Goal: Task Accomplishment & Management: Manage account settings

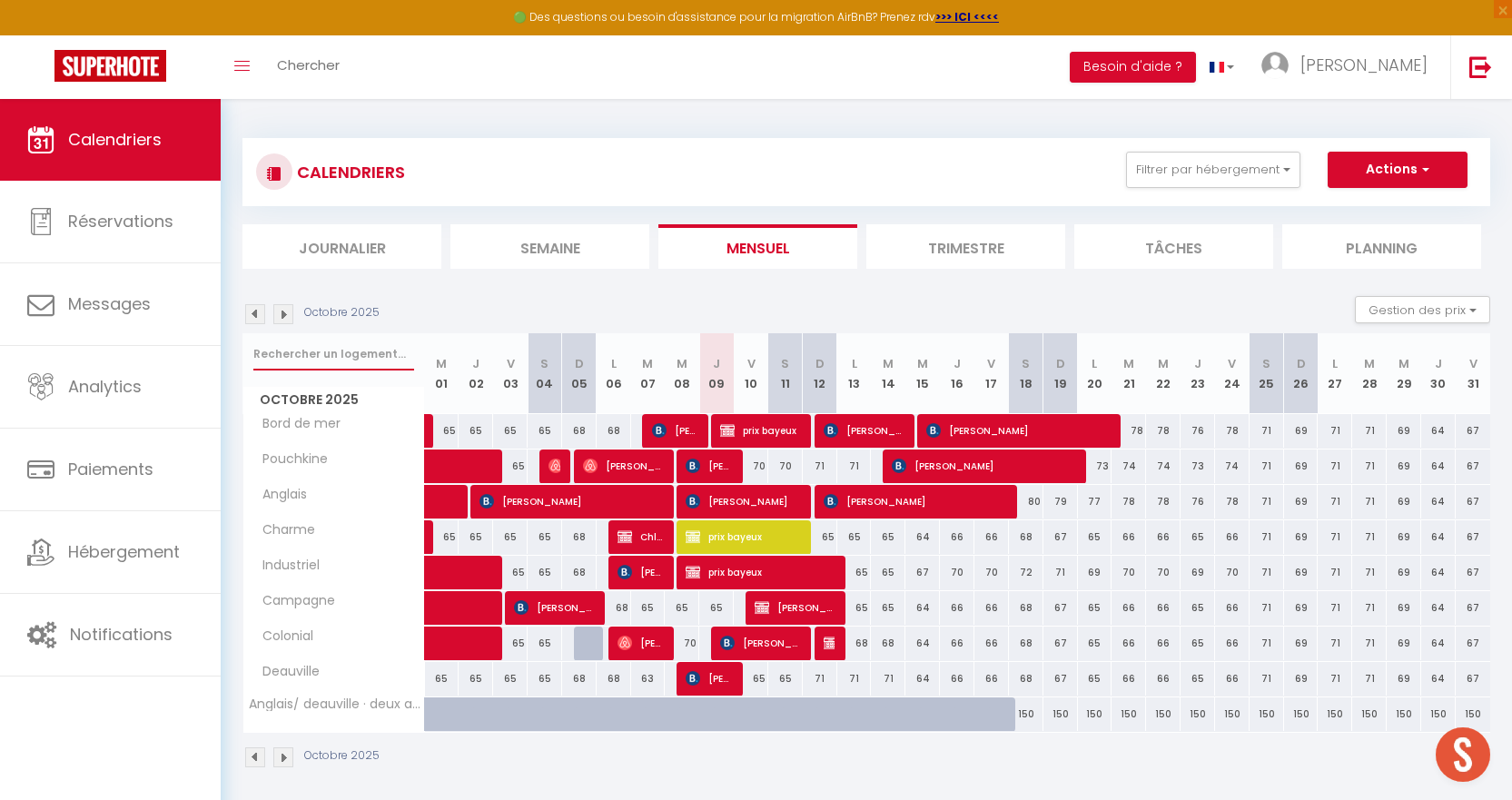
click at [360, 365] on input "text" at bounding box center [334, 354] width 161 height 32
type input "olivia"
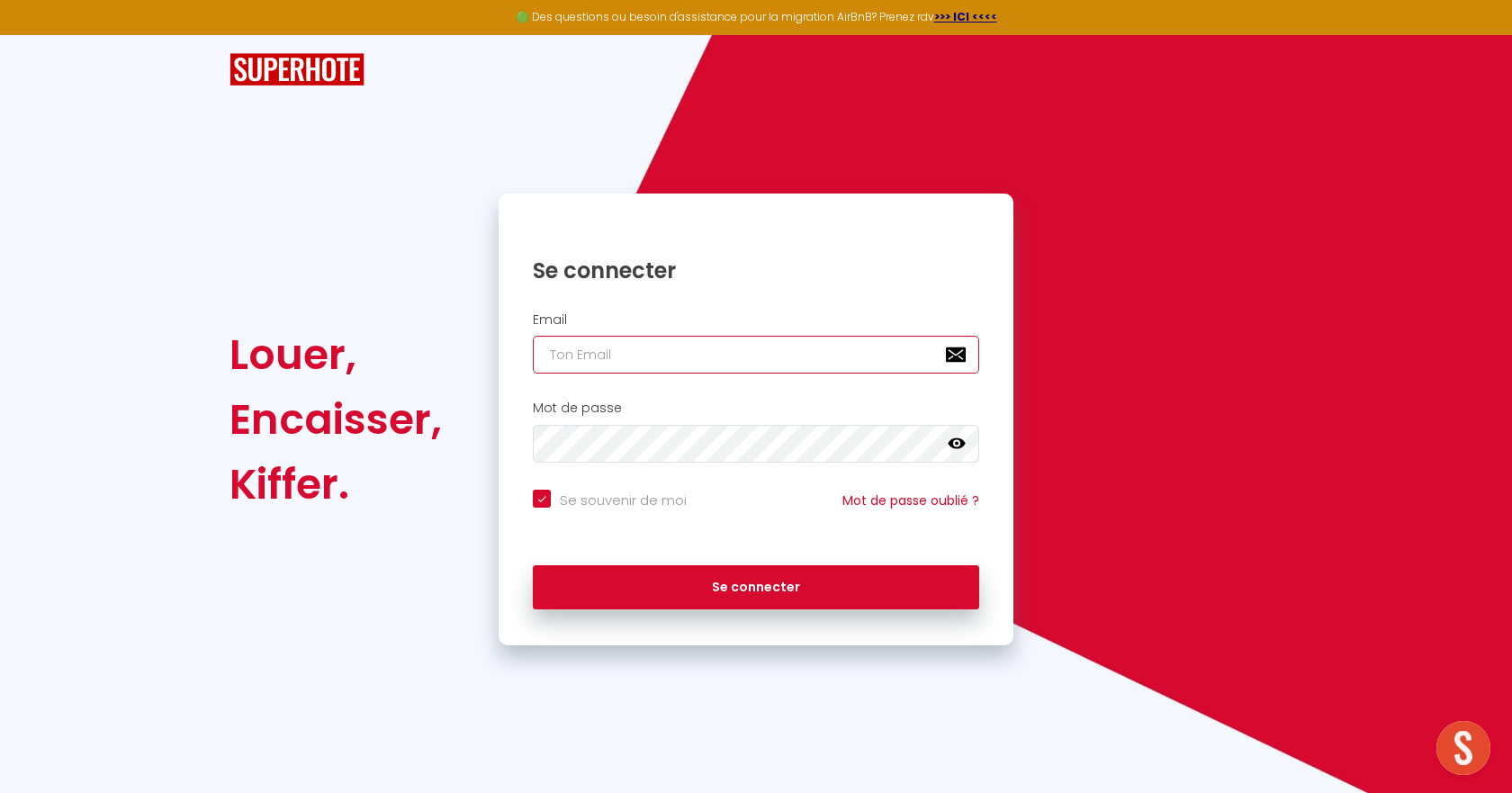
type input "[EMAIL_ADDRESS][DOMAIN_NAME]"
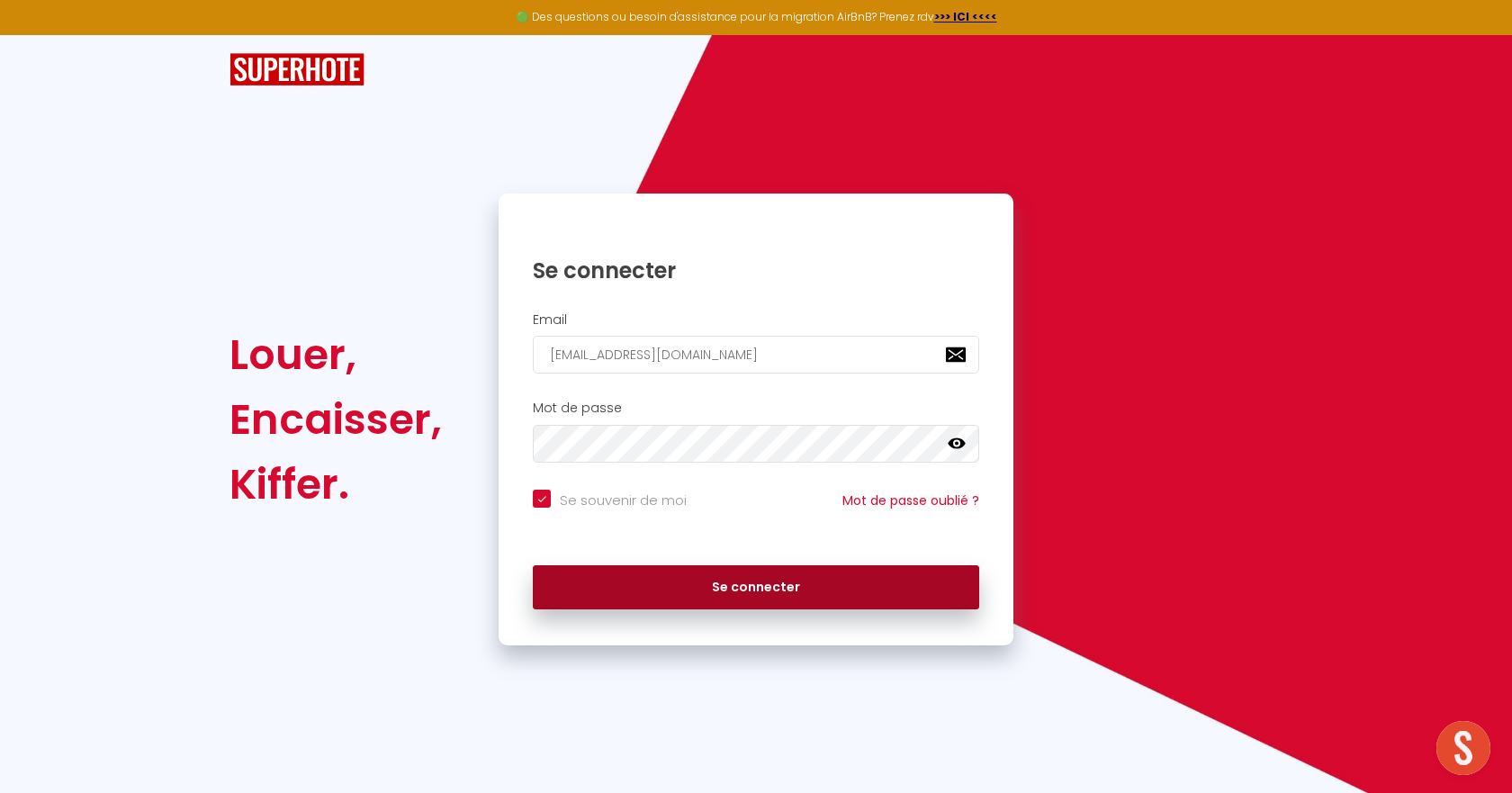
click at [865, 596] on button "Se connecter" at bounding box center [756, 586] width 446 height 45
checkbox input "true"
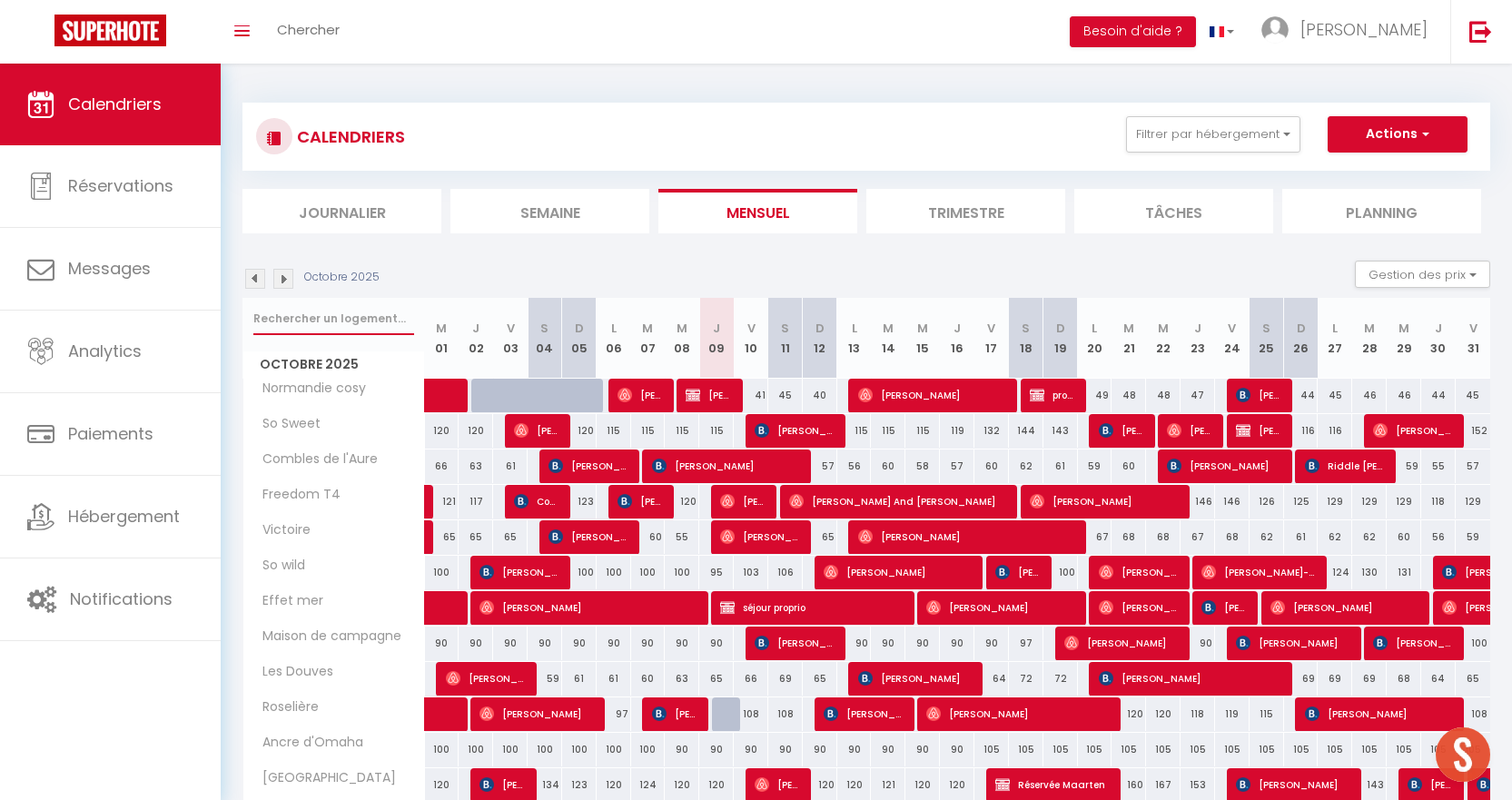
click at [357, 321] on input "text" at bounding box center [334, 318] width 161 height 32
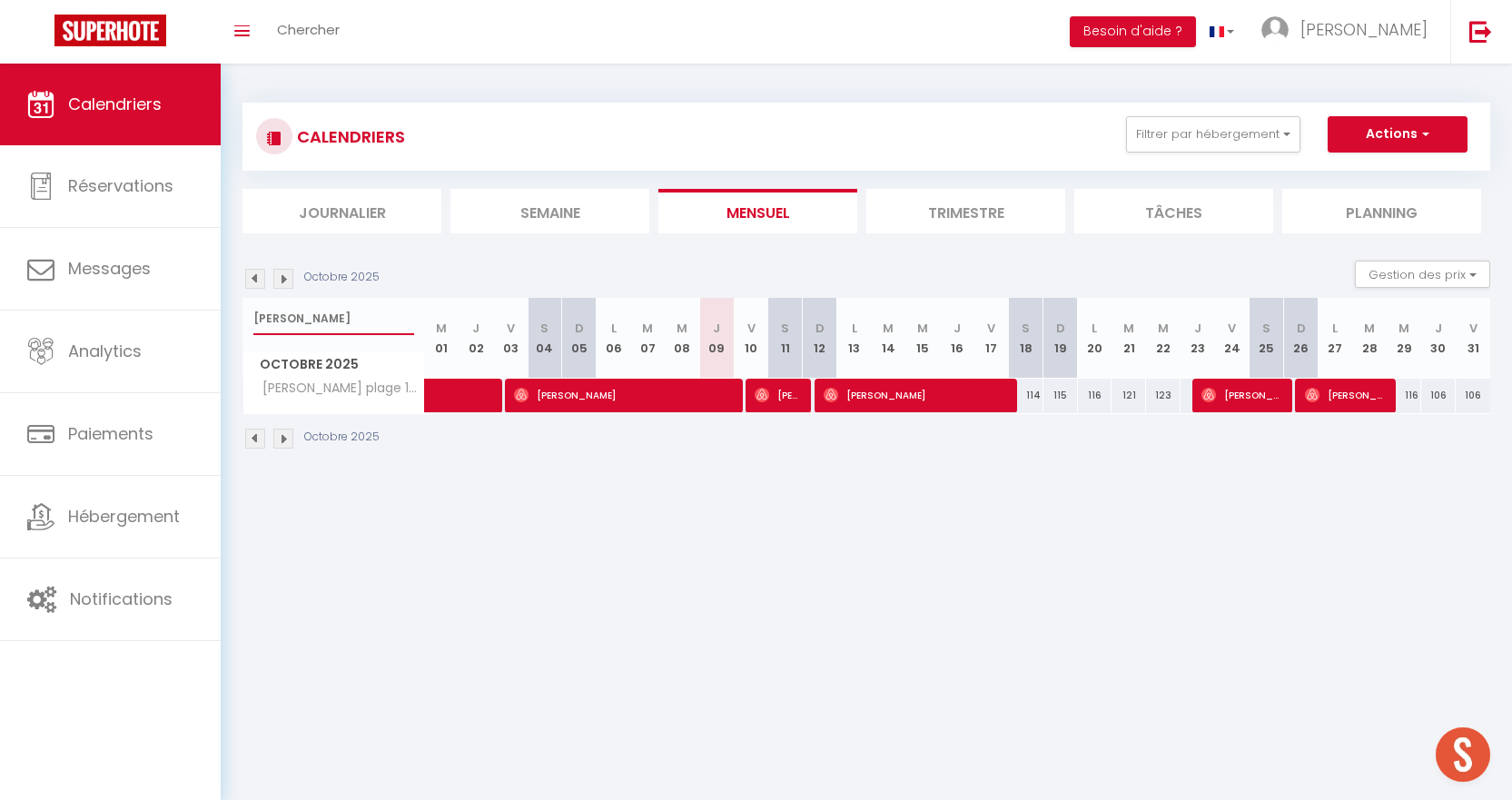
type input "olivia"
click at [1006, 405] on span "Mathieu Durupt" at bounding box center [915, 395] width 185 height 34
select select "OK"
select select "0"
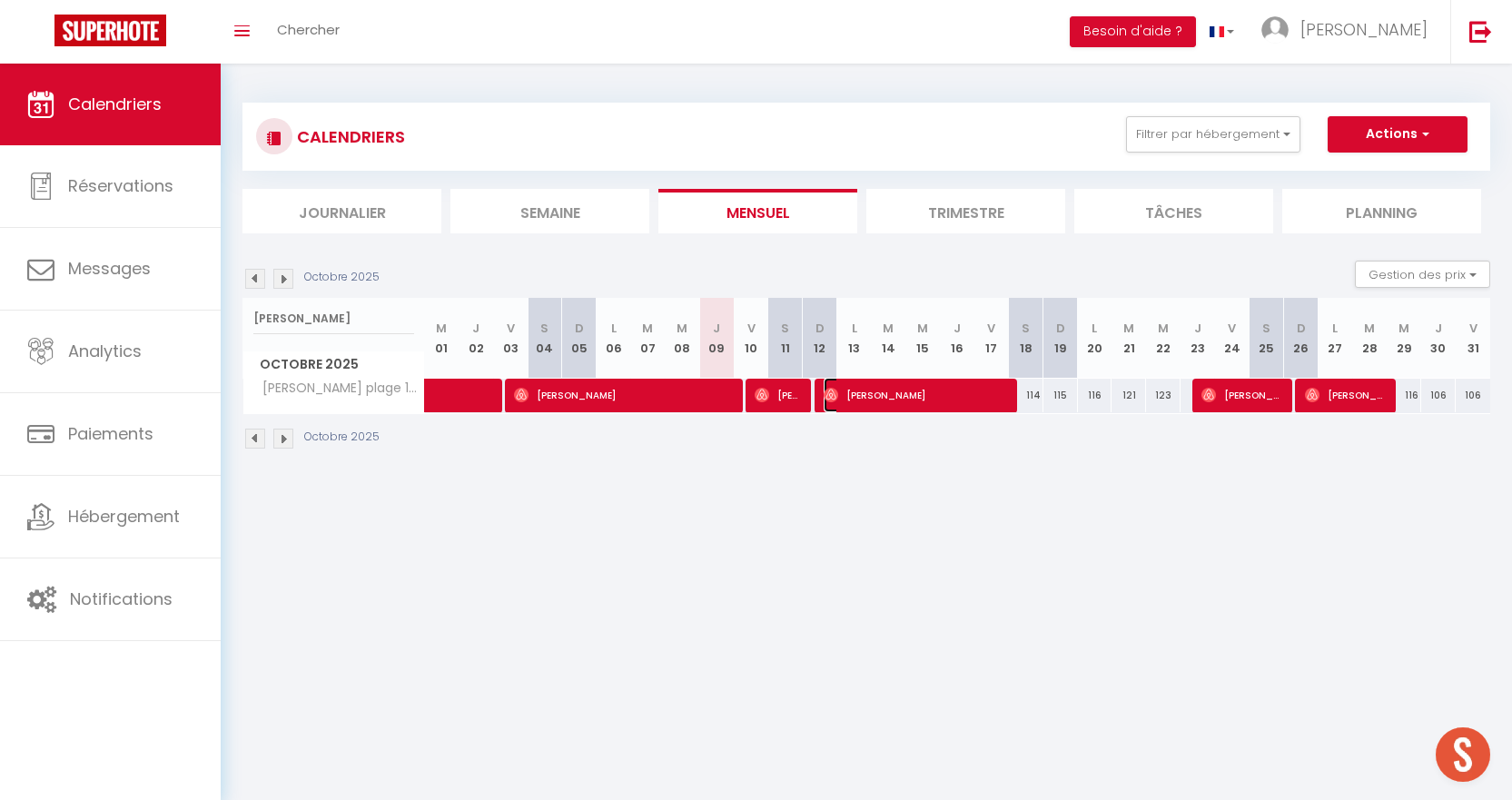
select select "0"
select select "1"
select select
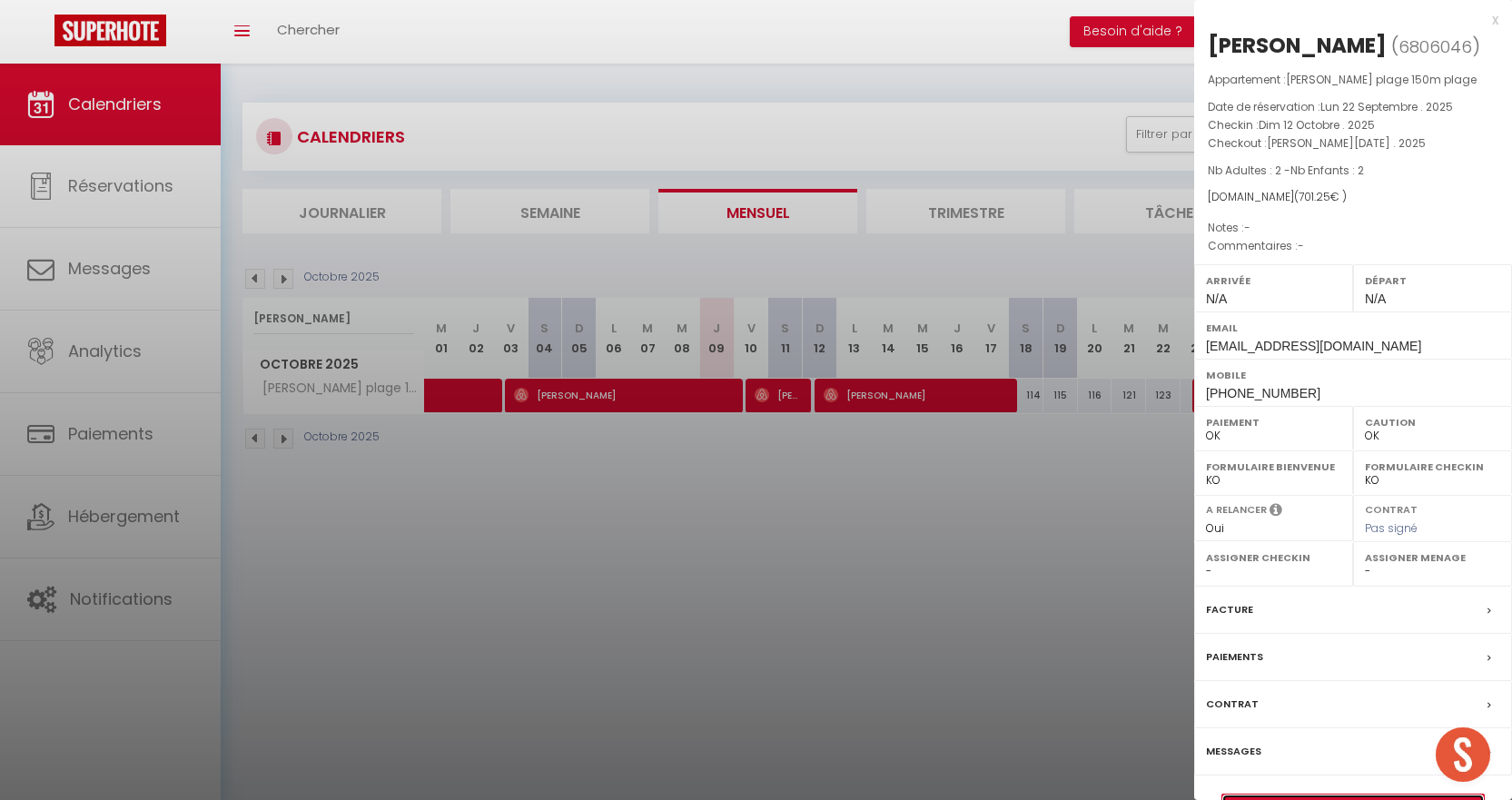
click at [1238, 794] on link "Détails de la réservation" at bounding box center [1352, 806] width 261 height 24
select select
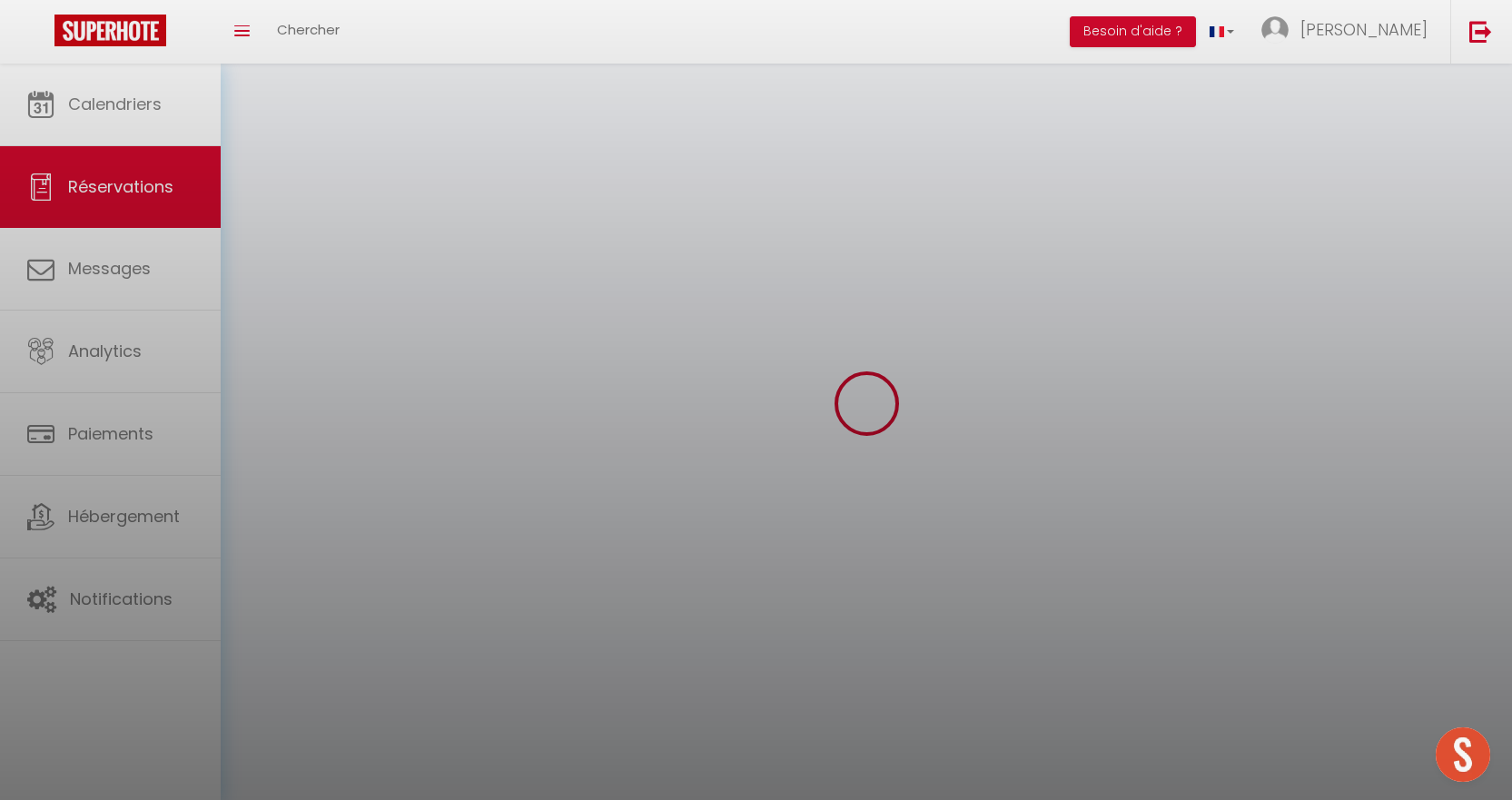
select select
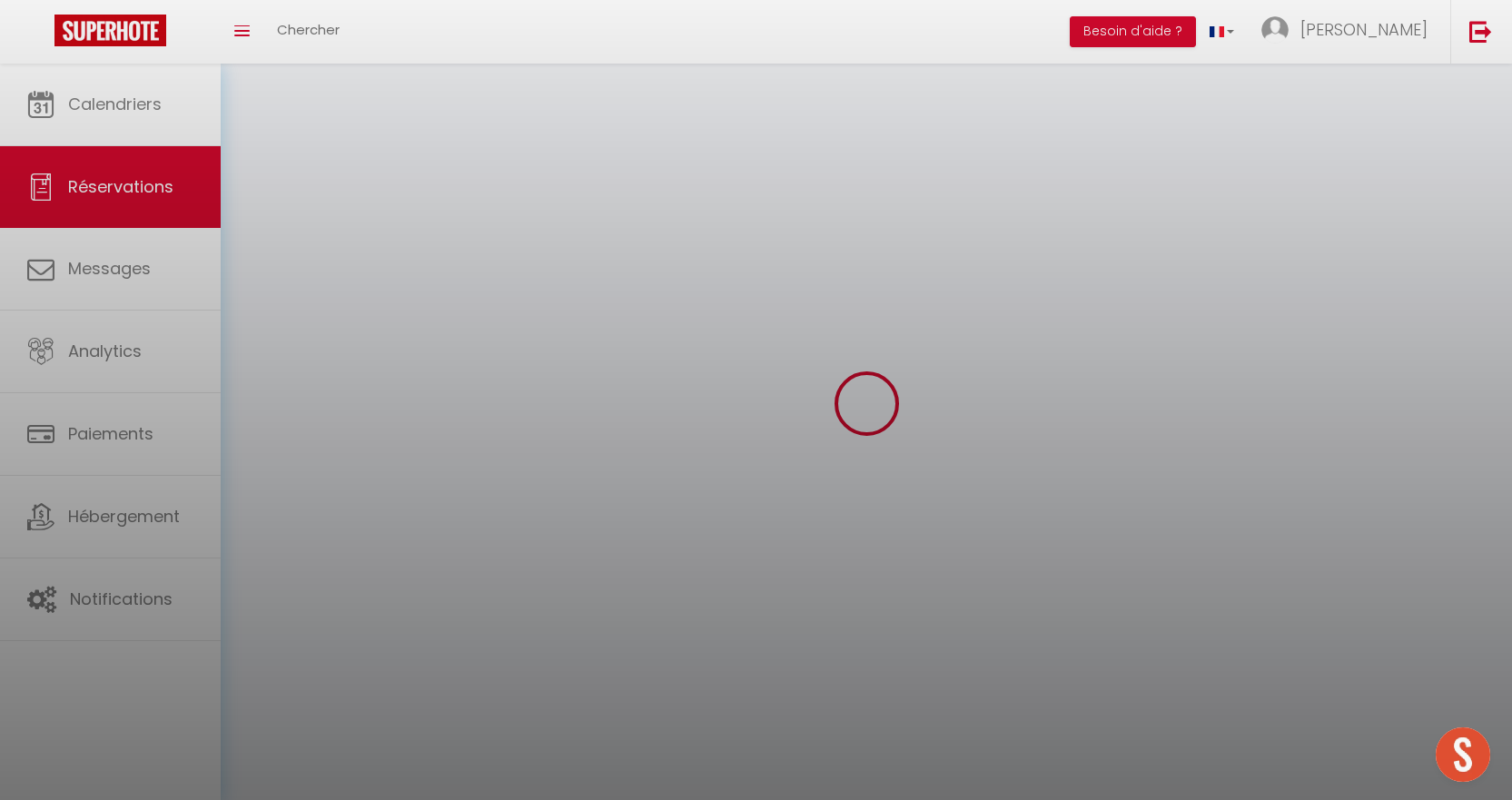
select select
checkbox input "false"
select select
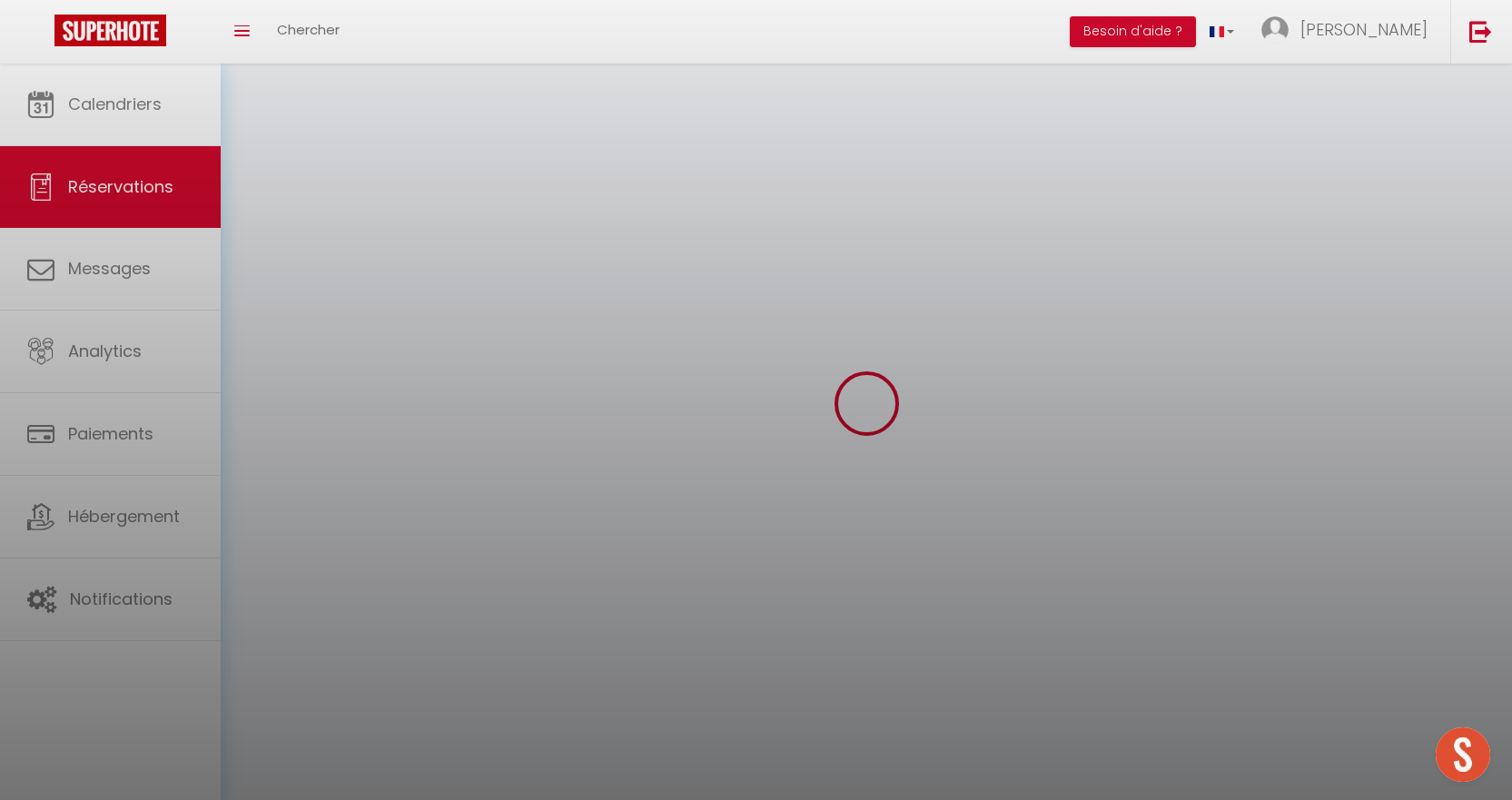
select select
checkbox input "false"
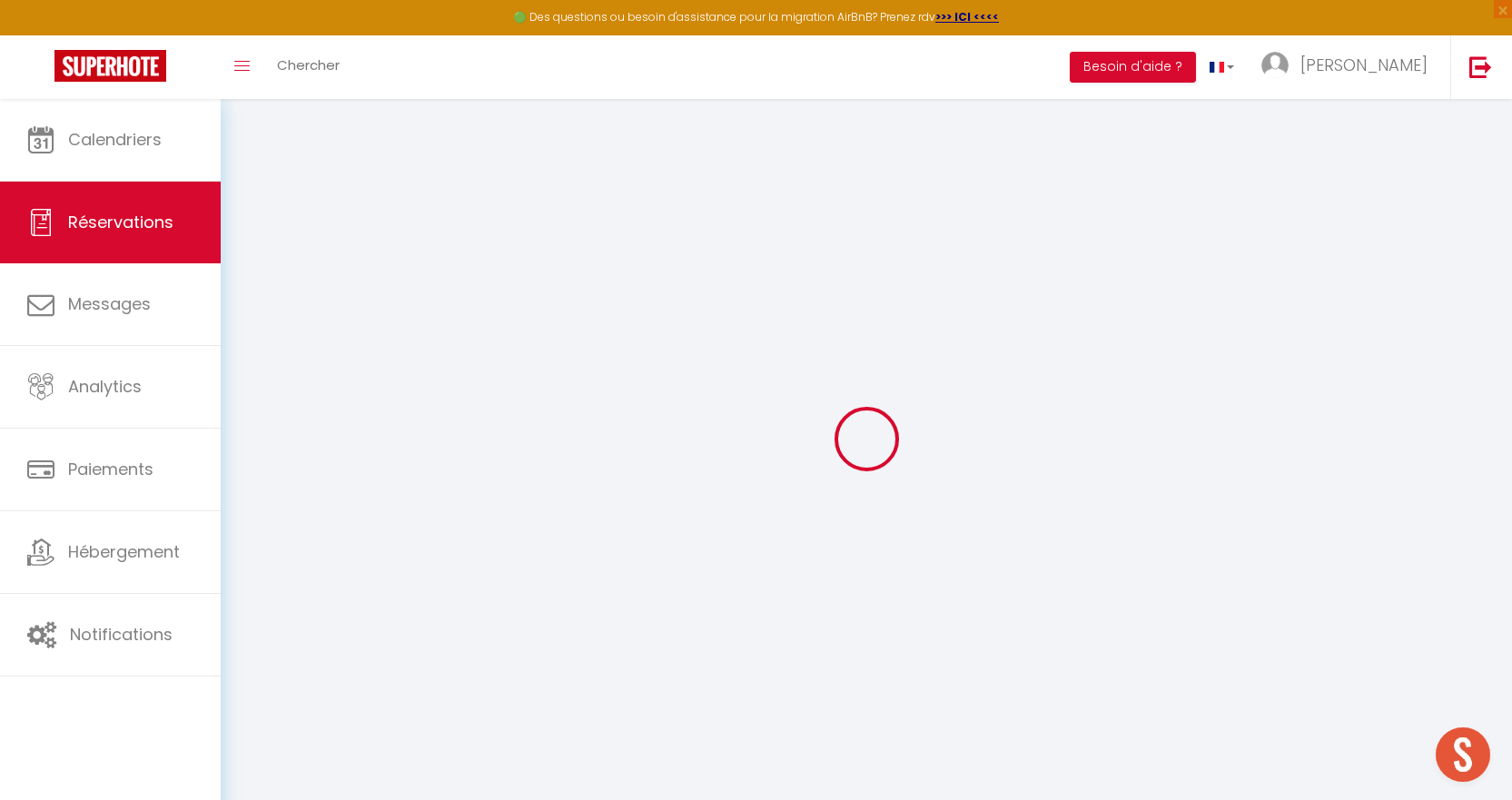
select select
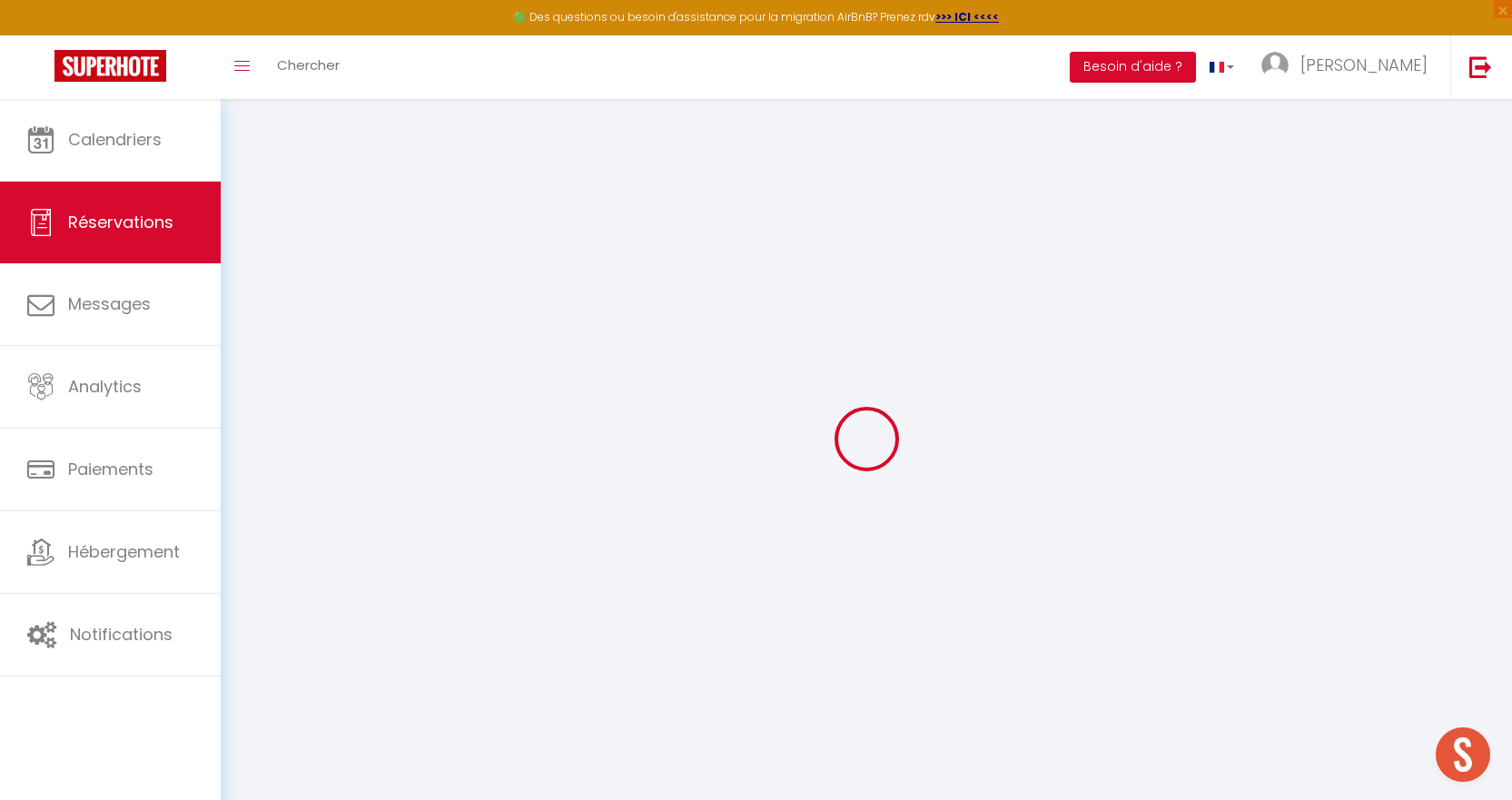
select select
checkbox input "false"
select select
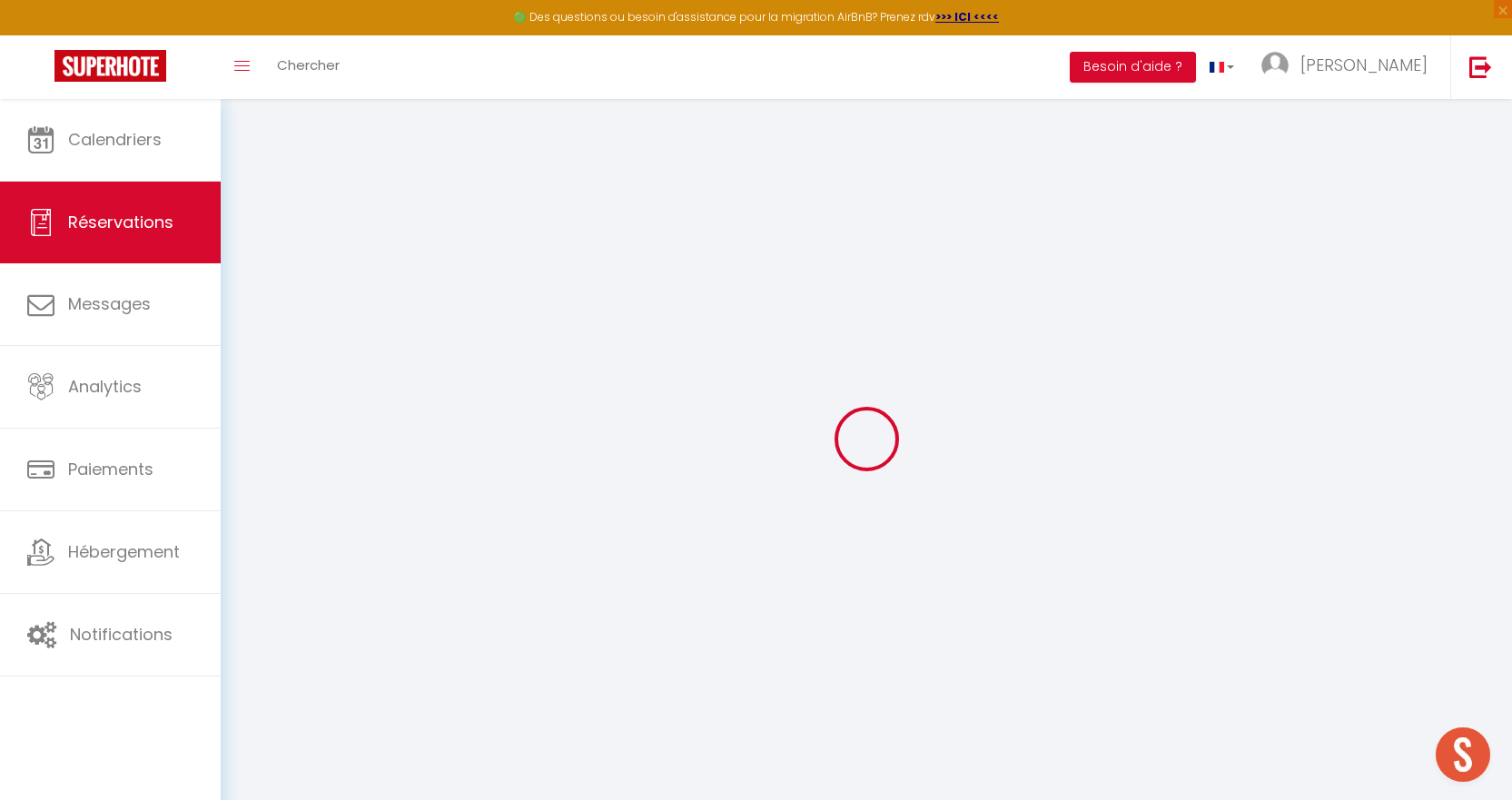
select select
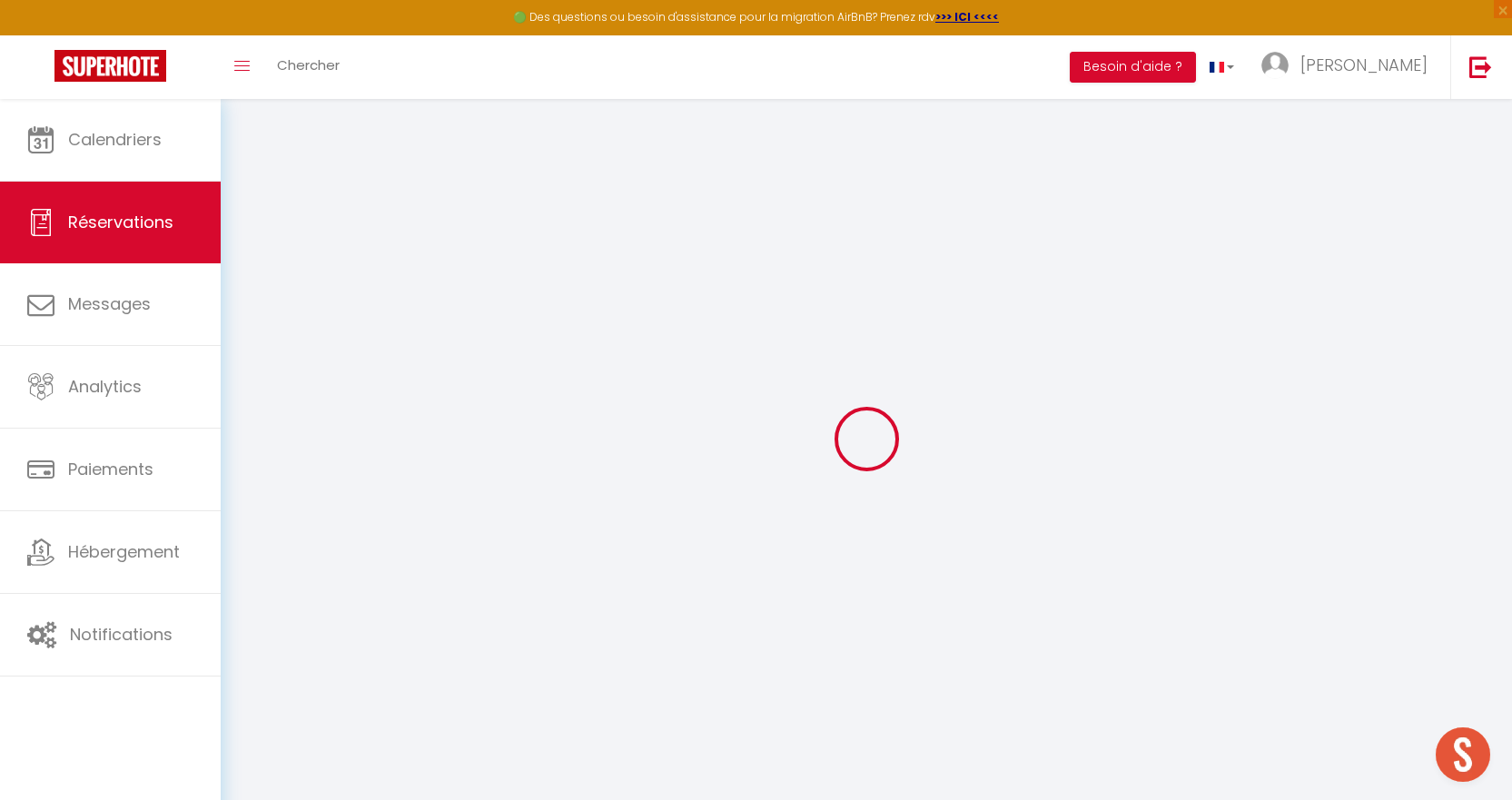
checkbox input "false"
type input "Mathieu"
type input "Durupt"
type input "ezpt2xfefineqxxdljphqndr9nuo@reply.superhote.com"
type input "+41796312645"
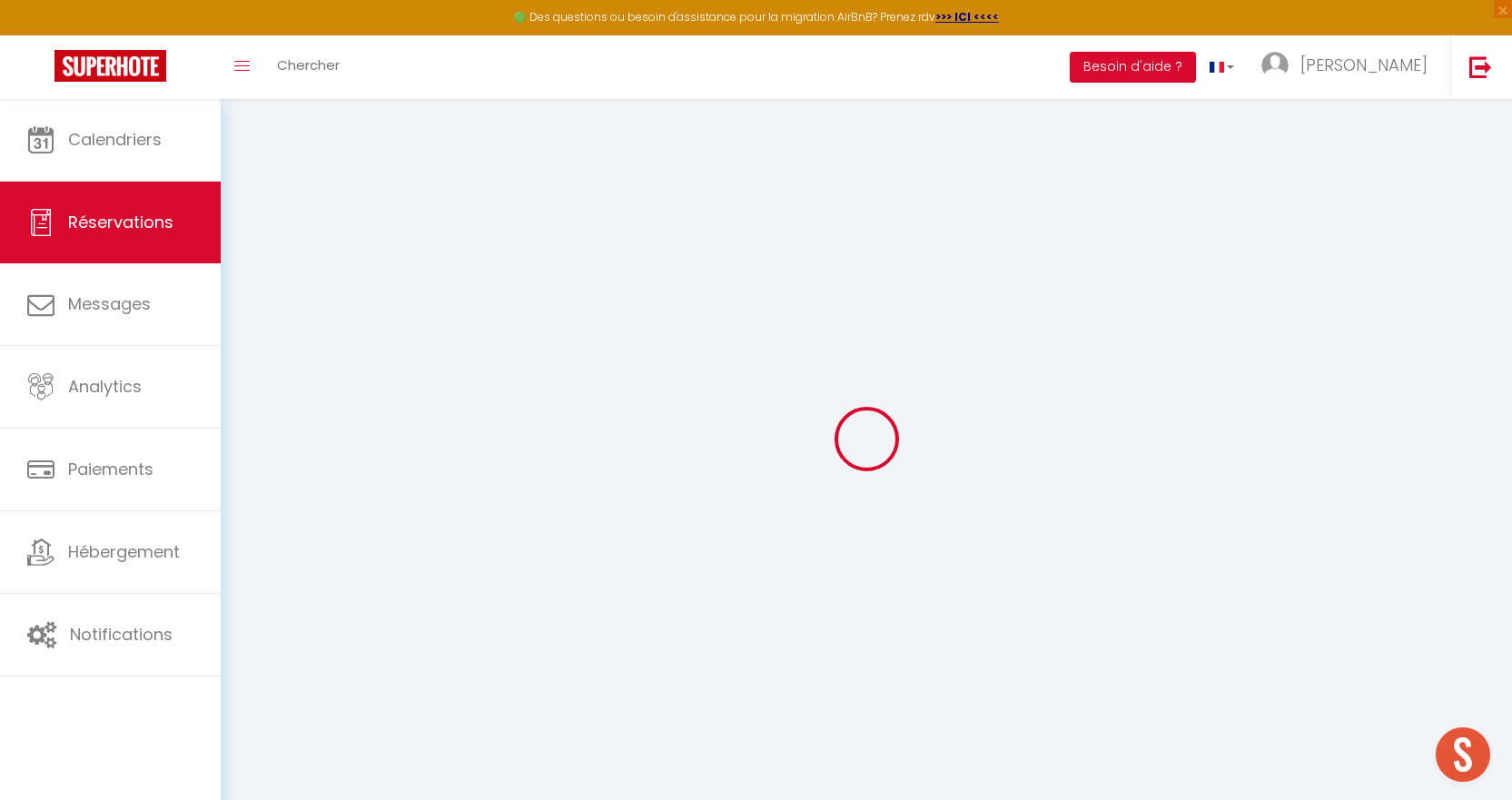
select select
type input "106.65"
select select "74863"
select select "1"
select select
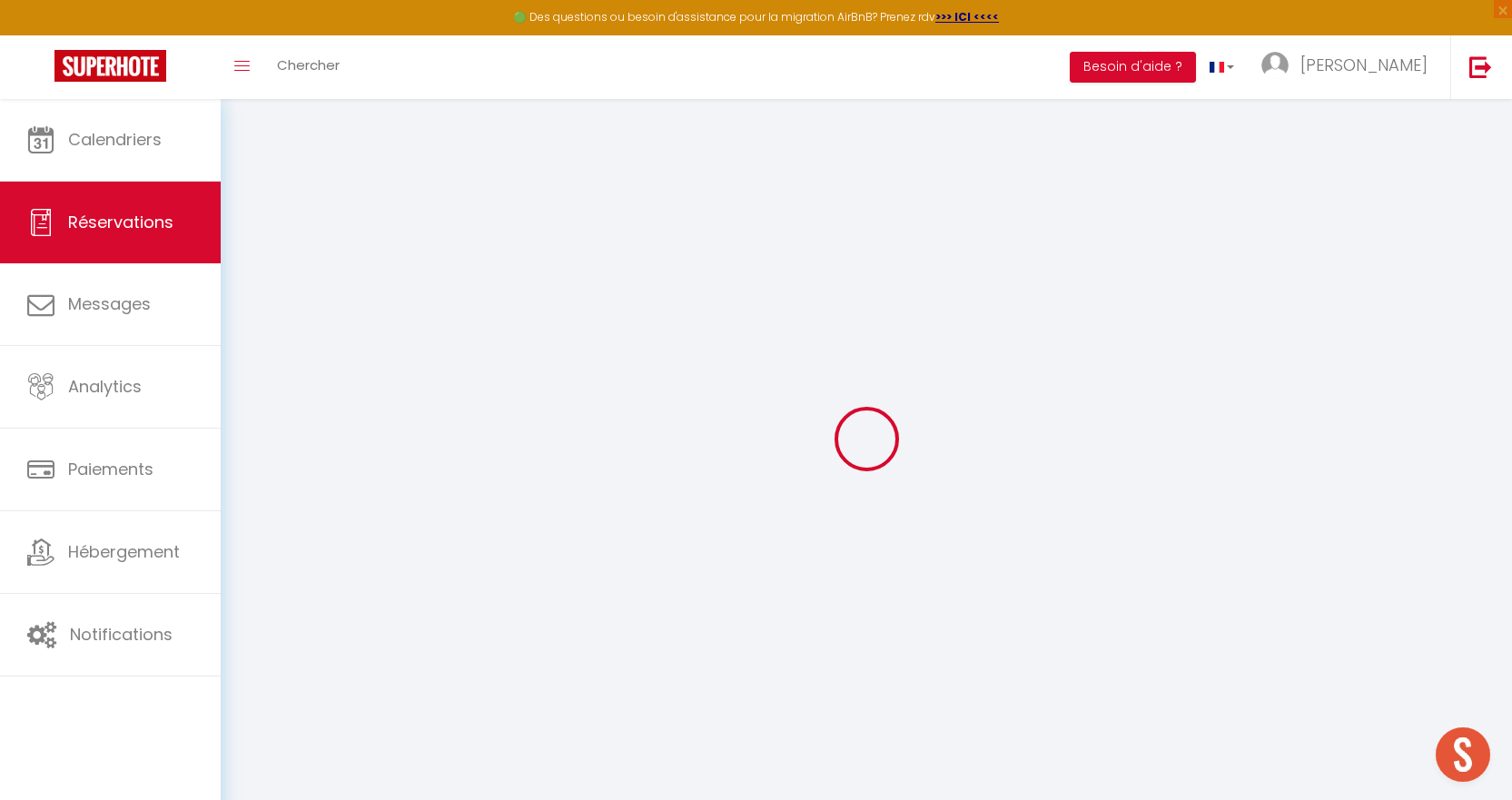
select select
type input "2"
select select "12"
select select
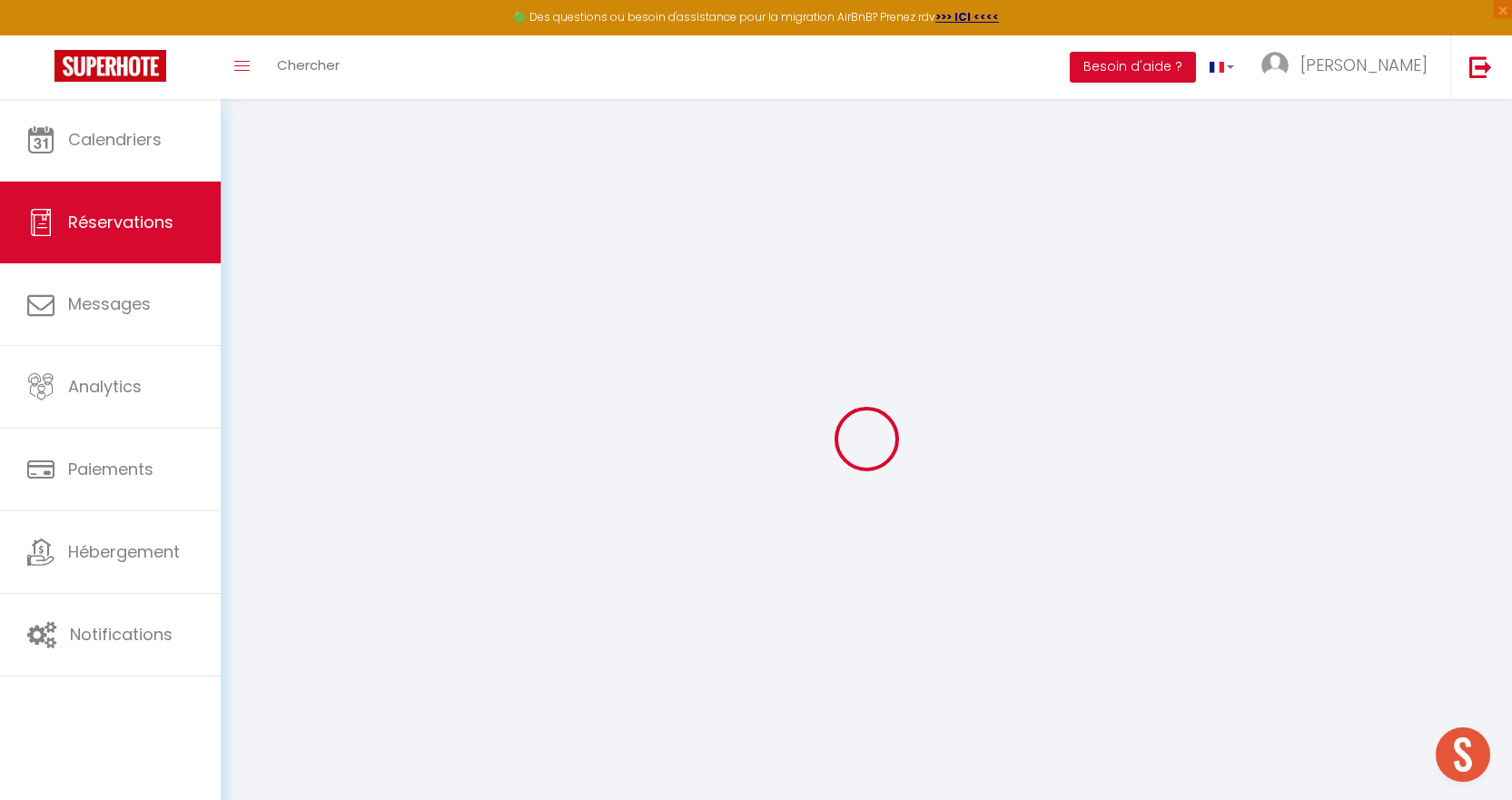
type input "586"
checkbox input "false"
type input "0"
select select "1"
type input "100"
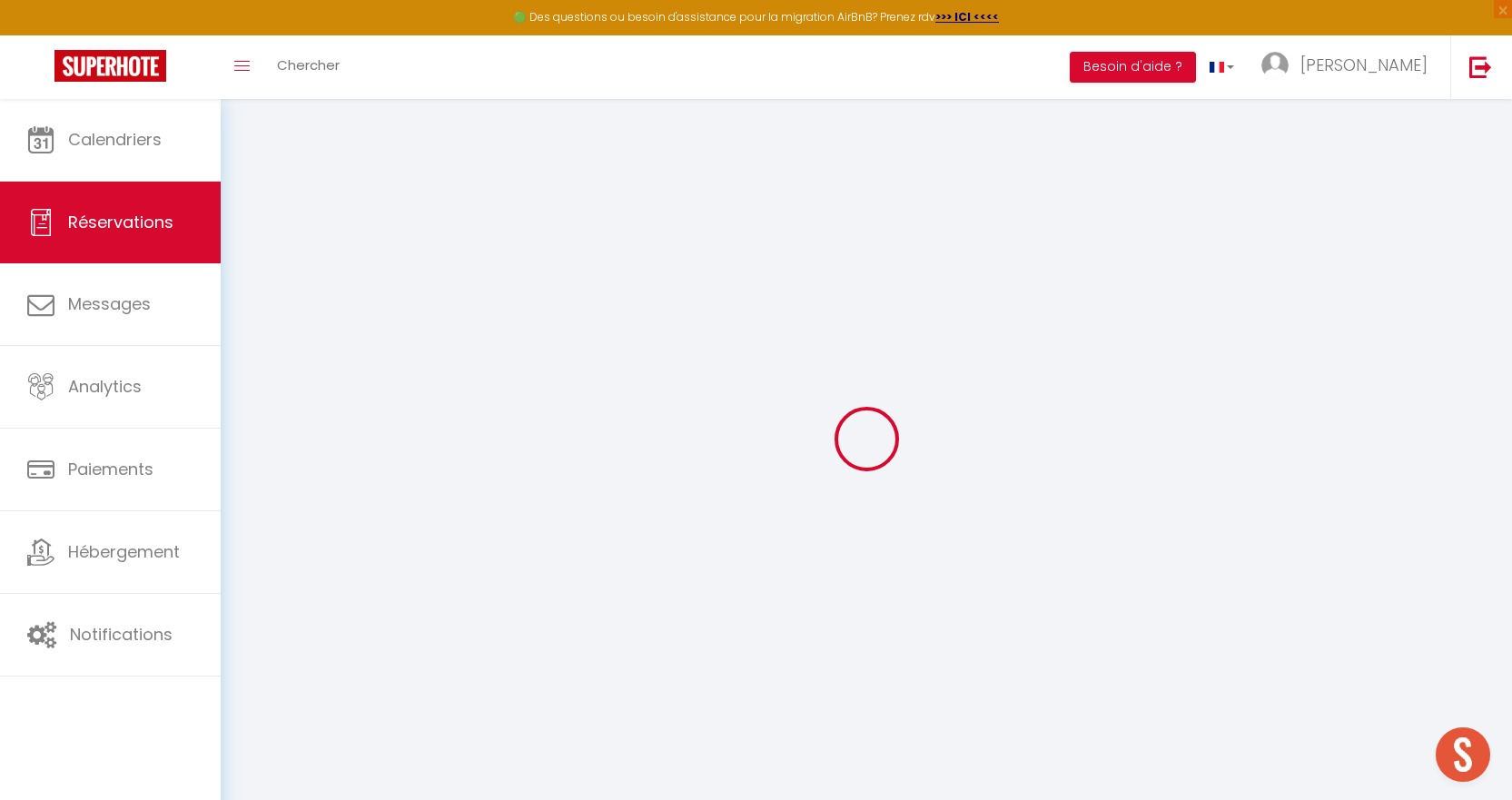
type input "0"
select select
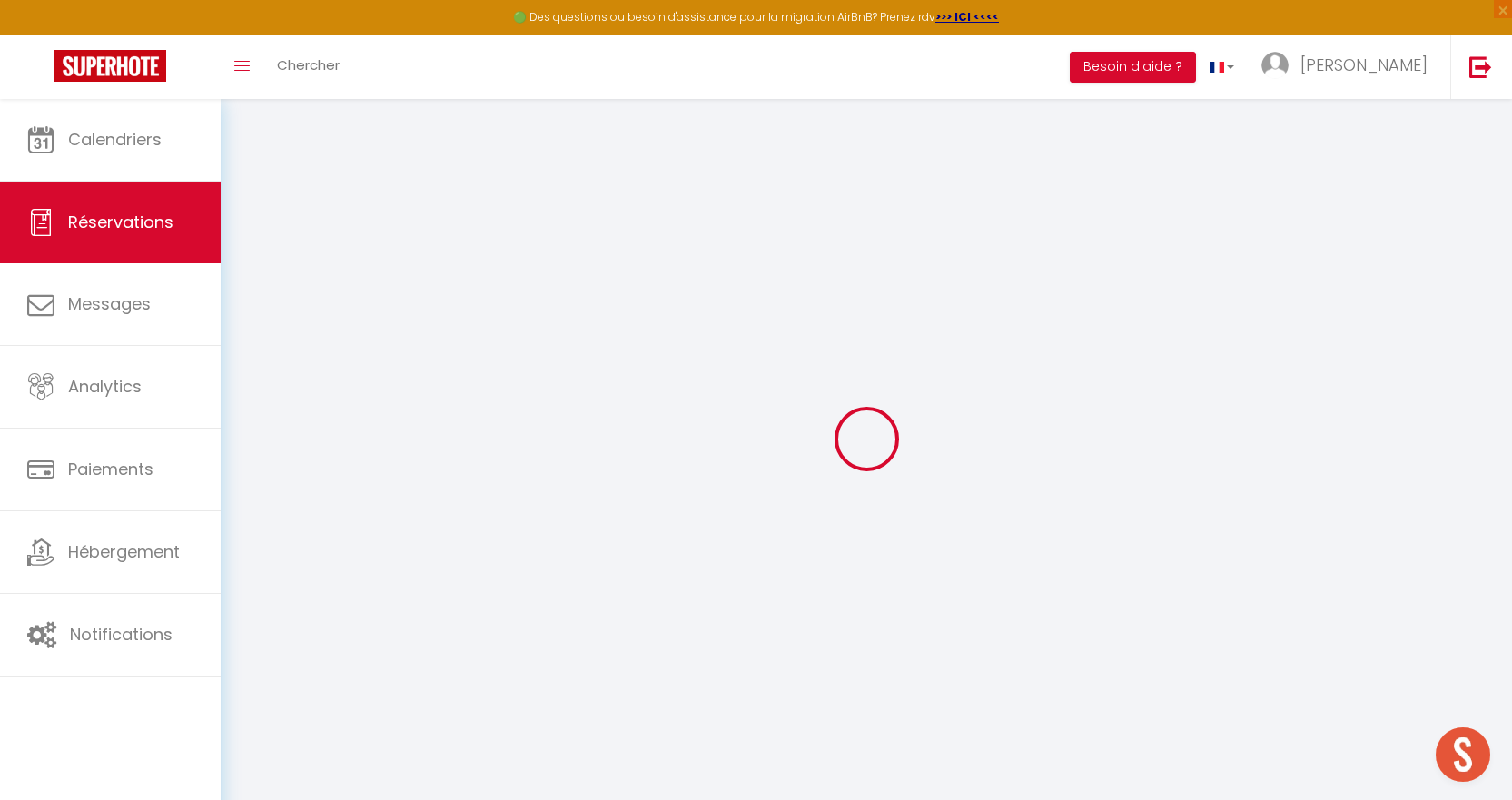
select select "15"
checkbox input "false"
select select
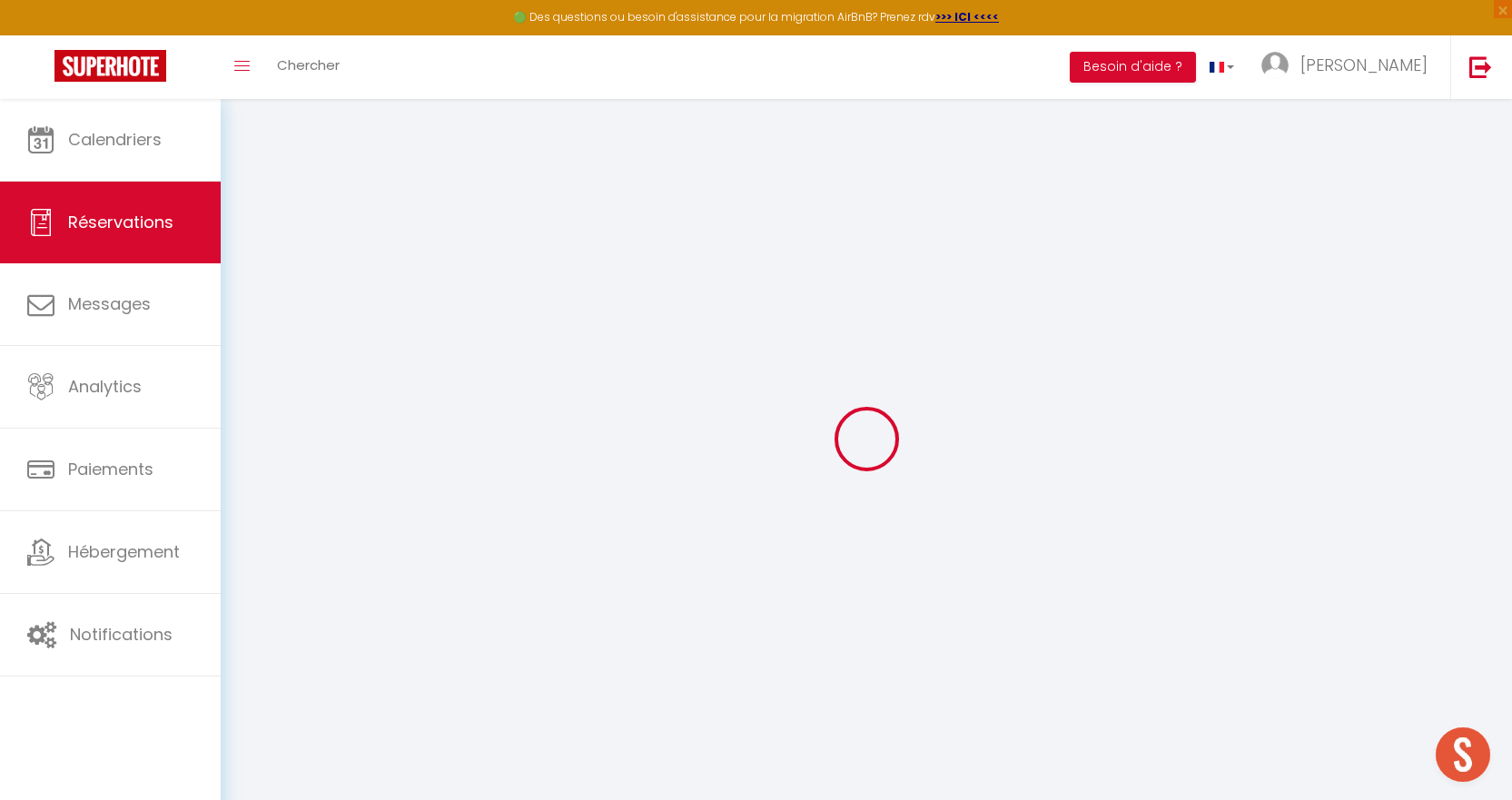
checkbox input "false"
select select
checkbox input "false"
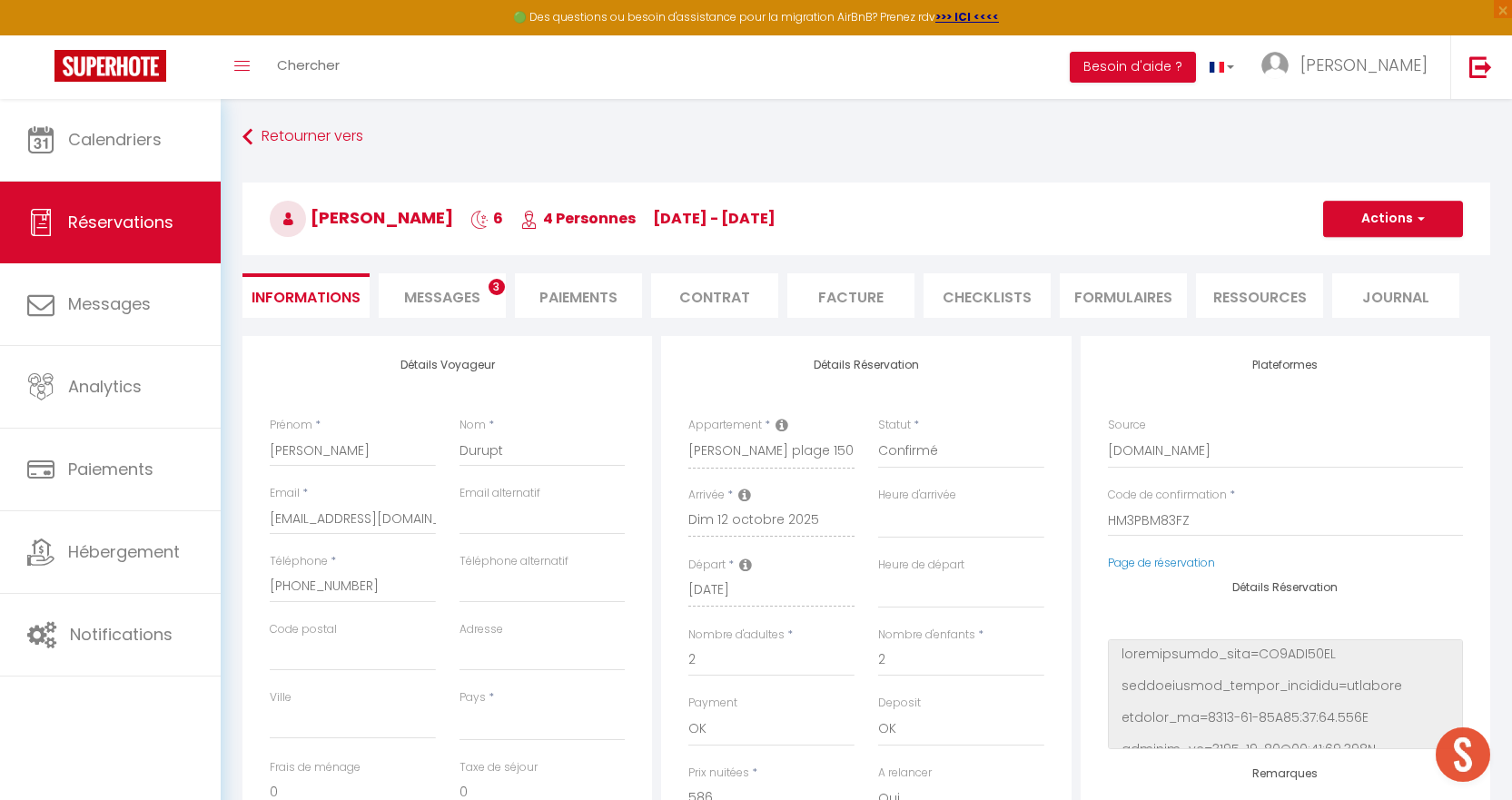
select select
type input "100"
type input "15.25"
select select
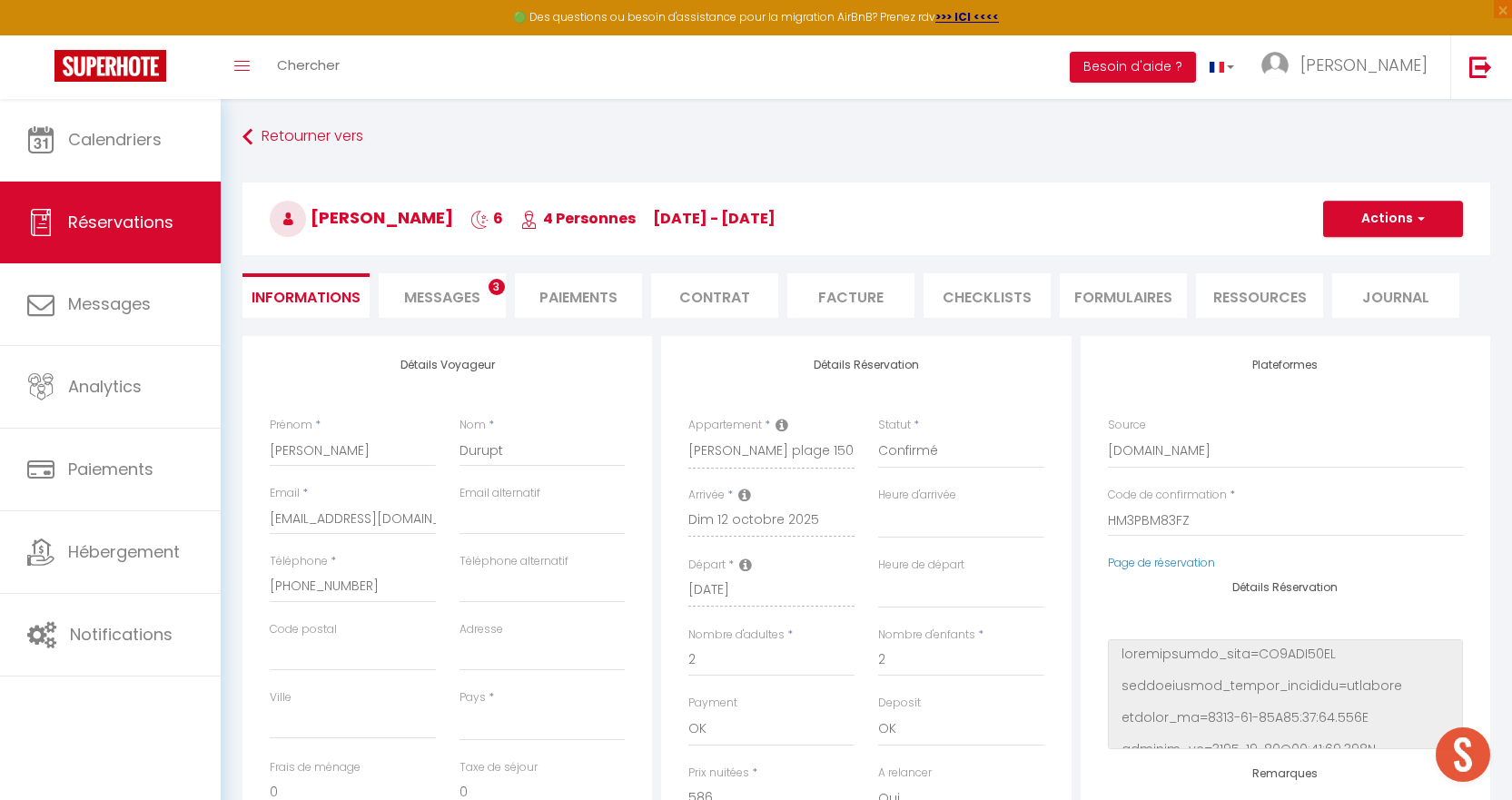
checkbox input "false"
select select
checkbox input "false"
select select
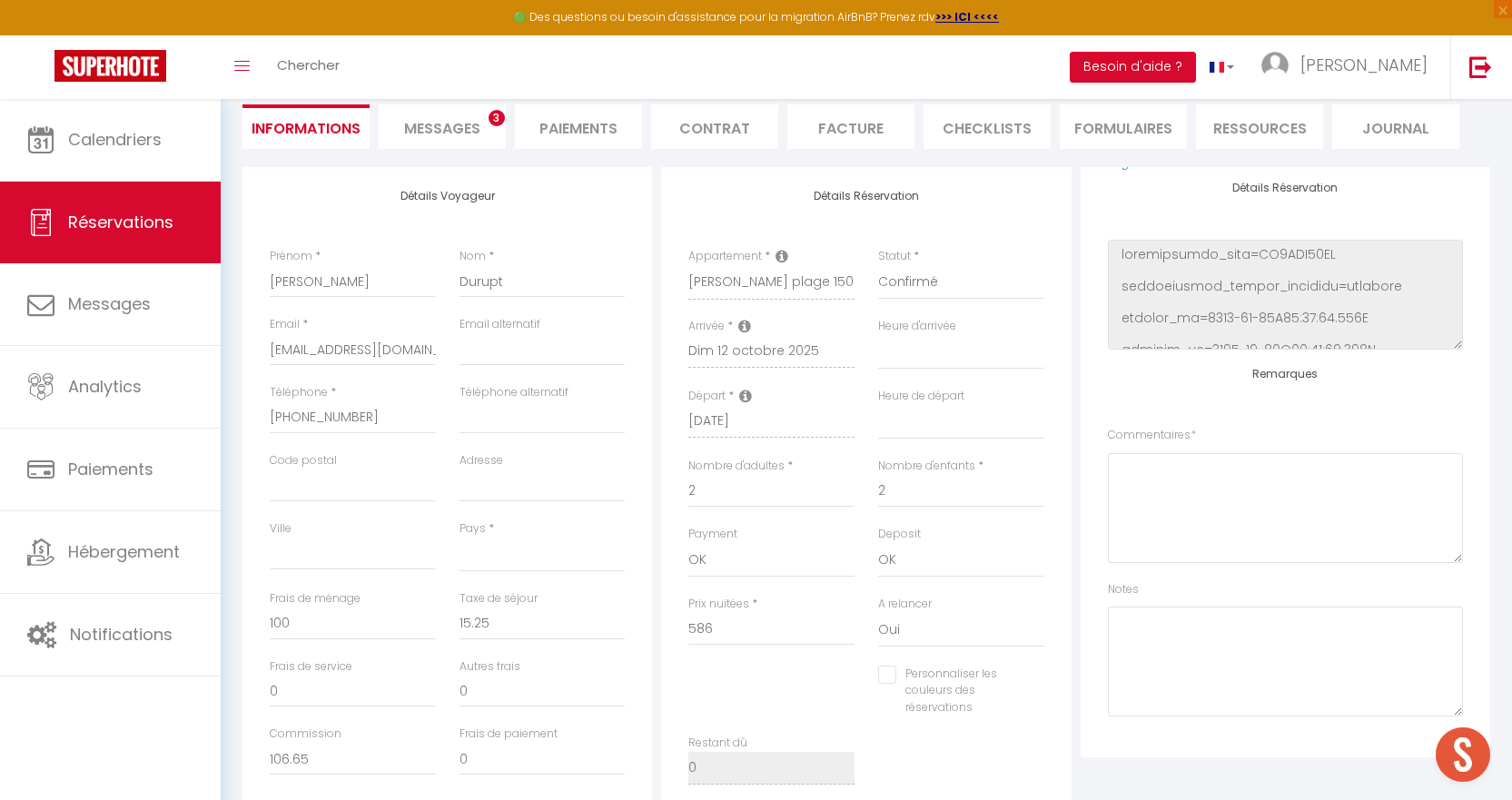
scroll to position [182, 0]
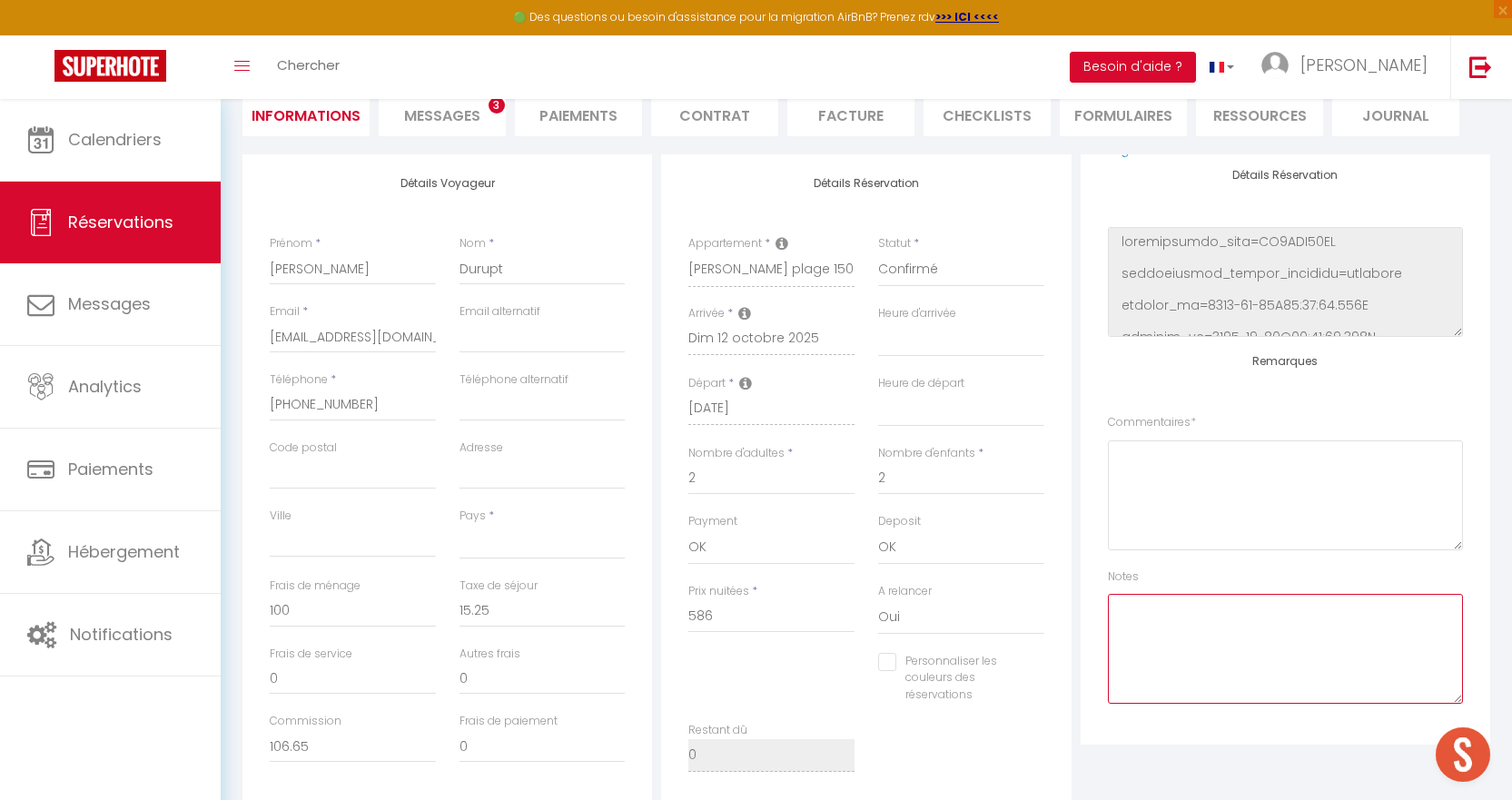
click at [1218, 655] on textarea at bounding box center [1284, 648] width 355 height 110
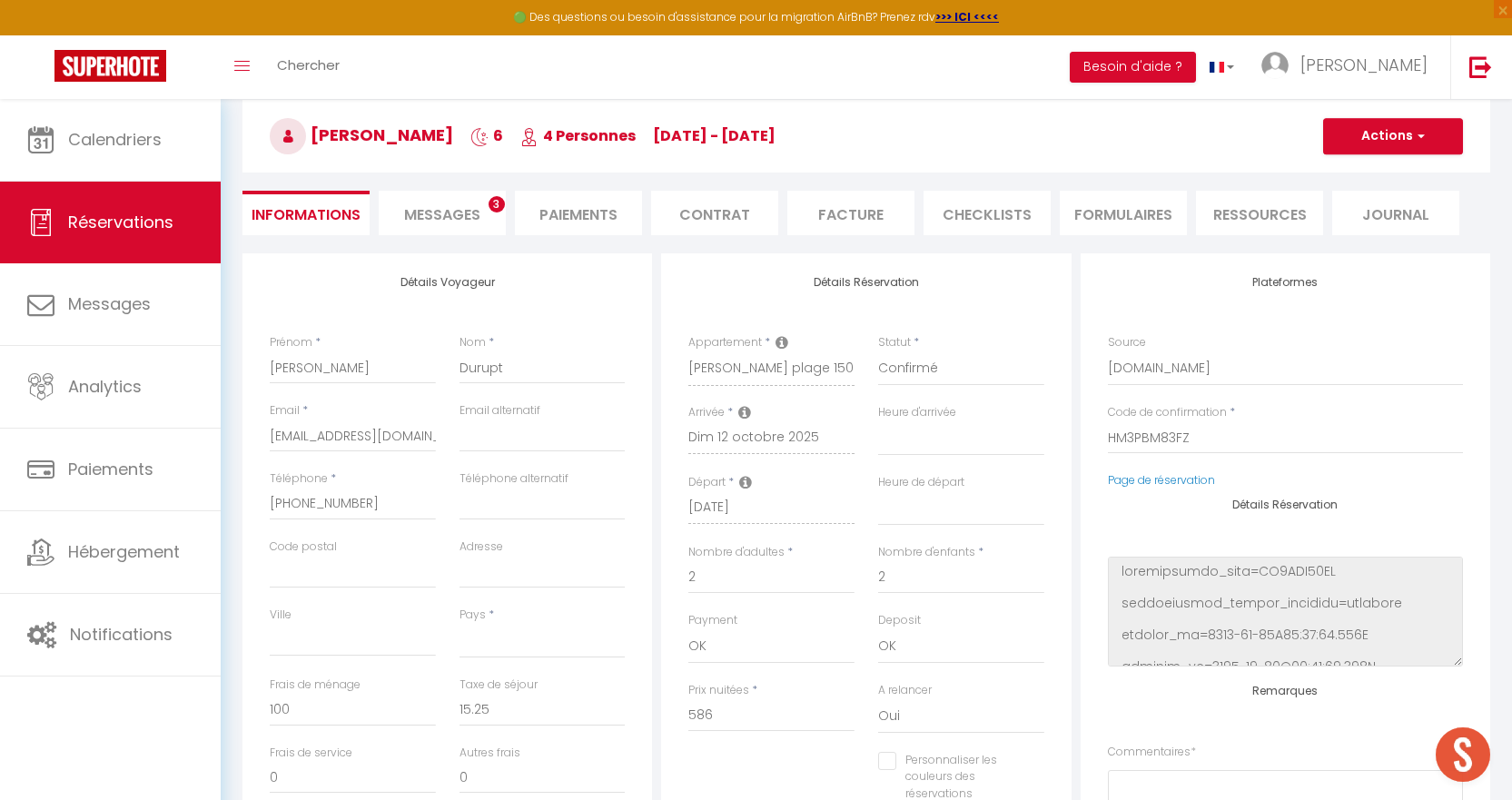
scroll to position [0, 0]
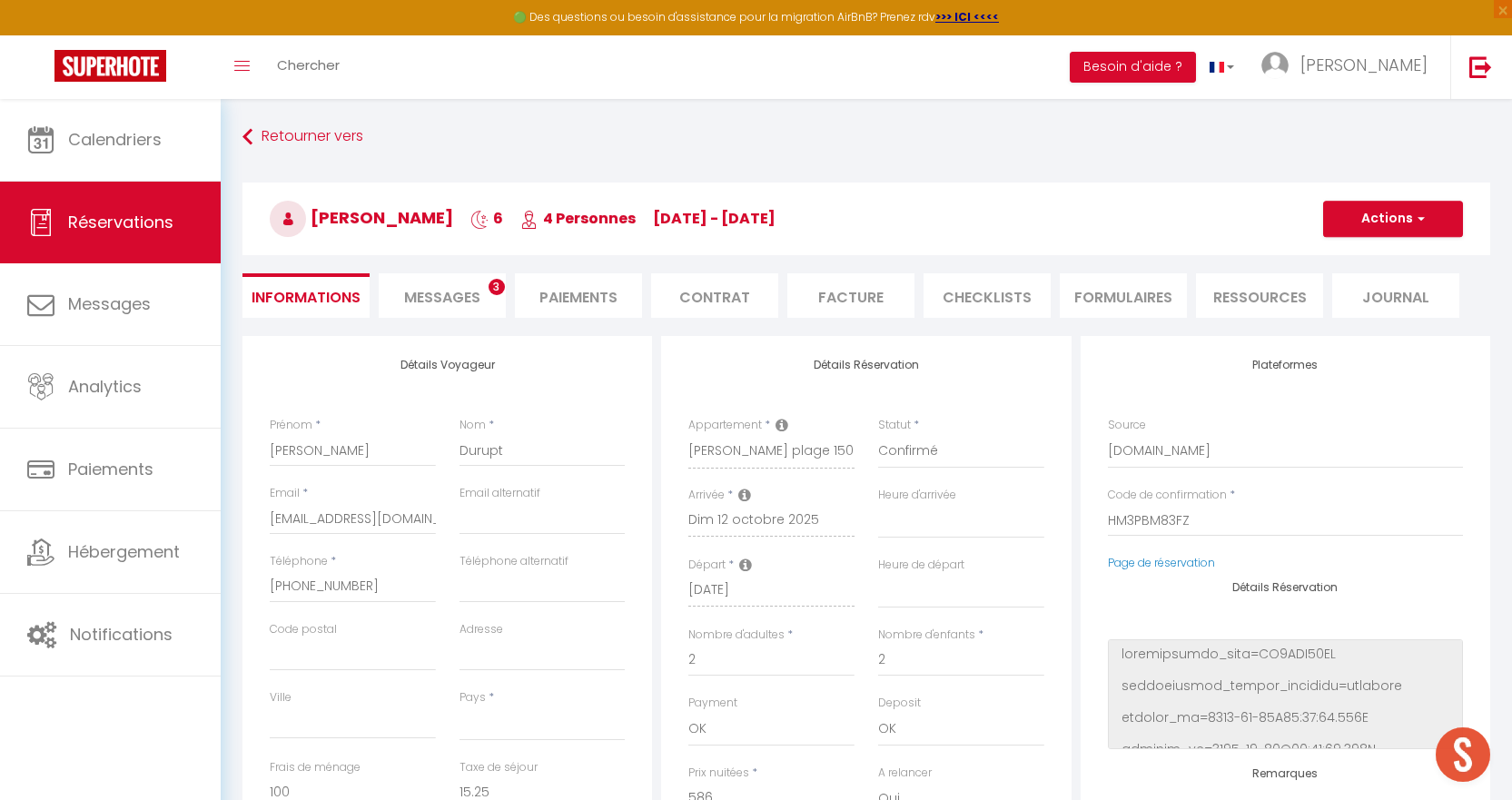
type textarea "venu jardinier"
click at [1396, 207] on button "Actions" at bounding box center [1393, 219] width 140 height 36
click at [1391, 253] on link "Enregistrer" at bounding box center [1375, 258] width 143 height 24
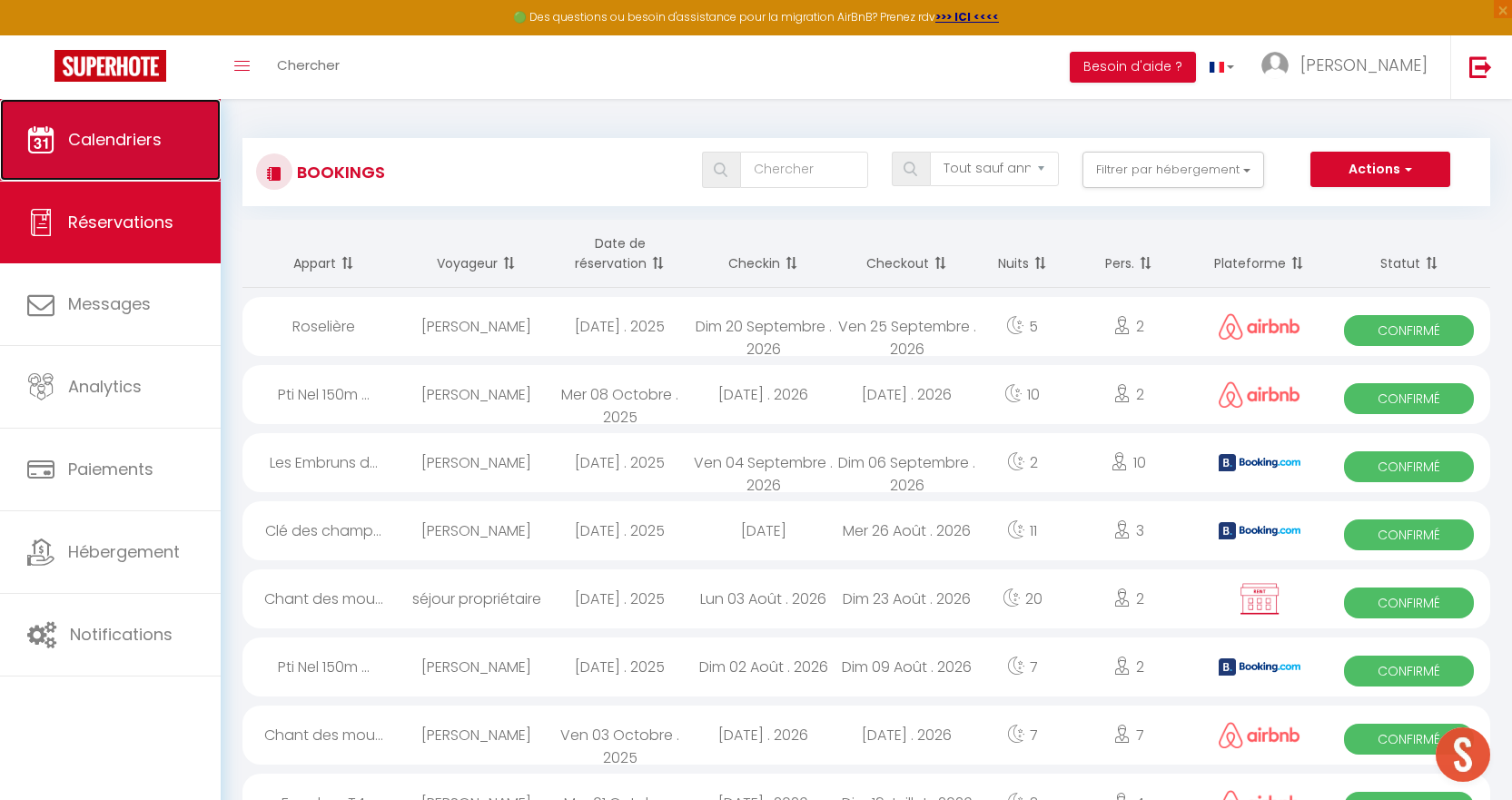
click at [142, 157] on link "Calendriers" at bounding box center [110, 140] width 221 height 81
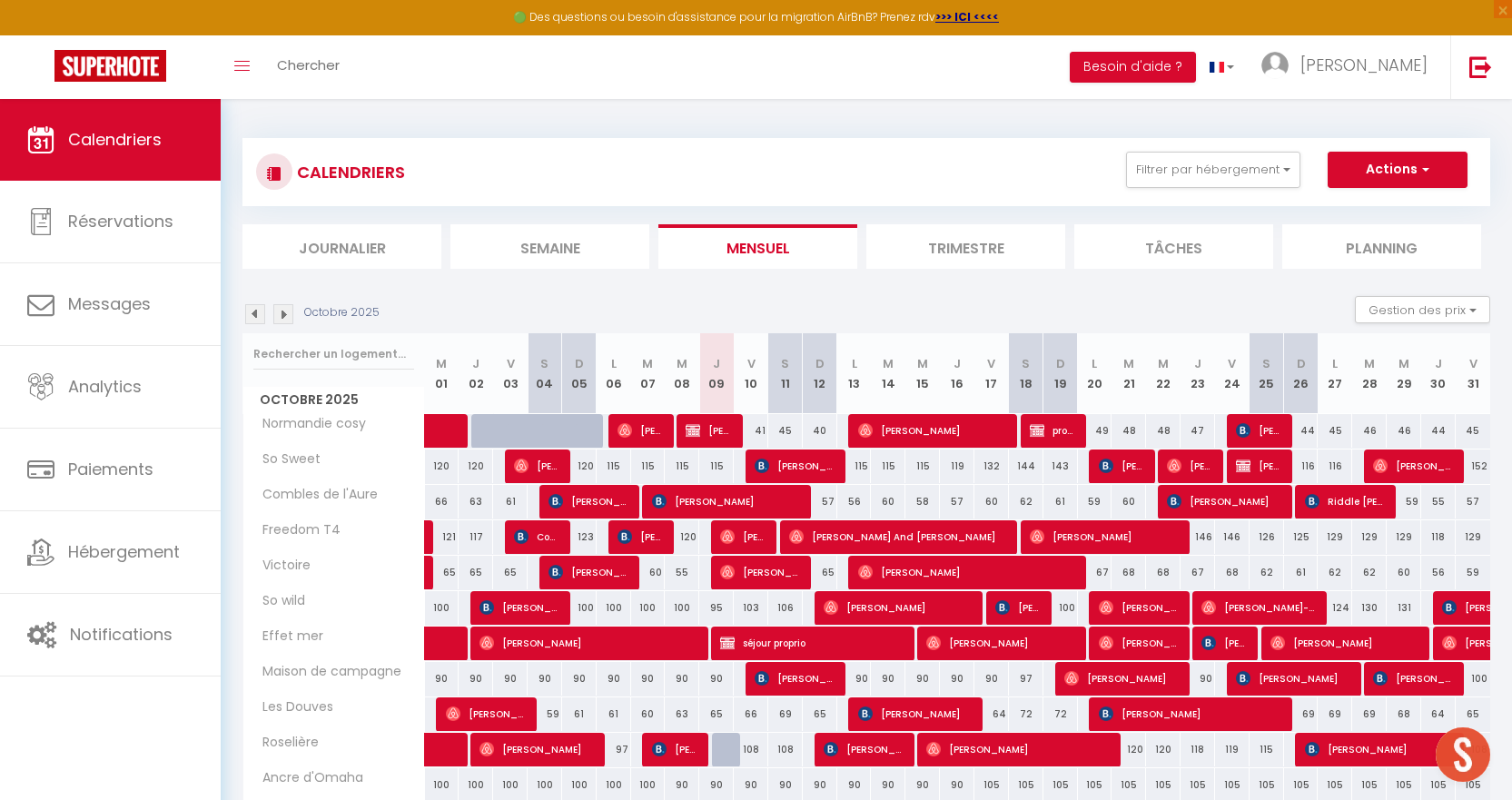
scroll to position [91, 0]
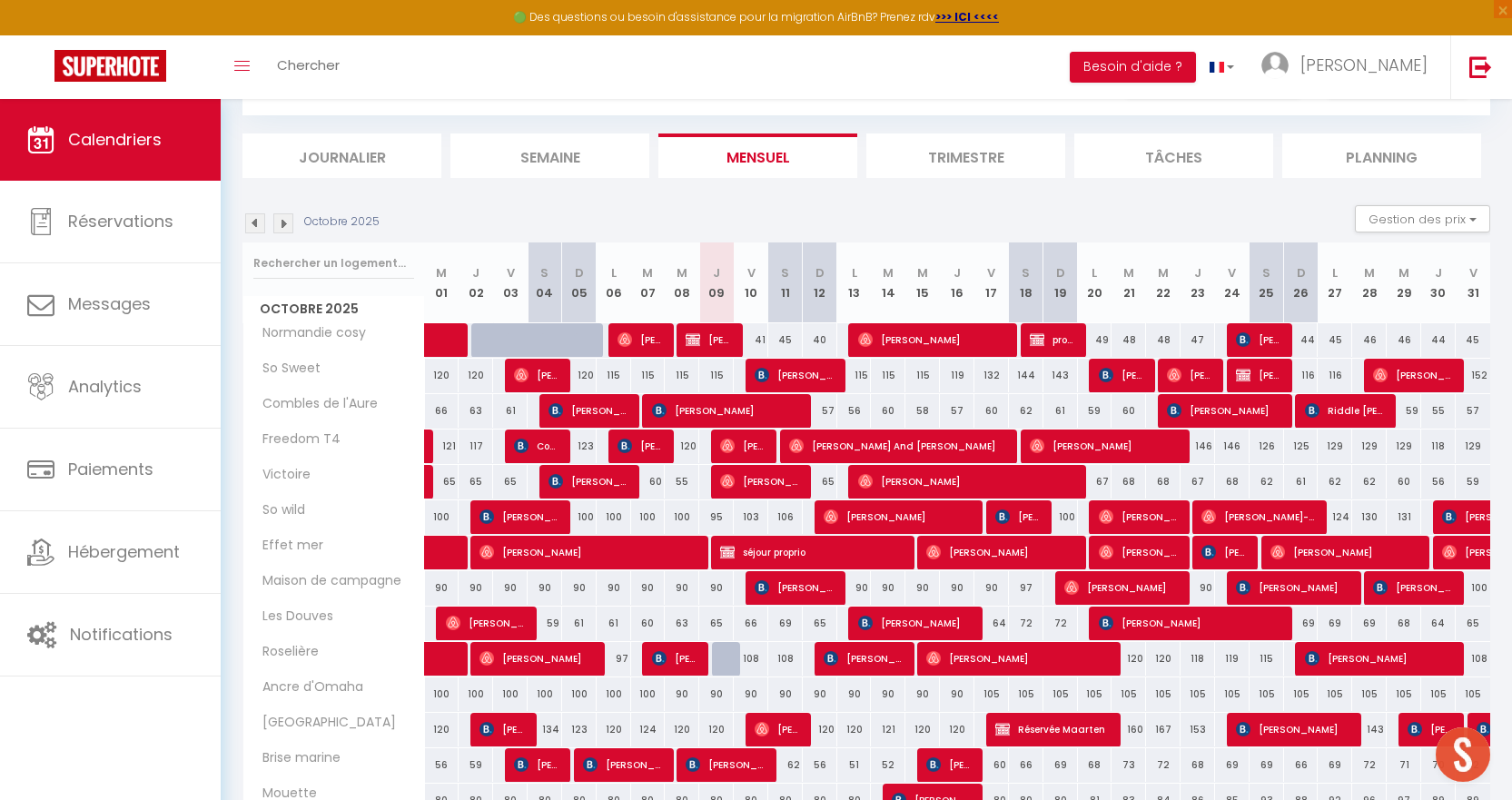
click at [282, 227] on img at bounding box center [283, 223] width 20 height 20
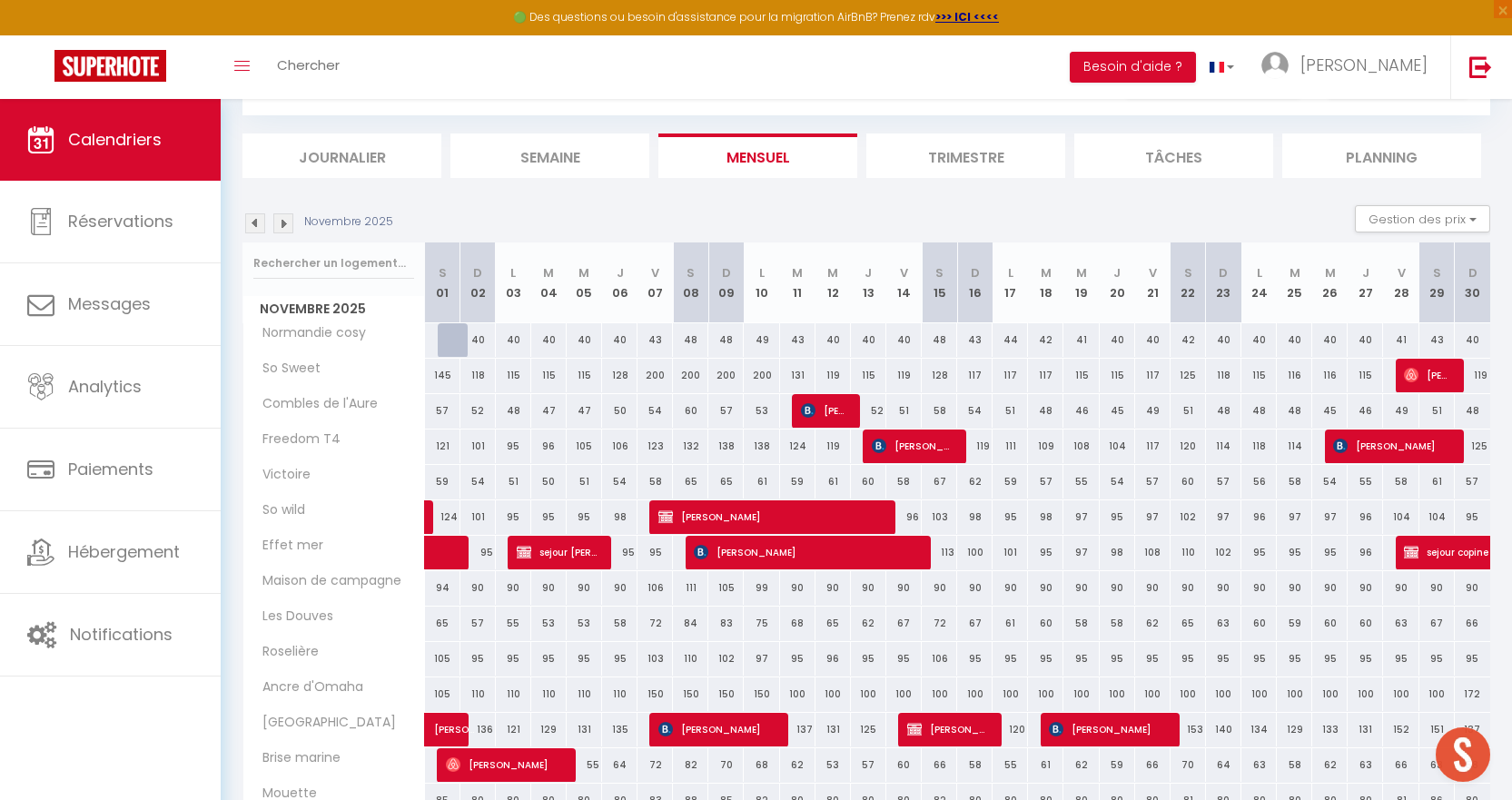
click at [284, 222] on img at bounding box center [283, 223] width 20 height 20
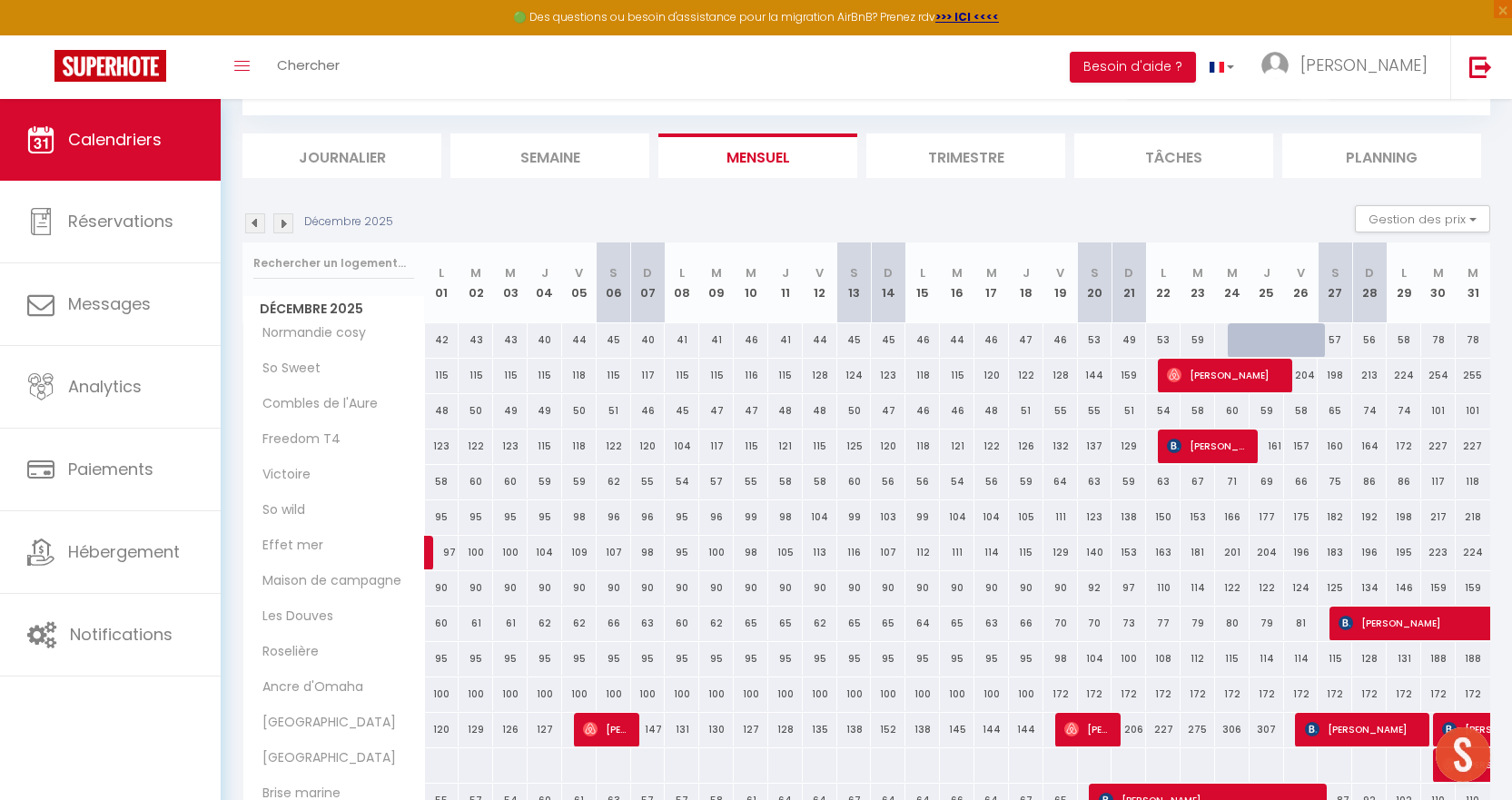
click at [283, 221] on img at bounding box center [283, 223] width 20 height 20
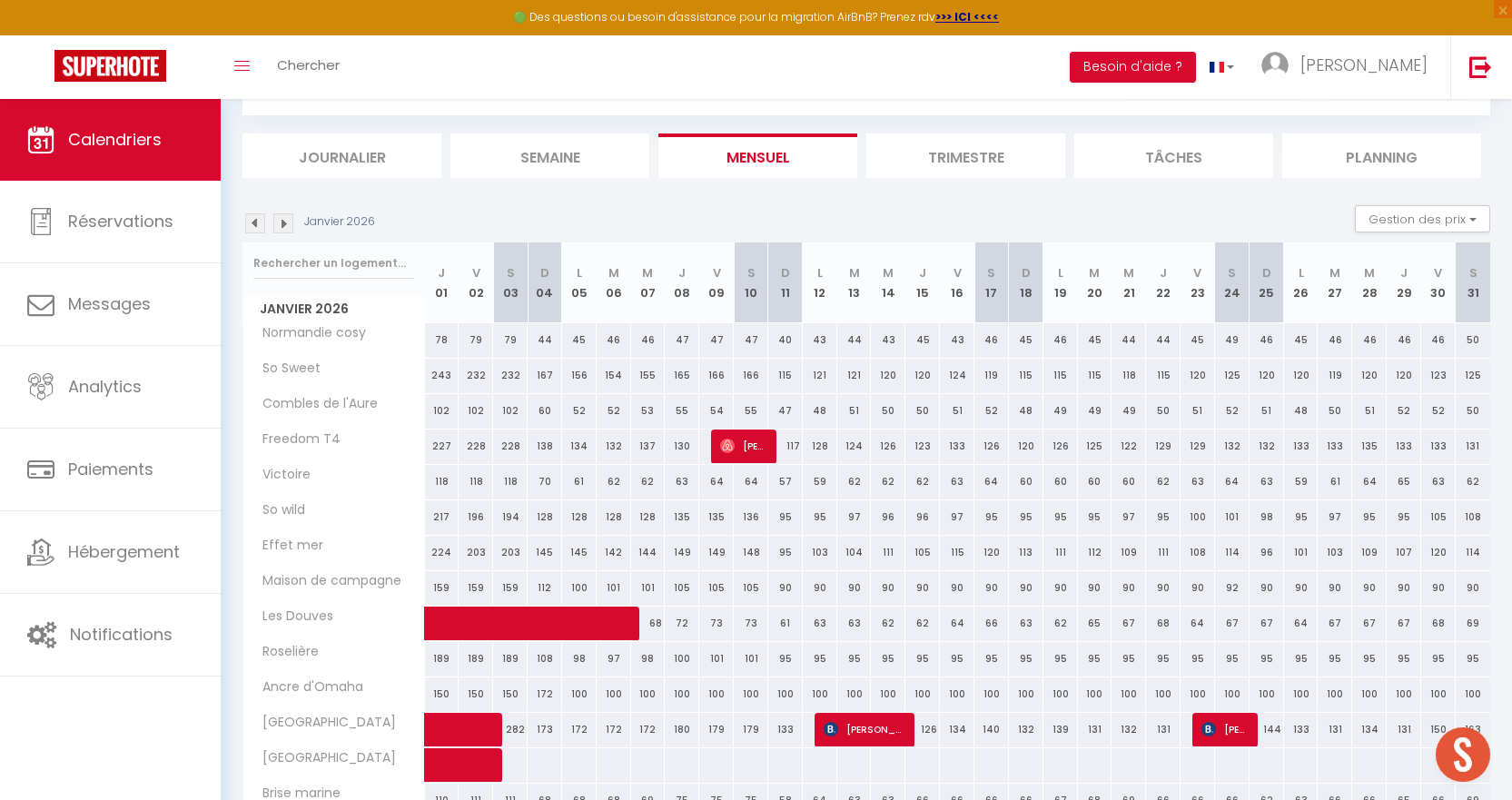
click at [283, 221] on img at bounding box center [283, 223] width 20 height 20
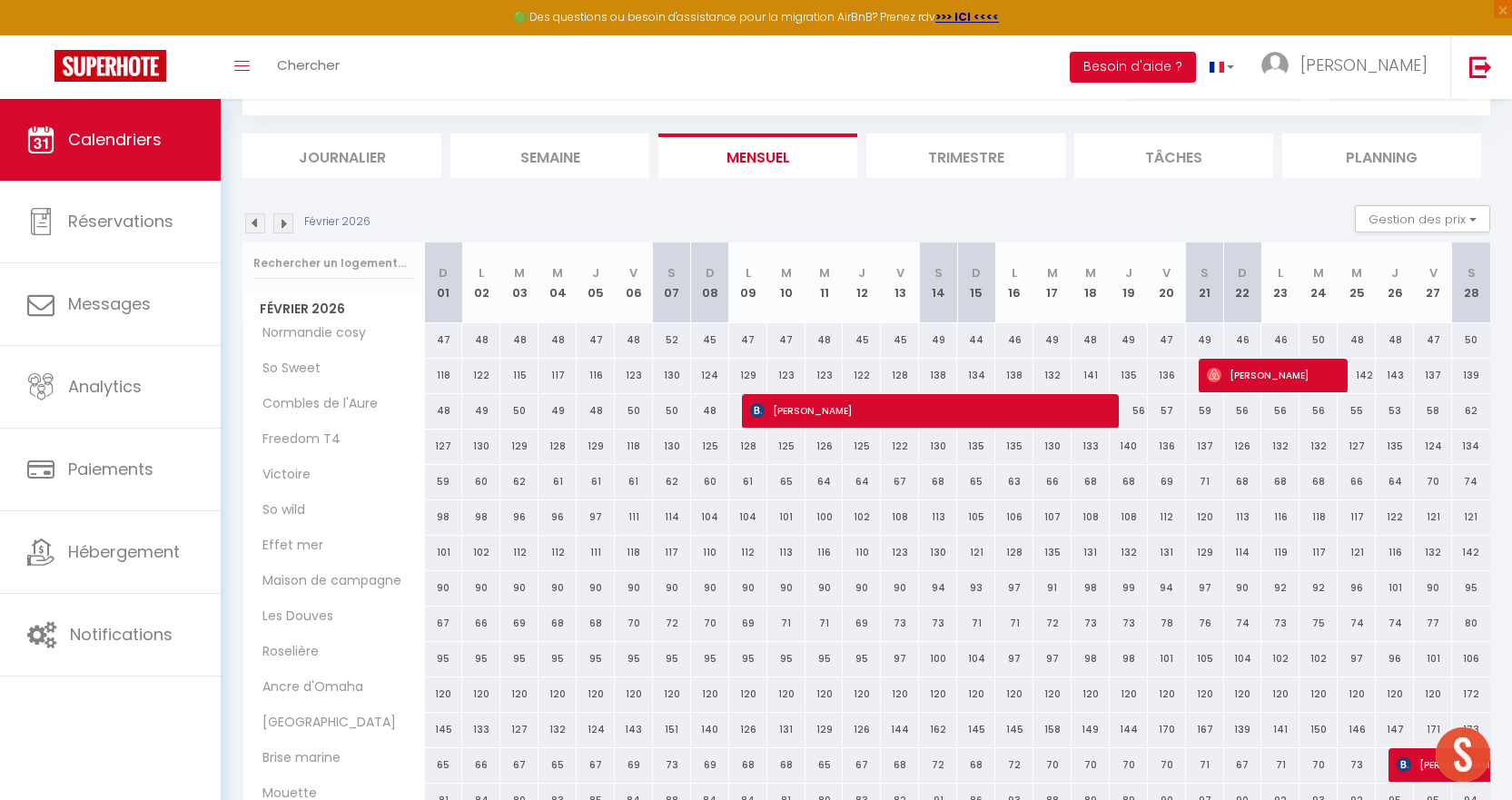
click at [283, 221] on img at bounding box center [283, 223] width 20 height 20
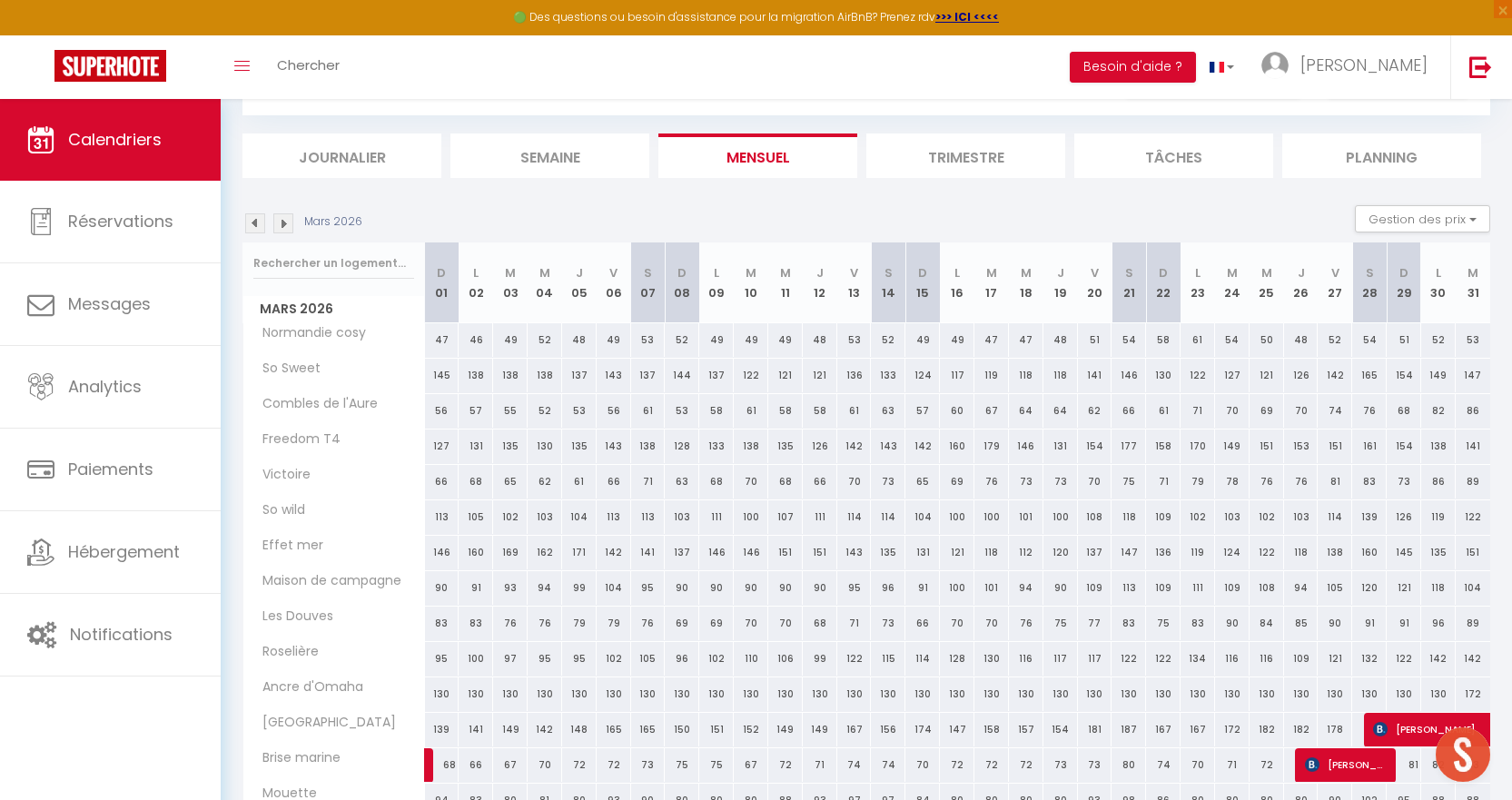
click at [283, 221] on img at bounding box center [283, 223] width 20 height 20
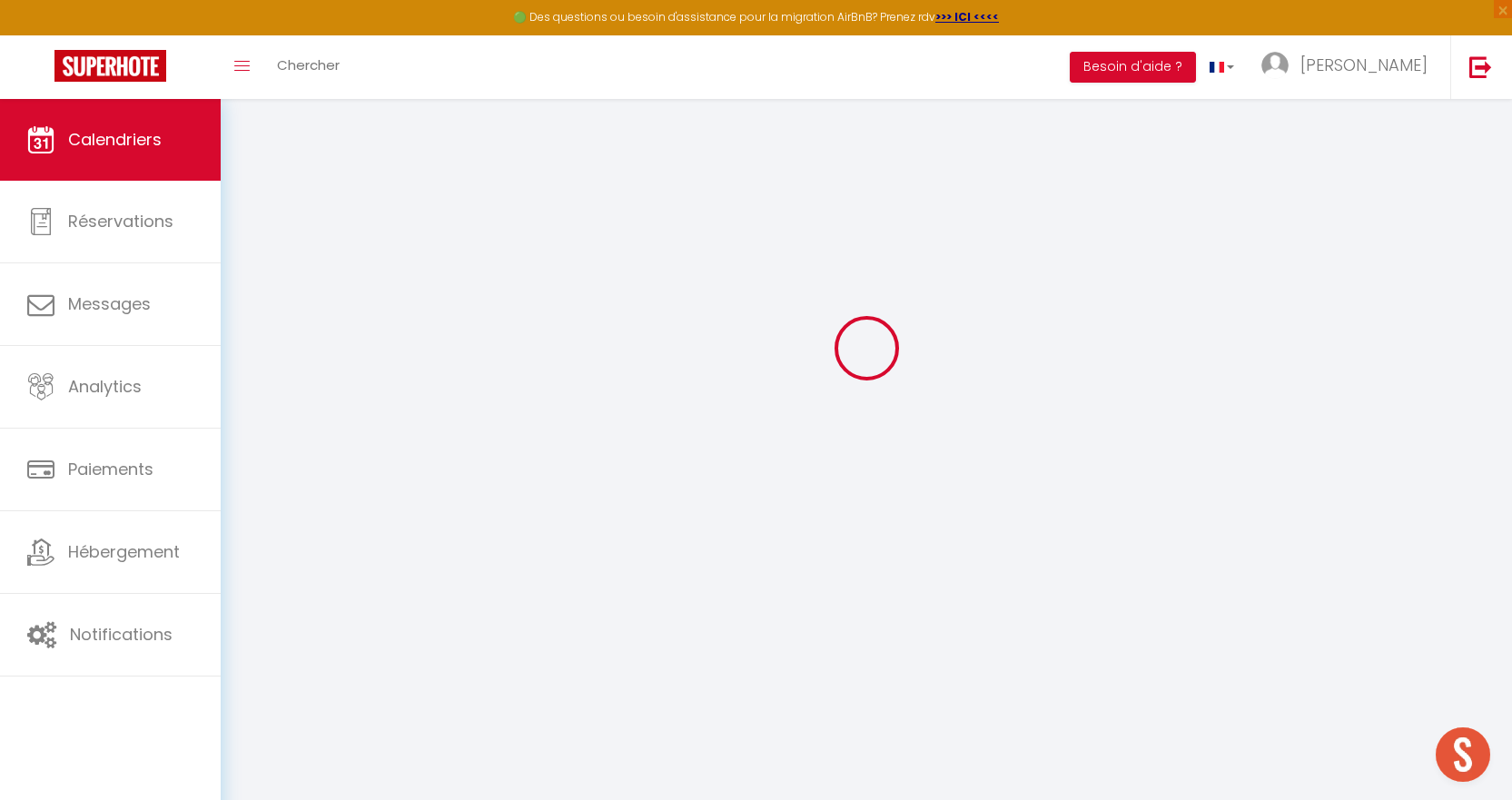
select select
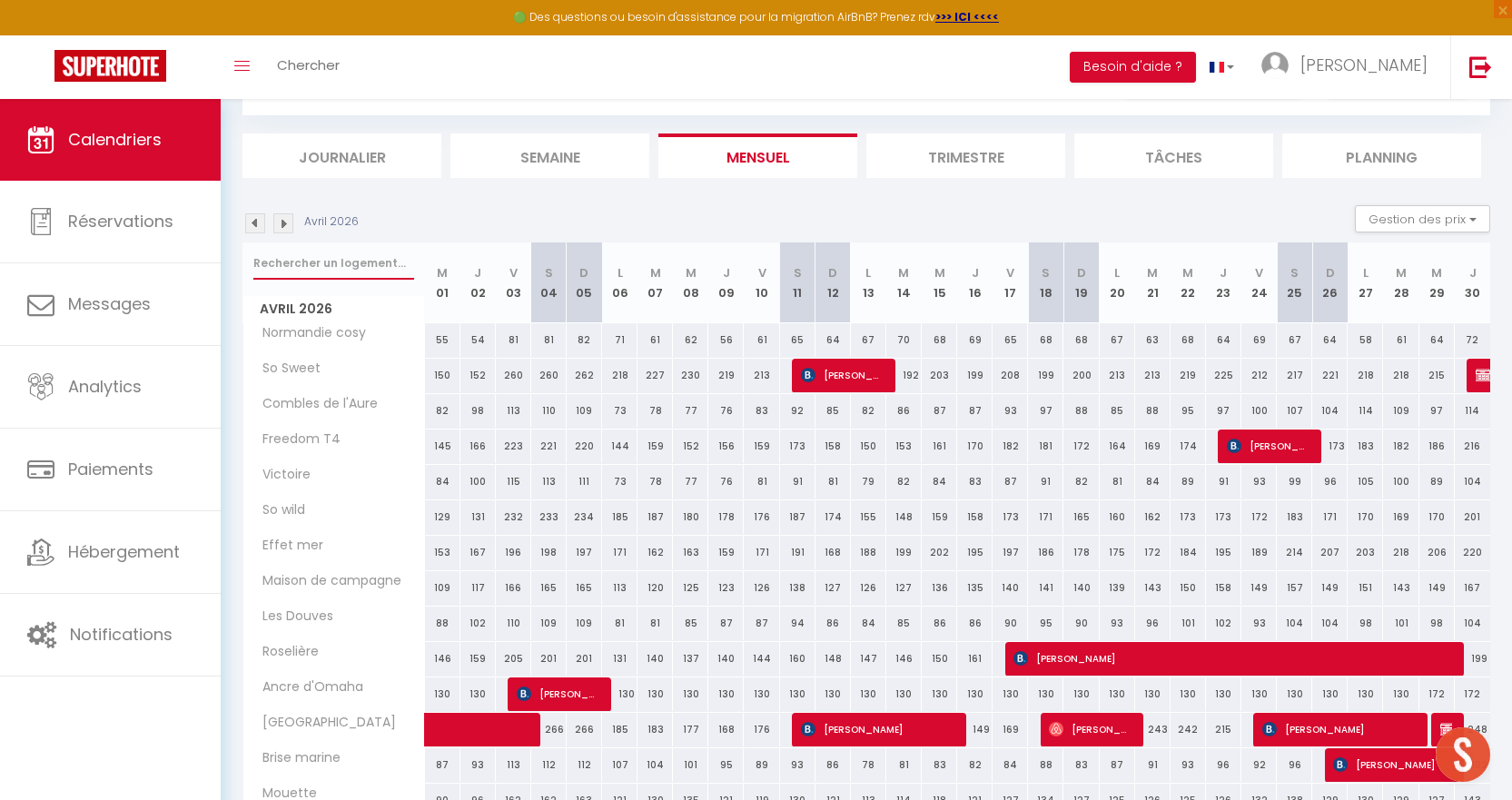
click at [308, 266] on input "text" at bounding box center [334, 263] width 161 height 32
type input "s"
select select
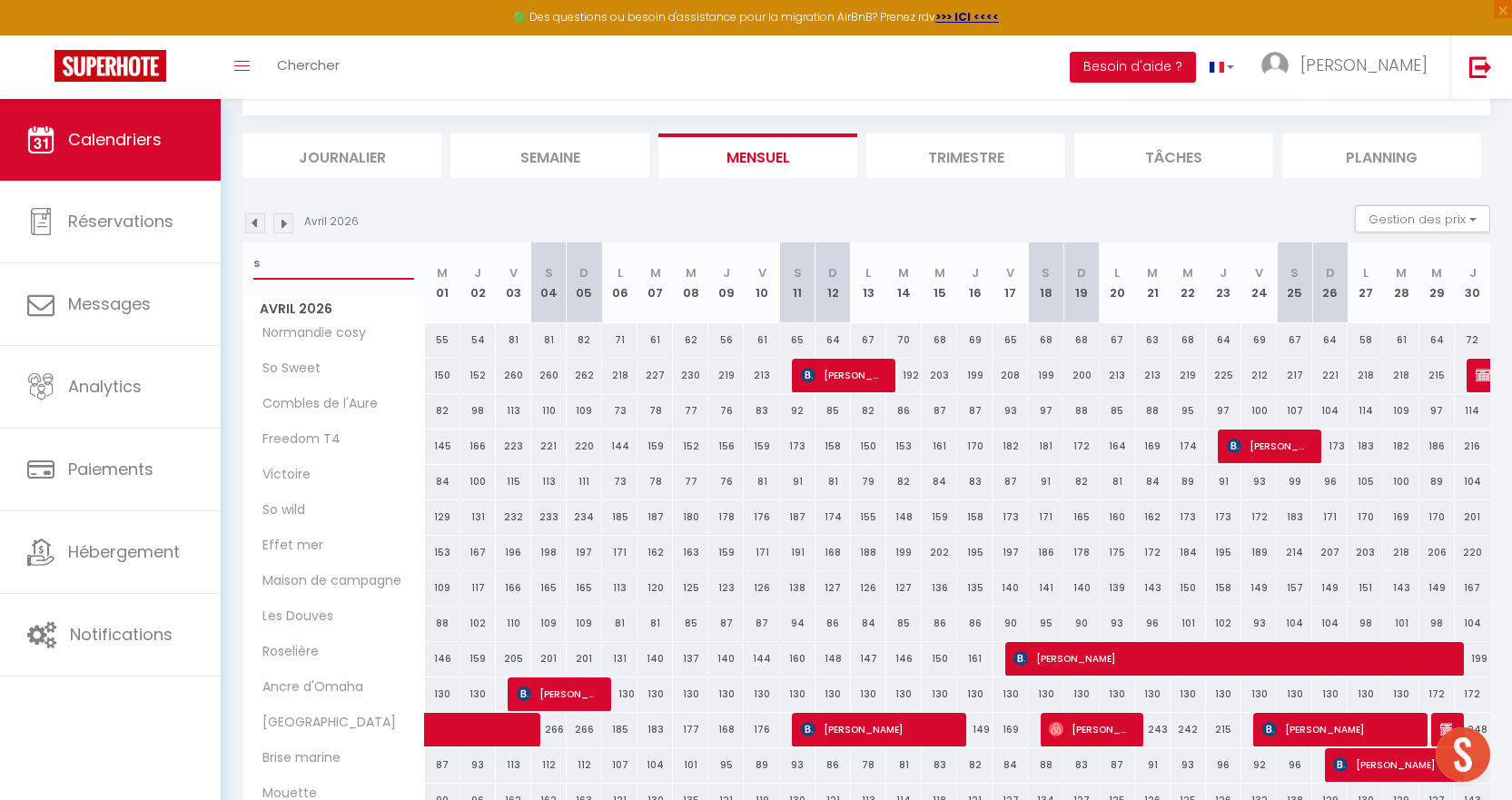
select select
type input "sw"
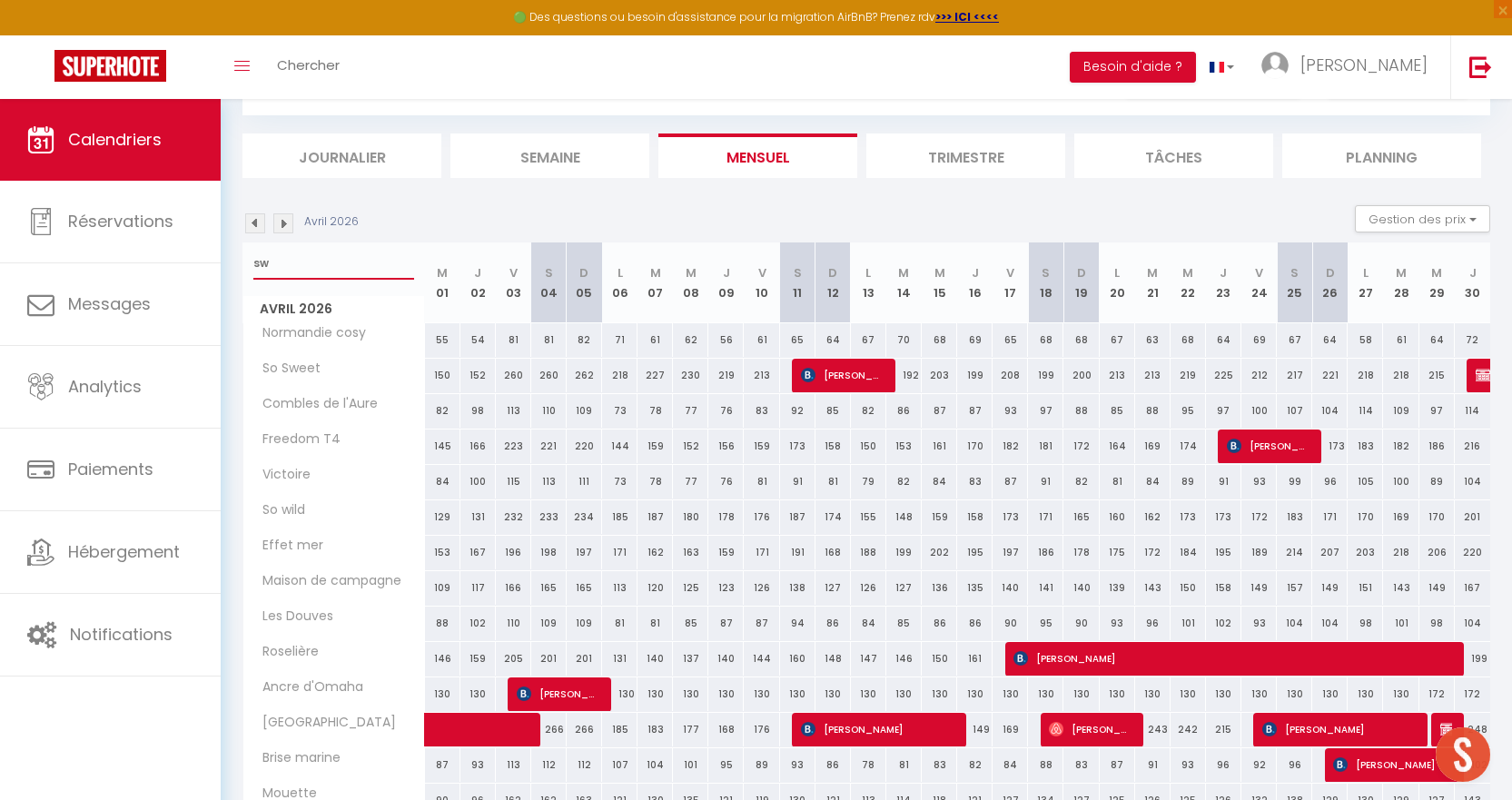
select select
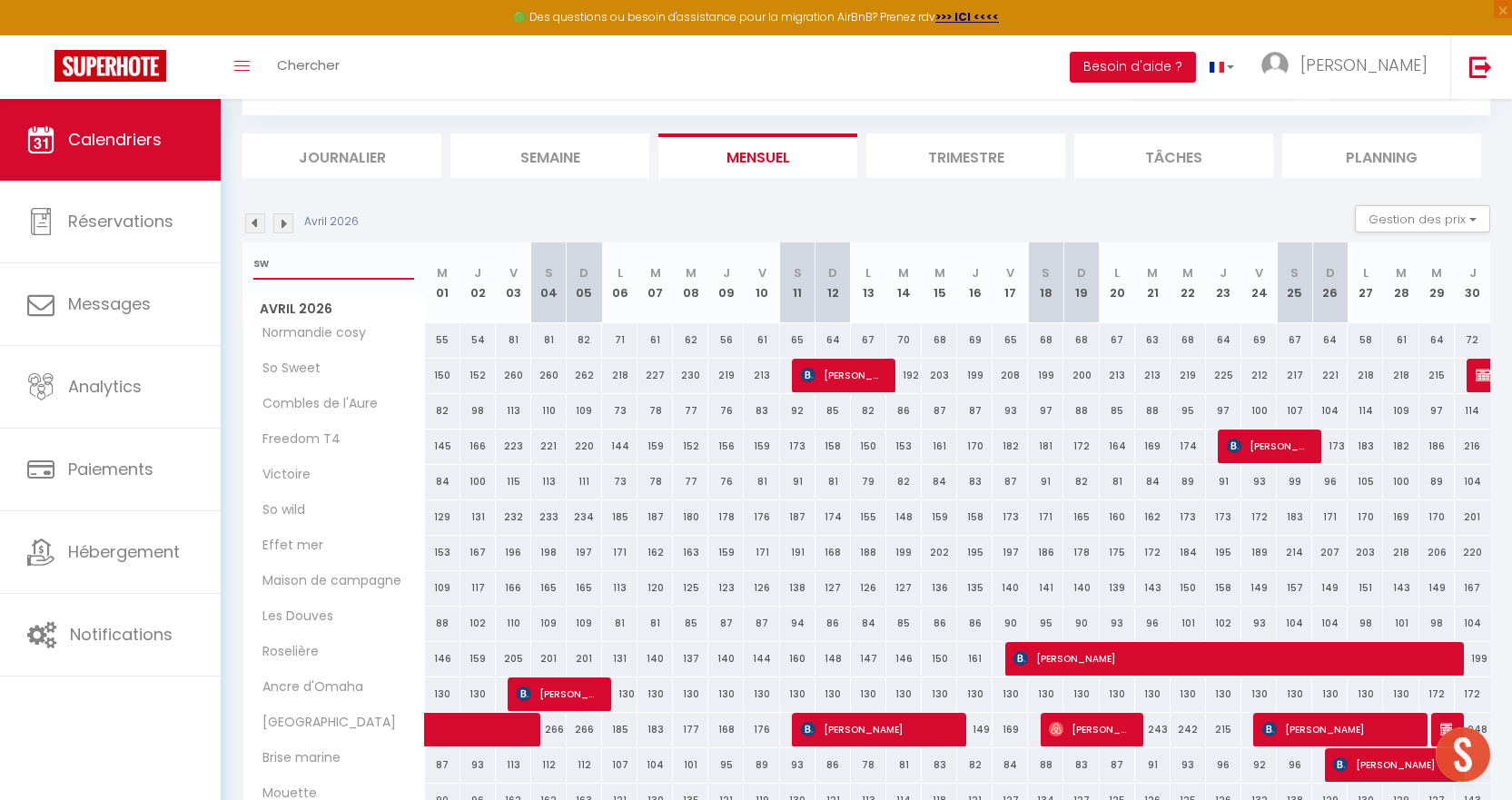
select select
type input "swe"
select select
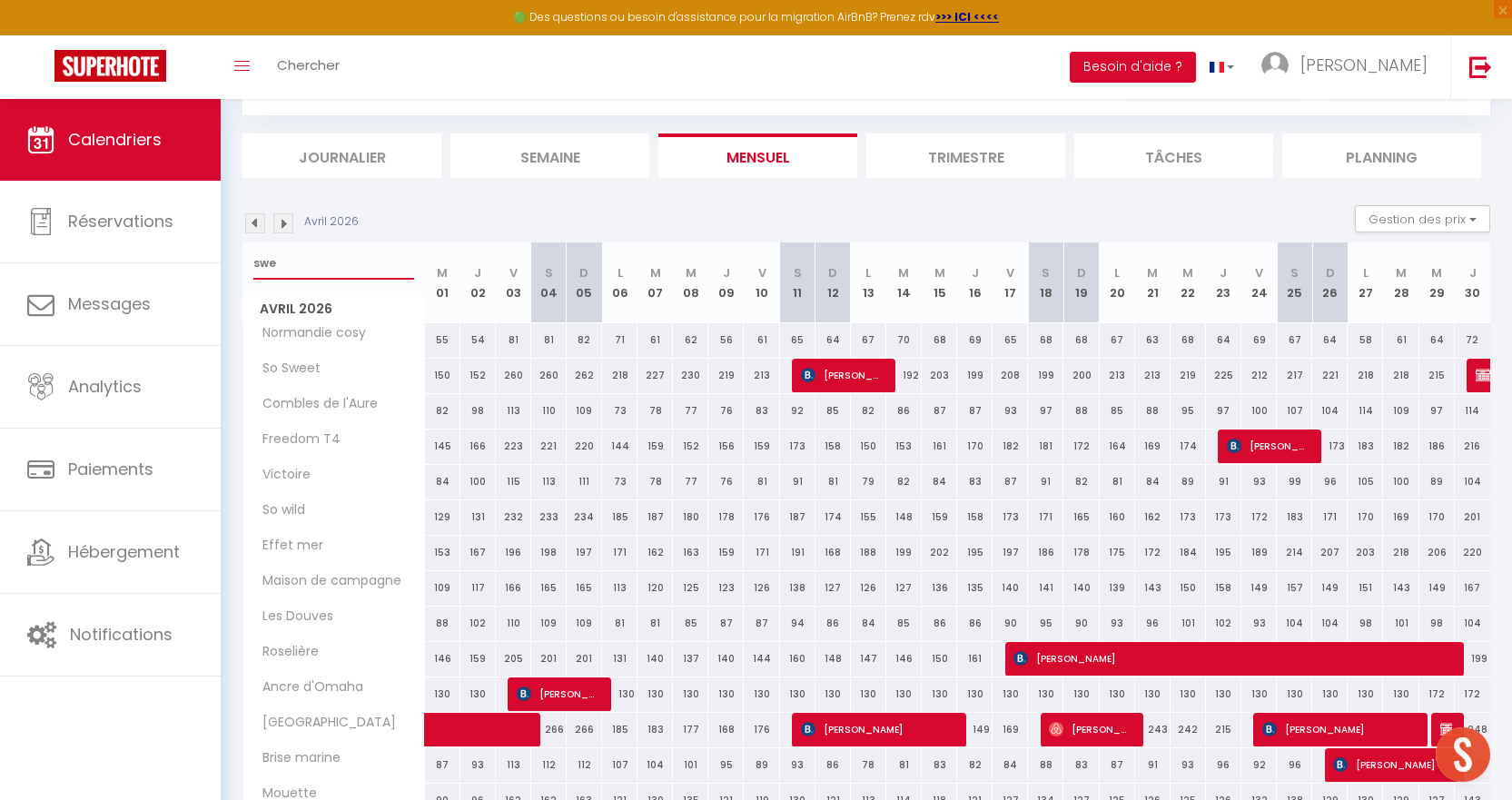
select select
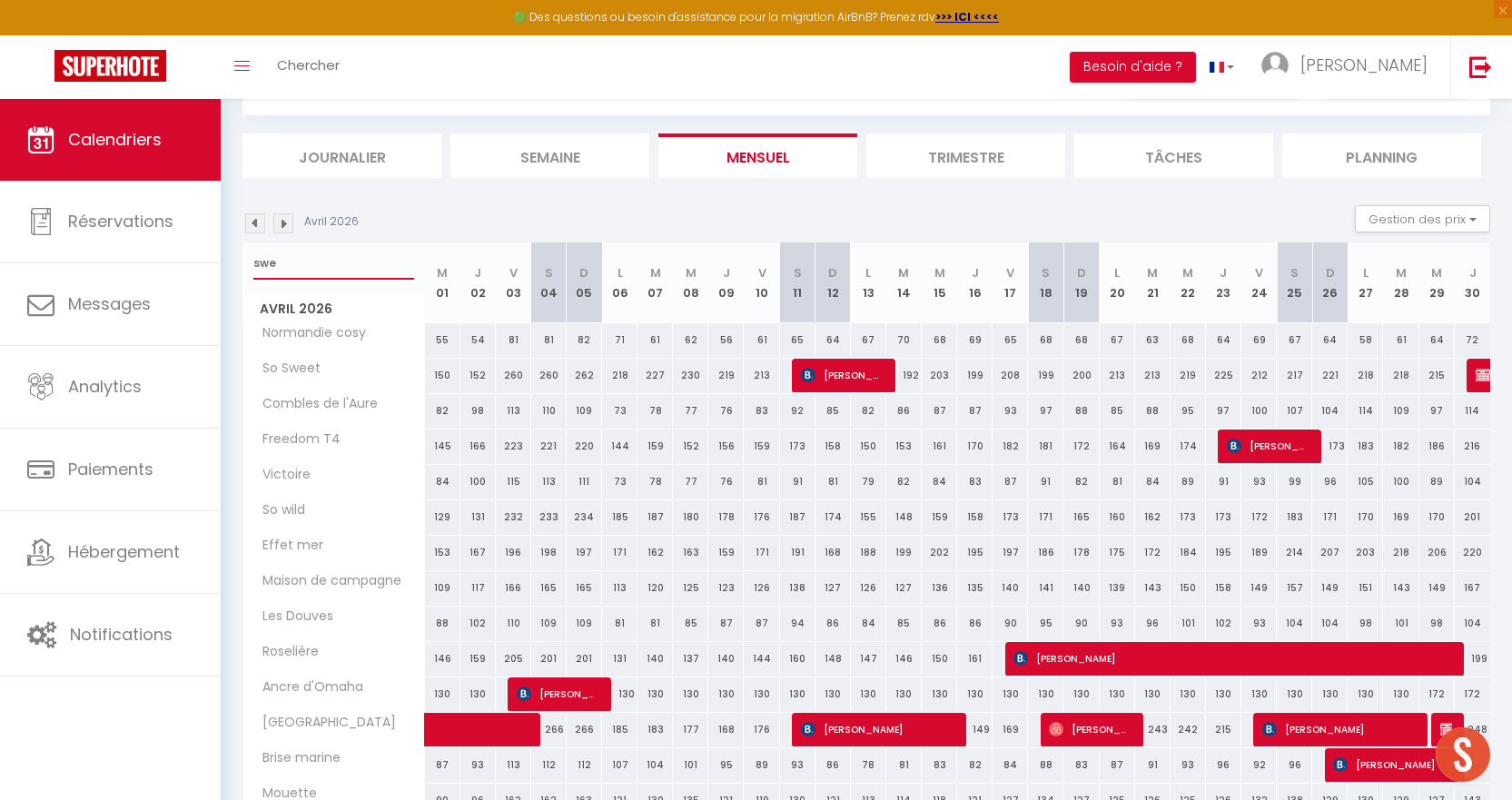
type input "swee"
select select
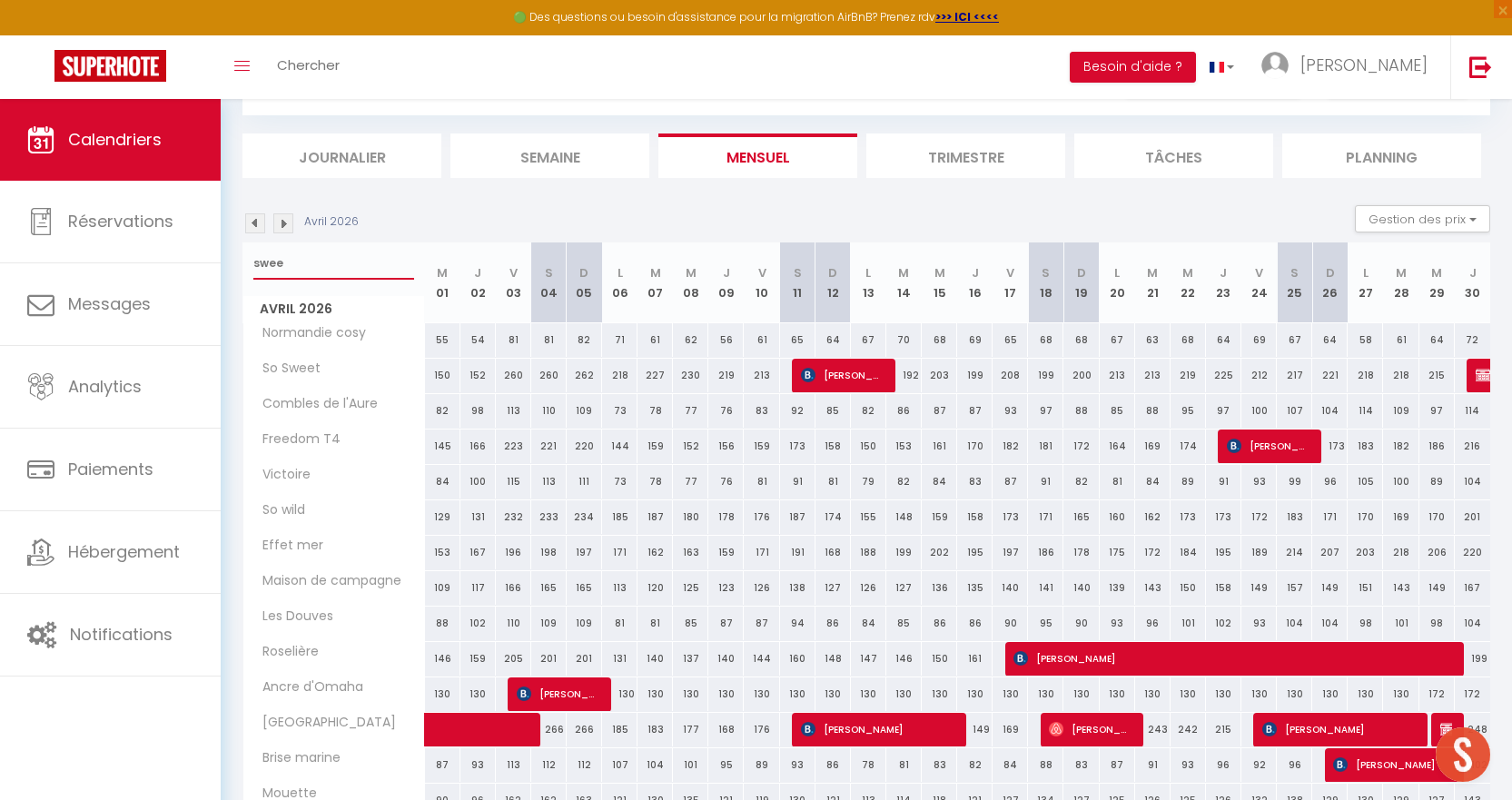
select select
type input "sweet"
select select
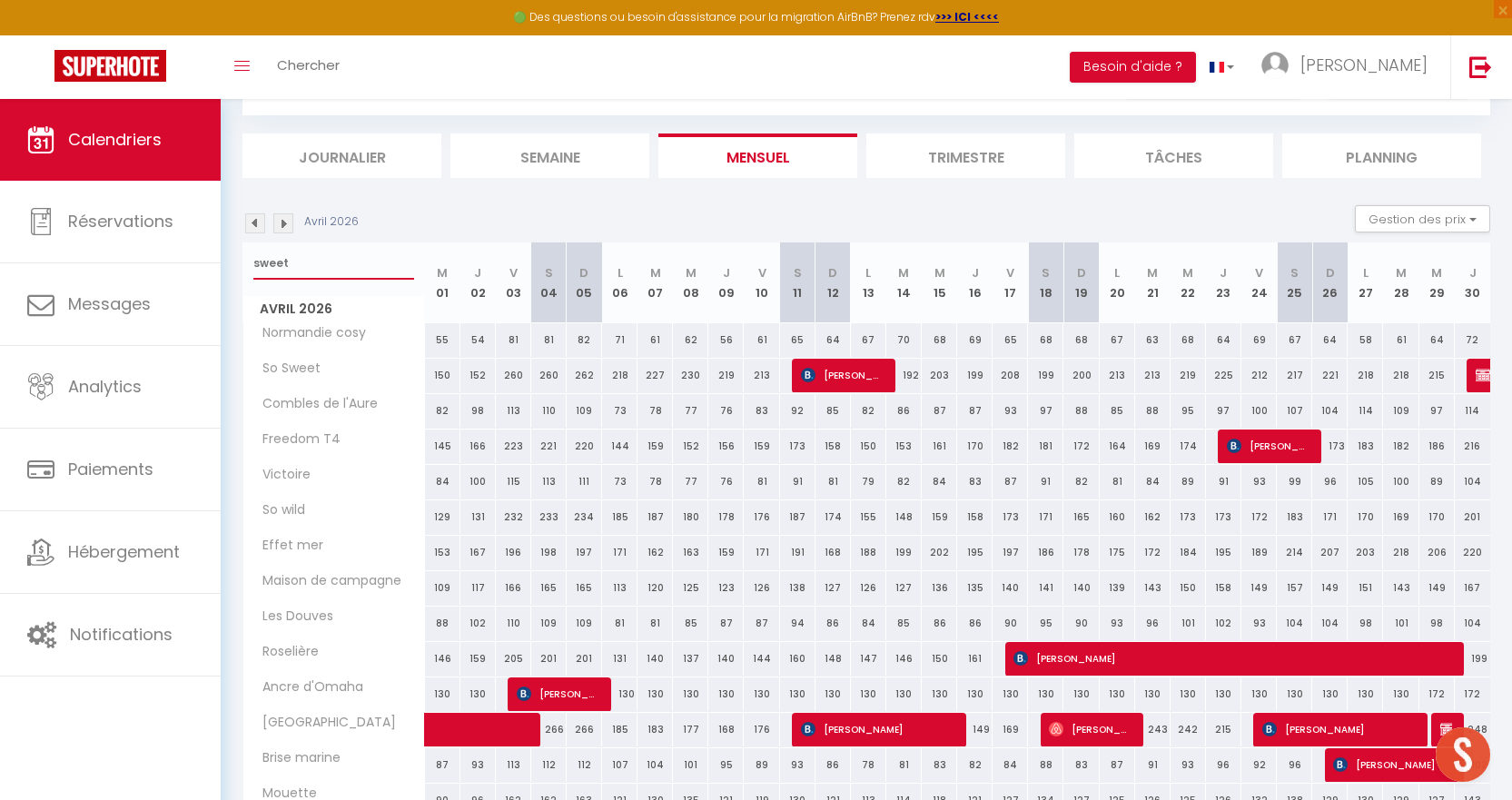
select select
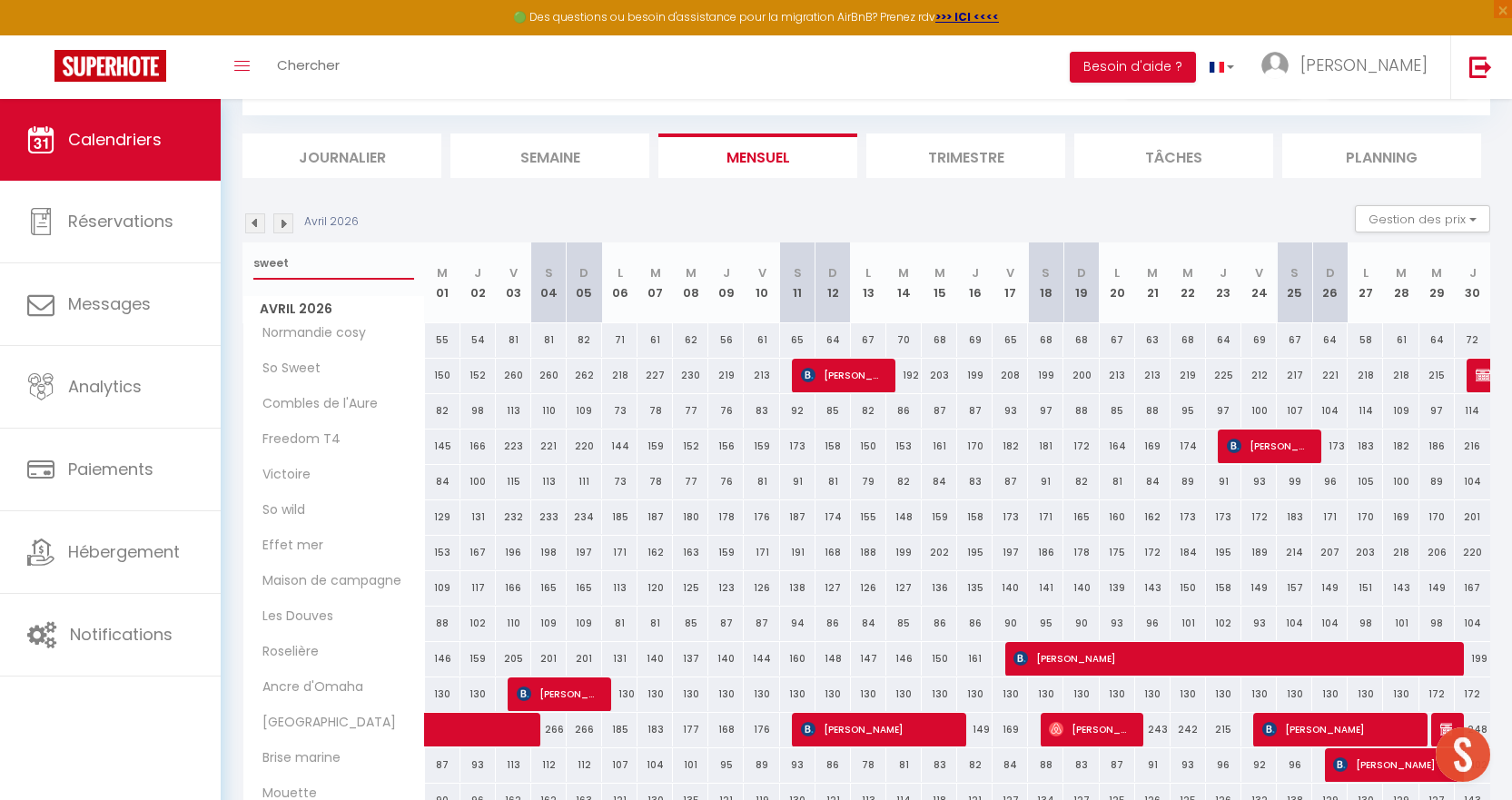
select select
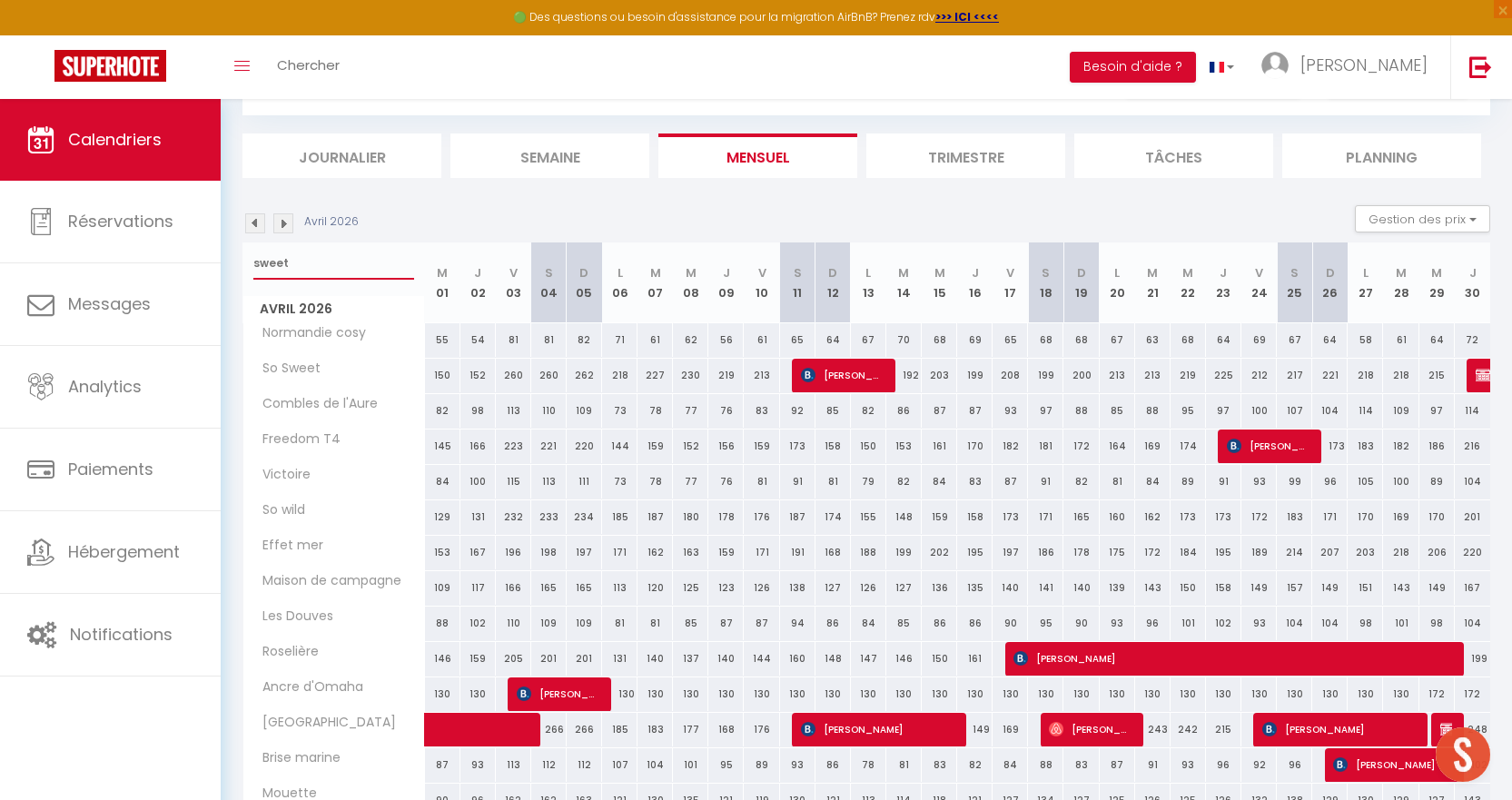
select select
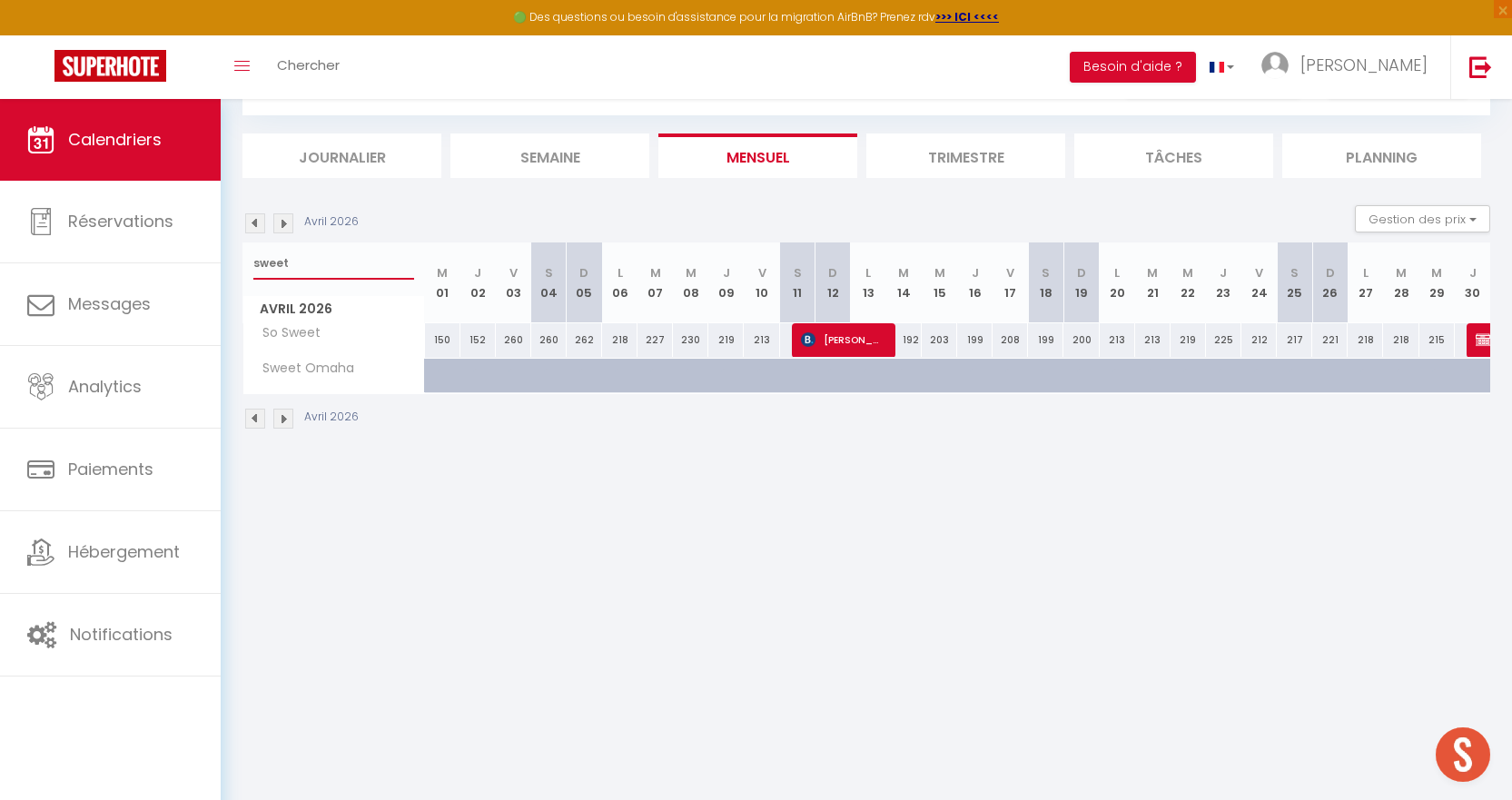
type input "sweet"
click at [1481, 337] on img at bounding box center [1482, 339] width 14 height 14
select select "OK"
select select "KO"
select select "0"
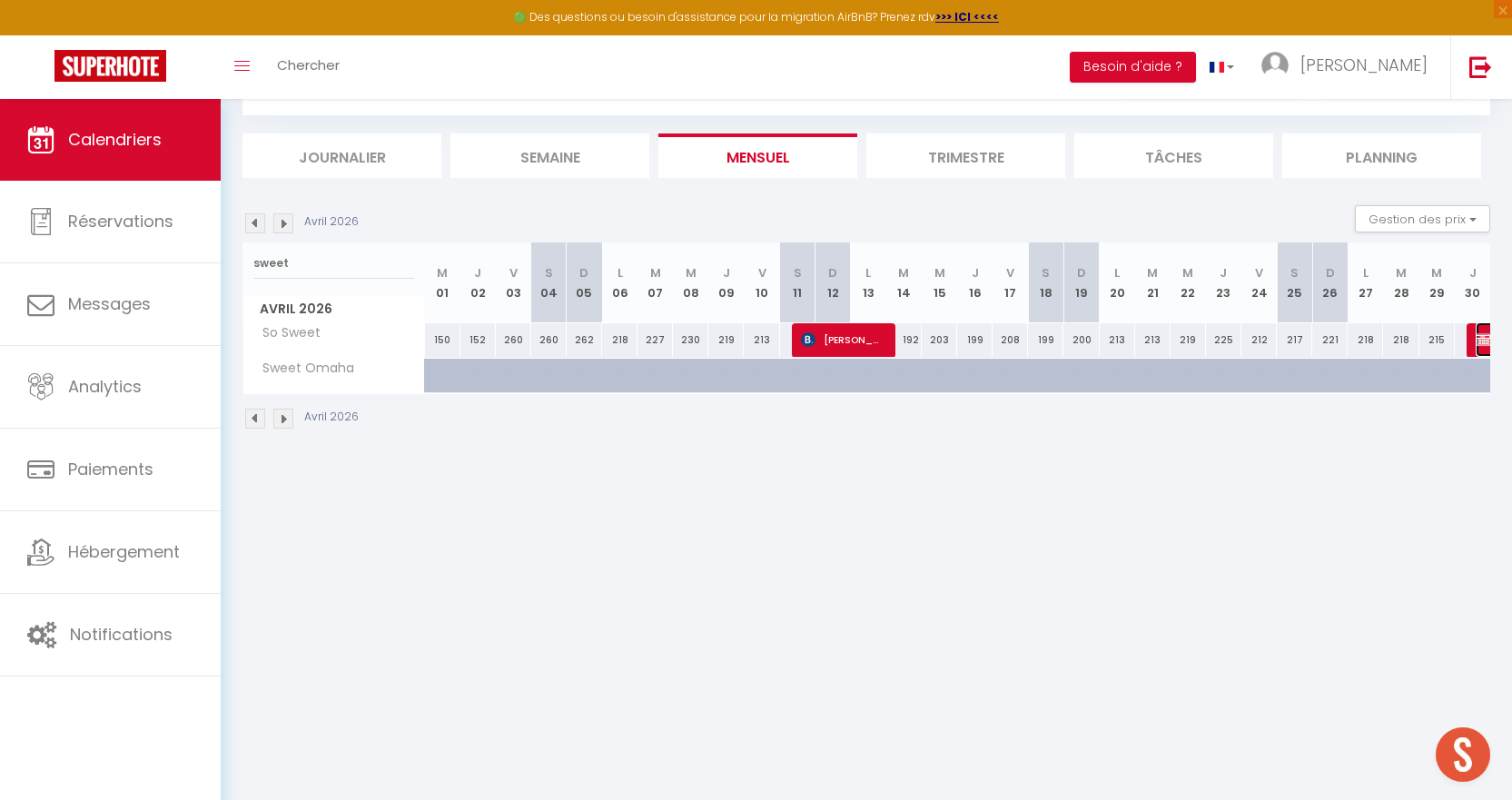
select select "0"
select select "1"
select select
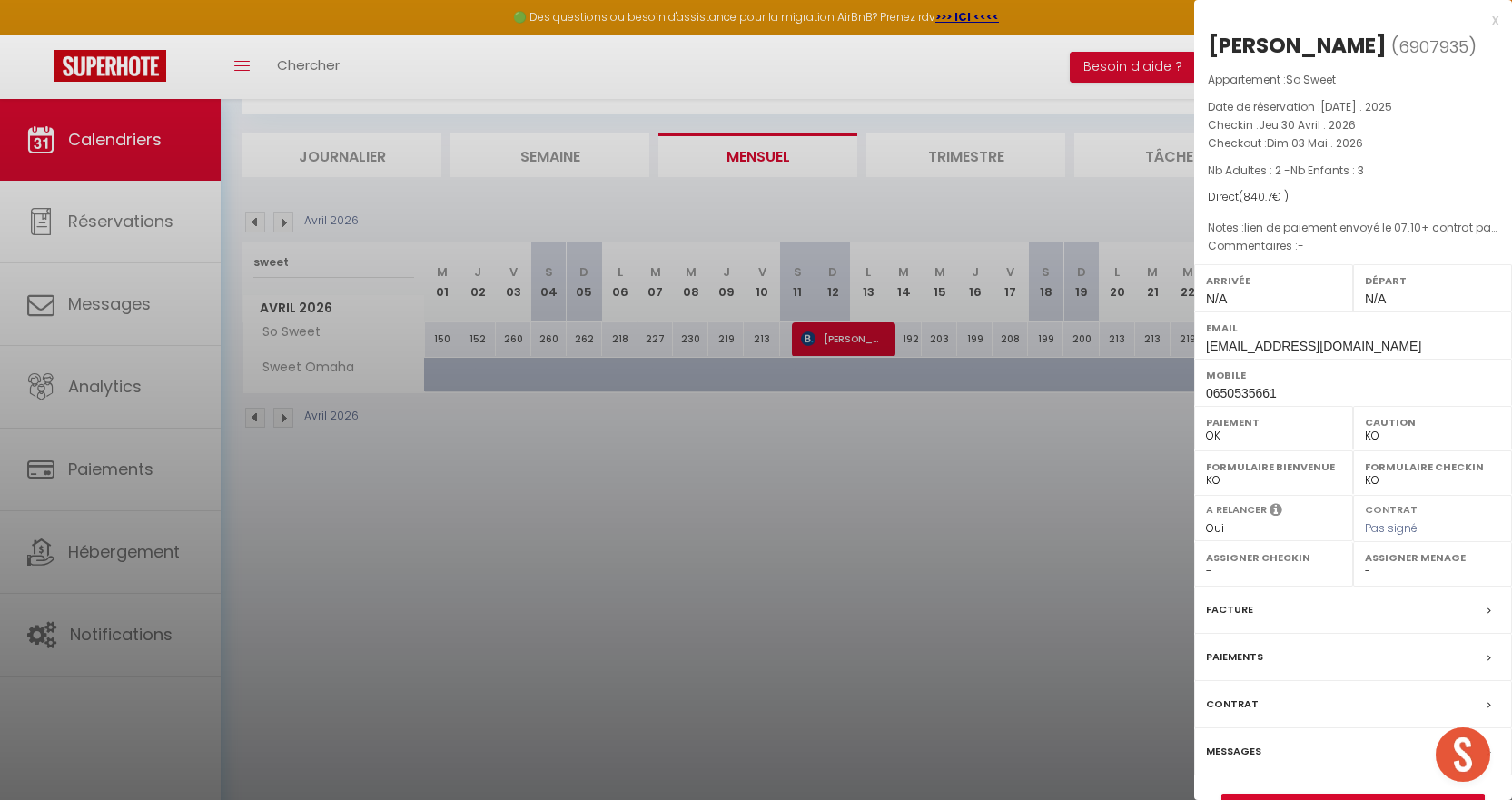
scroll to position [99, 0]
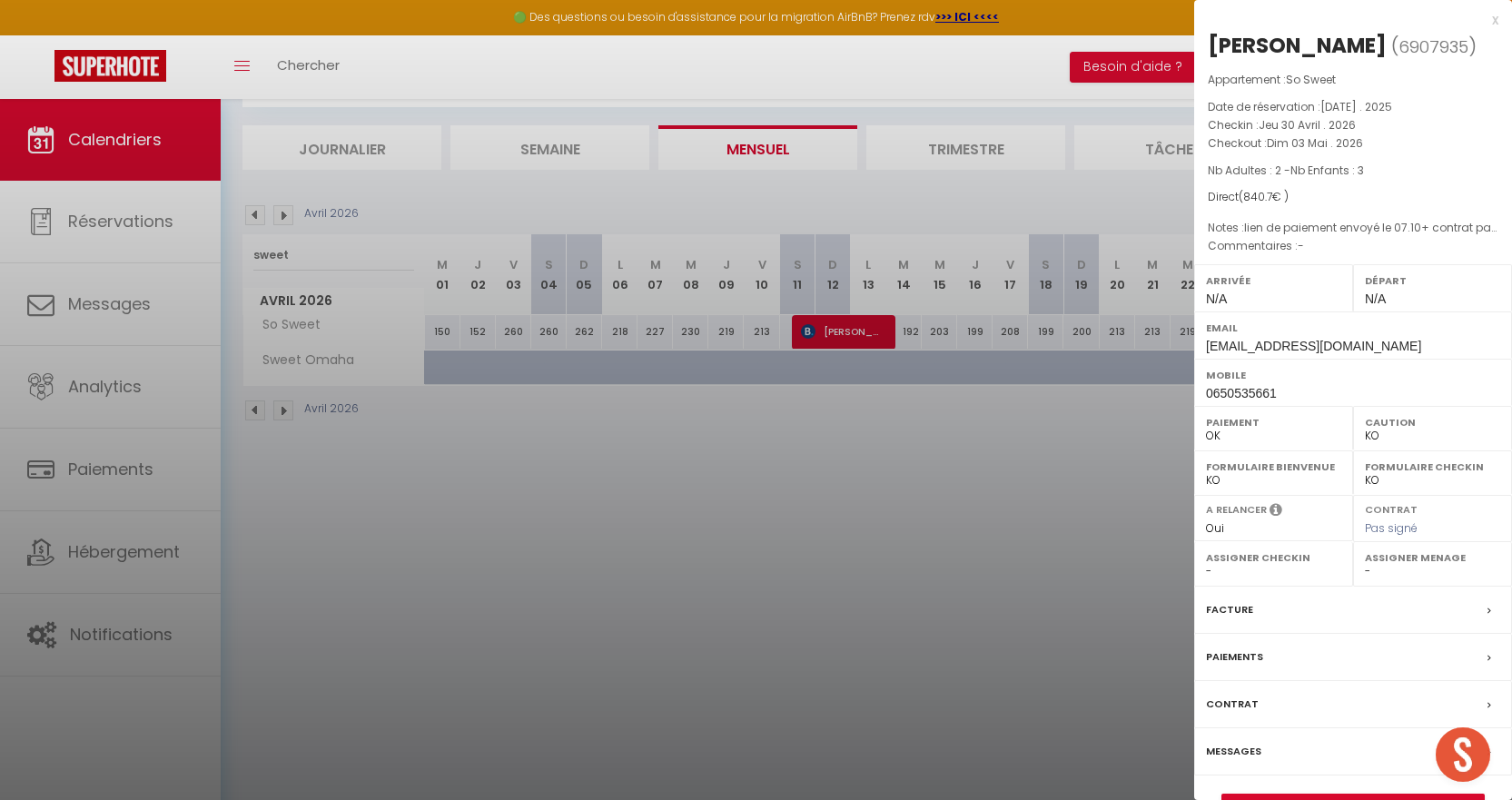
click at [1230, 619] on label "Facture" at bounding box center [1229, 610] width 47 height 19
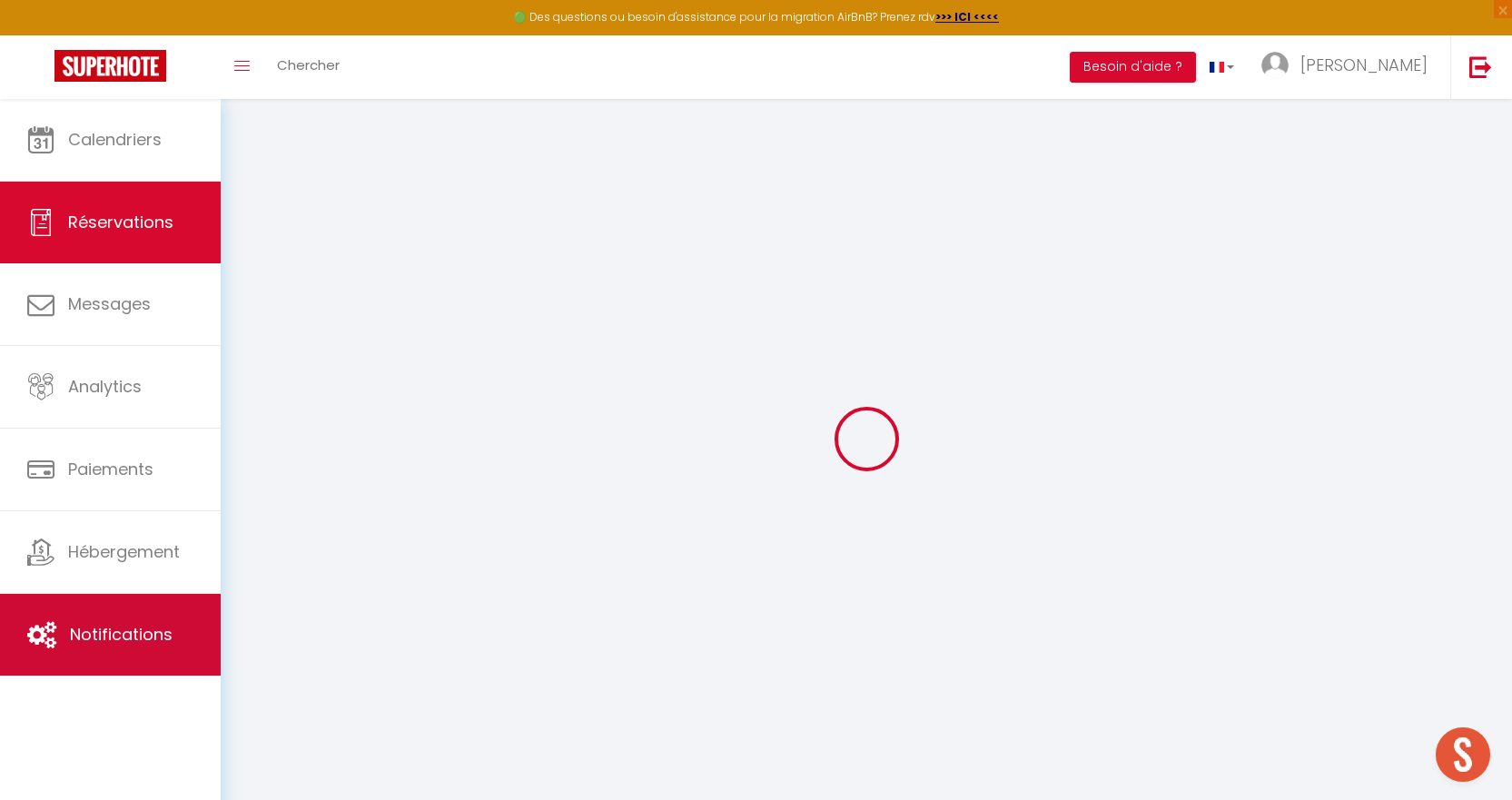
select select "cleaning"
select select "taxes"
select select
checkbox input "false"
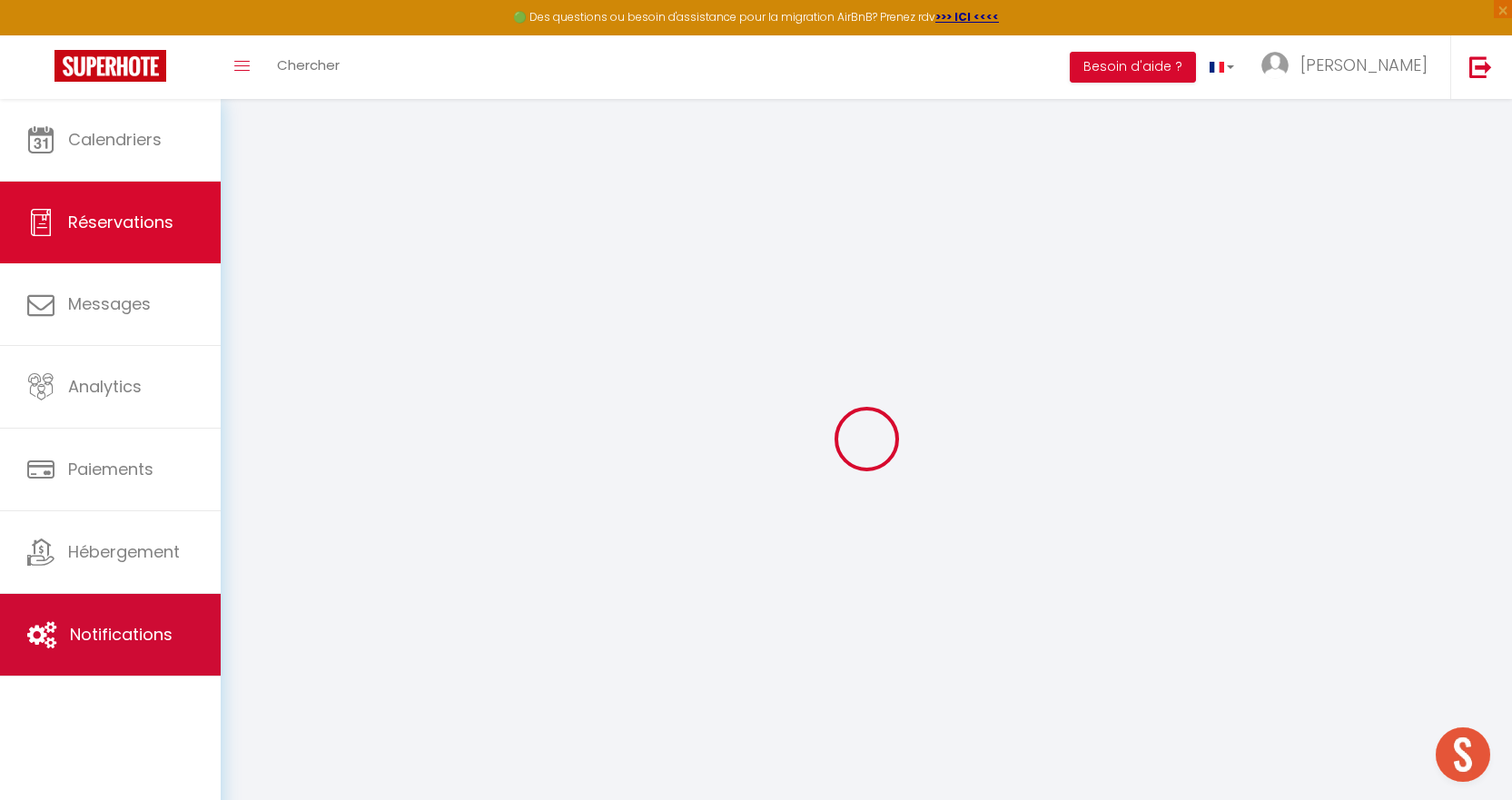
select select
checkbox input "false"
select select
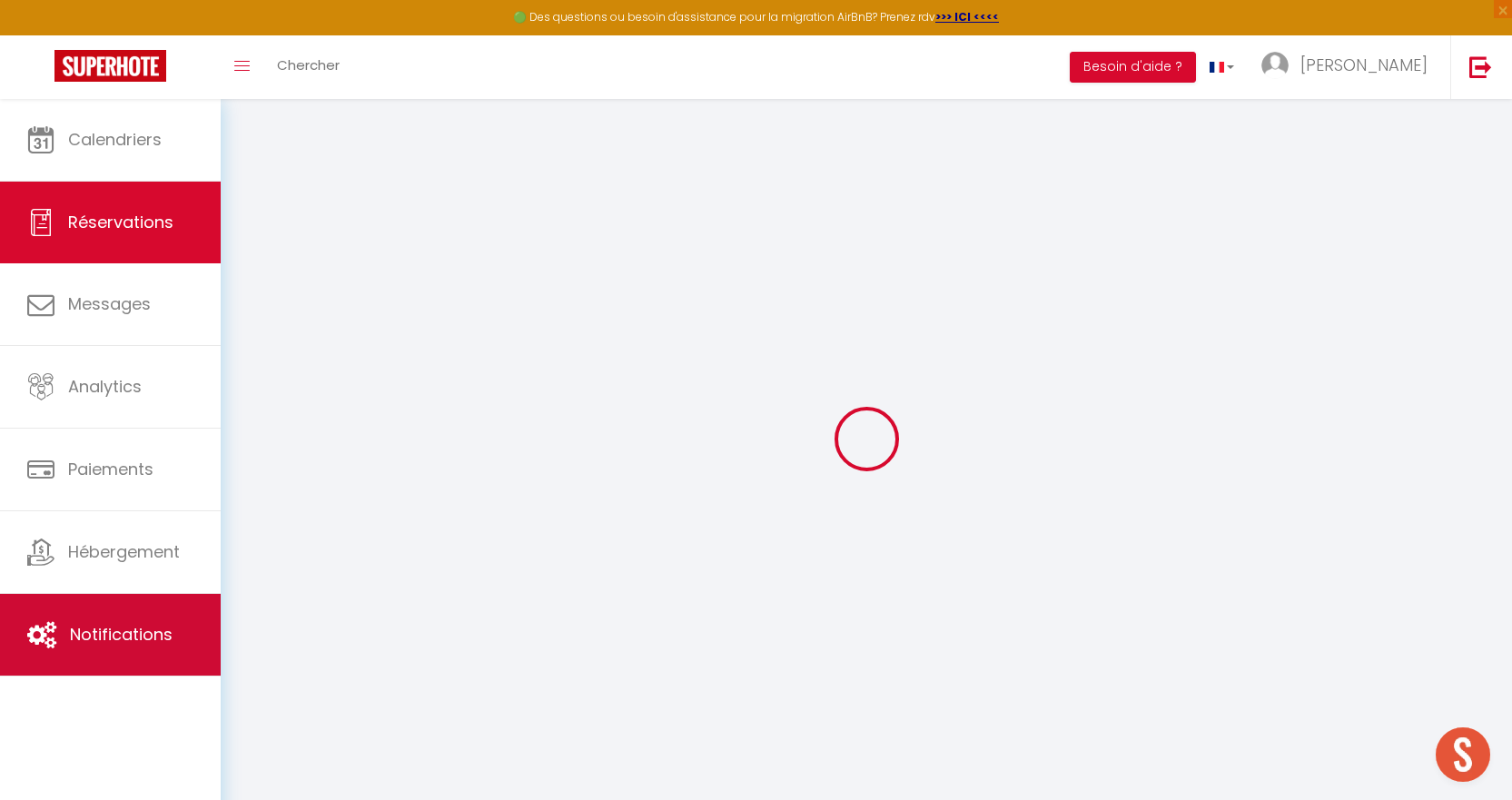
checkbox input "false"
type textarea "lien de paiement envoyé le 07.10+ contrat par mail"
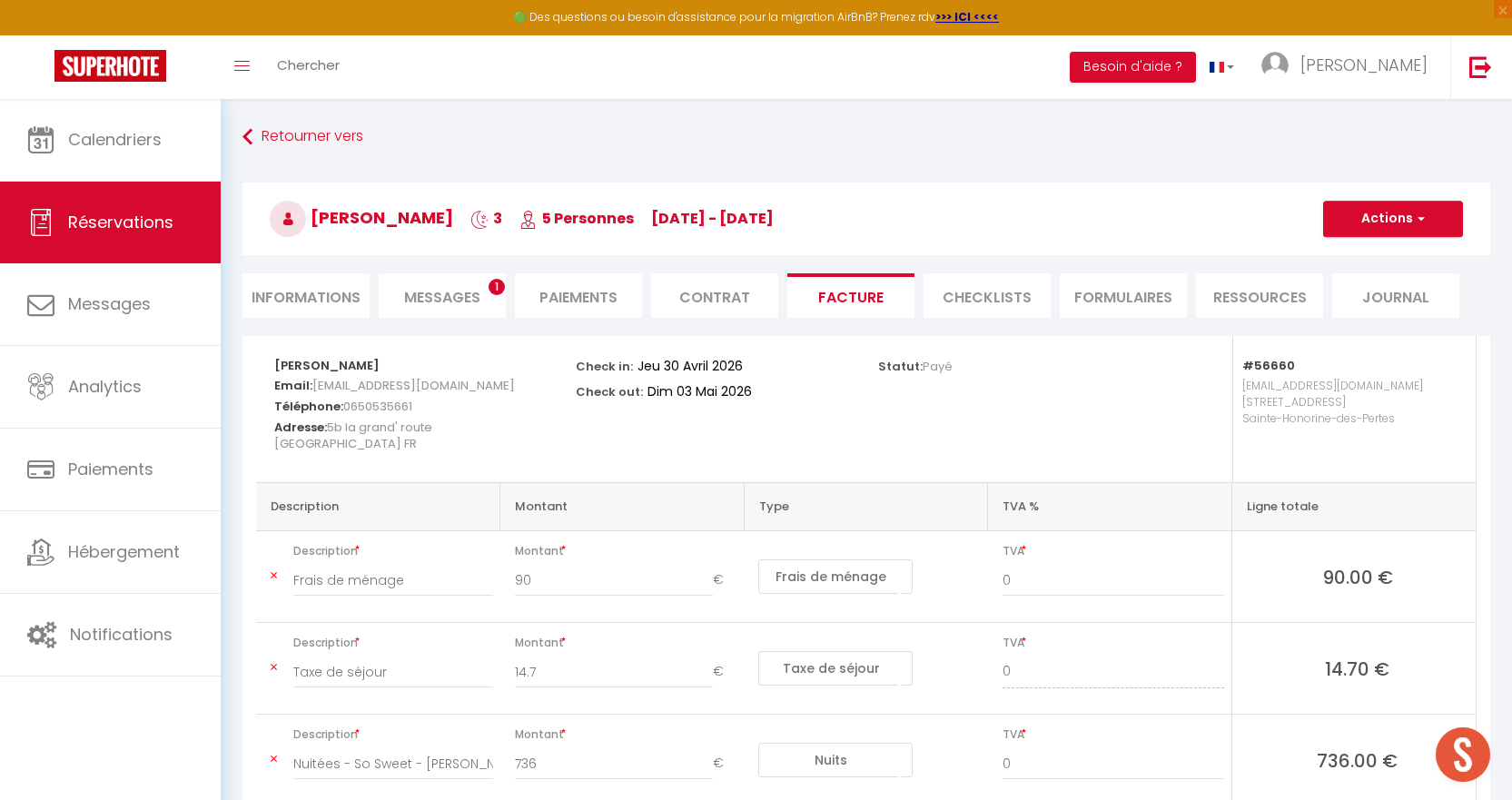
click at [332, 291] on li "Informations" at bounding box center [306, 295] width 127 height 45
select select
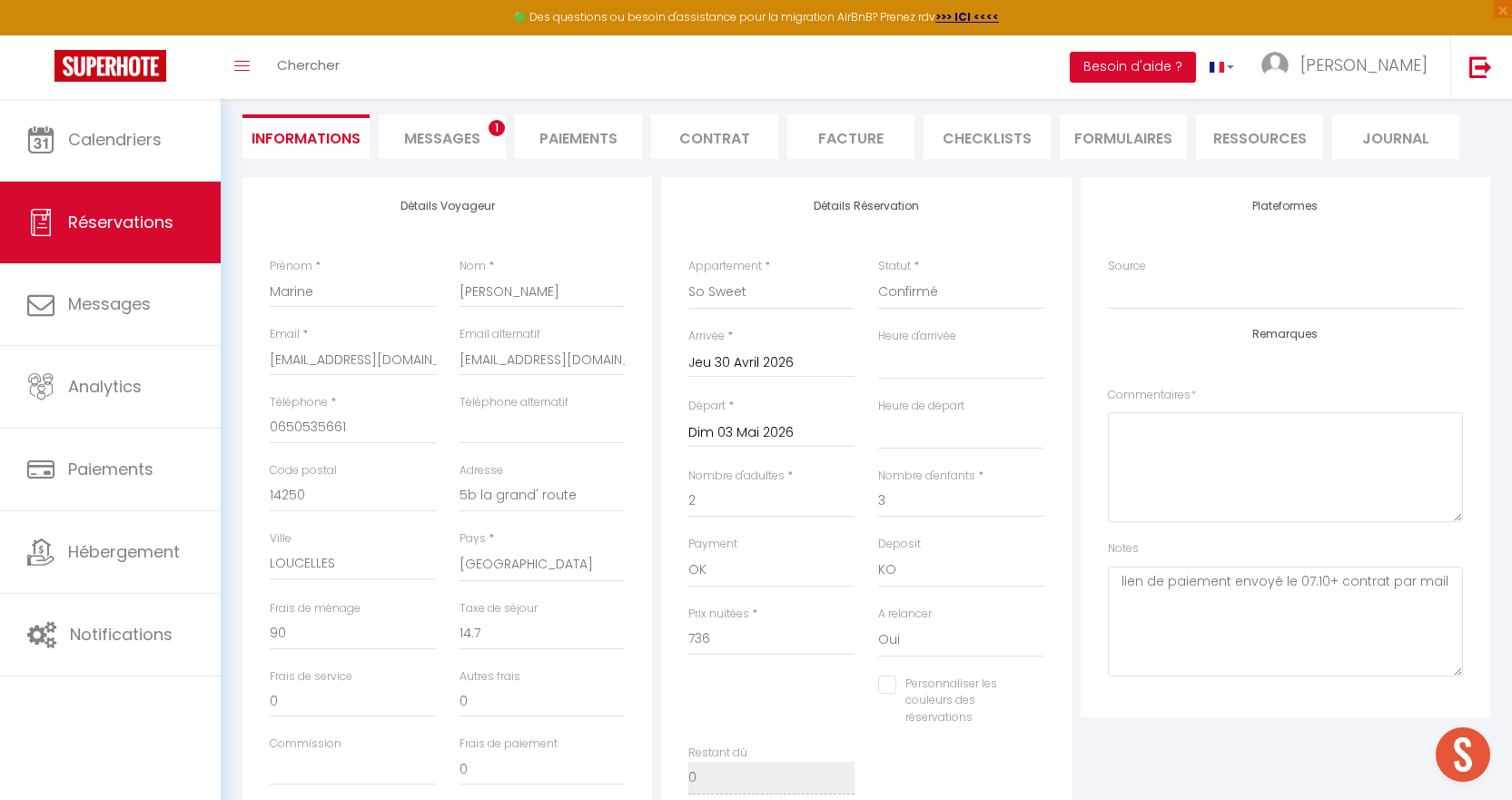
scroll to position [182, 0]
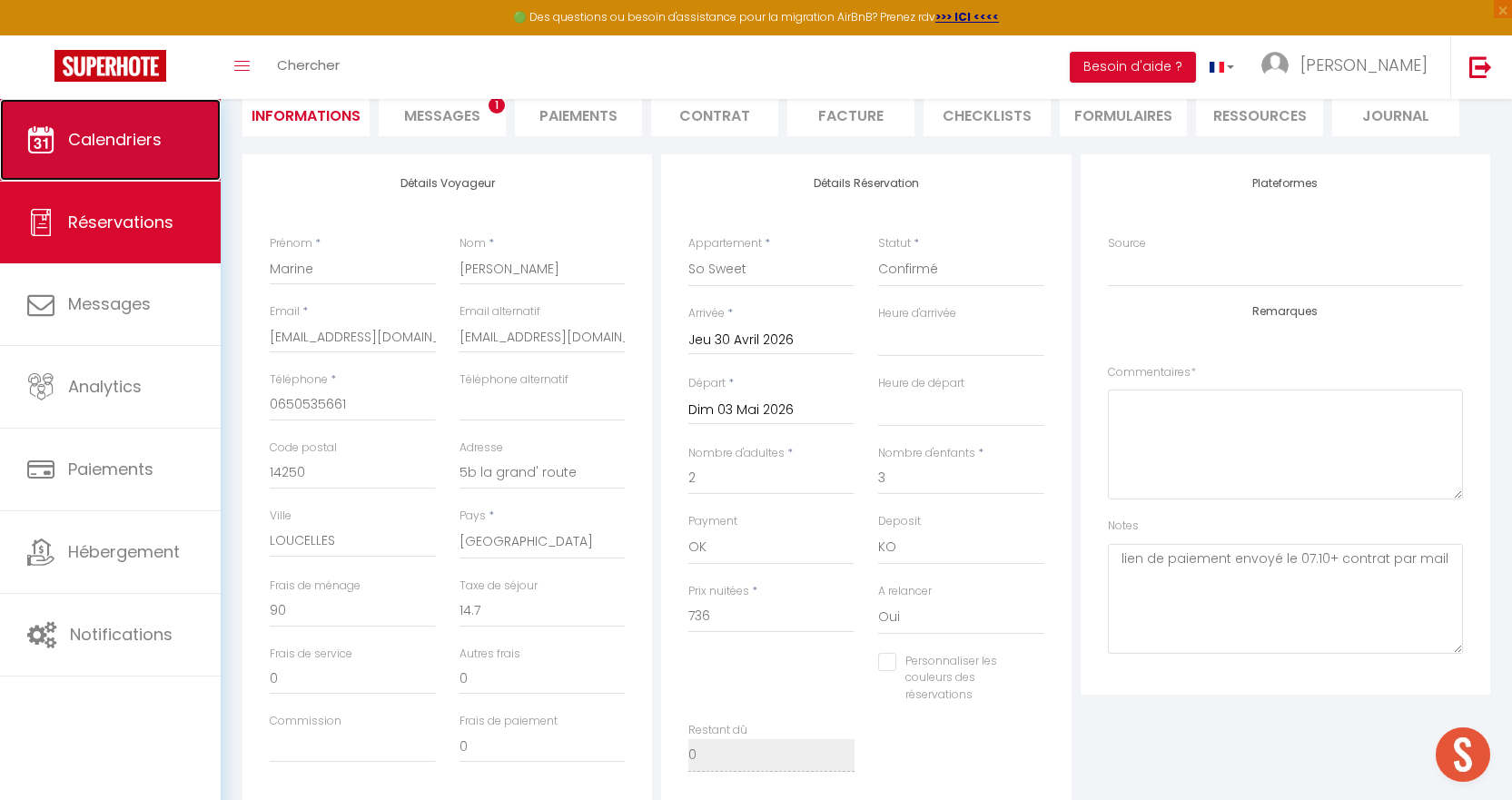
click at [130, 139] on span "Calendriers" at bounding box center [115, 140] width 94 height 23
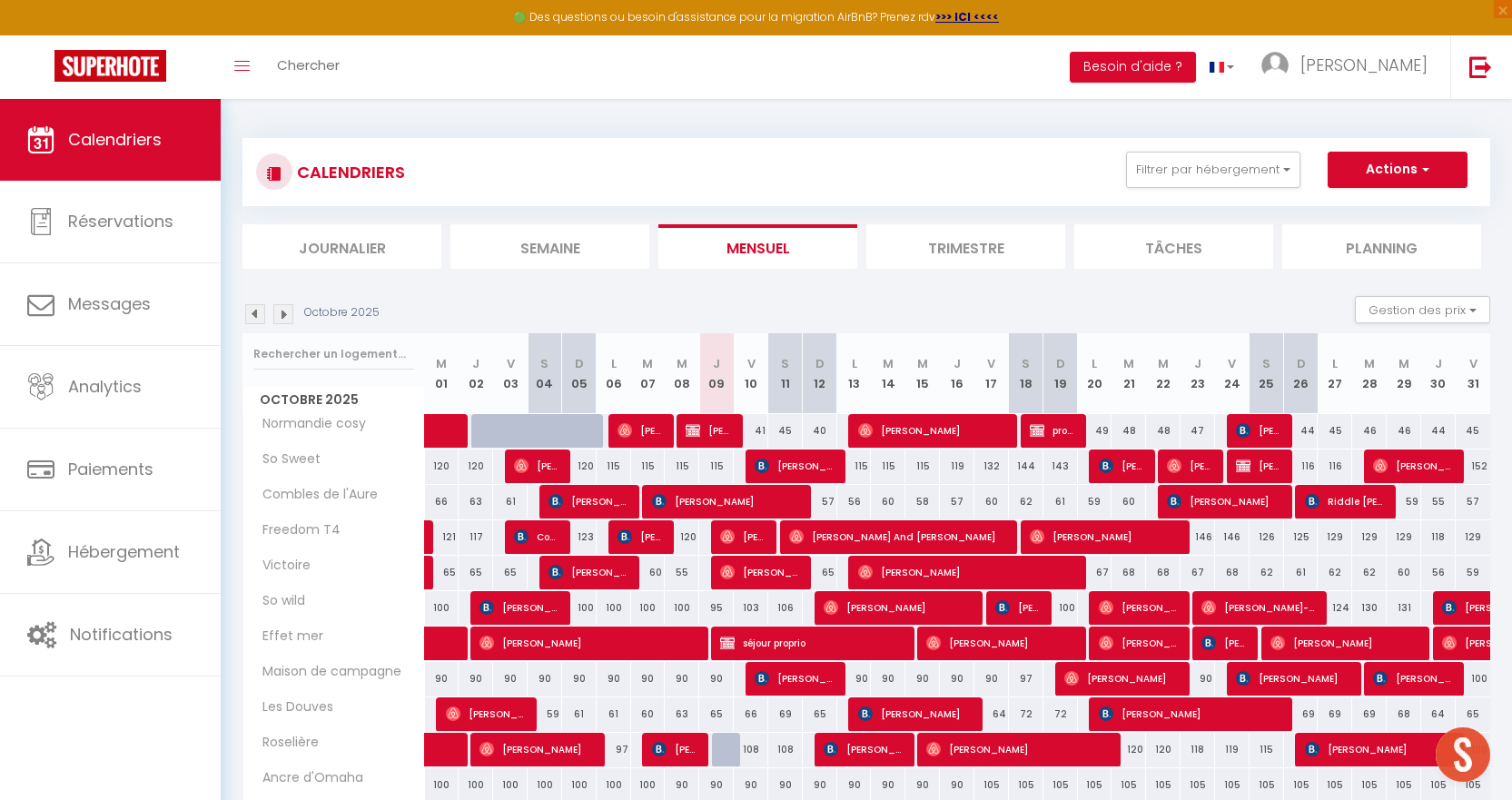
click at [252, 312] on img at bounding box center [254, 314] width 20 height 20
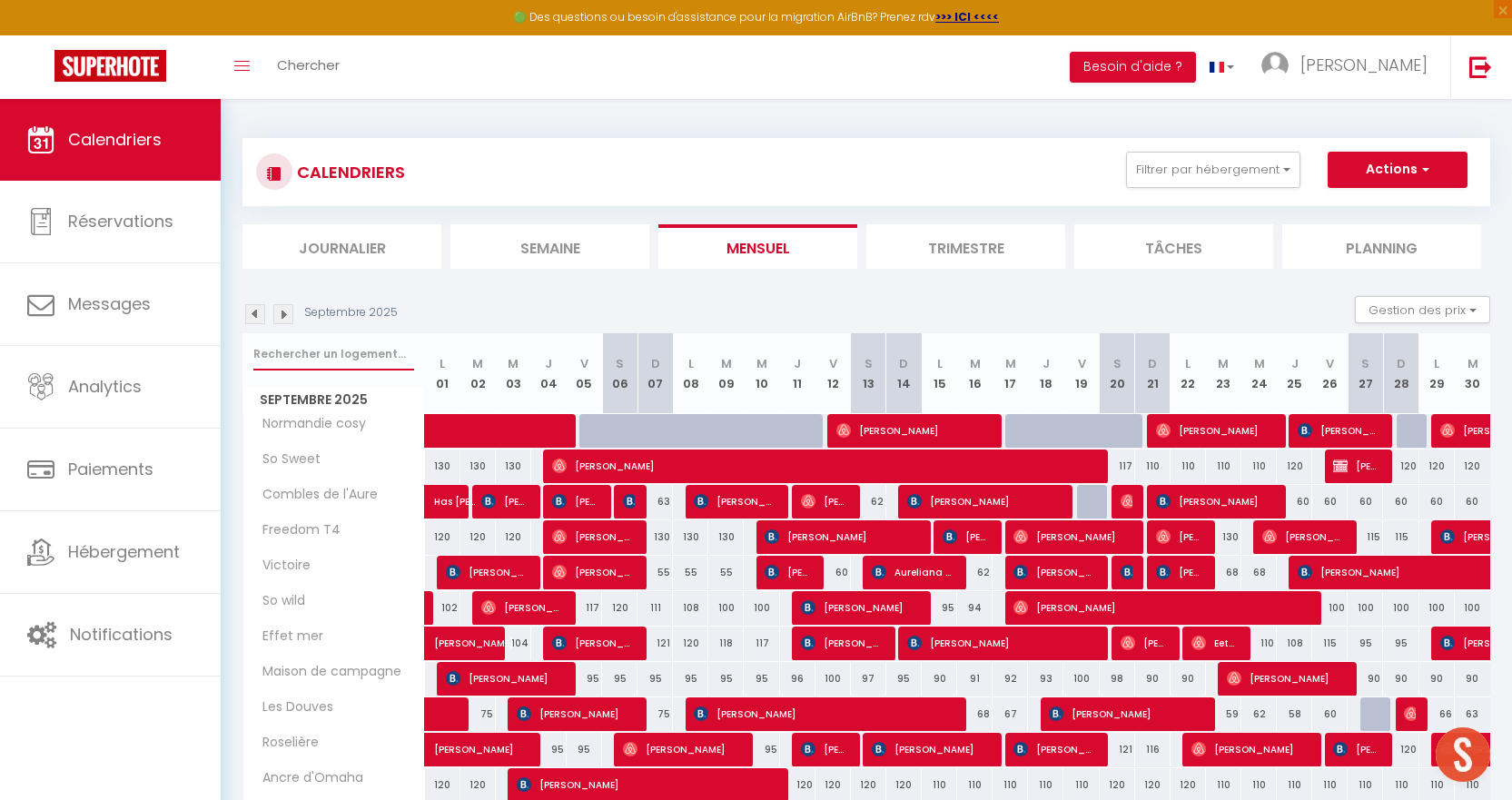
click at [351, 367] on input "text" at bounding box center [334, 354] width 161 height 32
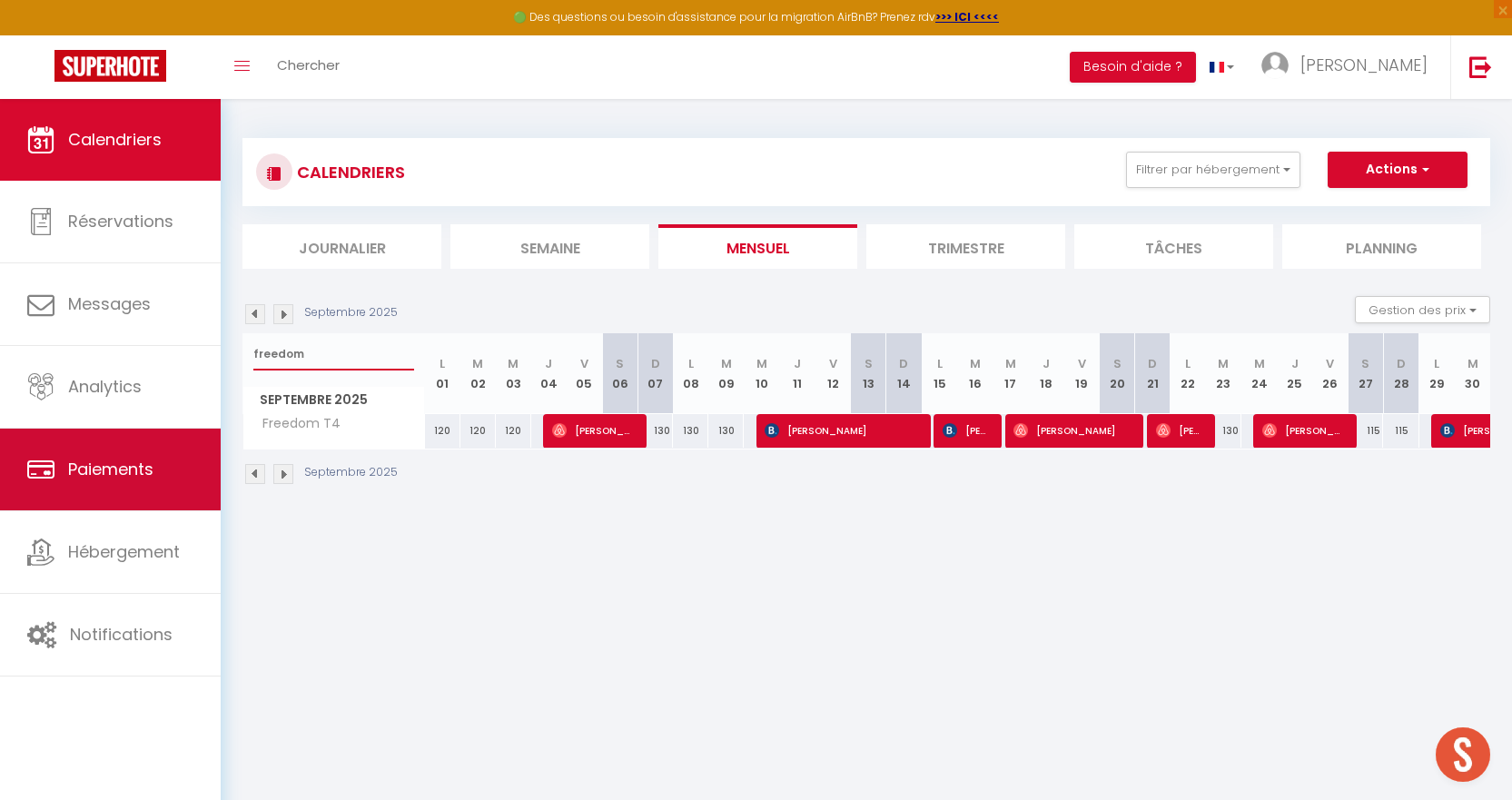
type input "freedom"
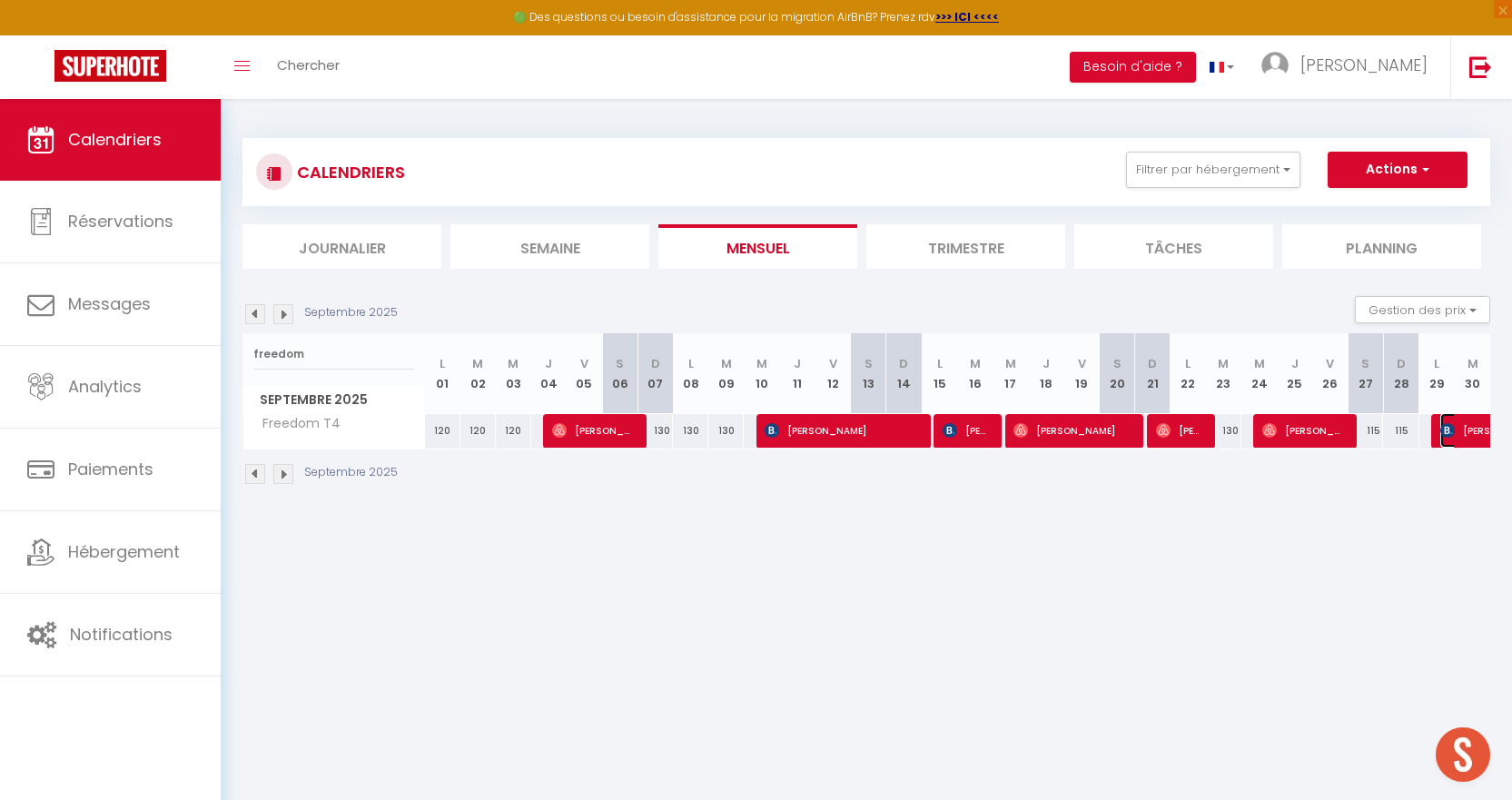
click at [1460, 422] on span "Rune Håkedal" at bounding box center [1481, 430] width 83 height 34
select select "OK"
select select "KO"
select select "0"
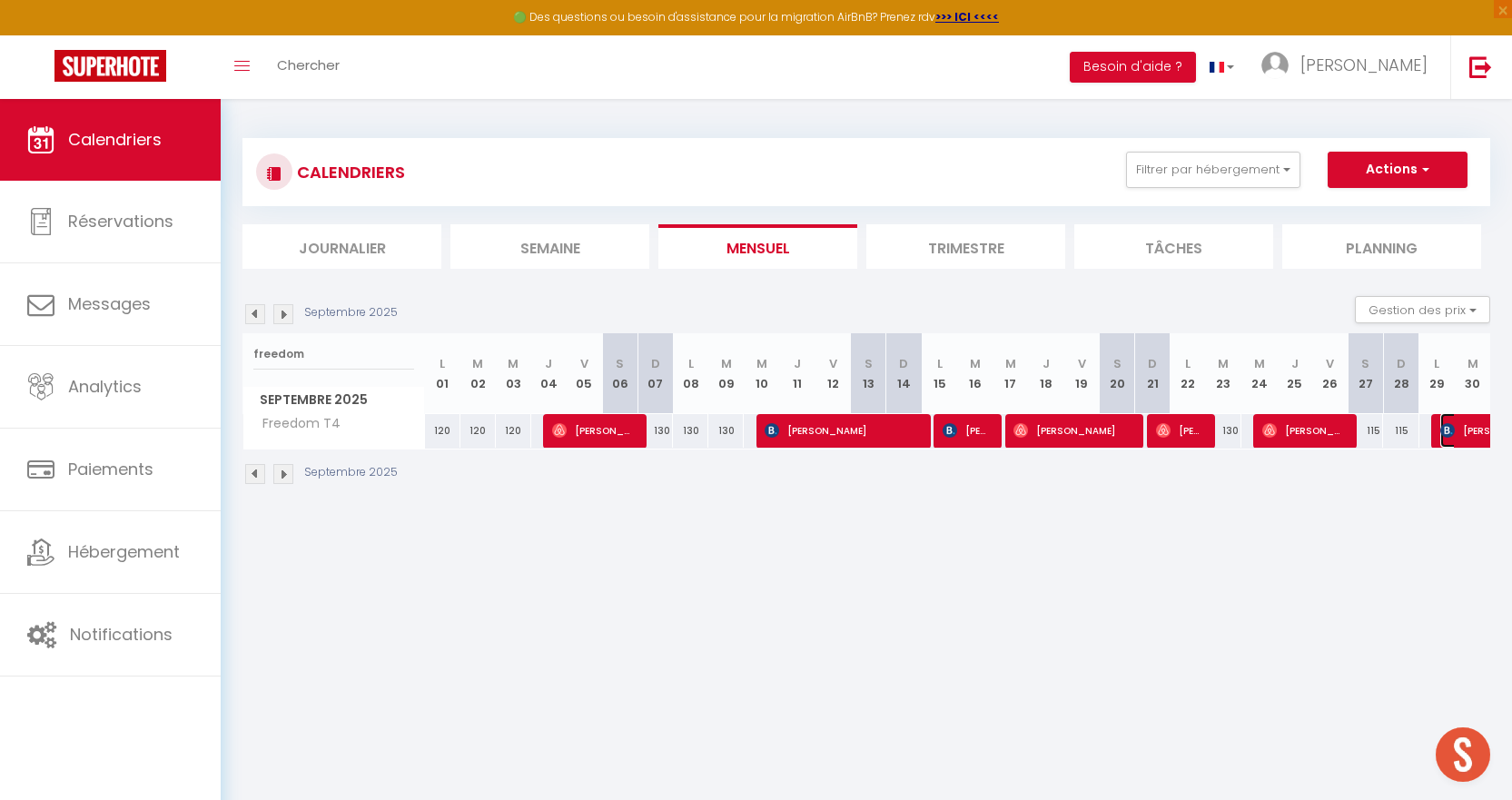
select select "1"
select select
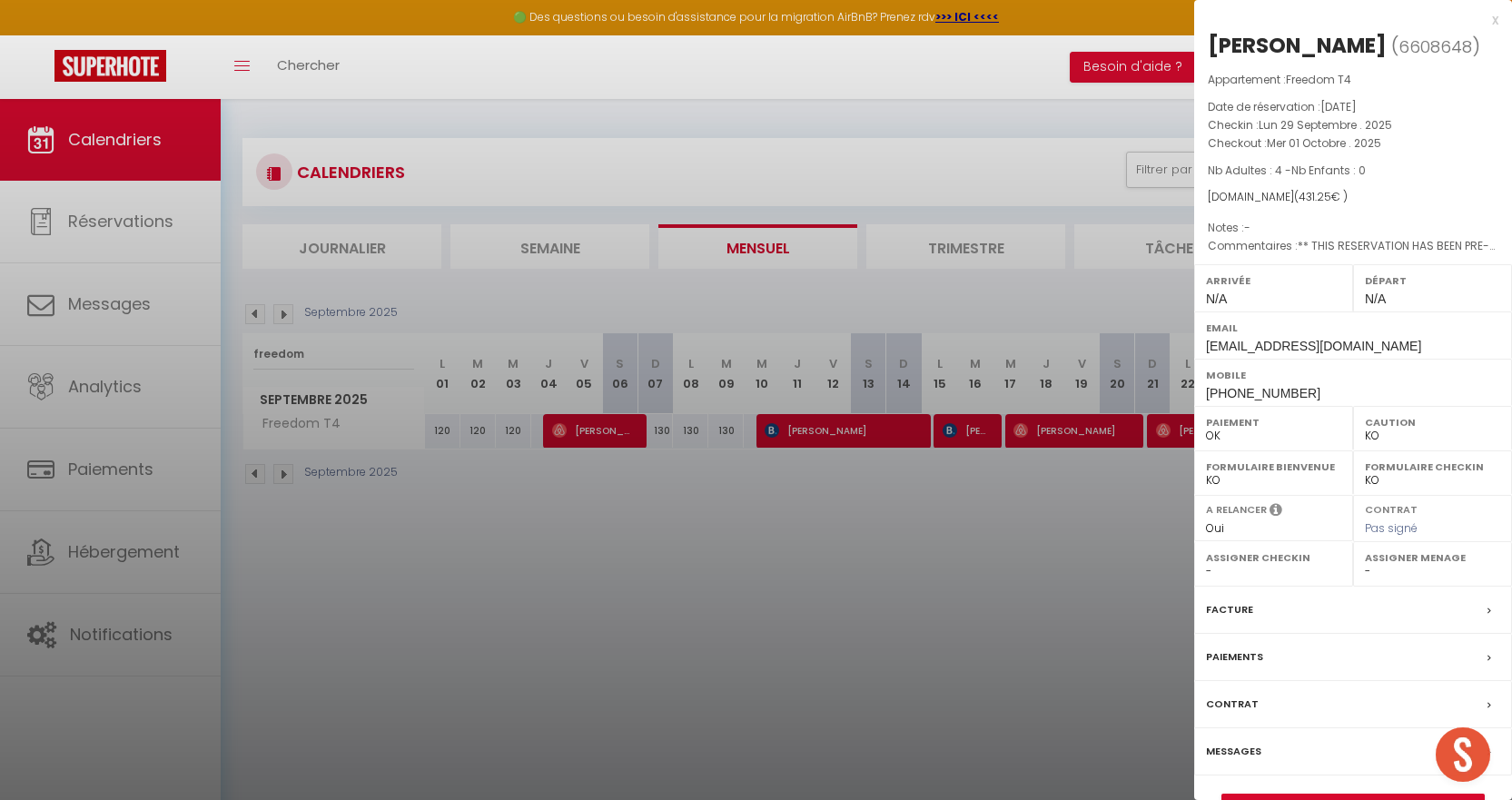
click at [1498, 24] on div "x" at bounding box center [1347, 19] width 304 height 22
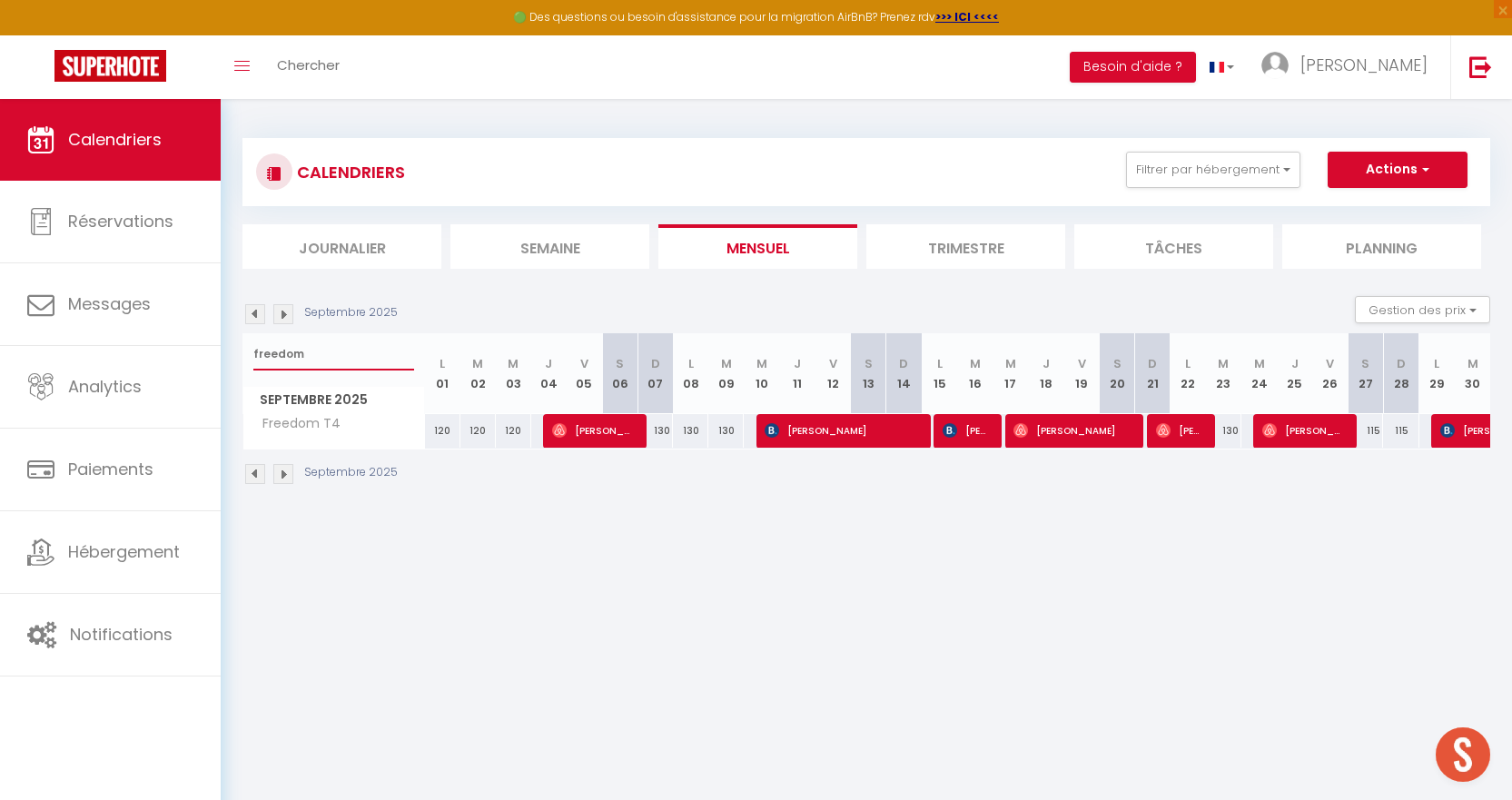
click at [328, 355] on input "freedom" at bounding box center [334, 354] width 161 height 32
type input "f"
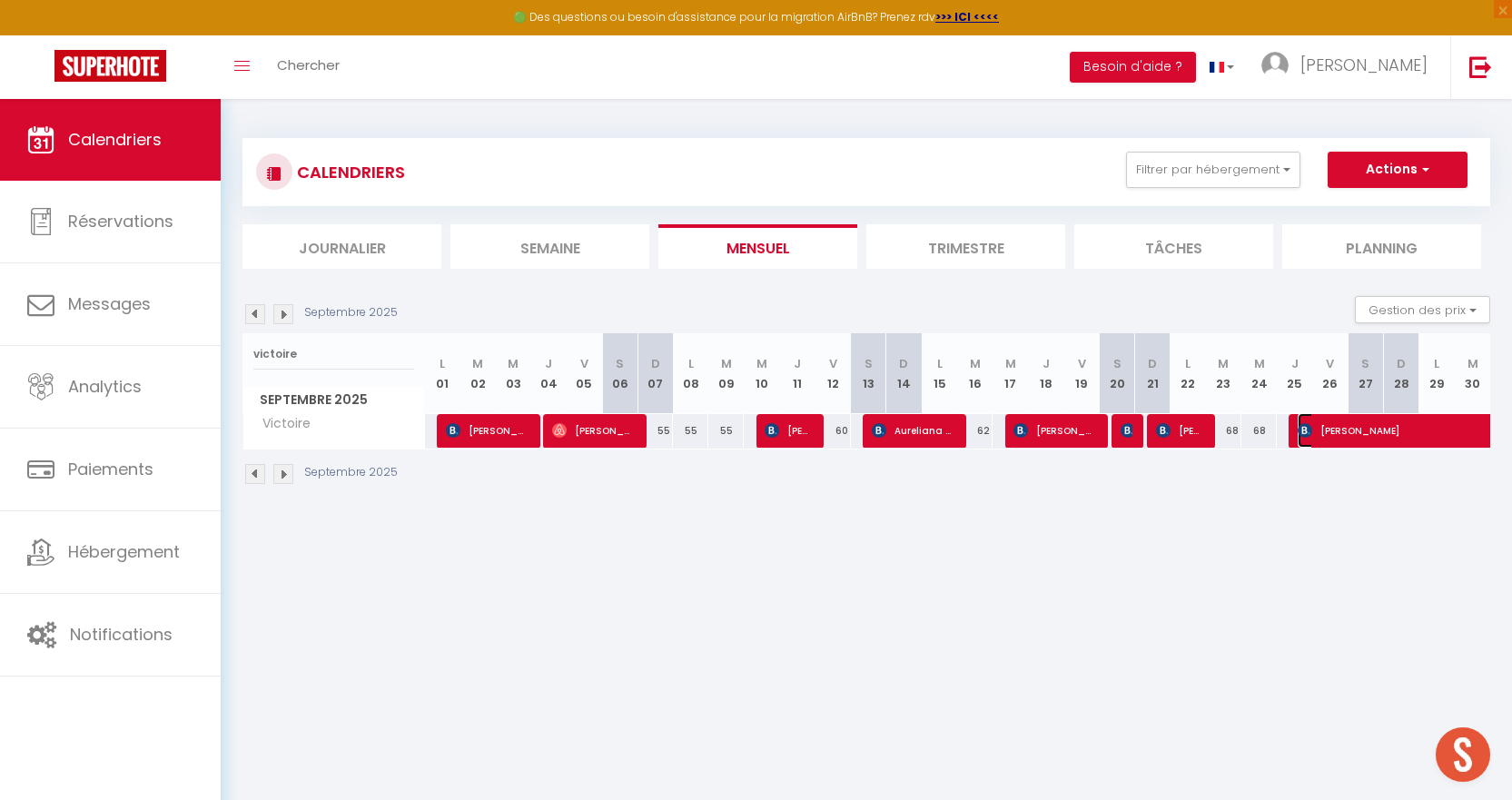
click at [1341, 431] on span "Chantelle Nobes" at bounding box center [1423, 430] width 251 height 34
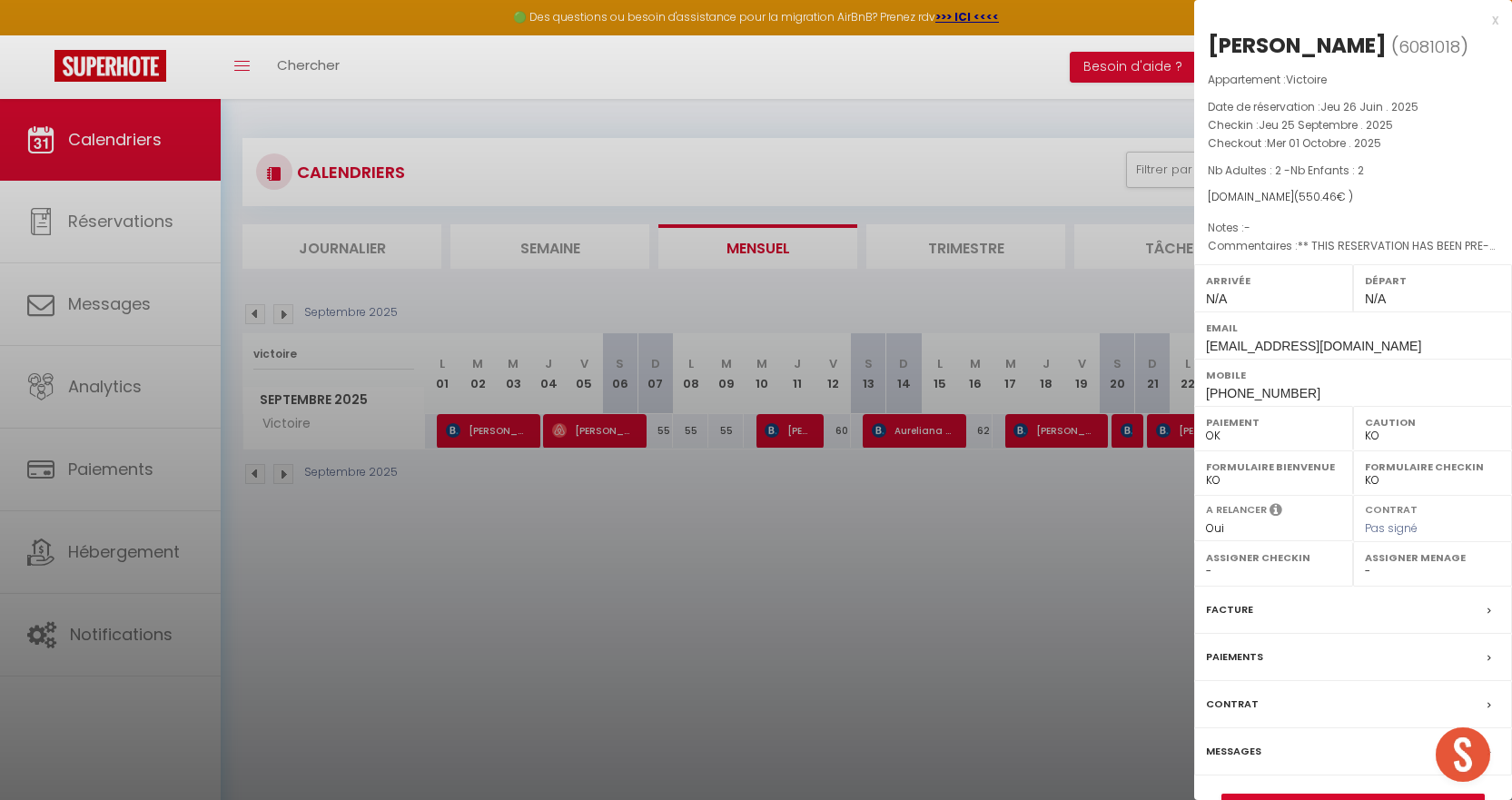
click at [1495, 29] on div "x" at bounding box center [1347, 19] width 304 height 22
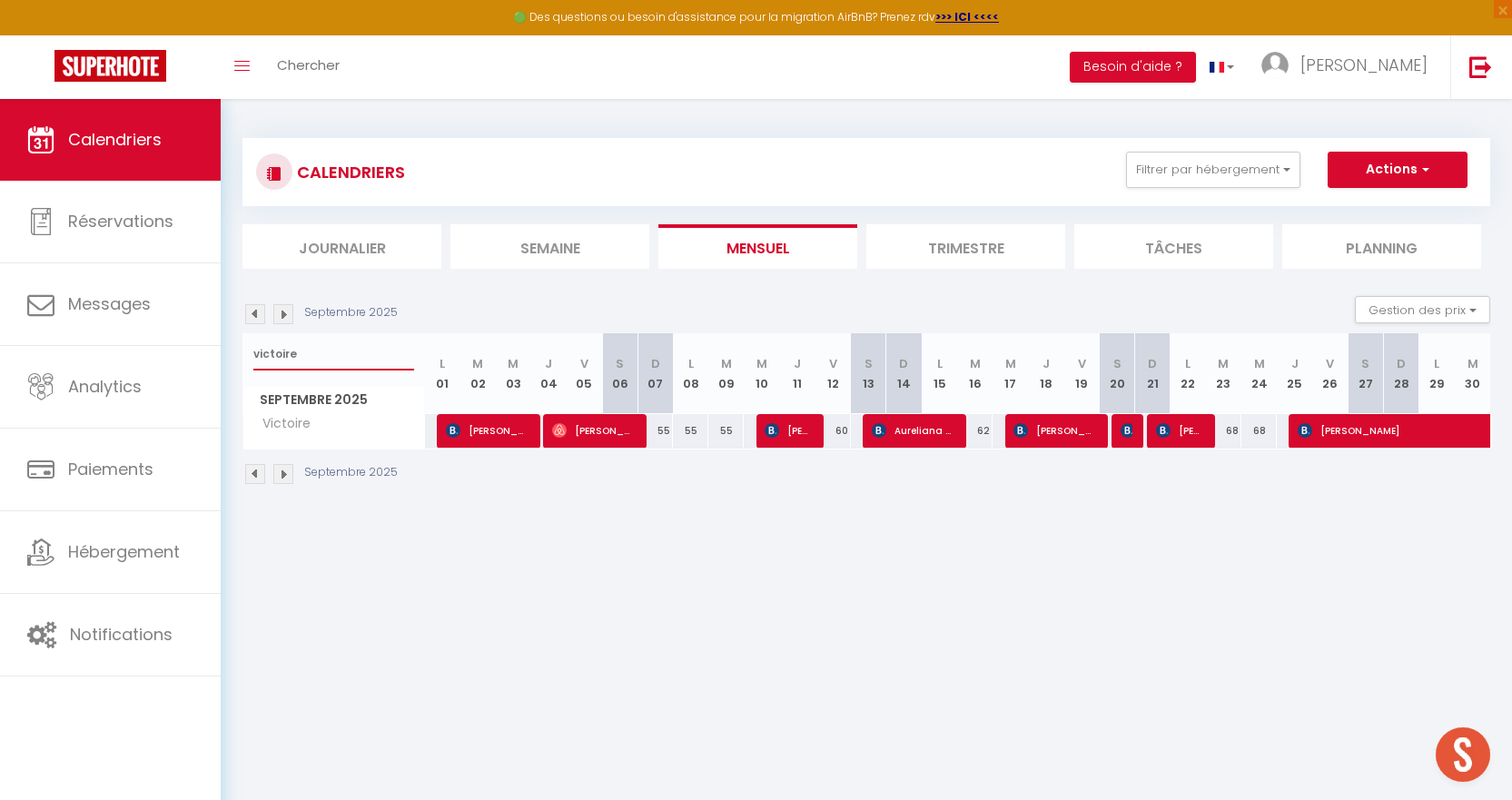
click at [383, 351] on input "victoire" at bounding box center [334, 354] width 161 height 32
type input "v"
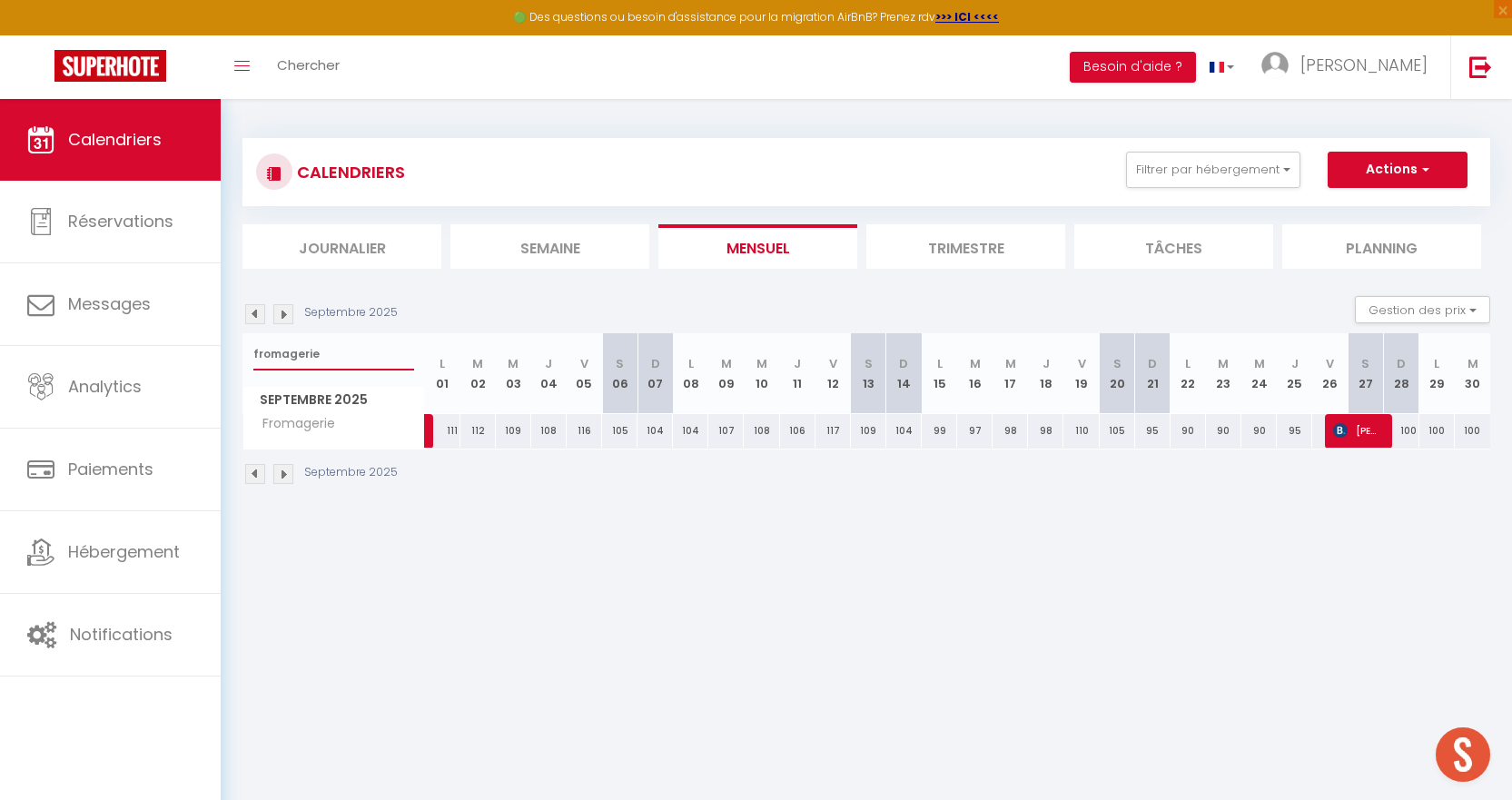
click at [319, 355] on input "fromagerie" at bounding box center [334, 354] width 161 height 32
type input "f"
click at [853, 431] on span "visite vente" at bounding box center [860, 430] width 47 height 34
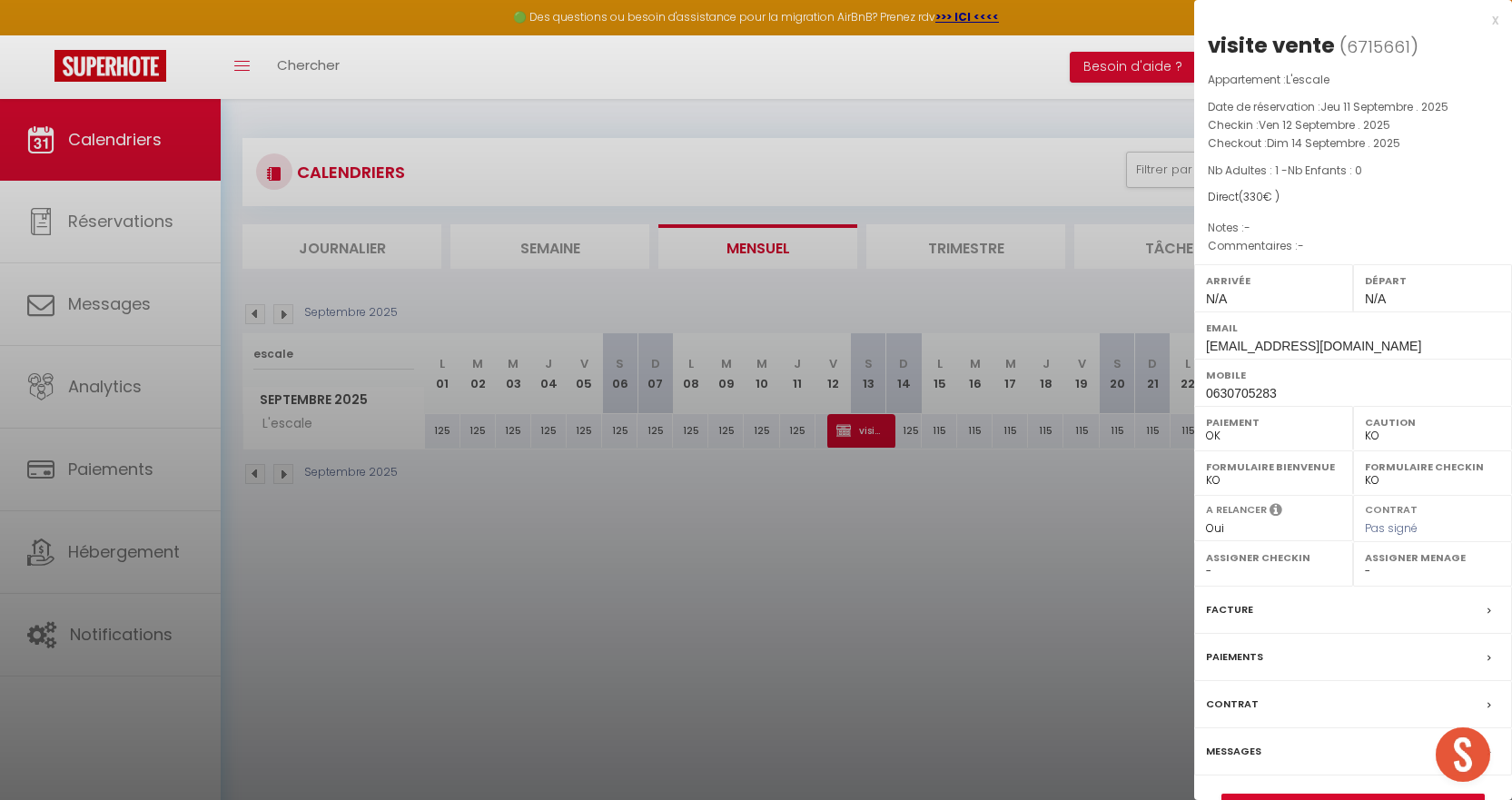
click at [911, 562] on div at bounding box center [756, 400] width 1512 height 800
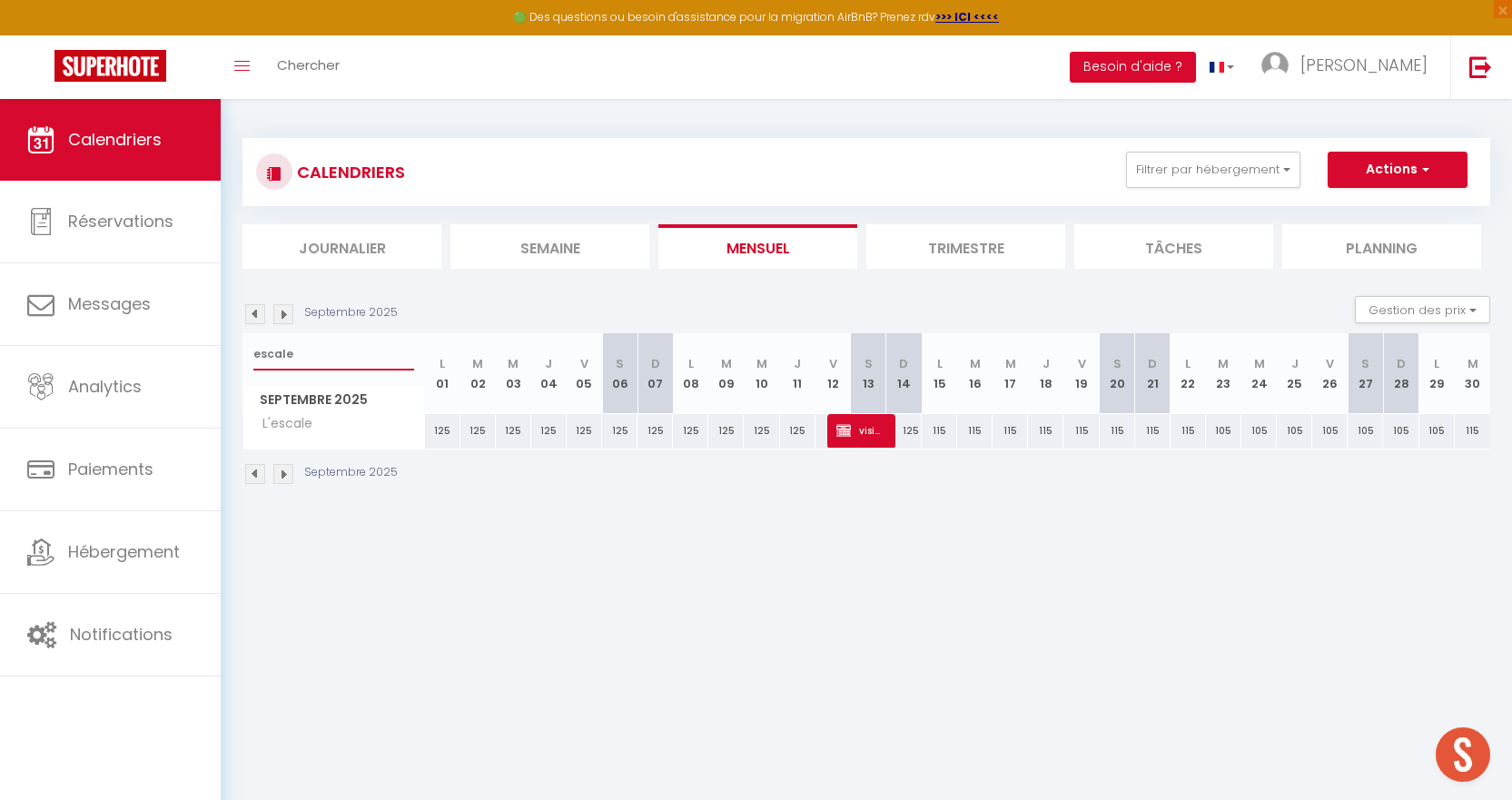
click at [346, 348] on input "escale" at bounding box center [334, 354] width 161 height 32
type input "e"
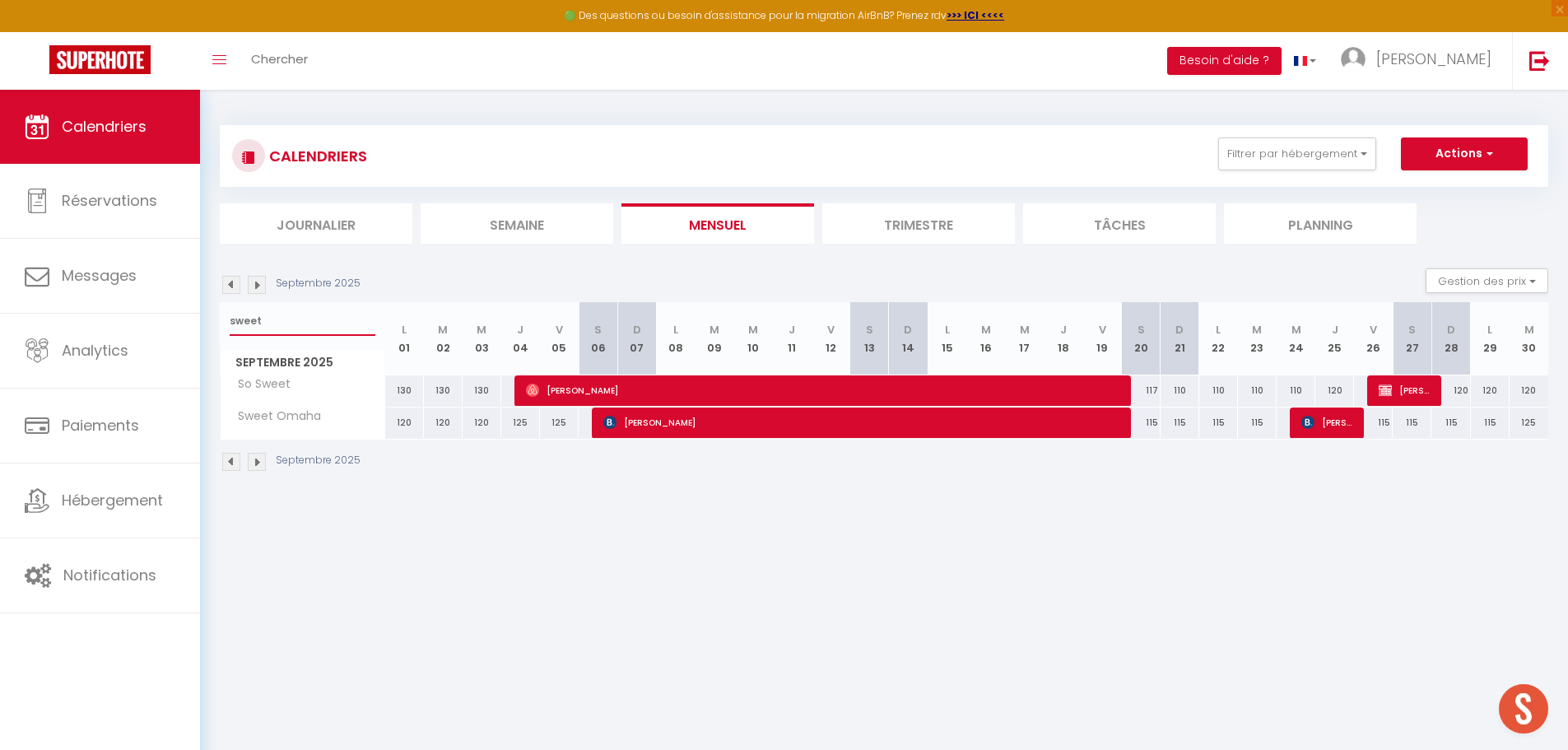
click at [320, 317] on input "sweet" at bounding box center [303, 321] width 146 height 29
type input "s"
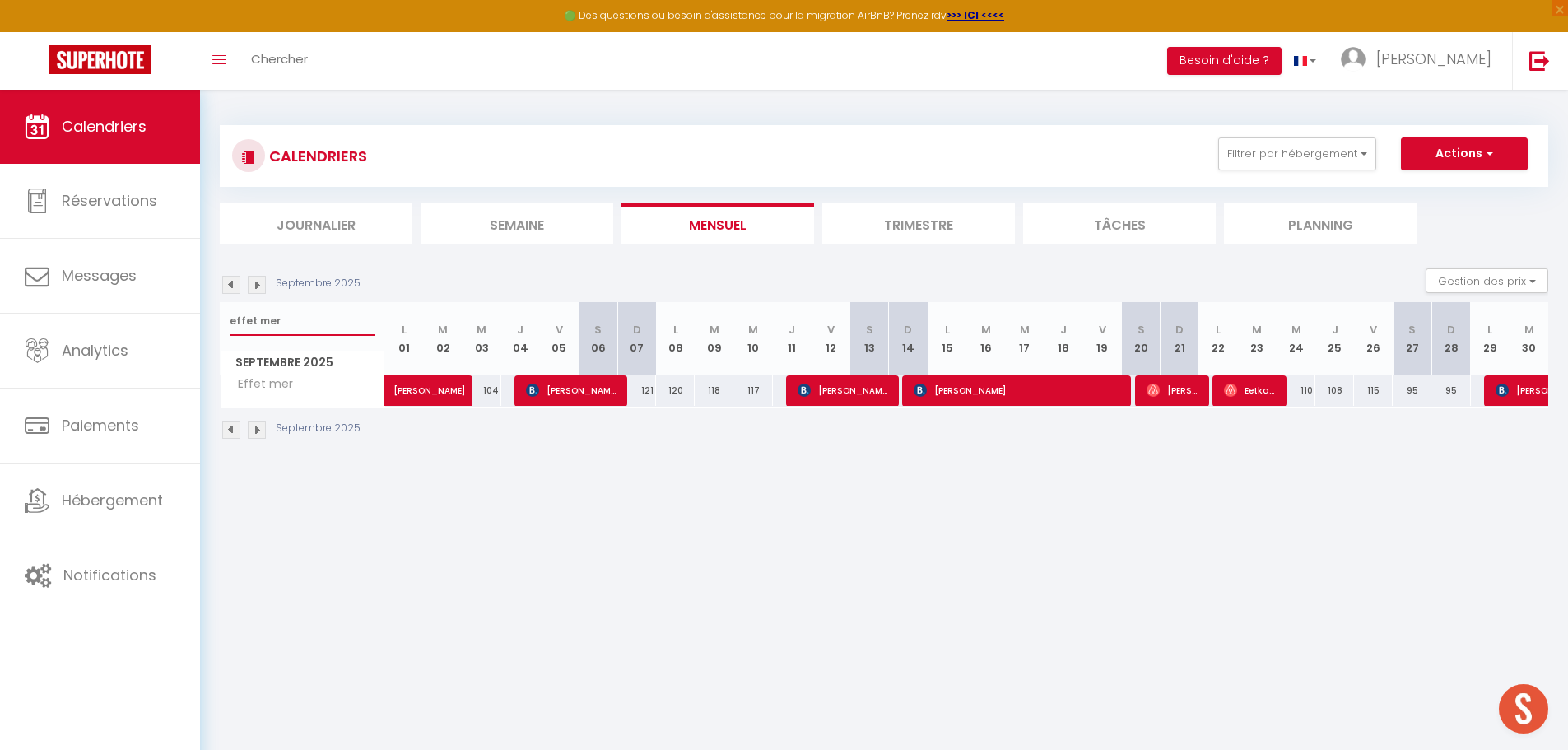
click at [293, 316] on input "effet mer" at bounding box center [303, 321] width 146 height 29
type input "e"
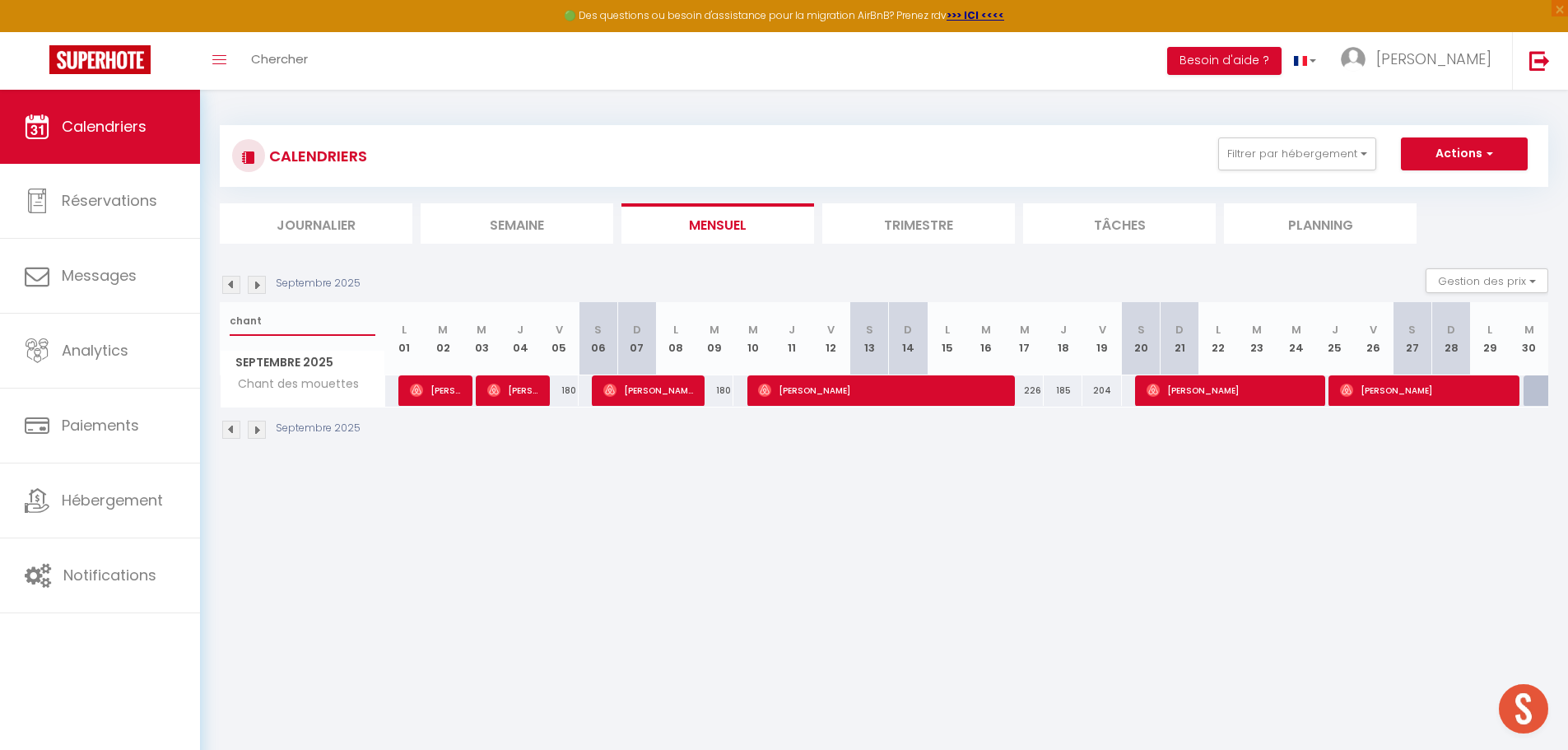
type input "chant"
click at [259, 284] on img at bounding box center [257, 284] width 18 height 18
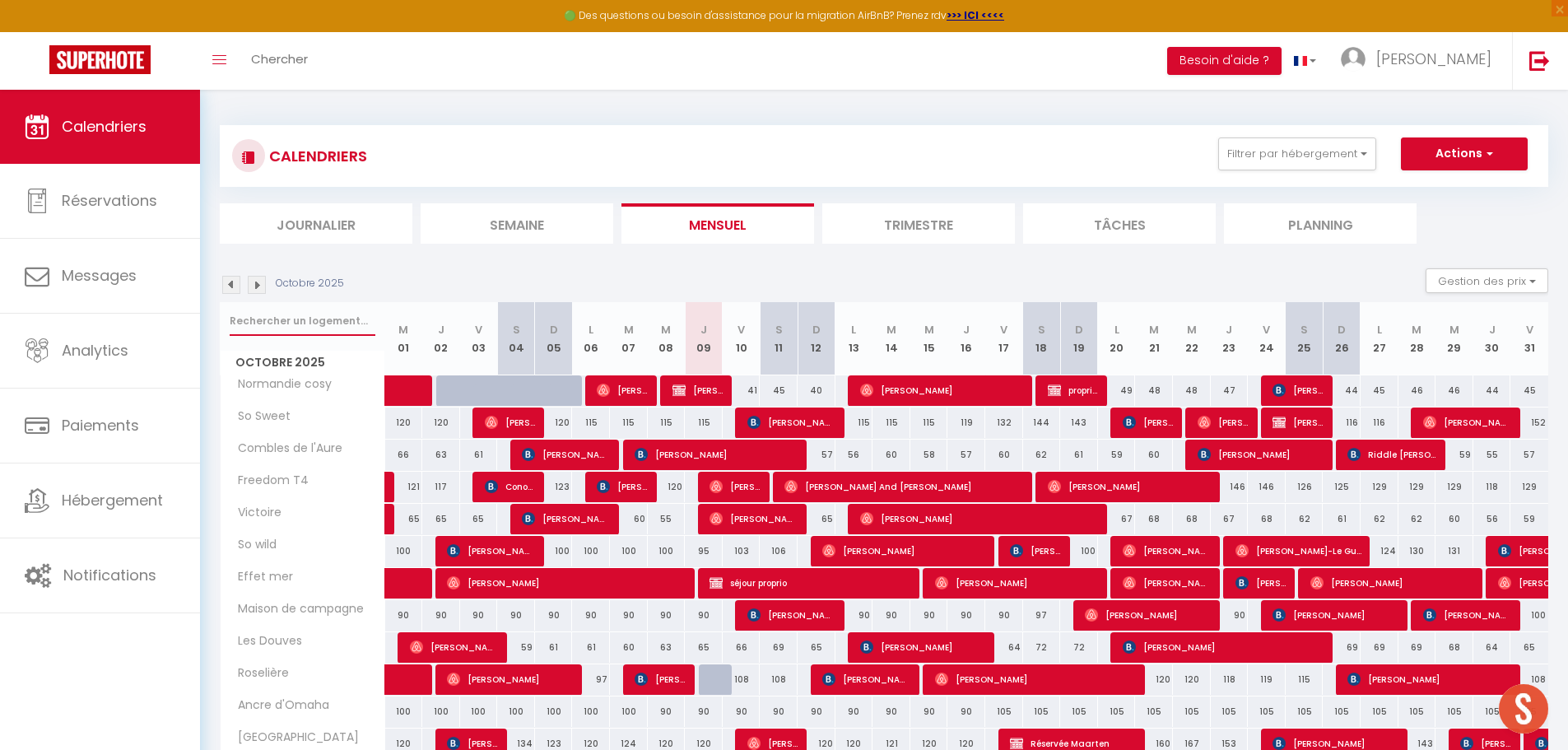
click at [296, 324] on input "text" at bounding box center [303, 321] width 146 height 29
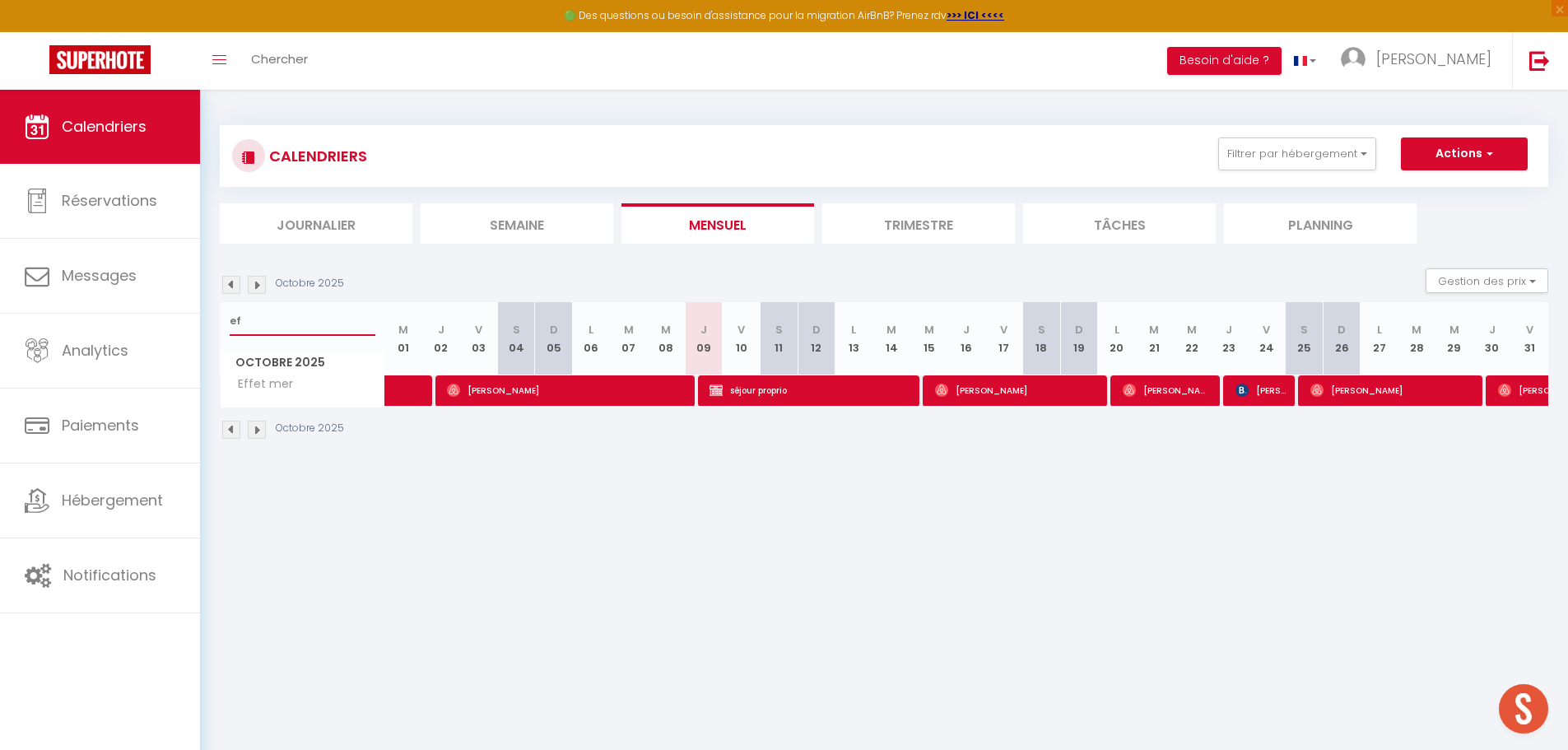
type input "e"
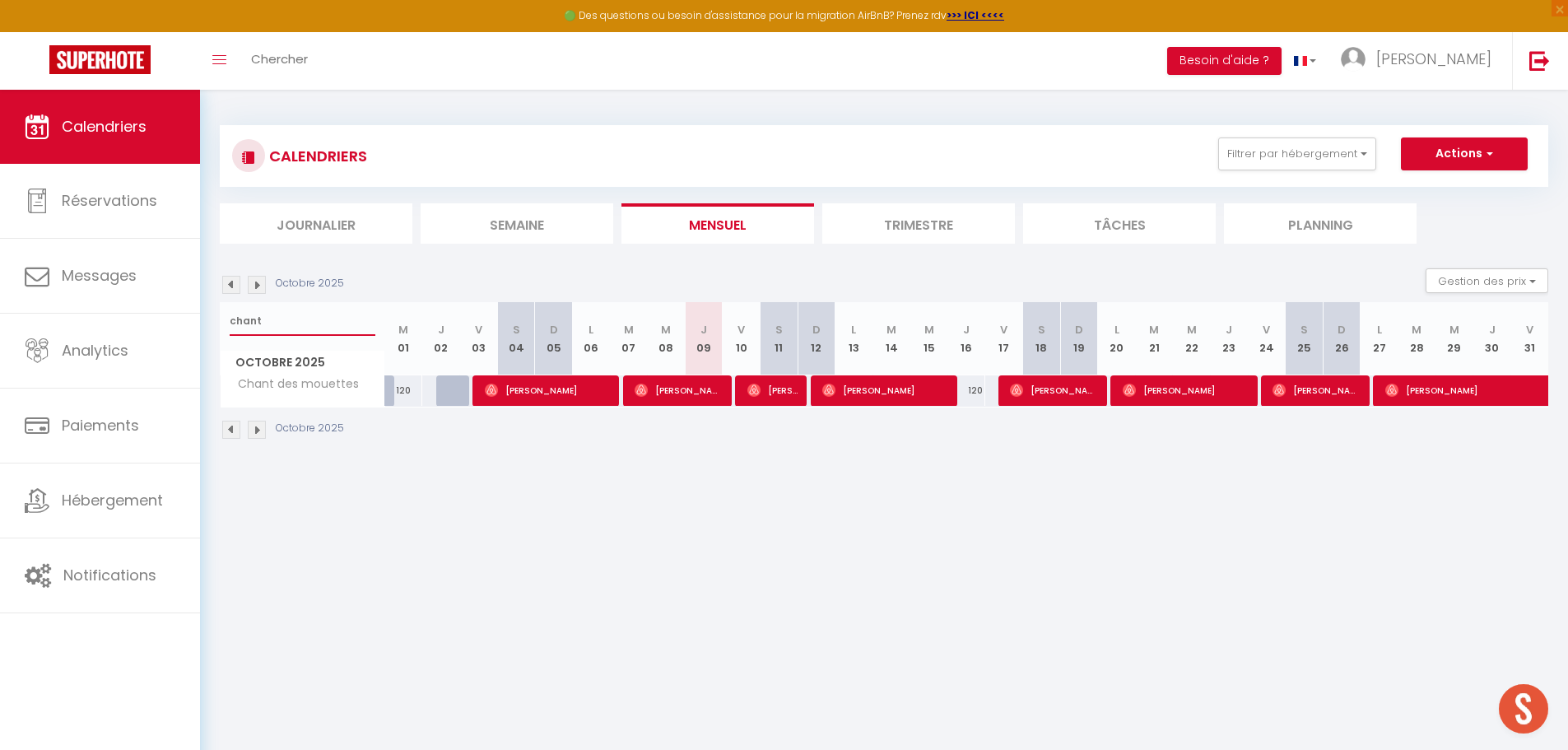
click at [293, 317] on input "chant" at bounding box center [303, 321] width 146 height 29
type input "c"
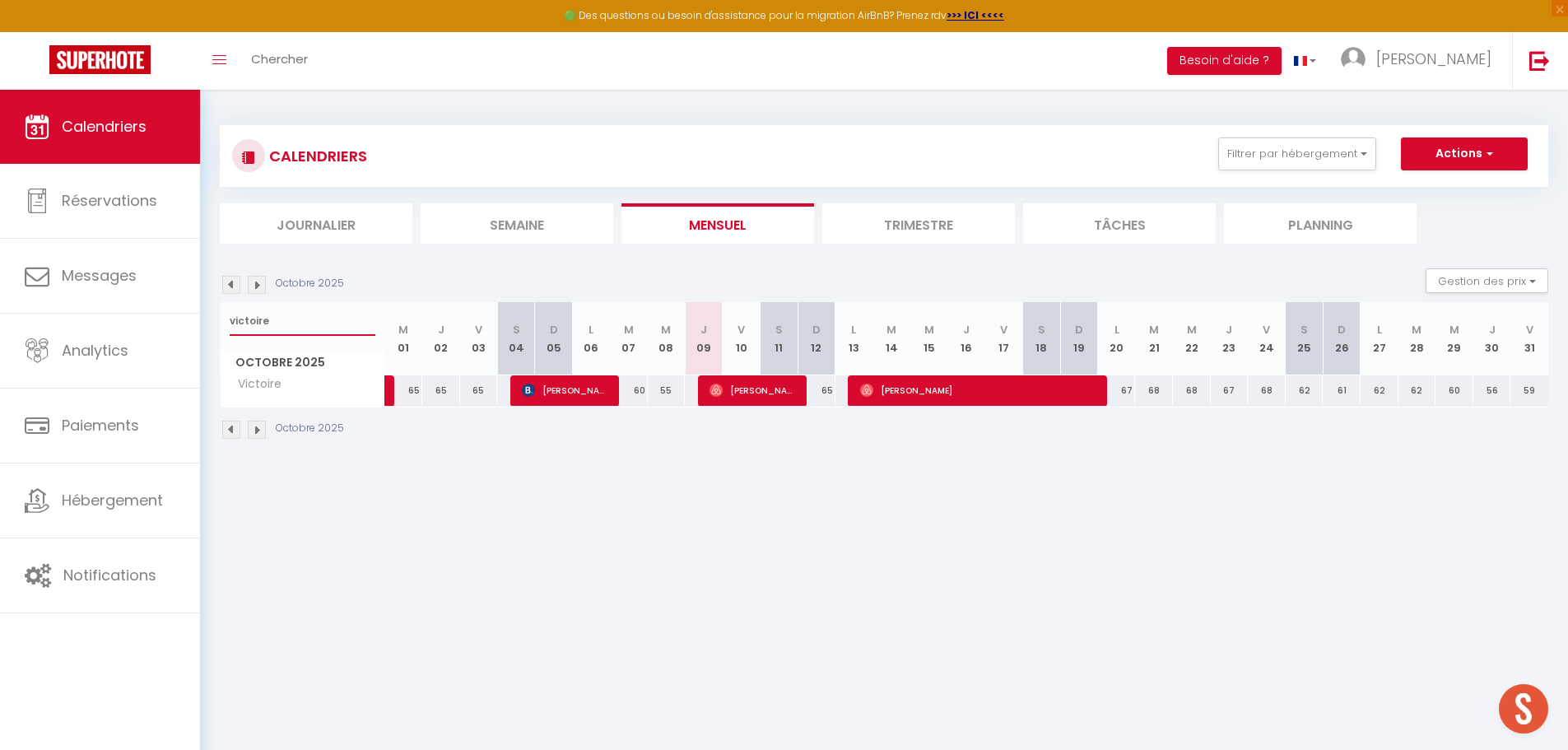
click at [316, 319] on input "victoire" at bounding box center [303, 321] width 146 height 29
type input "v"
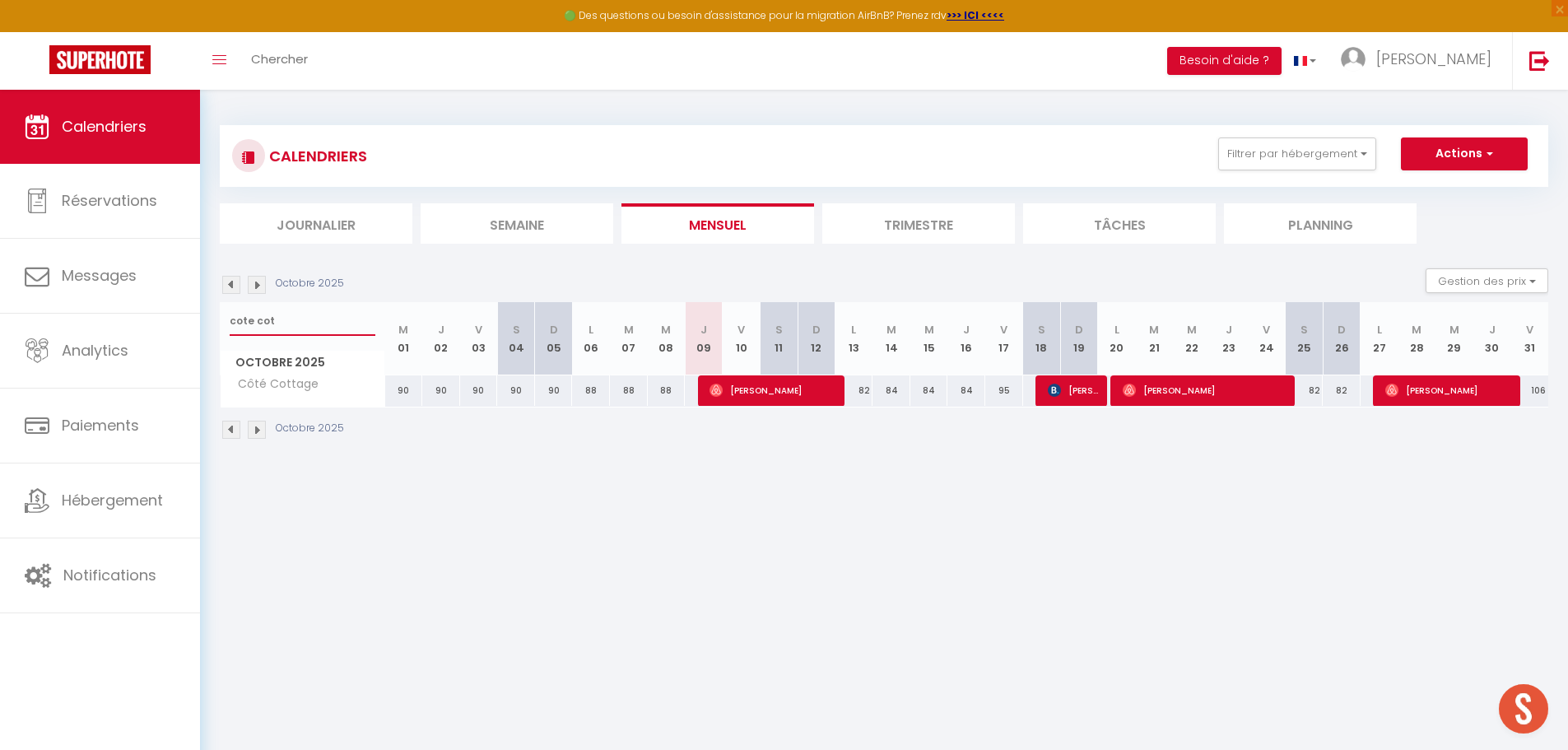
type input "cote cot"
drag, startPoint x: 352, startPoint y: 322, endPoint x: 205, endPoint y: 322, distance: 147.0
click at [205, 322] on div "CALENDRIERS Filtrer par hébergement appart 1 nuit Normandie cosy Victoire Les D…" at bounding box center [884, 283] width 1368 height 386
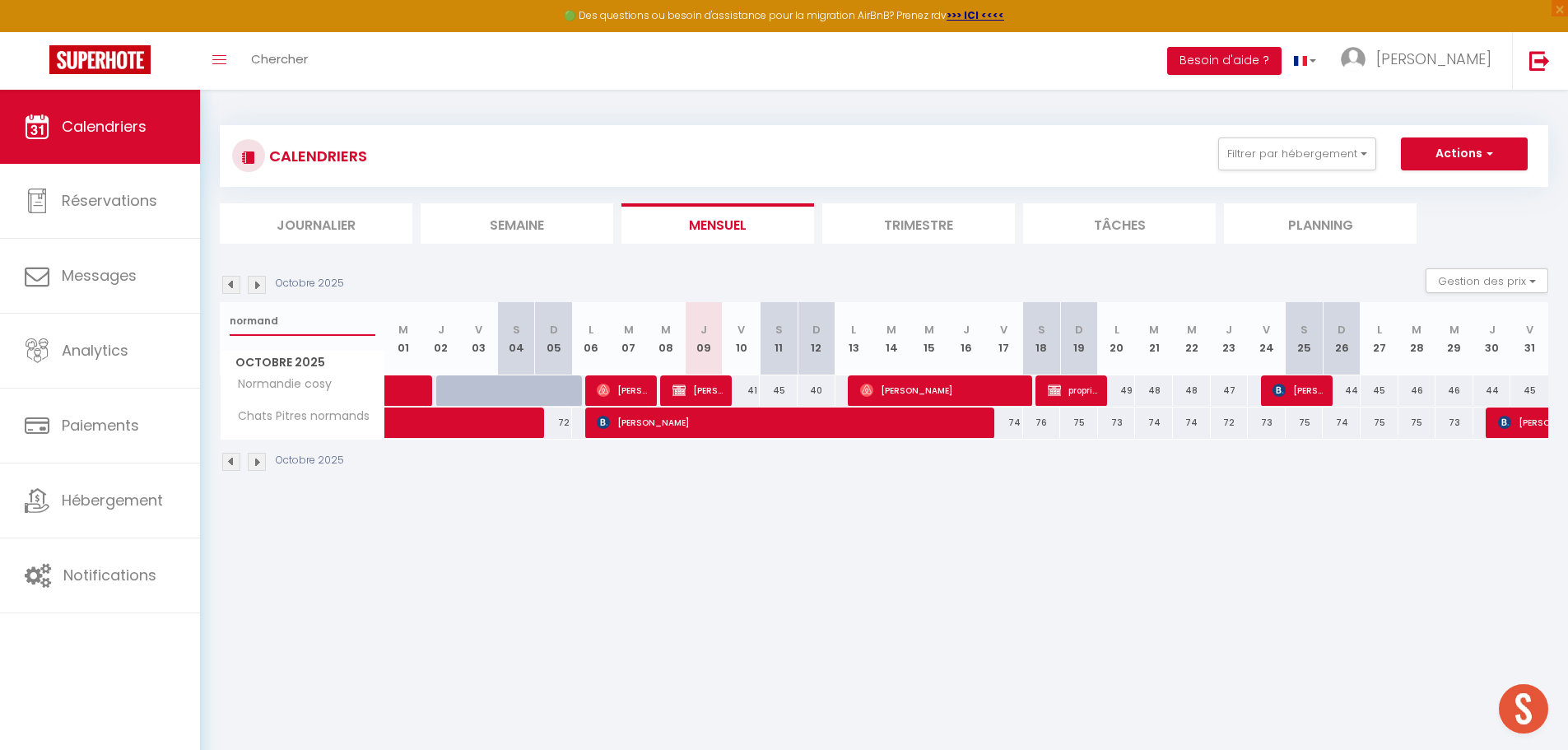
click at [337, 320] on input "normand" at bounding box center [303, 321] width 146 height 29
type input "n"
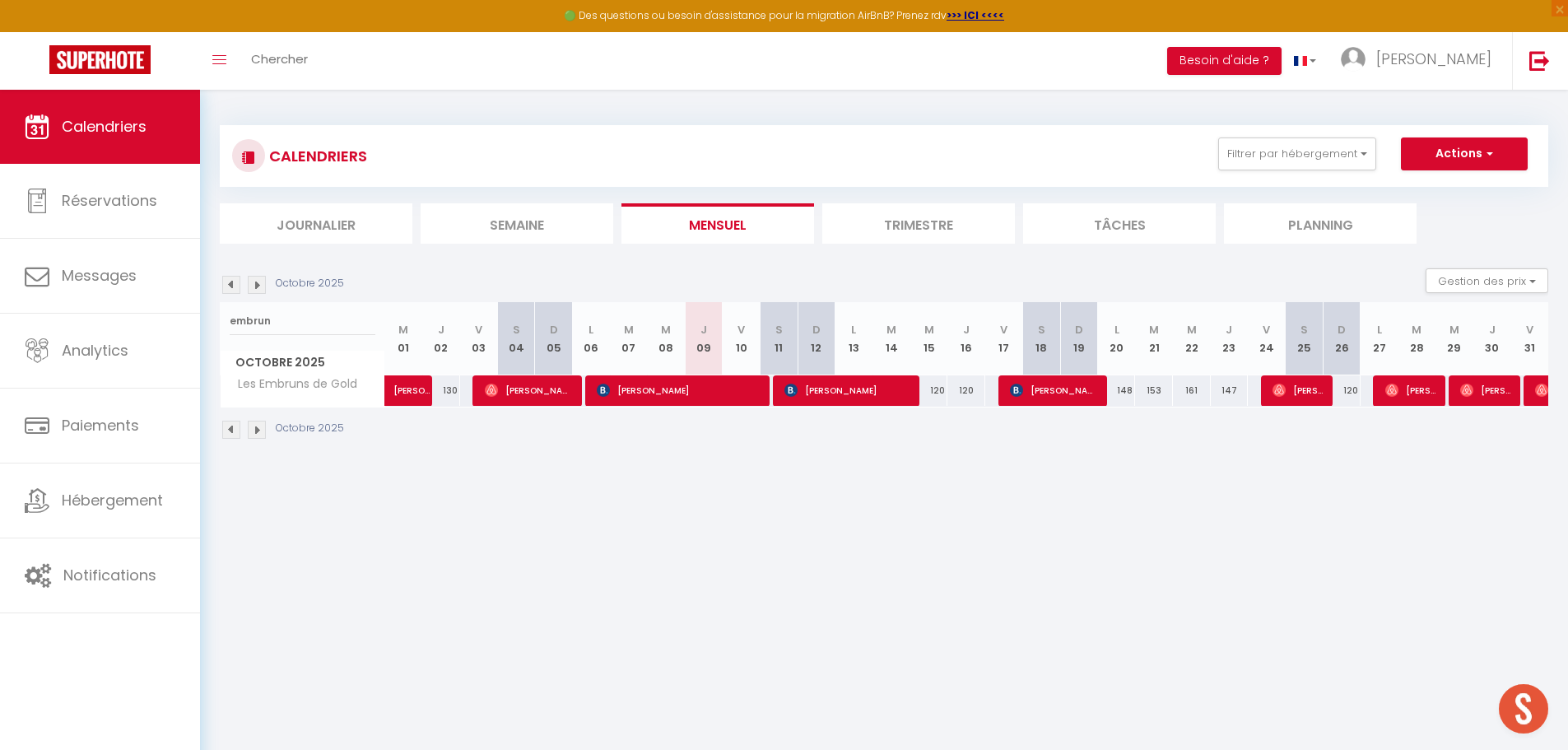
click at [291, 302] on div "embrun" at bounding box center [302, 321] width 164 height 38
click at [299, 323] on input "embrun" at bounding box center [303, 321] width 146 height 29
type input "e"
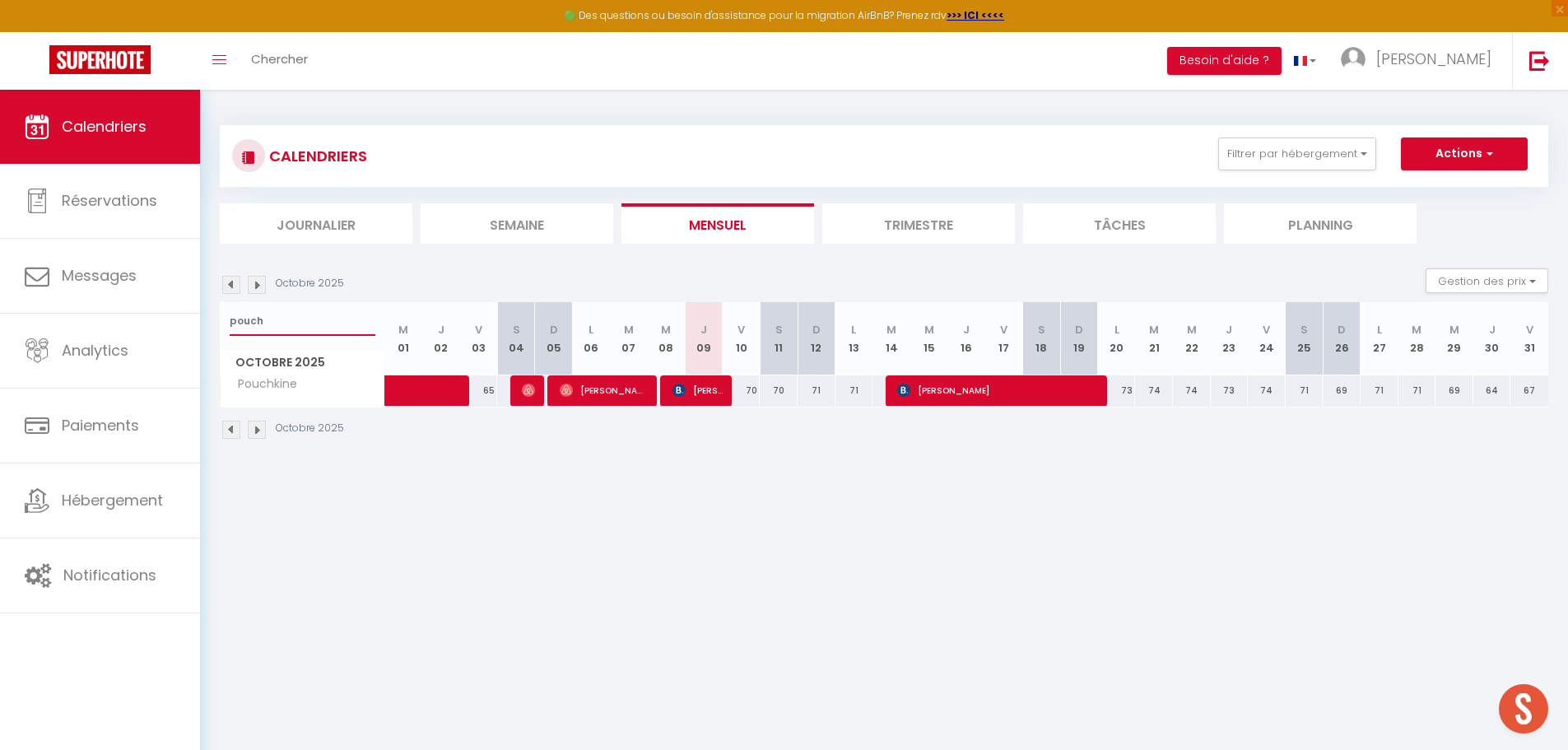
click at [293, 320] on input "pouch" at bounding box center [303, 321] width 146 height 29
type input "p"
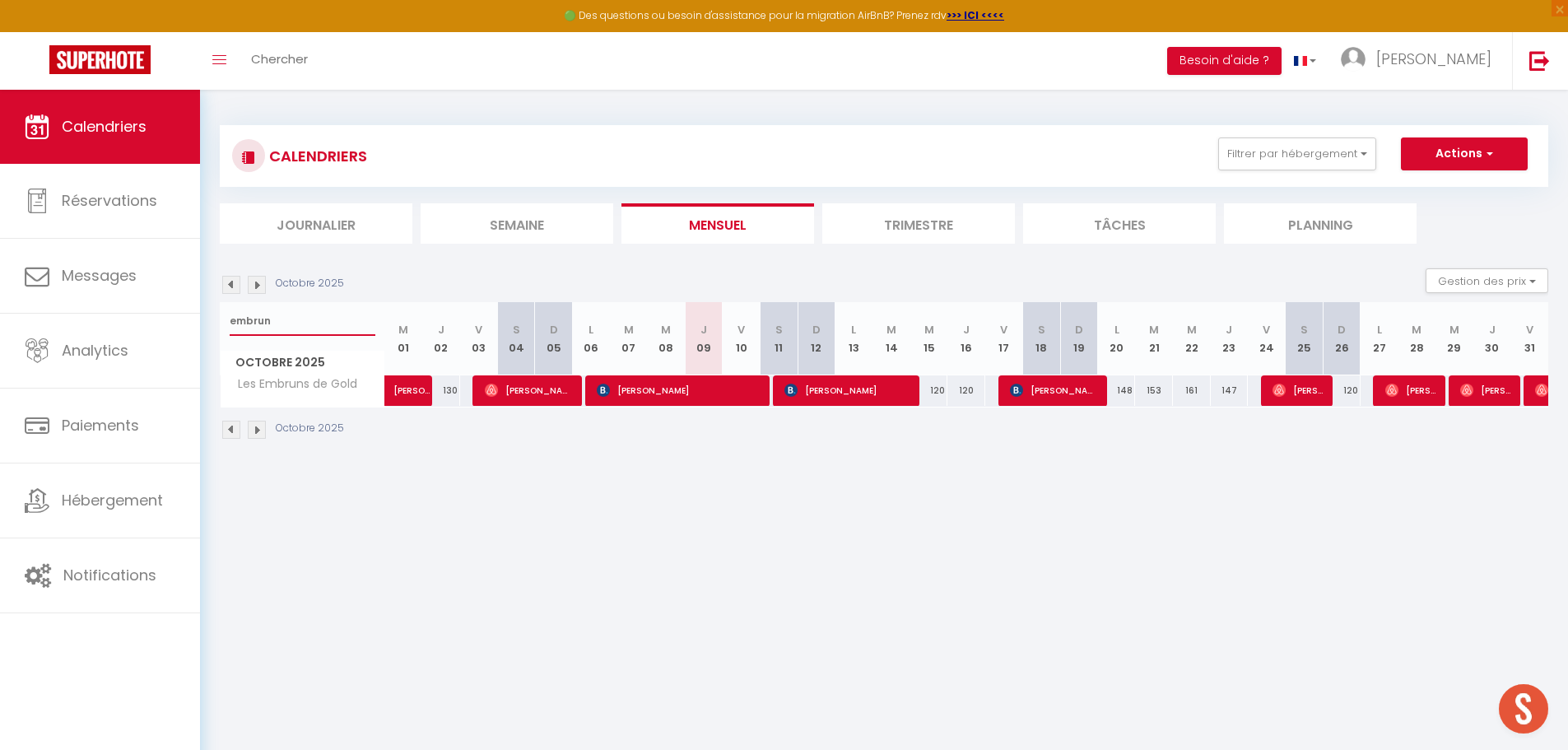
click at [293, 312] on input "embrun" at bounding box center [303, 321] width 146 height 29
type input "e"
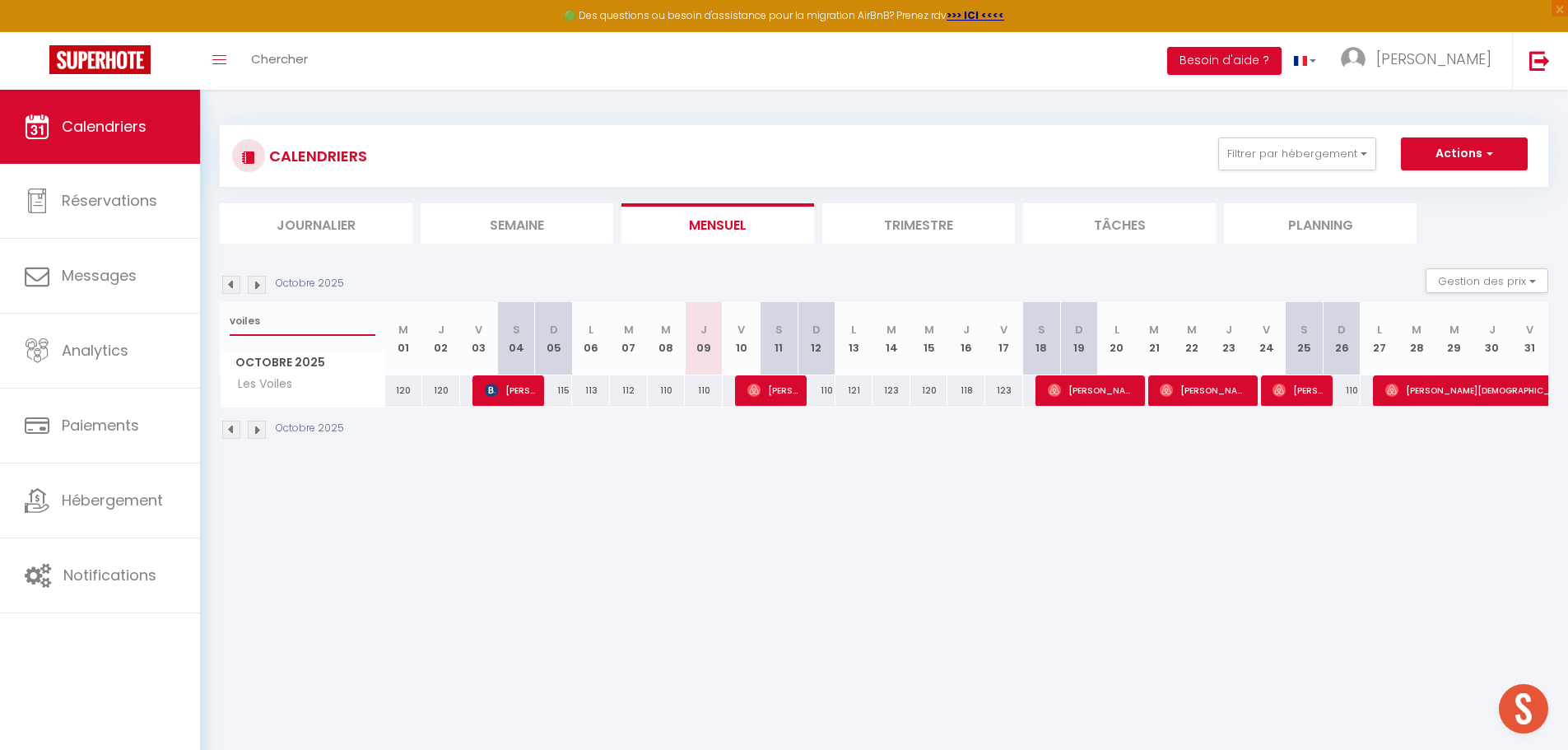
click at [268, 317] on input "voiles" at bounding box center [303, 321] width 146 height 29
type input "v"
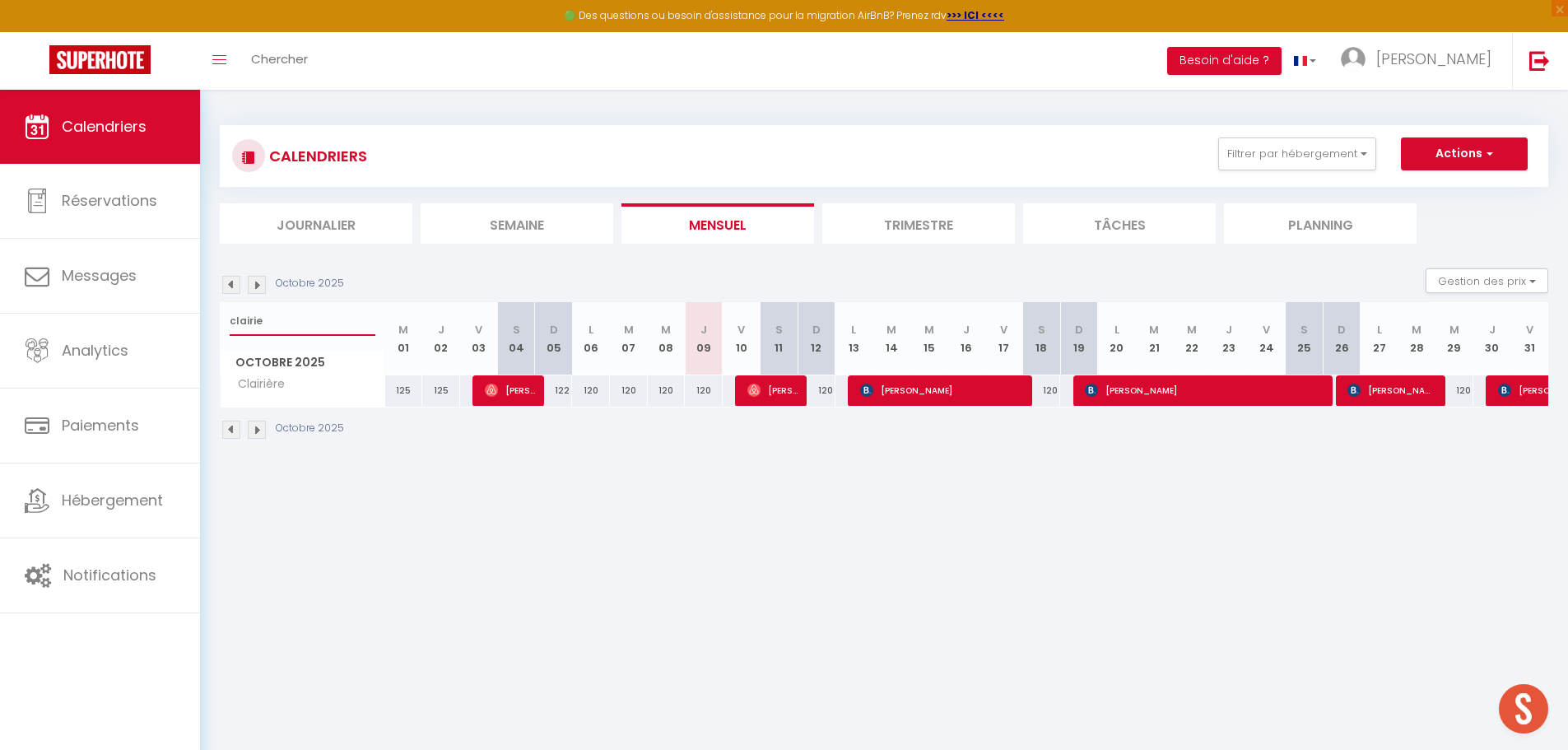
drag, startPoint x: 294, startPoint y: 325, endPoint x: 271, endPoint y: 313, distance: 25.9
click at [294, 324] on input "clairie" at bounding box center [303, 321] width 146 height 29
type input "c"
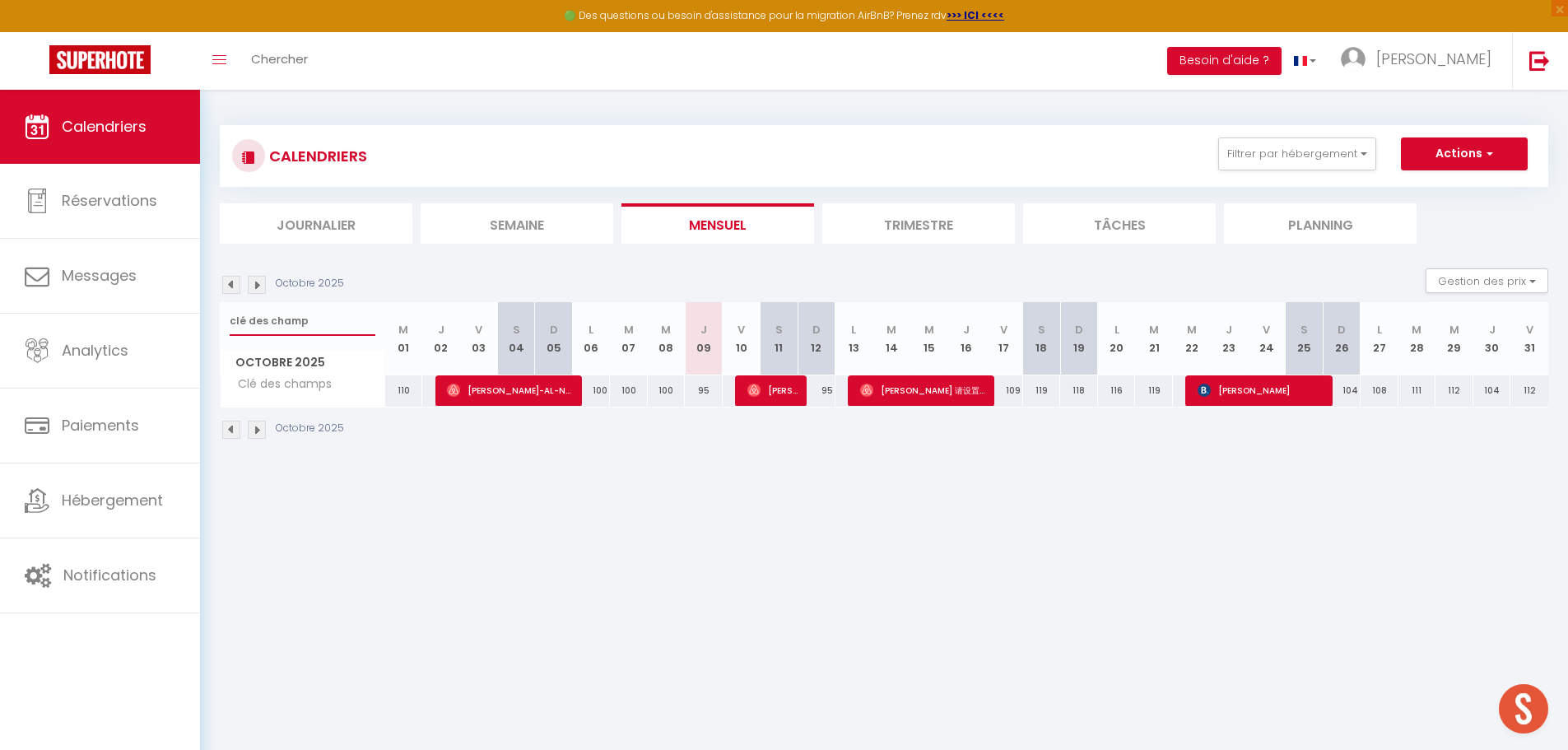
click at [322, 324] on input "clé des champ" at bounding box center [303, 321] width 146 height 29
type input "c"
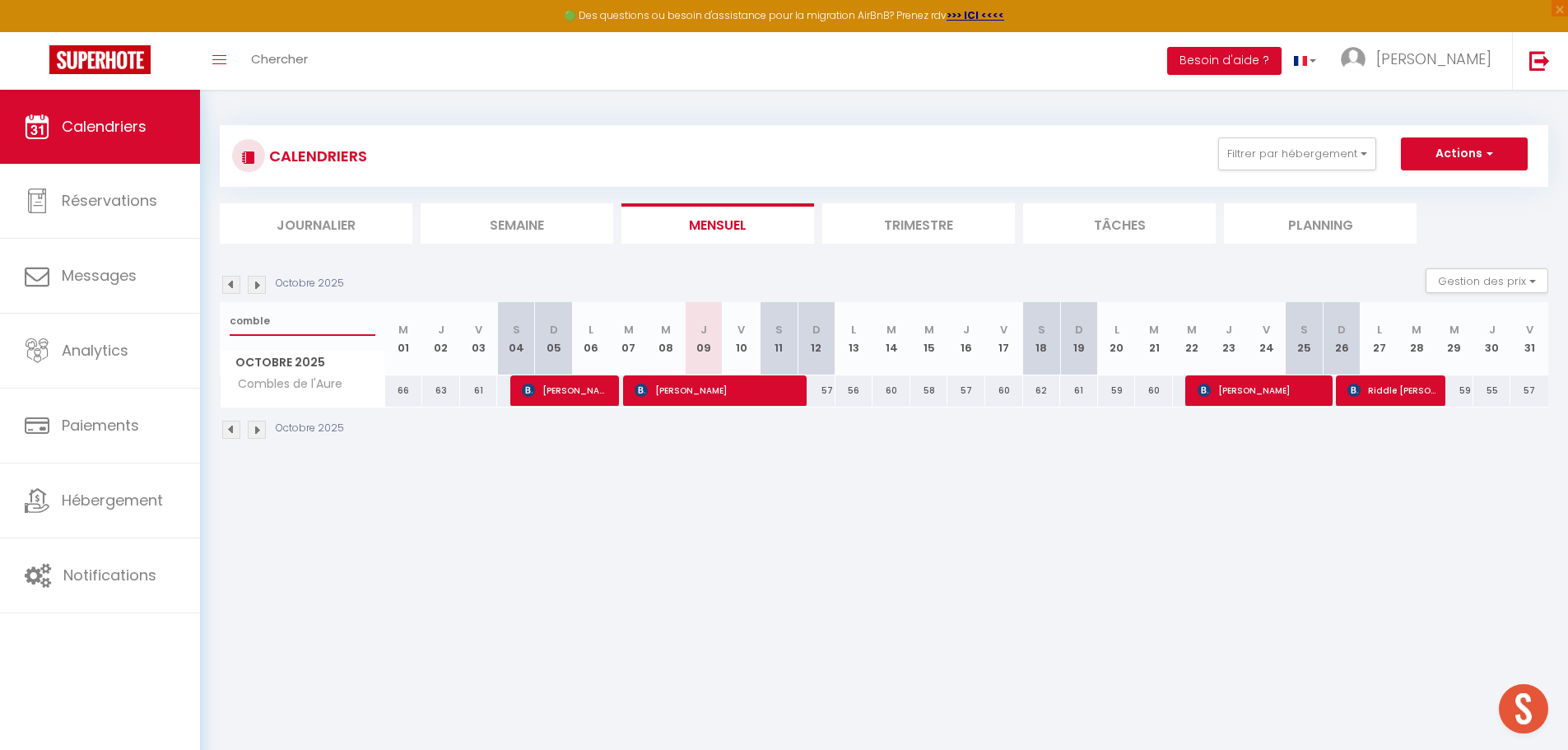
drag, startPoint x: 314, startPoint y: 323, endPoint x: 304, endPoint y: 319, distance: 10.8
click at [307, 321] on input "comble" at bounding box center [303, 321] width 146 height 29
type input "c"
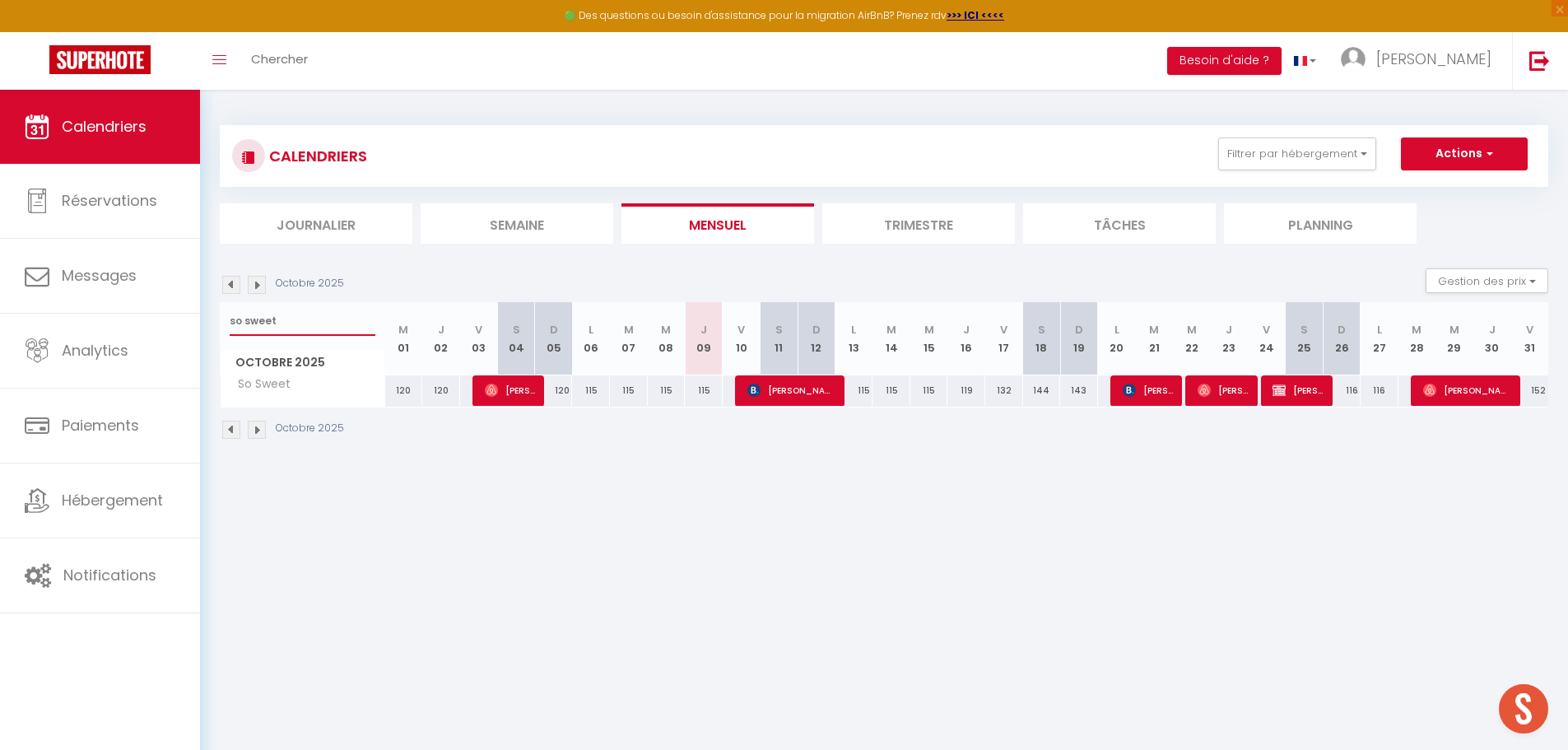
click at [285, 317] on input "so sweet" at bounding box center [303, 321] width 146 height 29
type input "s"
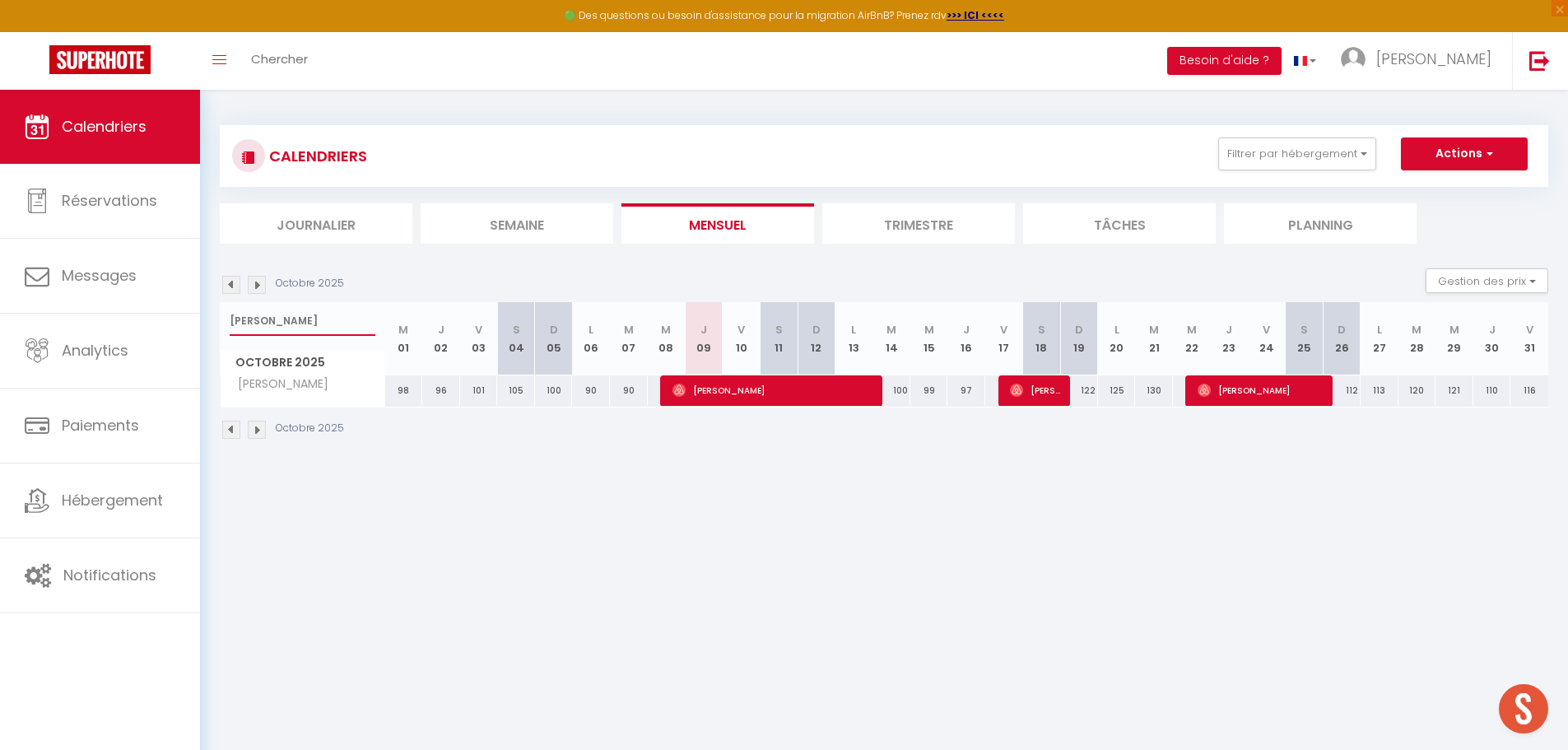
click at [303, 320] on input "jolie colombe" at bounding box center [303, 321] width 146 height 29
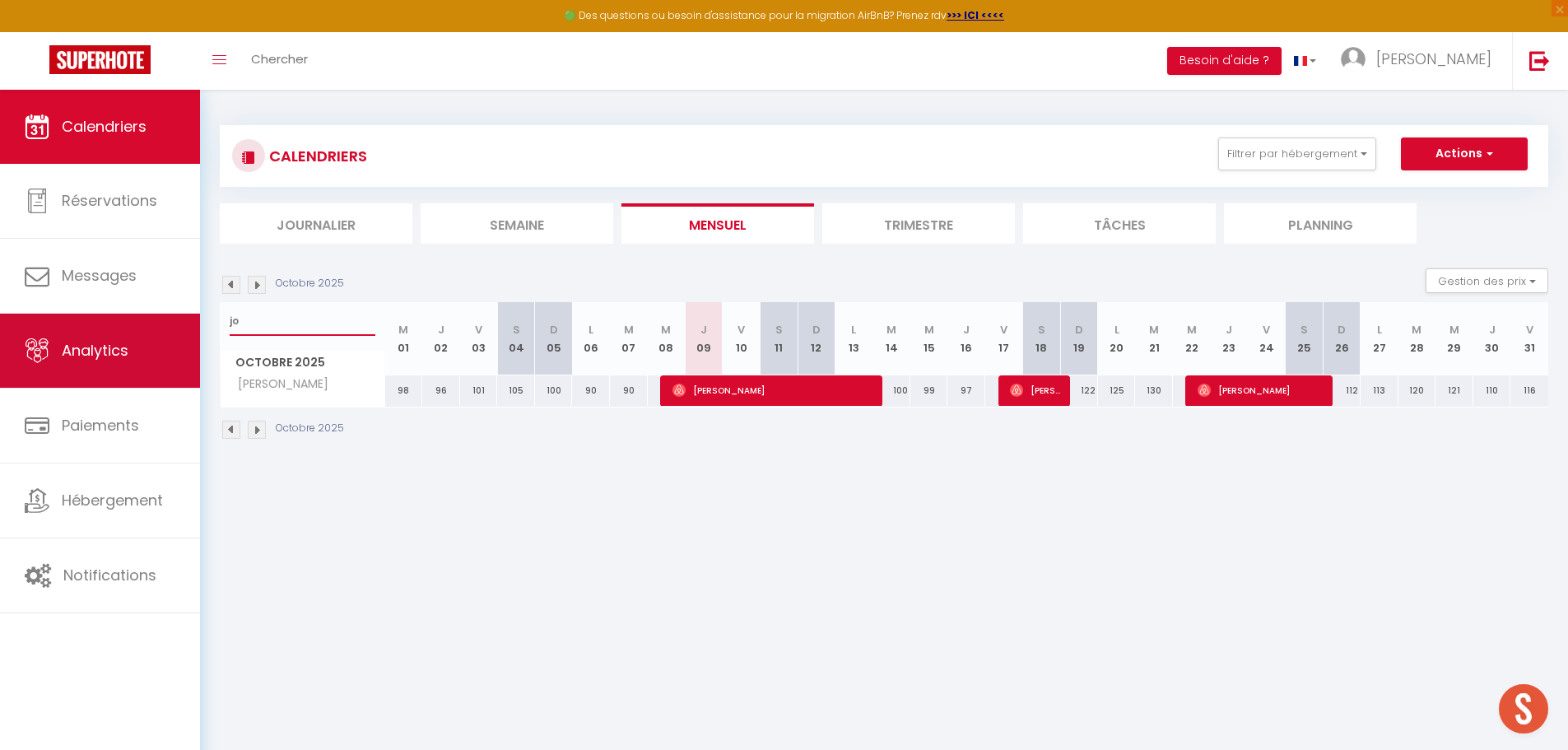
type input "j"
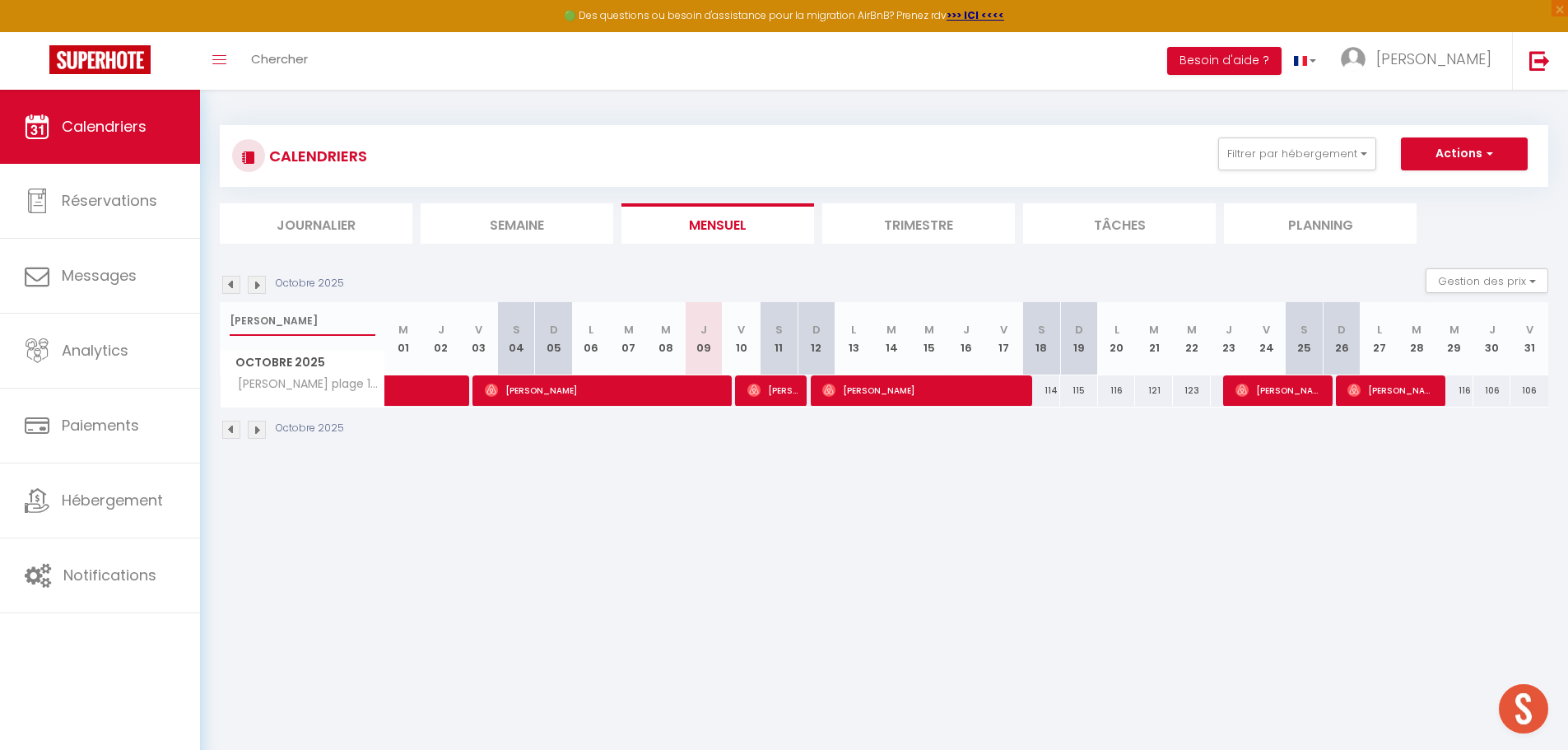
click at [273, 322] on input "olivia" at bounding box center [303, 321] width 146 height 29
type input "o"
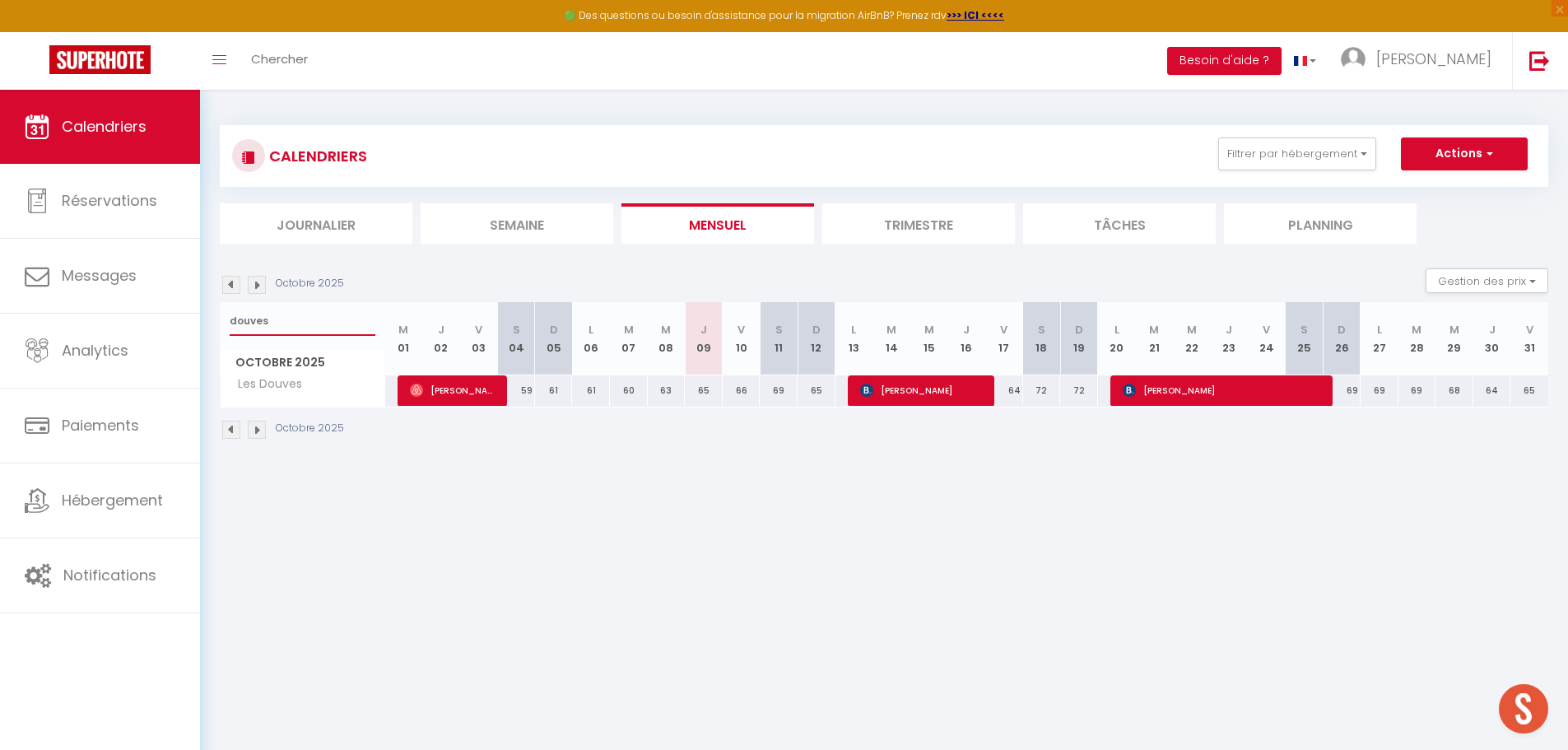
type input "douves"
drag, startPoint x: 289, startPoint y: 329, endPoint x: 225, endPoint y: 329, distance: 64.0
click at [225, 329] on div "douves" at bounding box center [302, 321] width 164 height 38
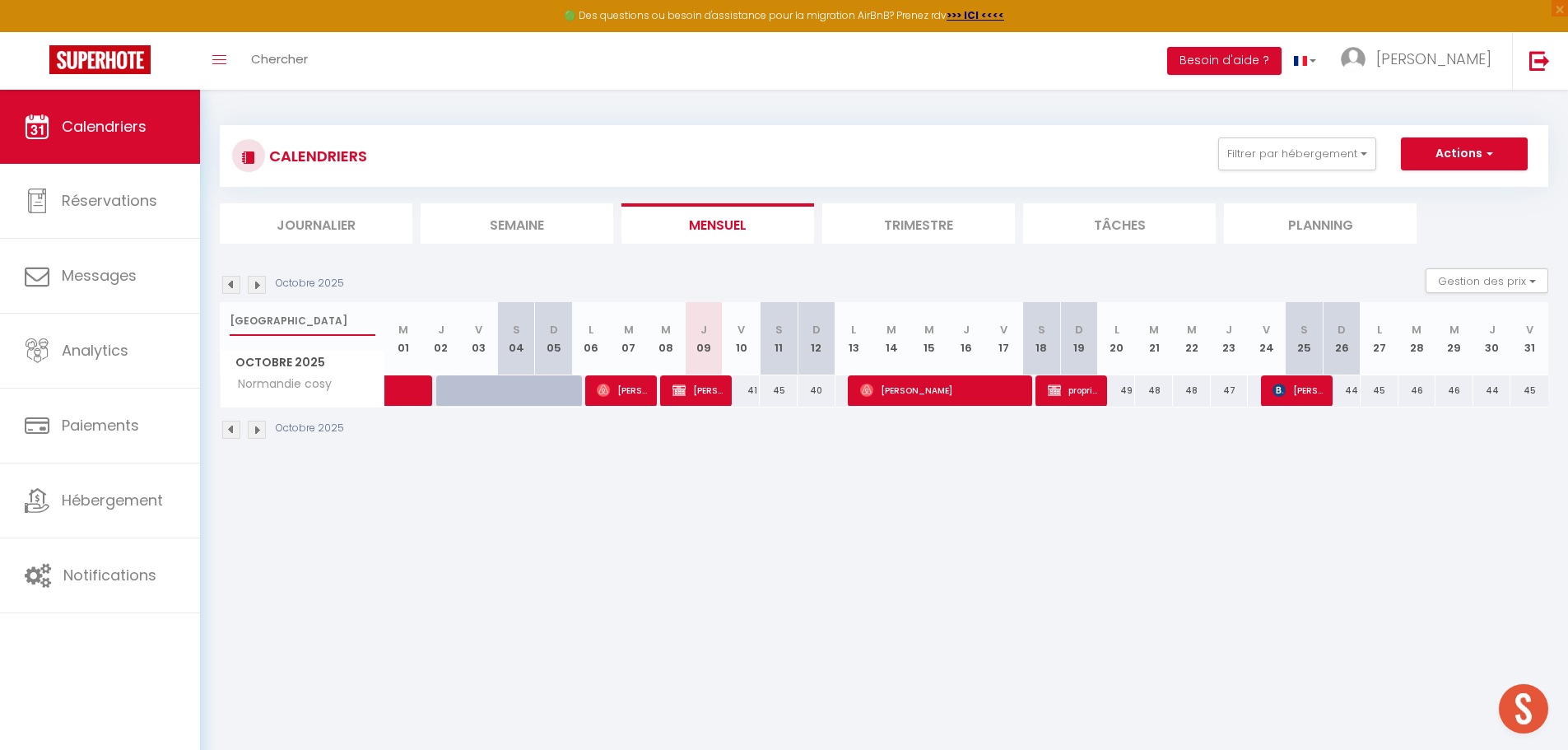
type input "normandie"
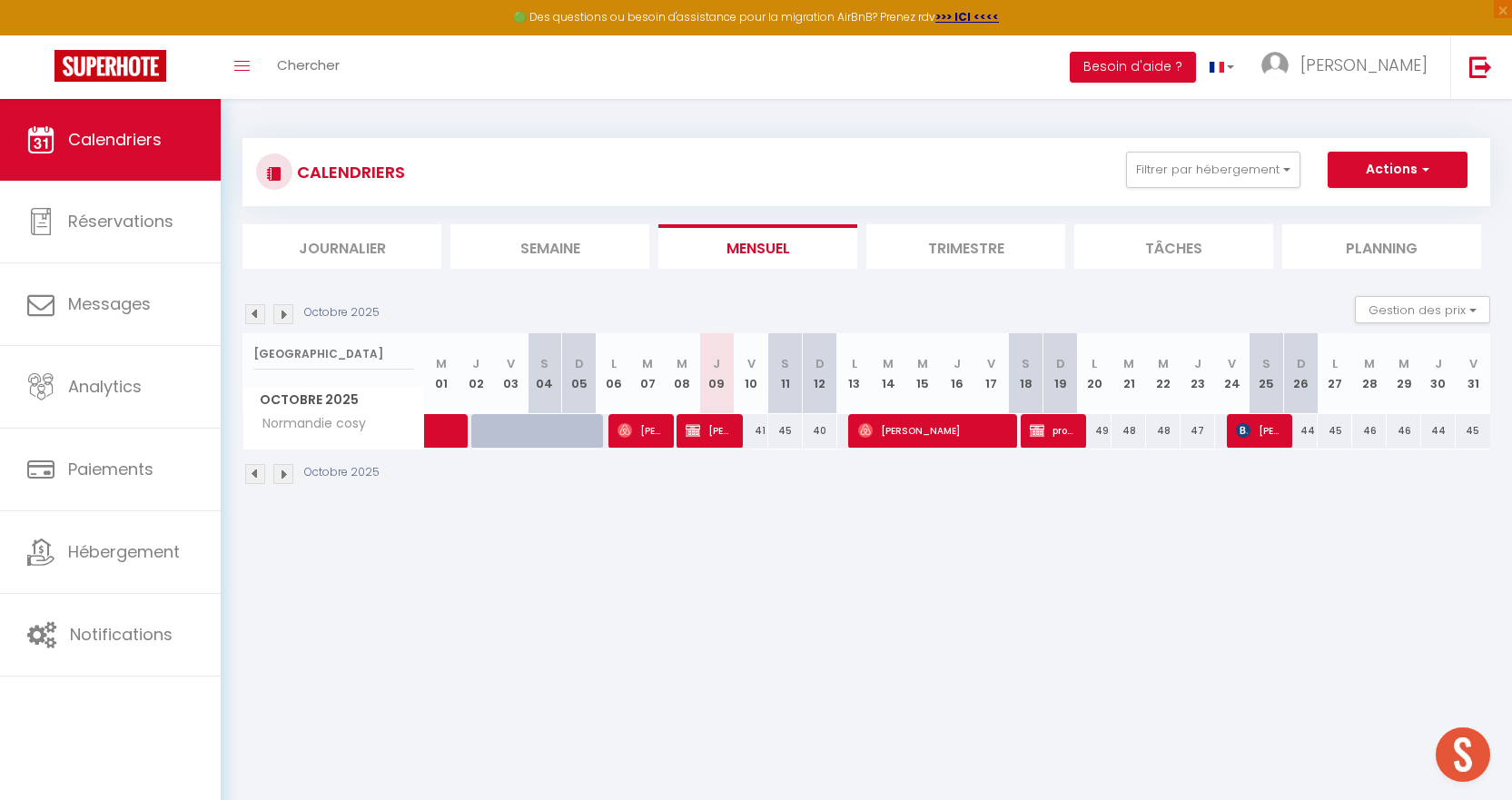
click at [253, 314] on img at bounding box center [254, 314] width 20 height 20
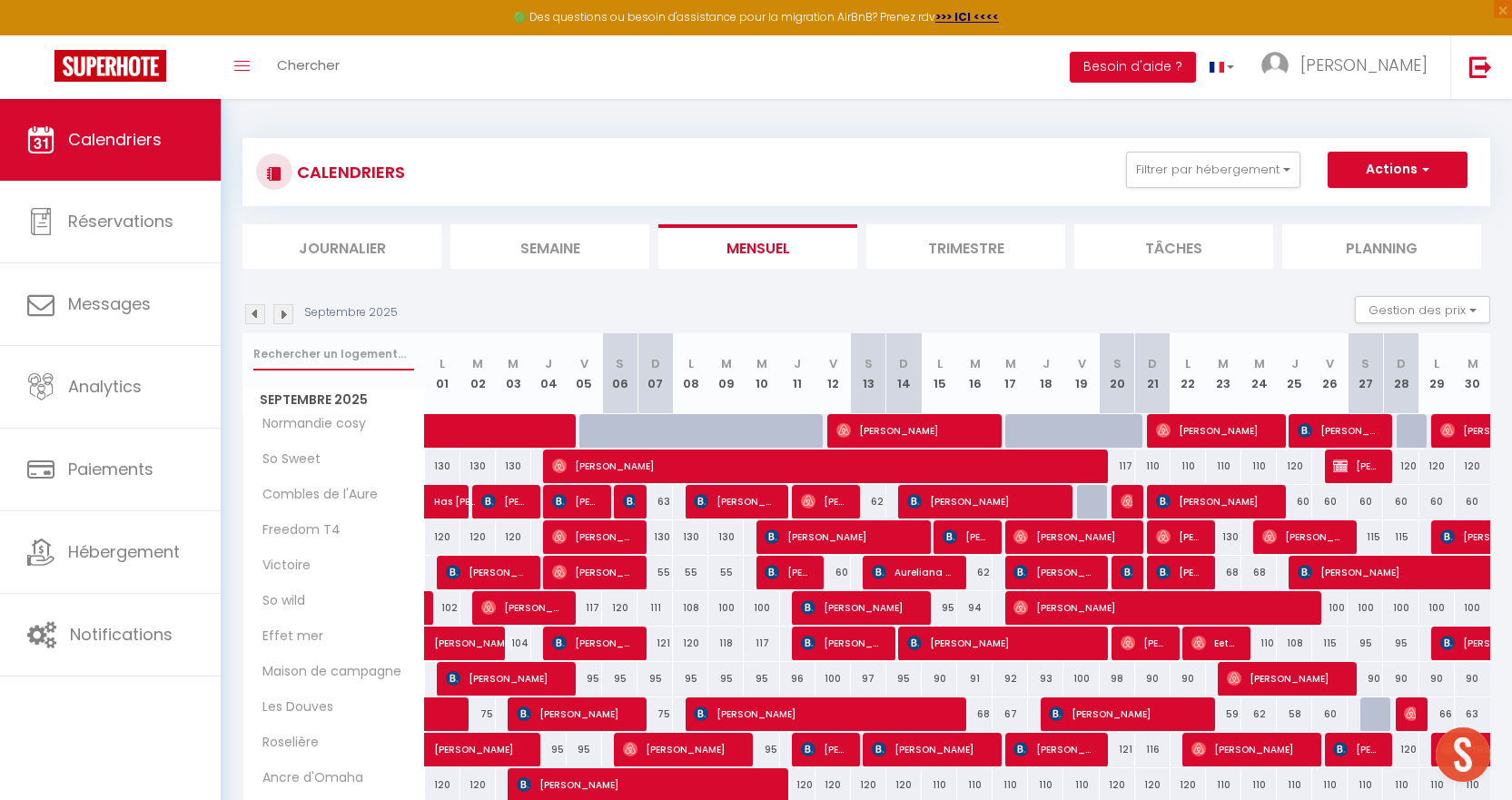
click at [340, 343] on input "text" at bounding box center [334, 354] width 161 height 32
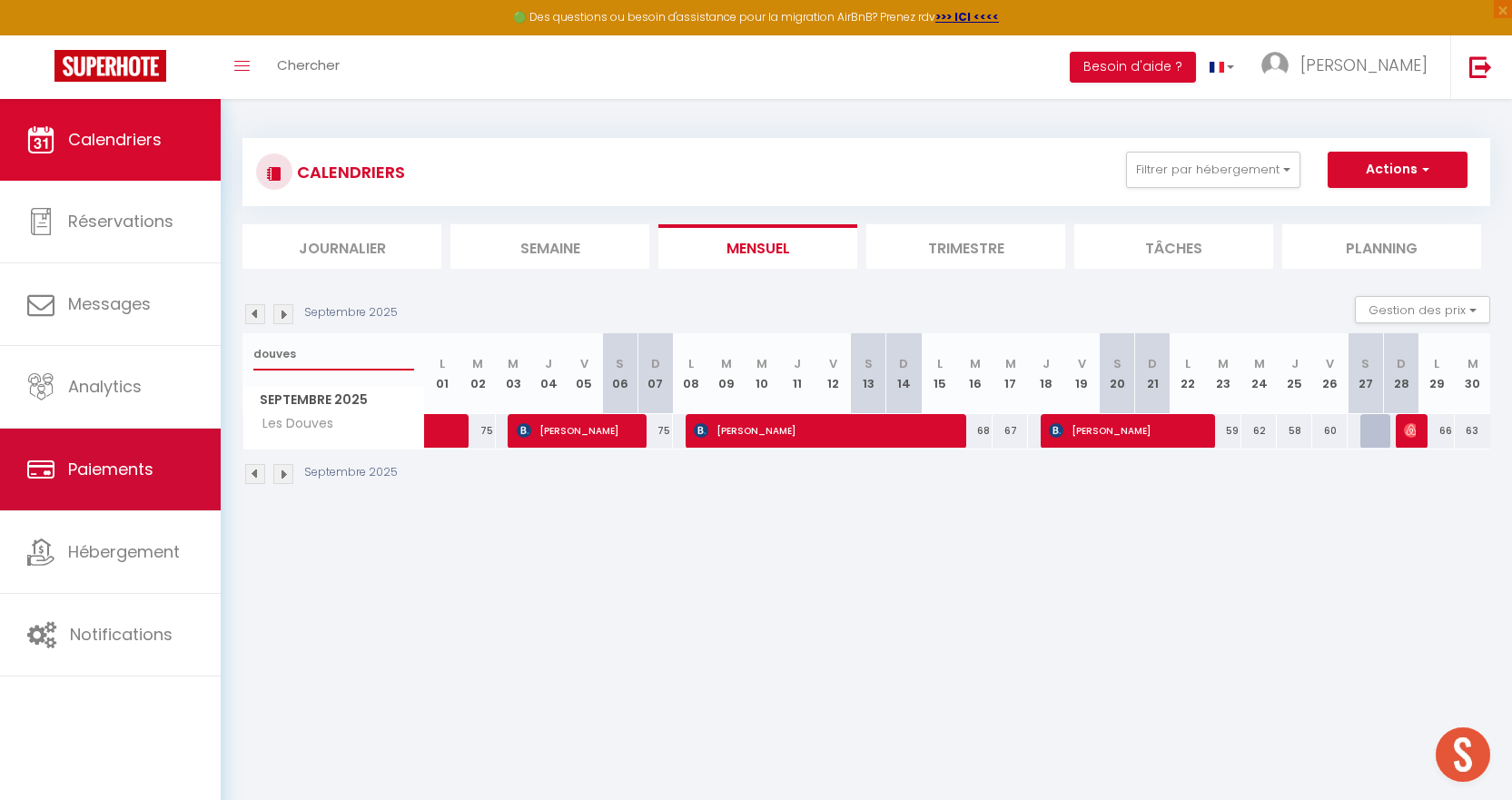
type input "douves"
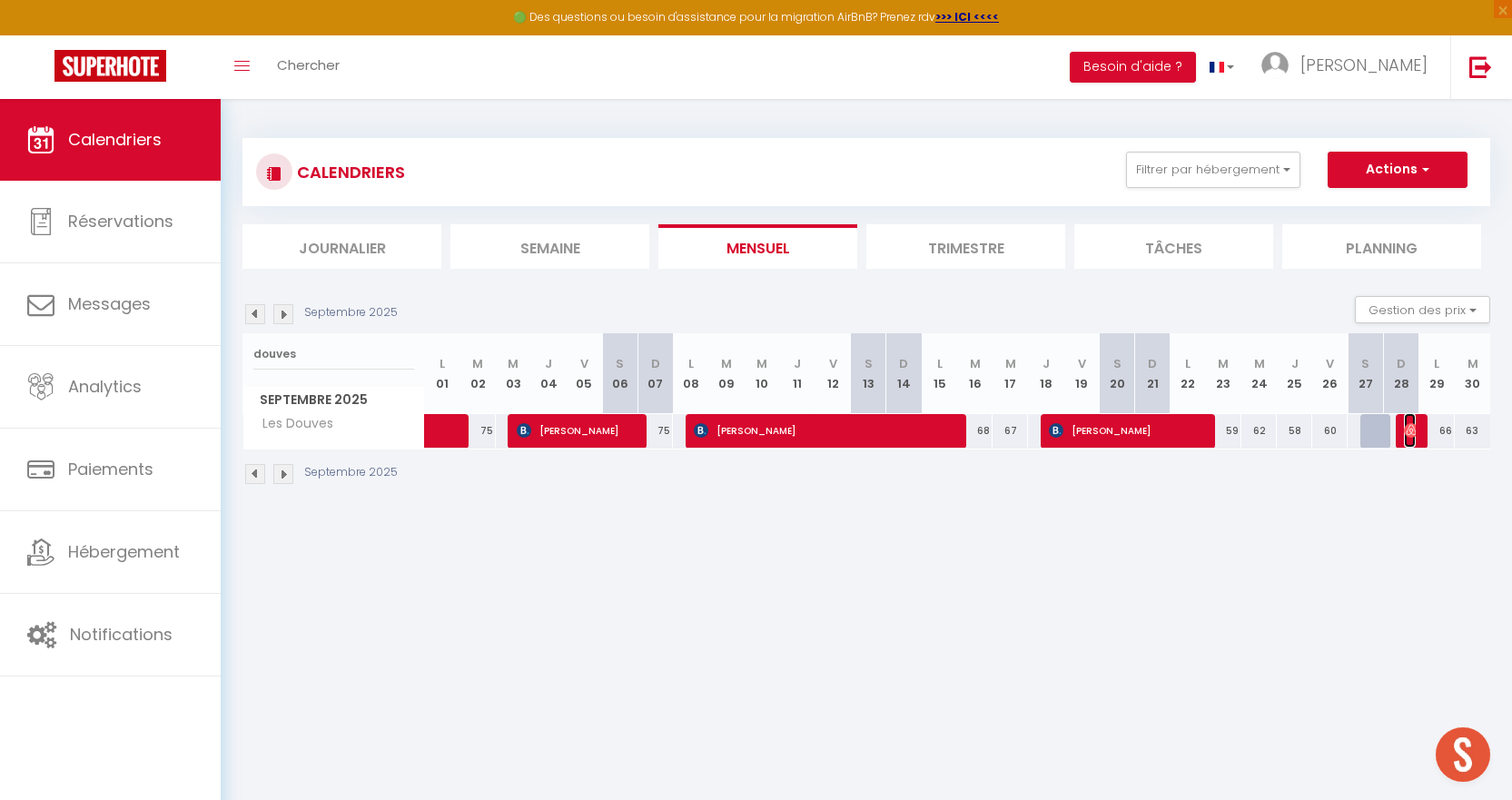
click at [1413, 431] on img at bounding box center [1411, 429] width 14 height 14
select select "OK"
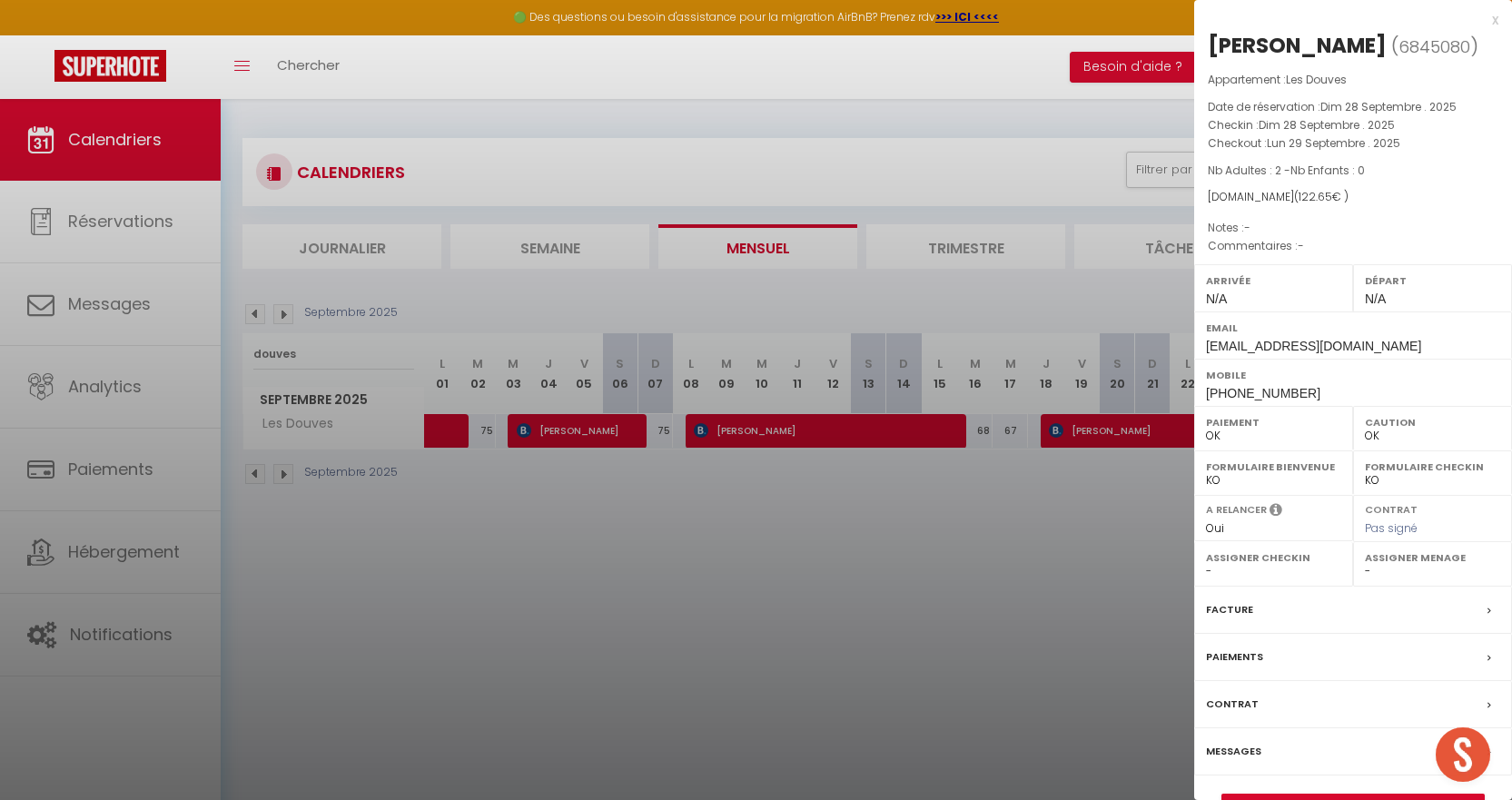
click at [884, 590] on div at bounding box center [756, 400] width 1512 height 800
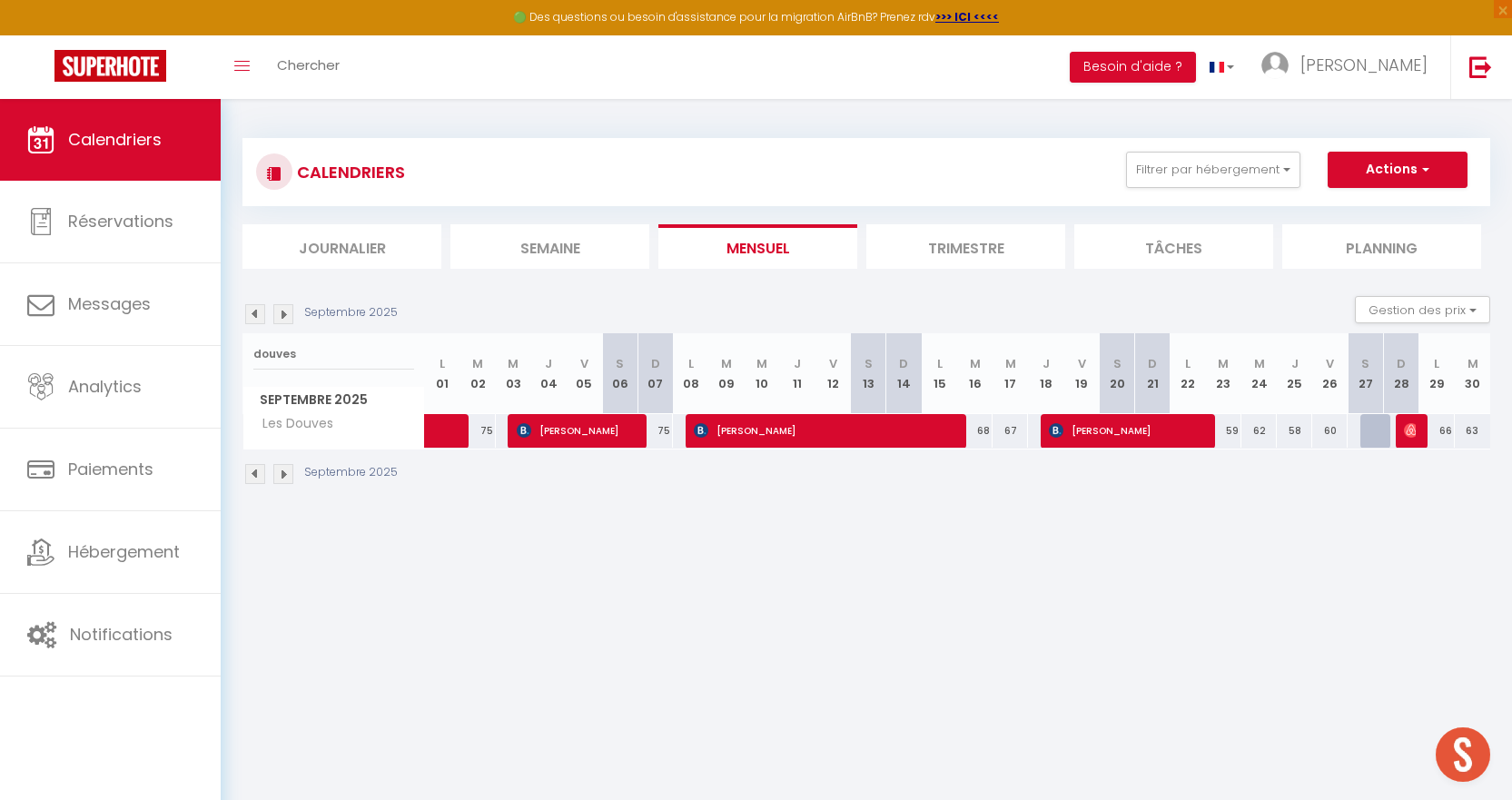
click at [285, 316] on img at bounding box center [283, 314] width 20 height 20
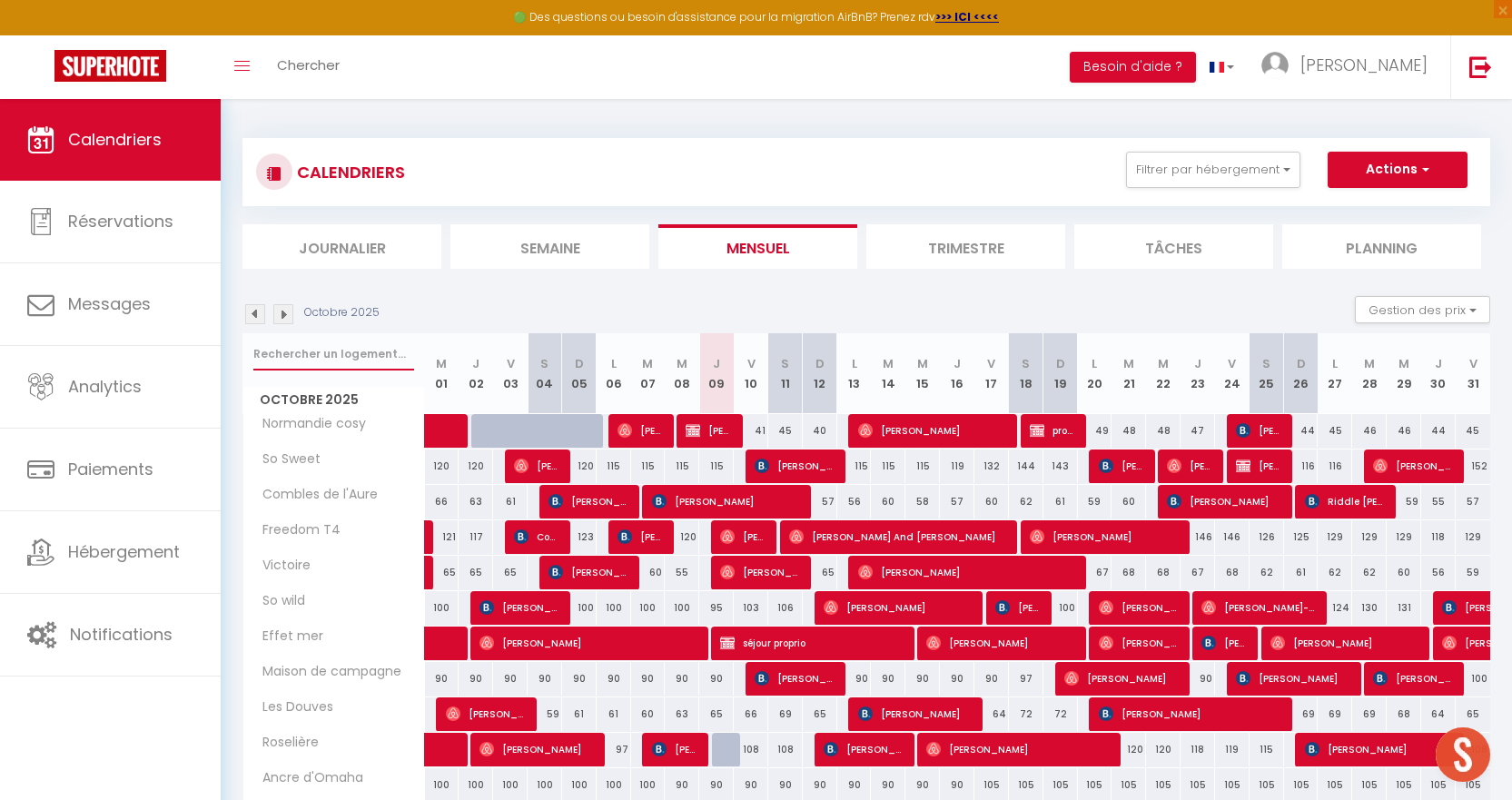
click at [326, 367] on input "text" at bounding box center [334, 354] width 161 height 32
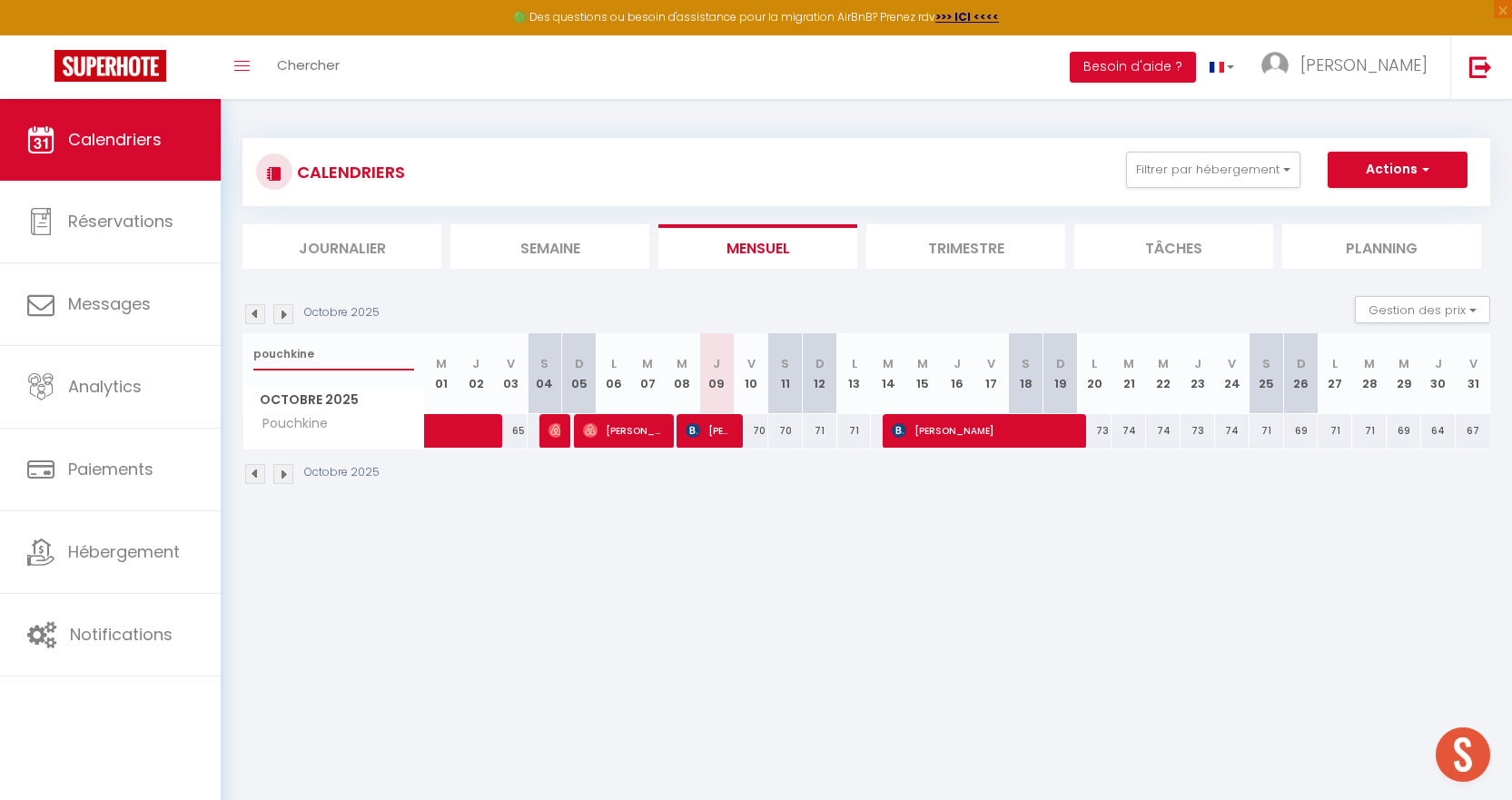
type input "pouchkine"
click at [1383, 174] on button "Actions" at bounding box center [1397, 170] width 140 height 36
click at [1391, 205] on link "Nouvelle réservation" at bounding box center [1378, 211] width 158 height 27
select select
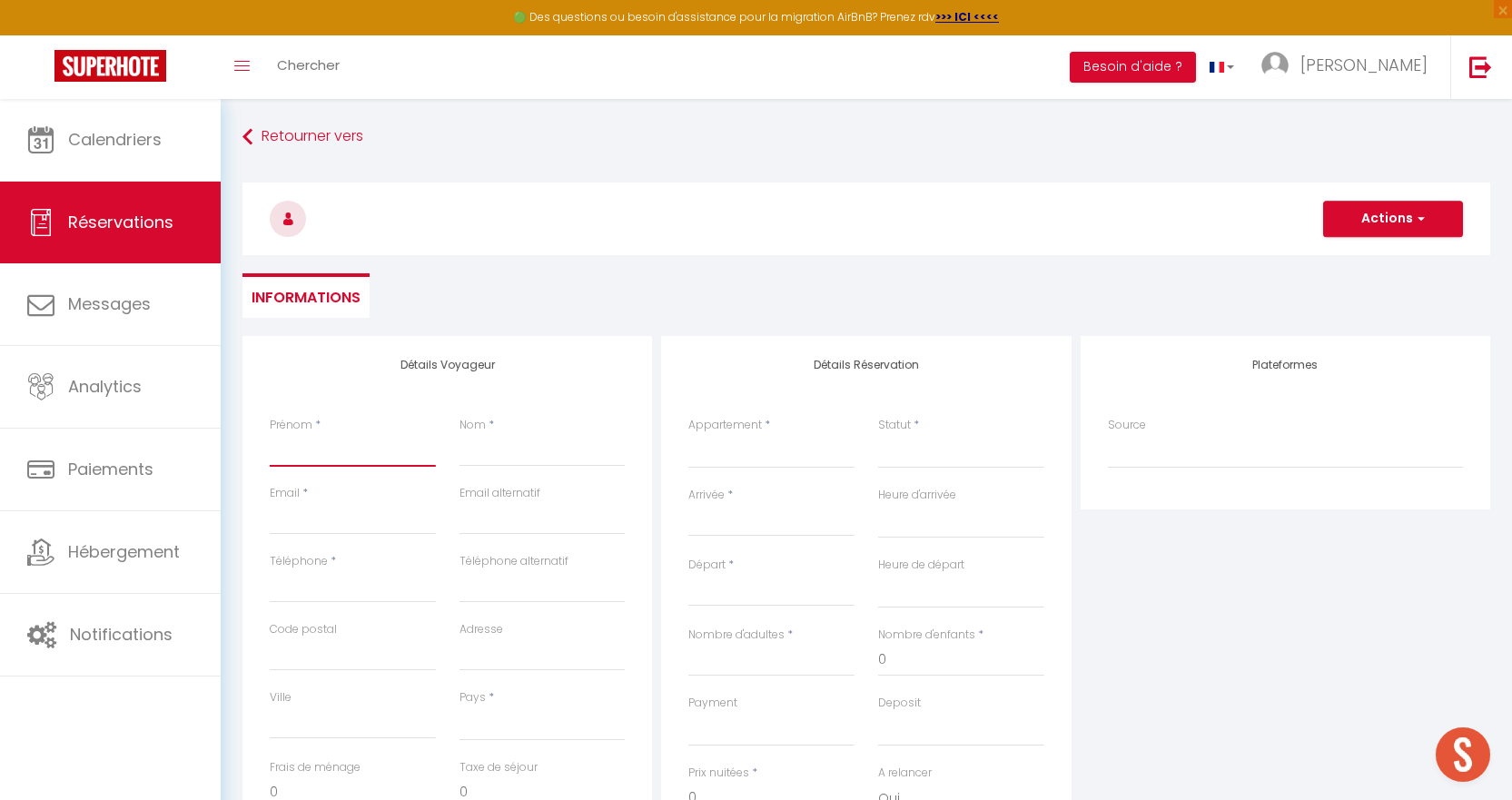
click at [385, 443] on input "Prénom" at bounding box center [353, 450] width 166 height 32
click at [505, 460] on input "Nom" at bounding box center [542, 450] width 166 height 32
click at [392, 512] on input "Email client" at bounding box center [353, 518] width 166 height 32
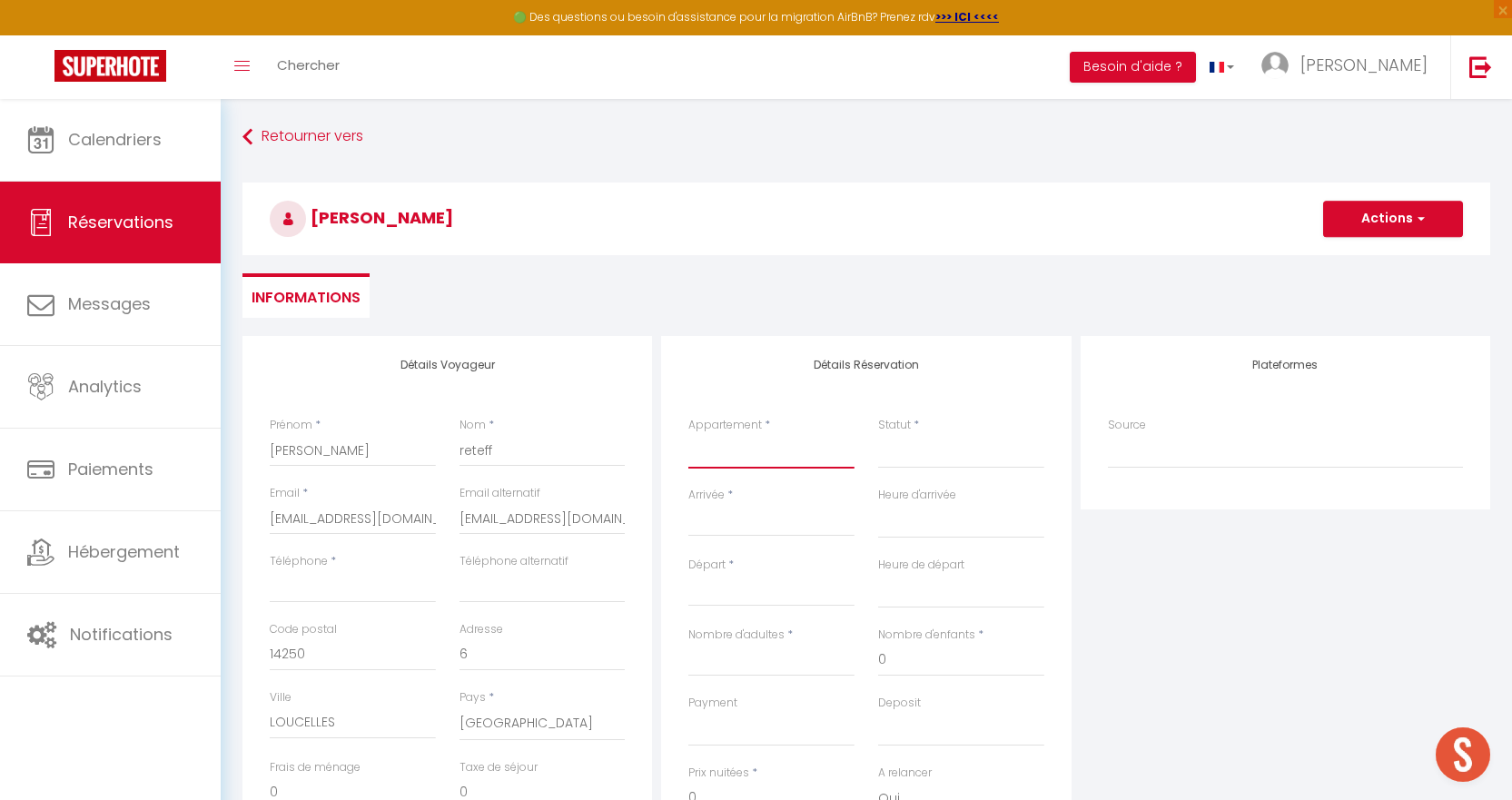
click at [714, 456] on select "Les continents Anglais/ deauville · deux appartements communiquants Jolie Colom…" at bounding box center [772, 451] width 166 height 34
click at [689, 434] on select "Les continents Anglais/ deauville · deux appartements communiquants Jolie Colom…" at bounding box center [772, 451] width 166 height 34
click at [949, 457] on select "Confirmé Non Confirmé Annulé Annulé par le voyageur No Show Request" at bounding box center [961, 451] width 166 height 34
click at [878, 434] on select "Confirmé Non Confirmé Annulé Annulé par le voyageur No Show Request" at bounding box center [961, 451] width 166 height 34
click at [752, 515] on input "Arrivée" at bounding box center [772, 522] width 166 height 24
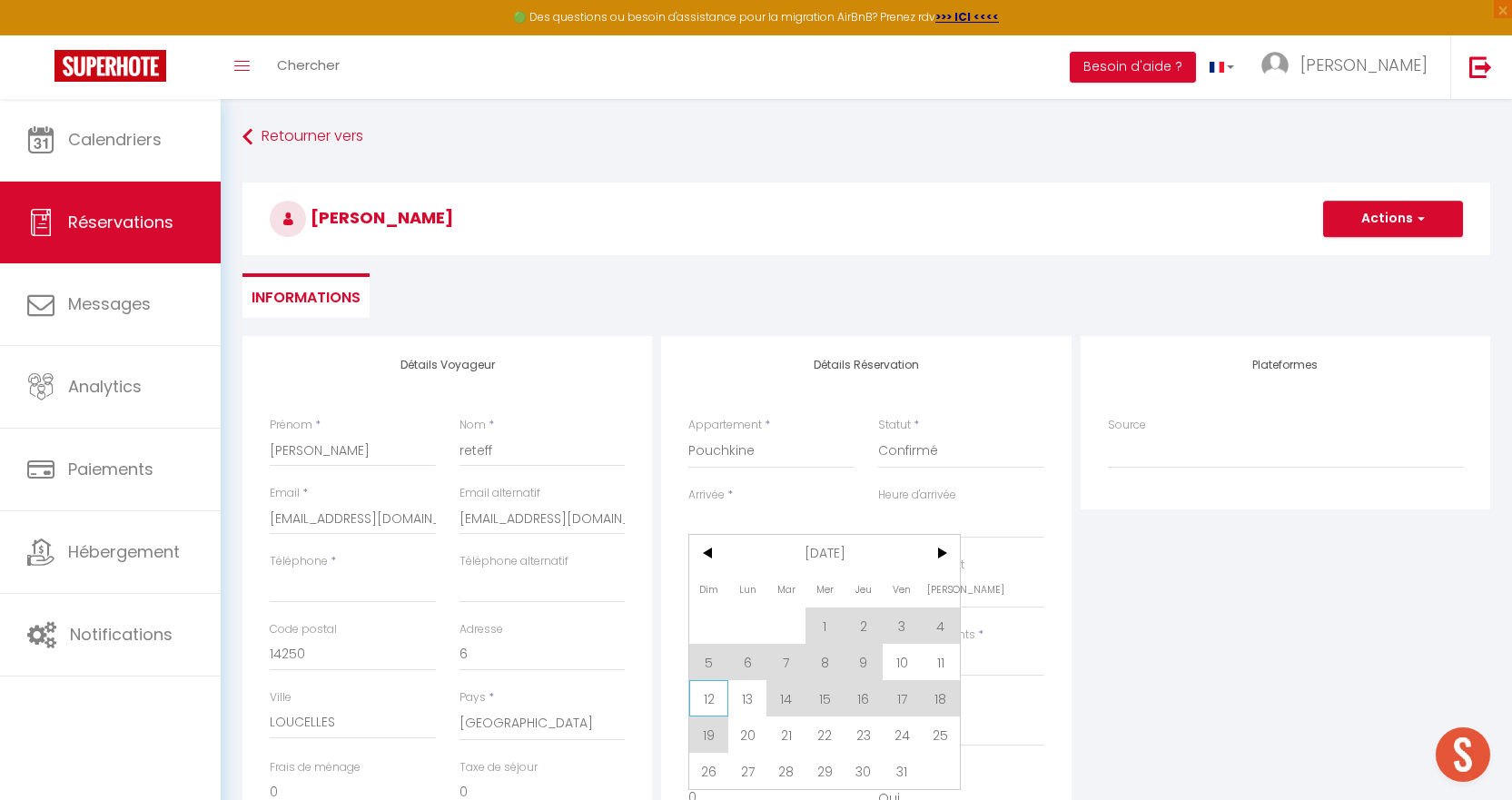
click at [699, 701] on span "12" at bounding box center [709, 698] width 39 height 36
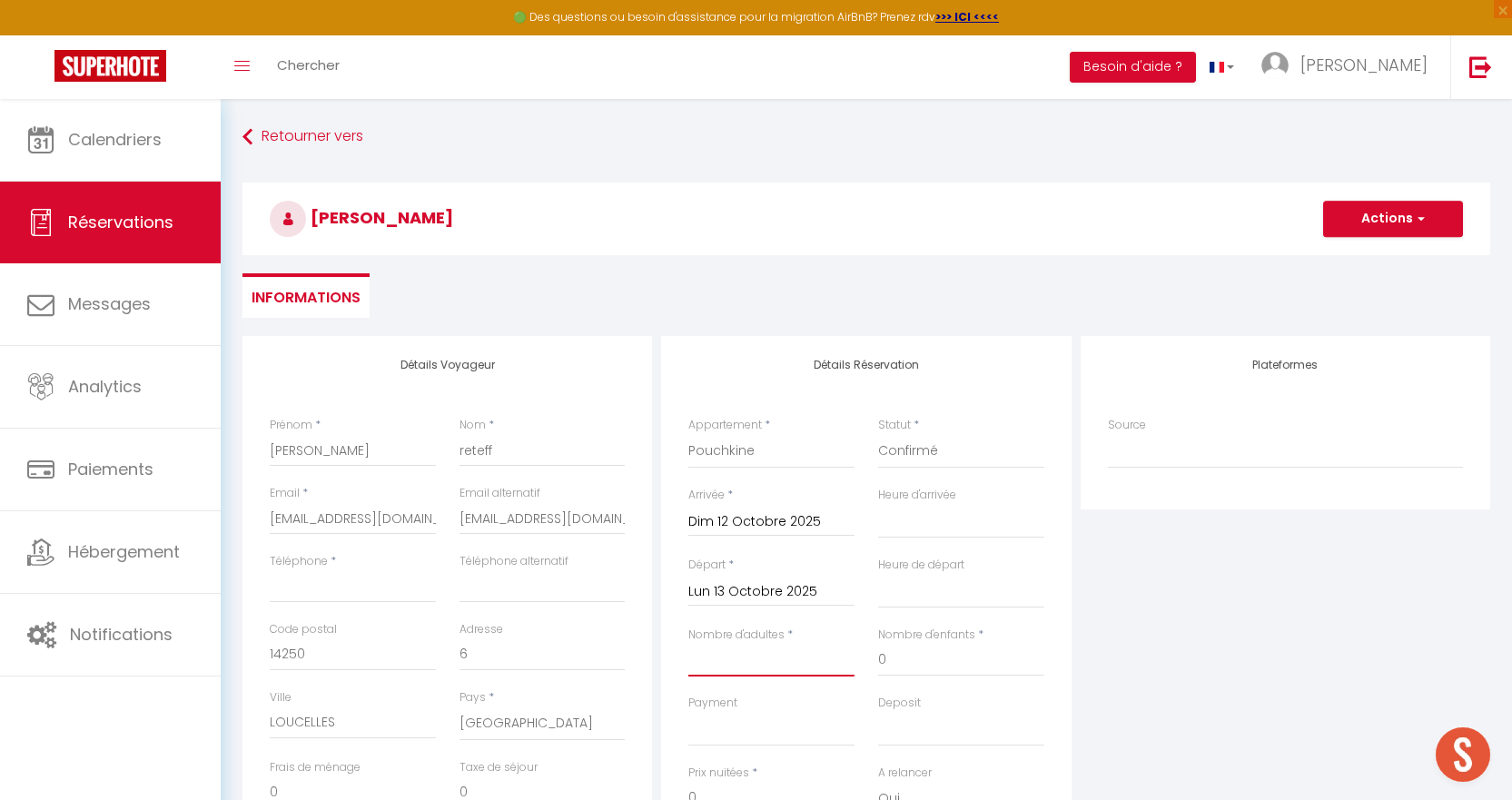
click at [783, 674] on input "Nombre d'adultes" at bounding box center [772, 659] width 166 height 32
click at [387, 594] on input "Téléphone" at bounding box center [353, 586] width 166 height 32
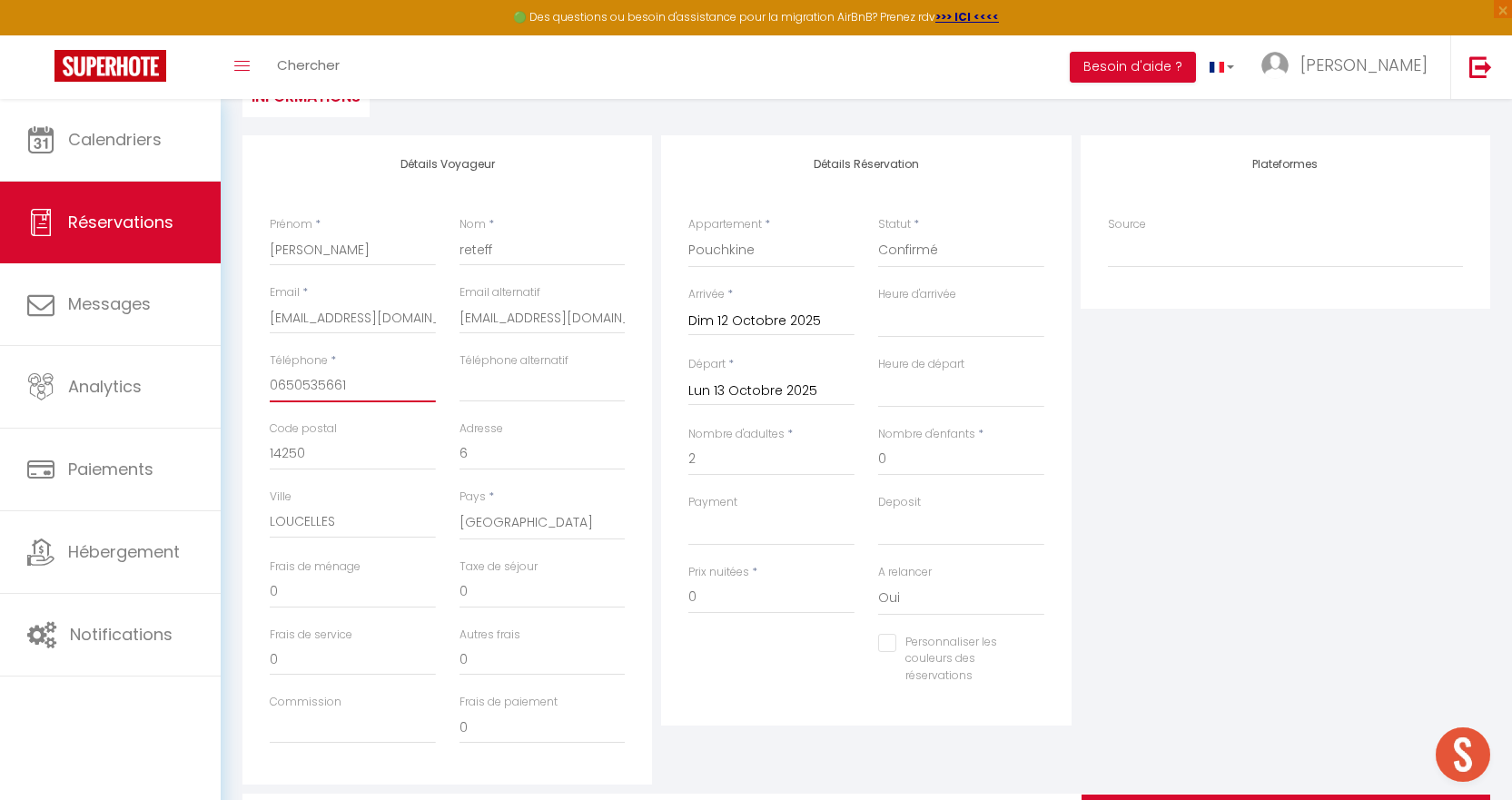
scroll to position [272, 0]
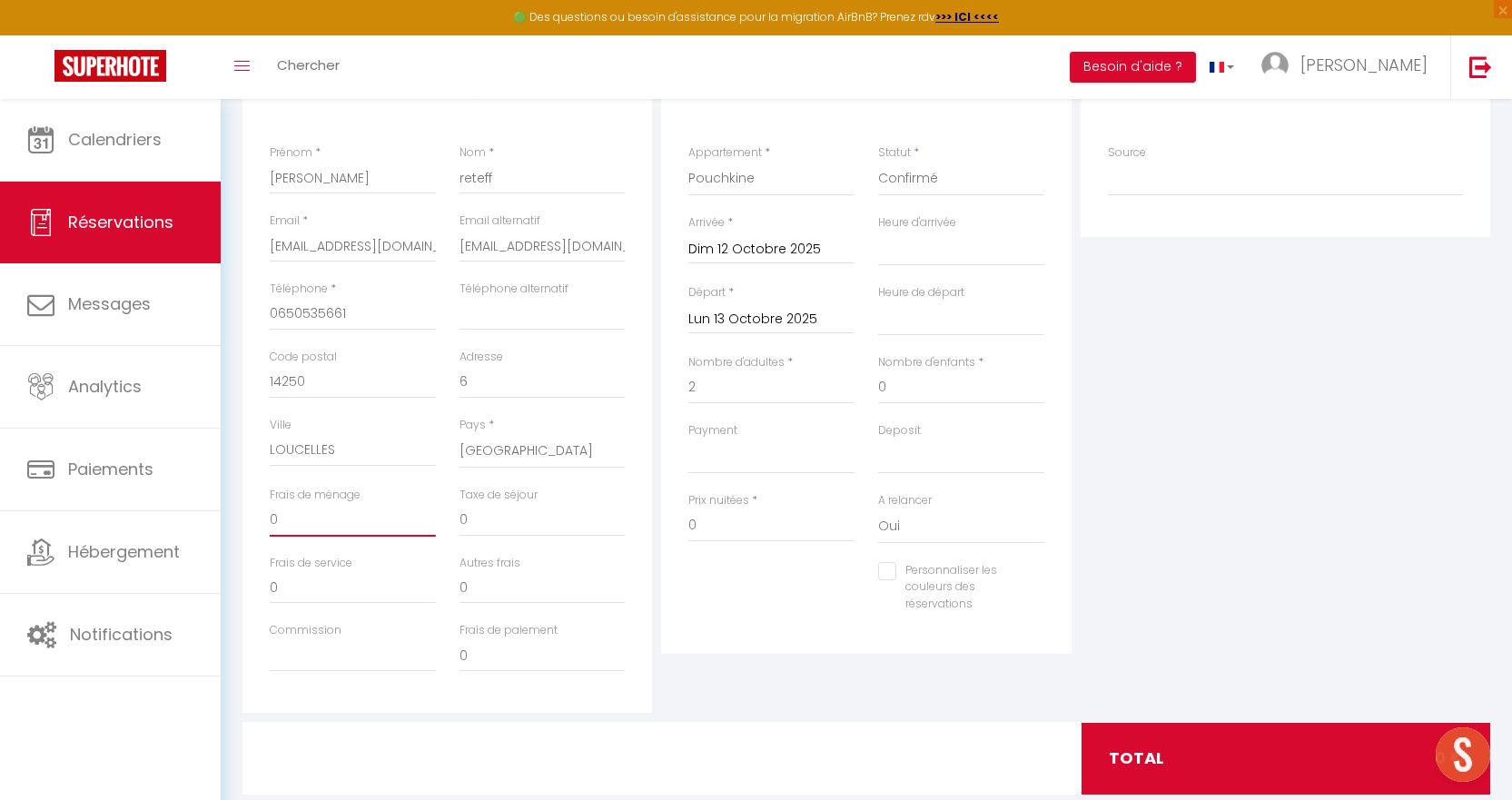
click at [360, 522] on input "0" at bounding box center [353, 520] width 166 height 32
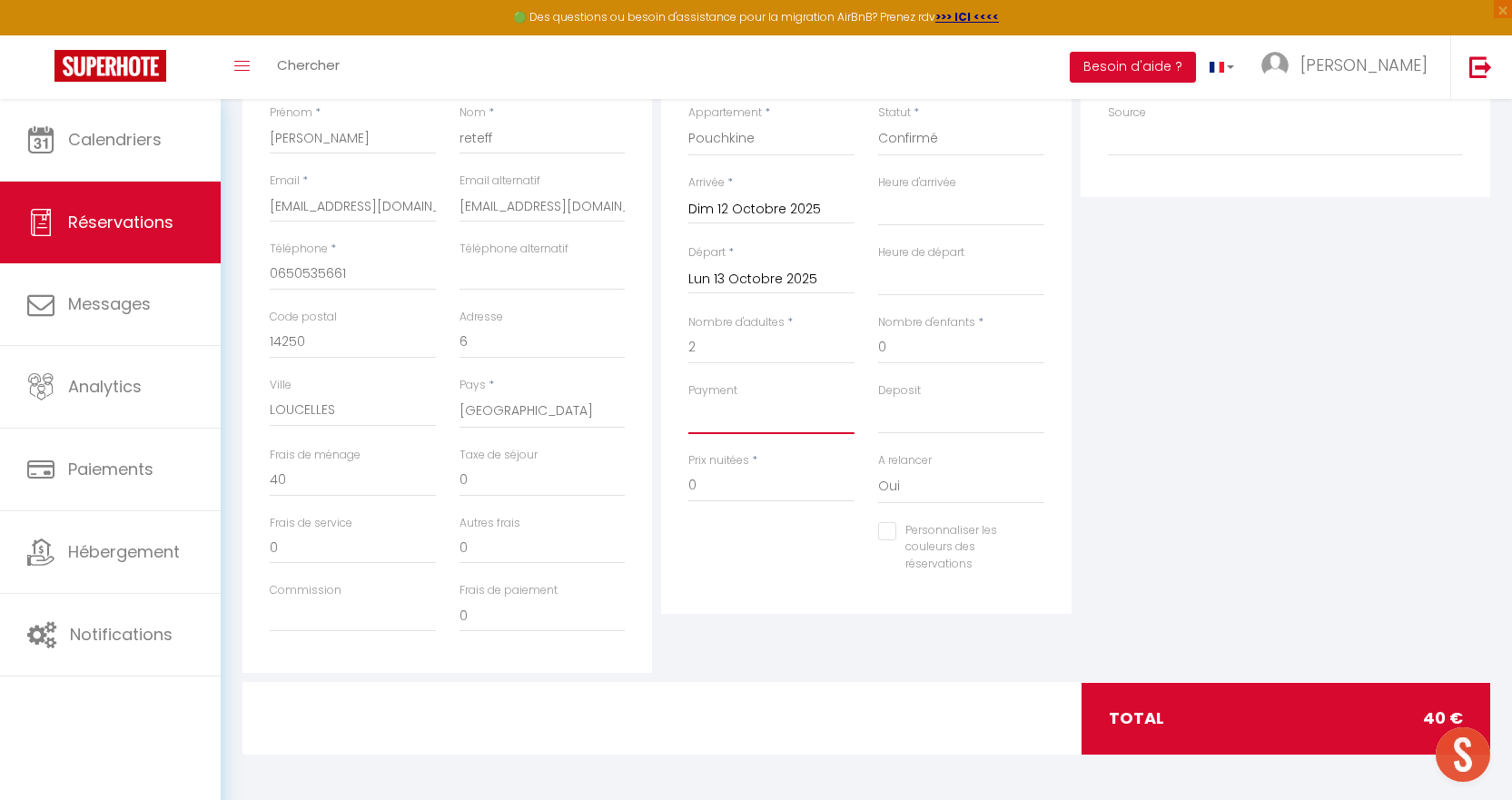
click at [745, 410] on select "OK KO" at bounding box center [772, 417] width 166 height 34
drag, startPoint x: 1194, startPoint y: 479, endPoint x: 1063, endPoint y: 491, distance: 131.5
click at [1194, 479] on div "Plateformes Source Direct Airbnb.com Booking.com Chalet montagne Expedia Gite d…" at bounding box center [1285, 348] width 419 height 649
click at [766, 483] on input "0" at bounding box center [772, 486] width 166 height 32
click at [755, 549] on div at bounding box center [771, 549] width 189 height 1
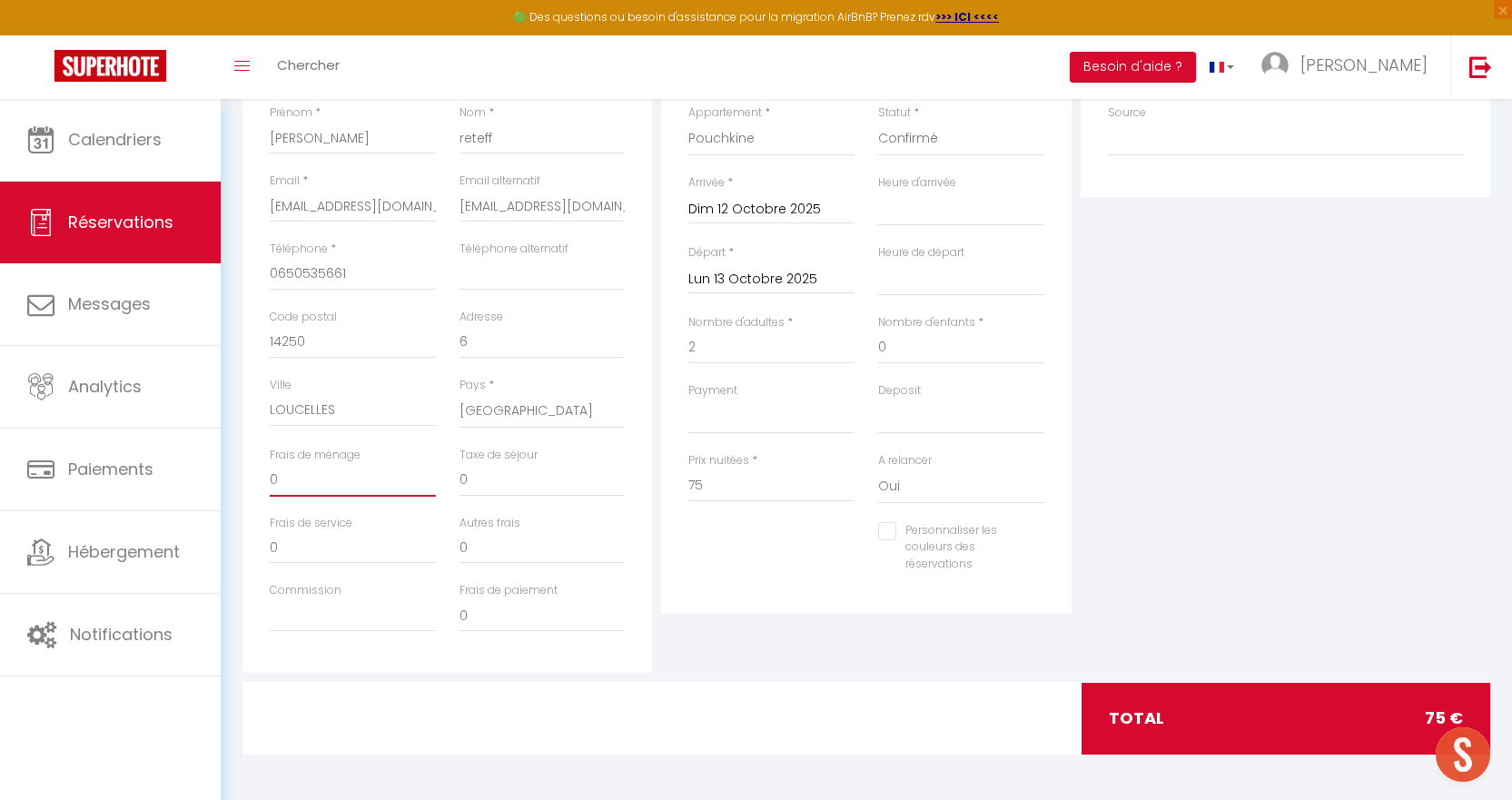
click at [319, 483] on input "0" at bounding box center [353, 480] width 166 height 32
click at [714, 589] on div "Personnaliser les couleurs des réservations #D7092E" at bounding box center [866, 556] width 380 height 70
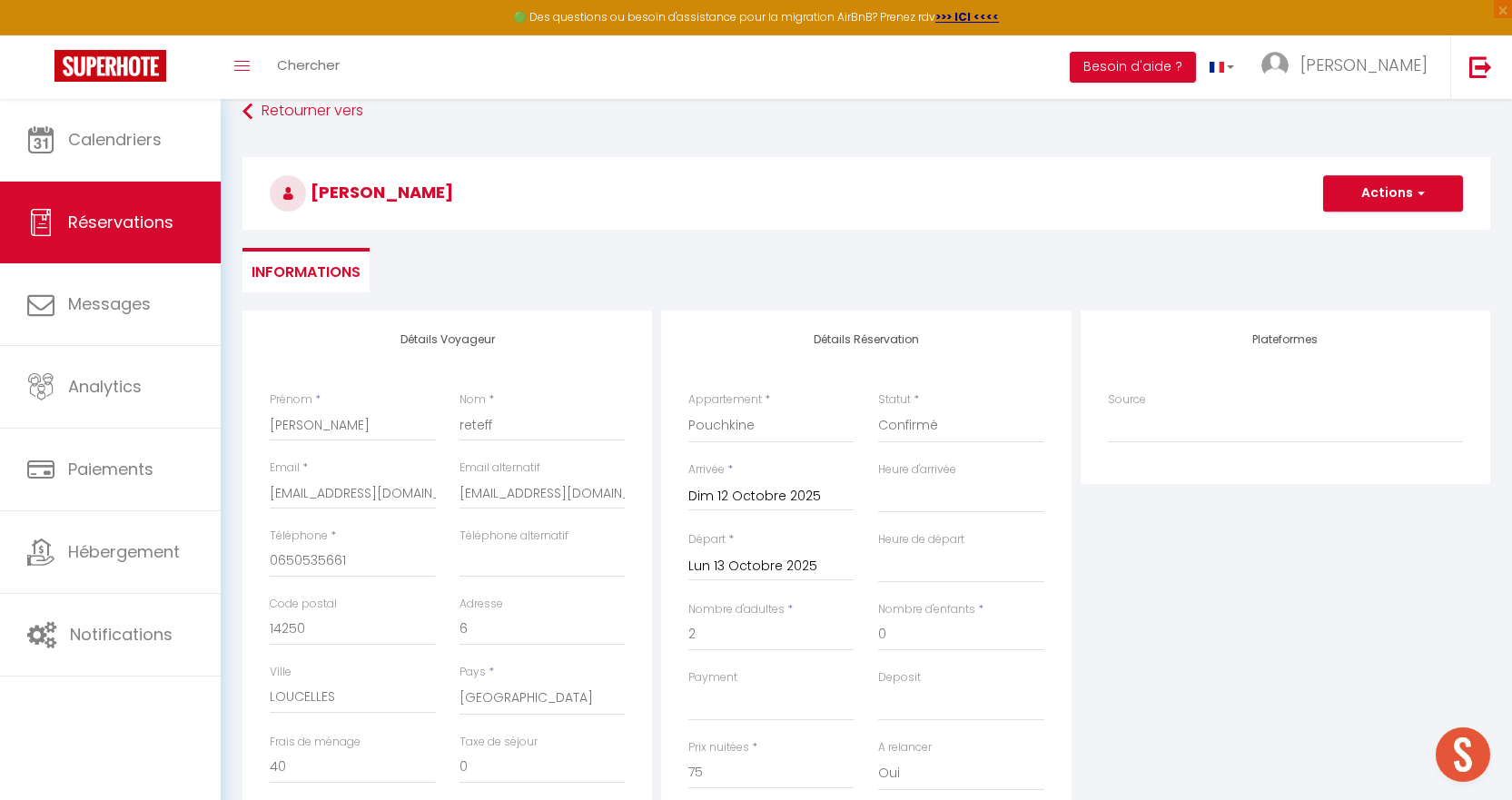
scroll to position [0, 0]
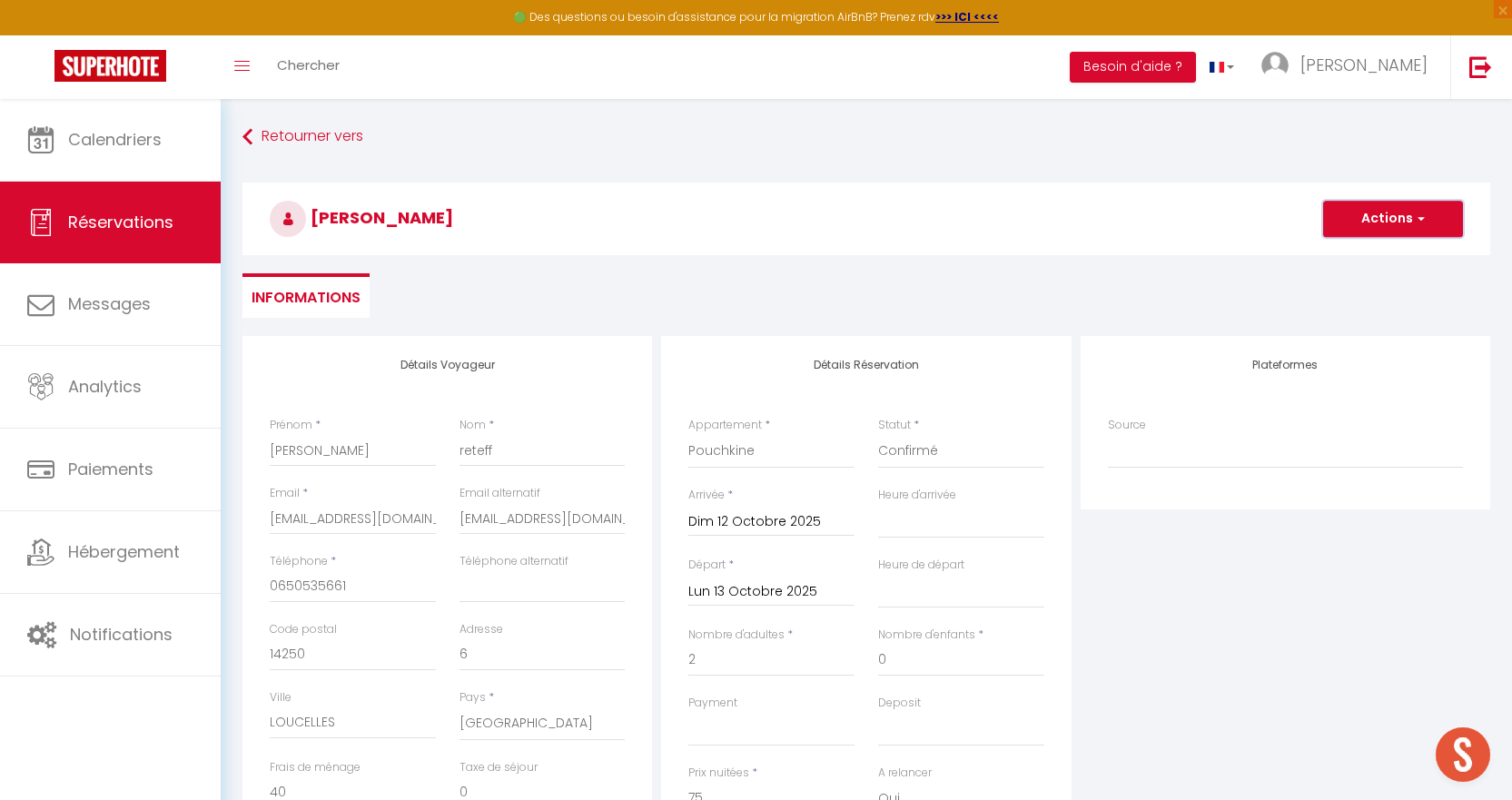
click at [1406, 221] on button "Actions" at bounding box center [1393, 219] width 140 height 36
click at [1392, 257] on link "Enregistrer" at bounding box center [1375, 258] width 143 height 24
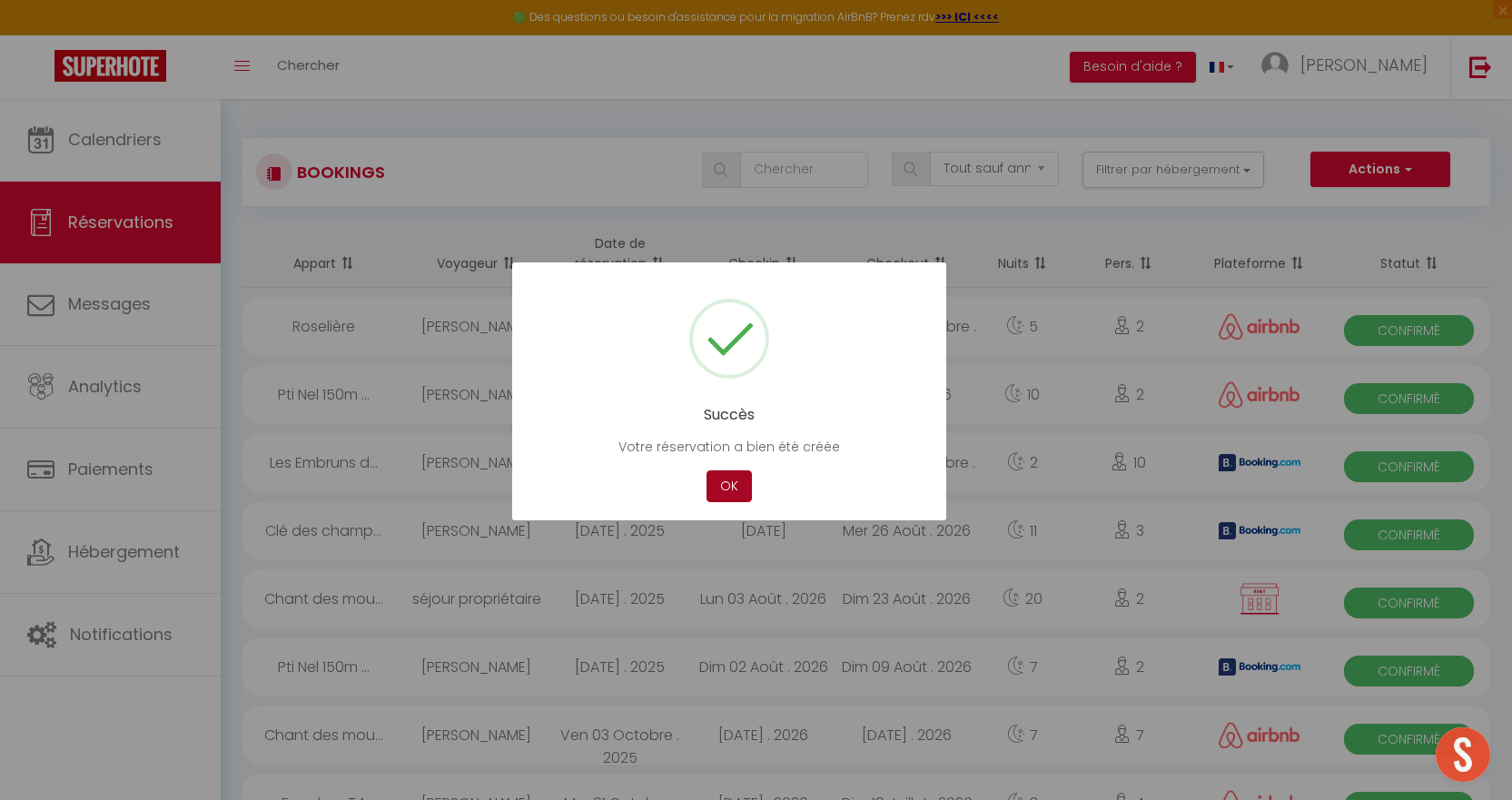
drag, startPoint x: 734, startPoint y: 486, endPoint x: 678, endPoint y: 459, distance: 62.2
click at [734, 486] on button "OK" at bounding box center [729, 486] width 45 height 32
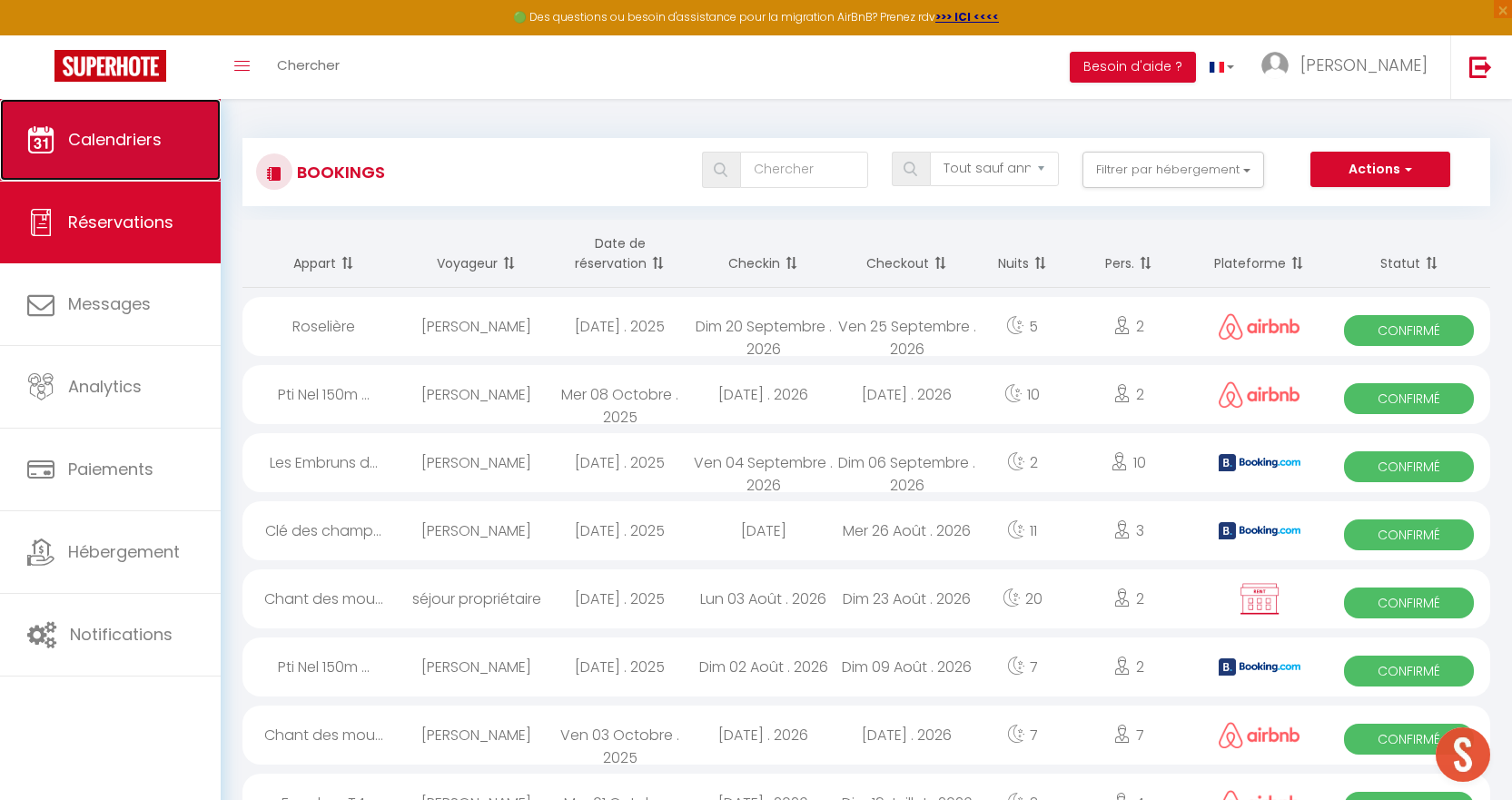
click at [96, 157] on link "Calendriers" at bounding box center [110, 140] width 221 height 81
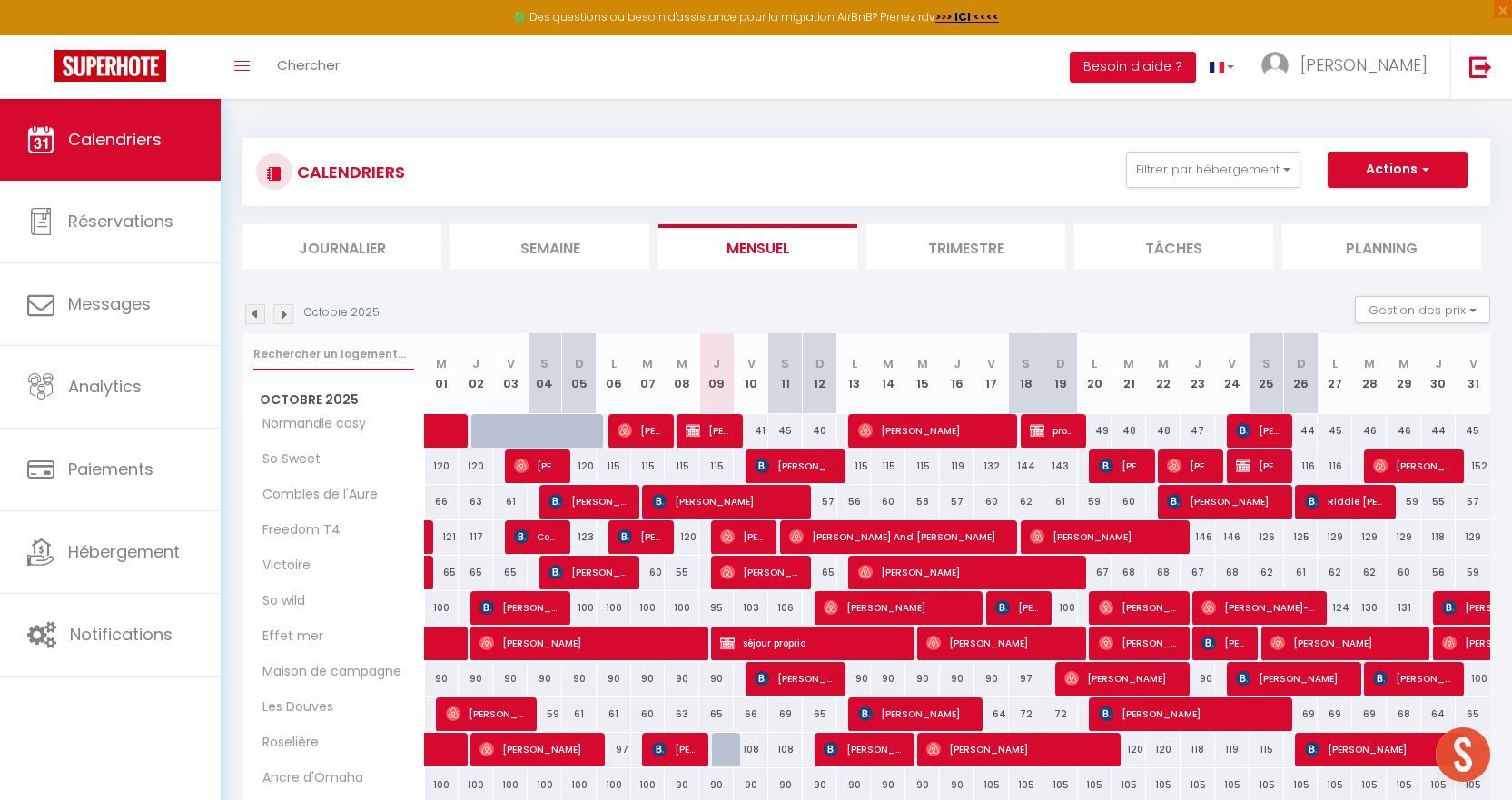
click at [344, 359] on input "text" at bounding box center [334, 354] width 161 height 32
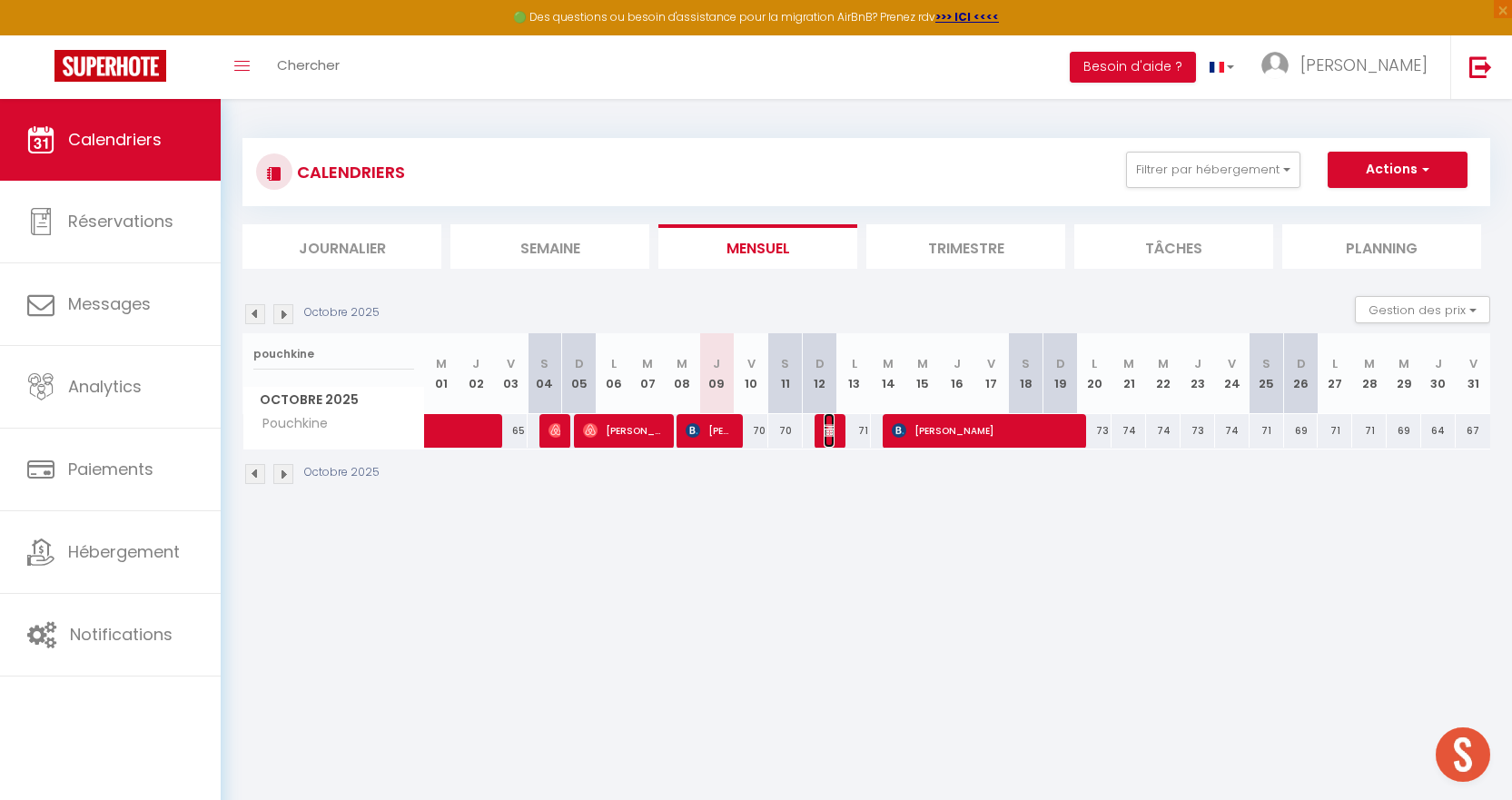
click at [831, 434] on img at bounding box center [830, 429] width 14 height 14
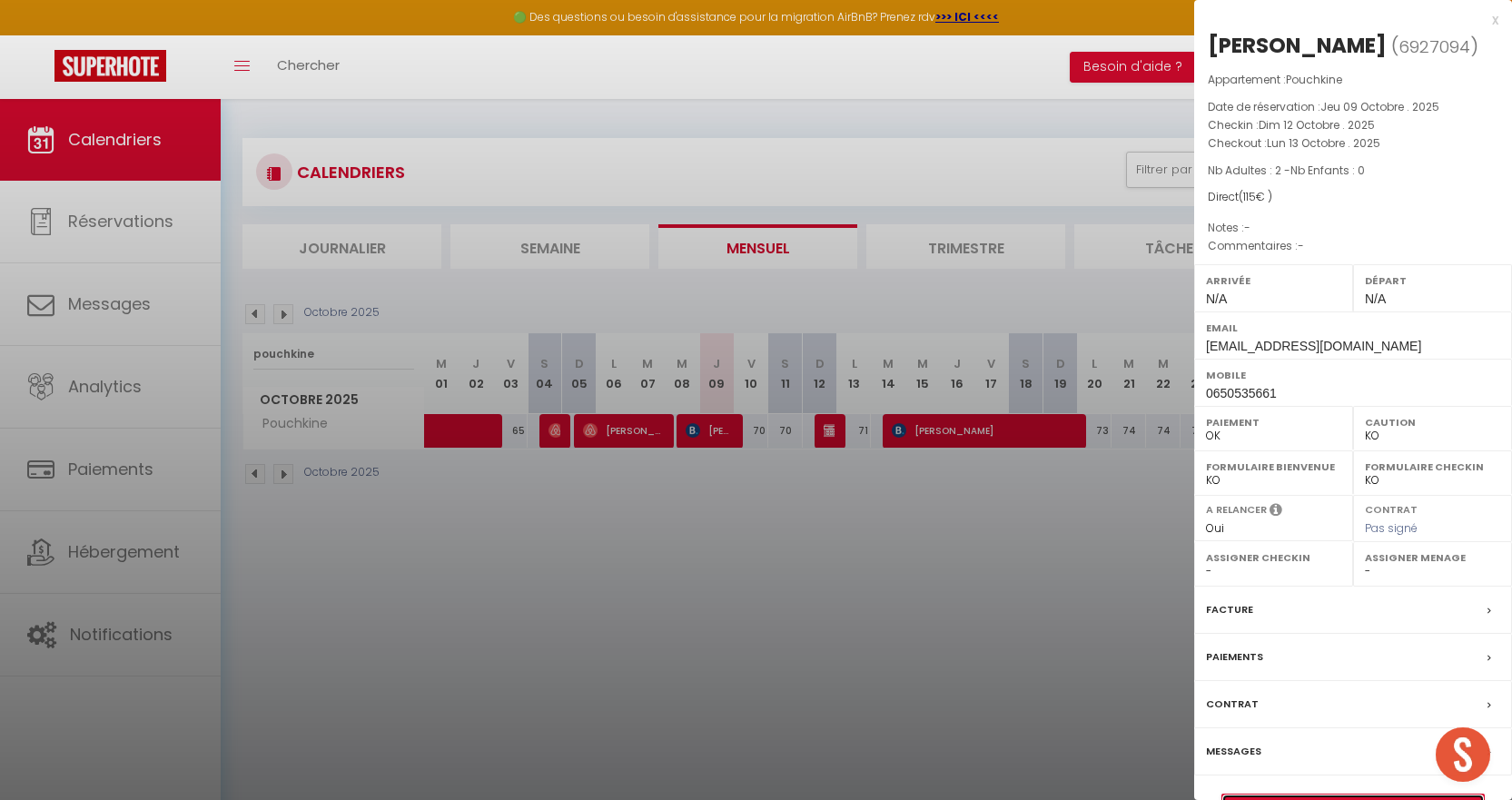
click at [1335, 794] on link "Détails de la réservation" at bounding box center [1352, 806] width 261 height 24
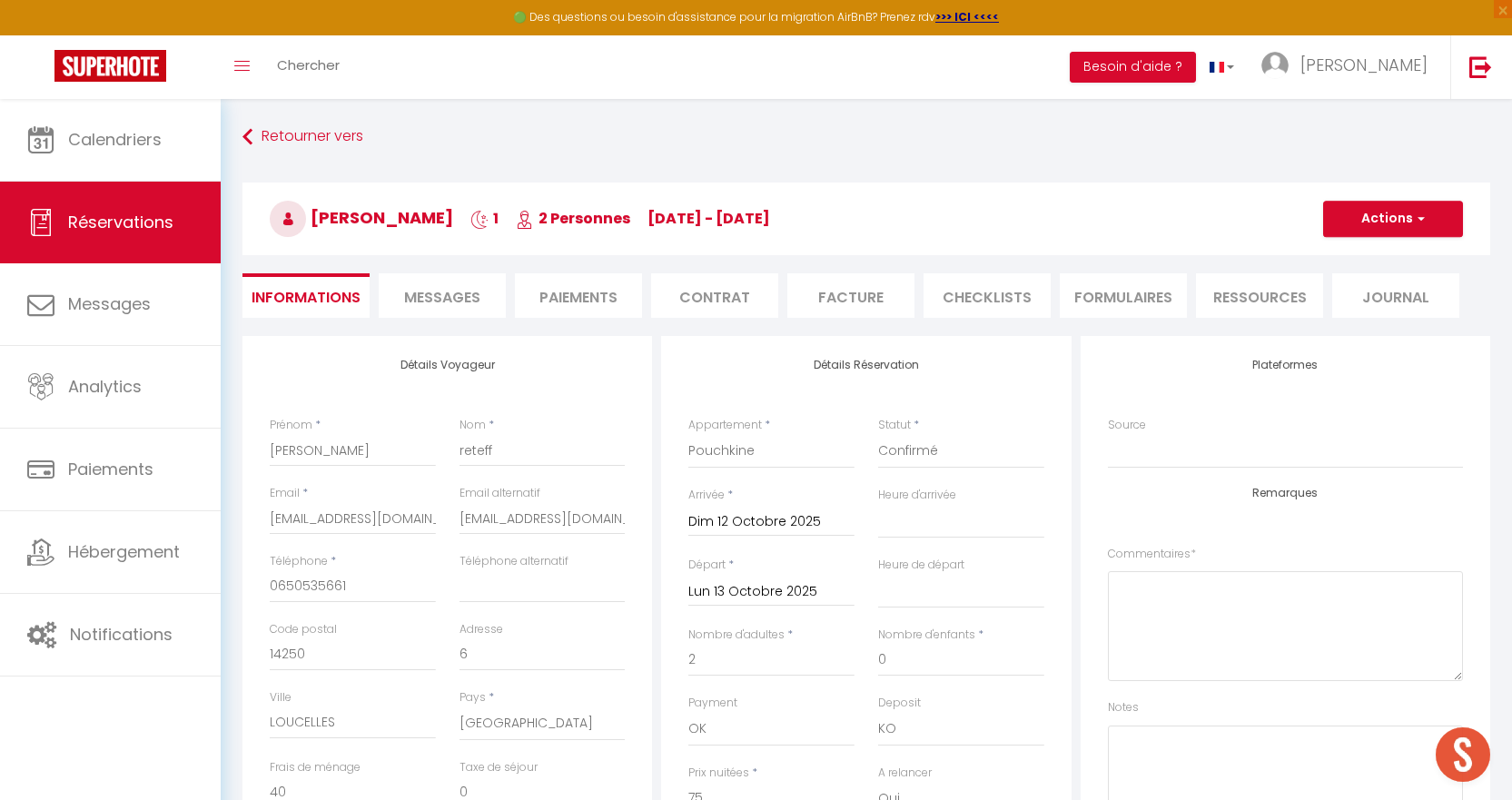
click at [590, 304] on li "Paiements" at bounding box center [578, 295] width 127 height 45
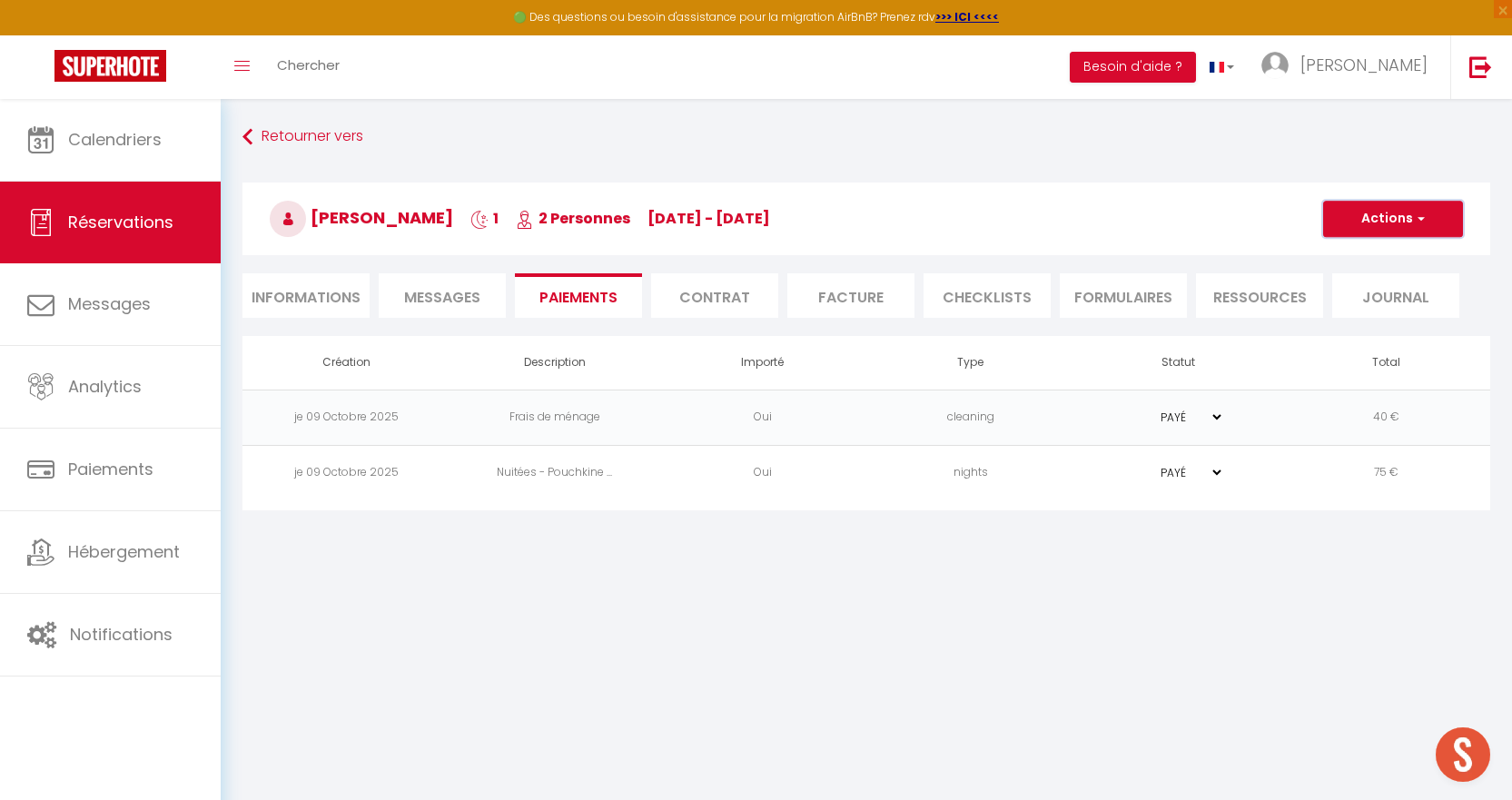
click at [1396, 225] on button "Actions" at bounding box center [1393, 219] width 140 height 36
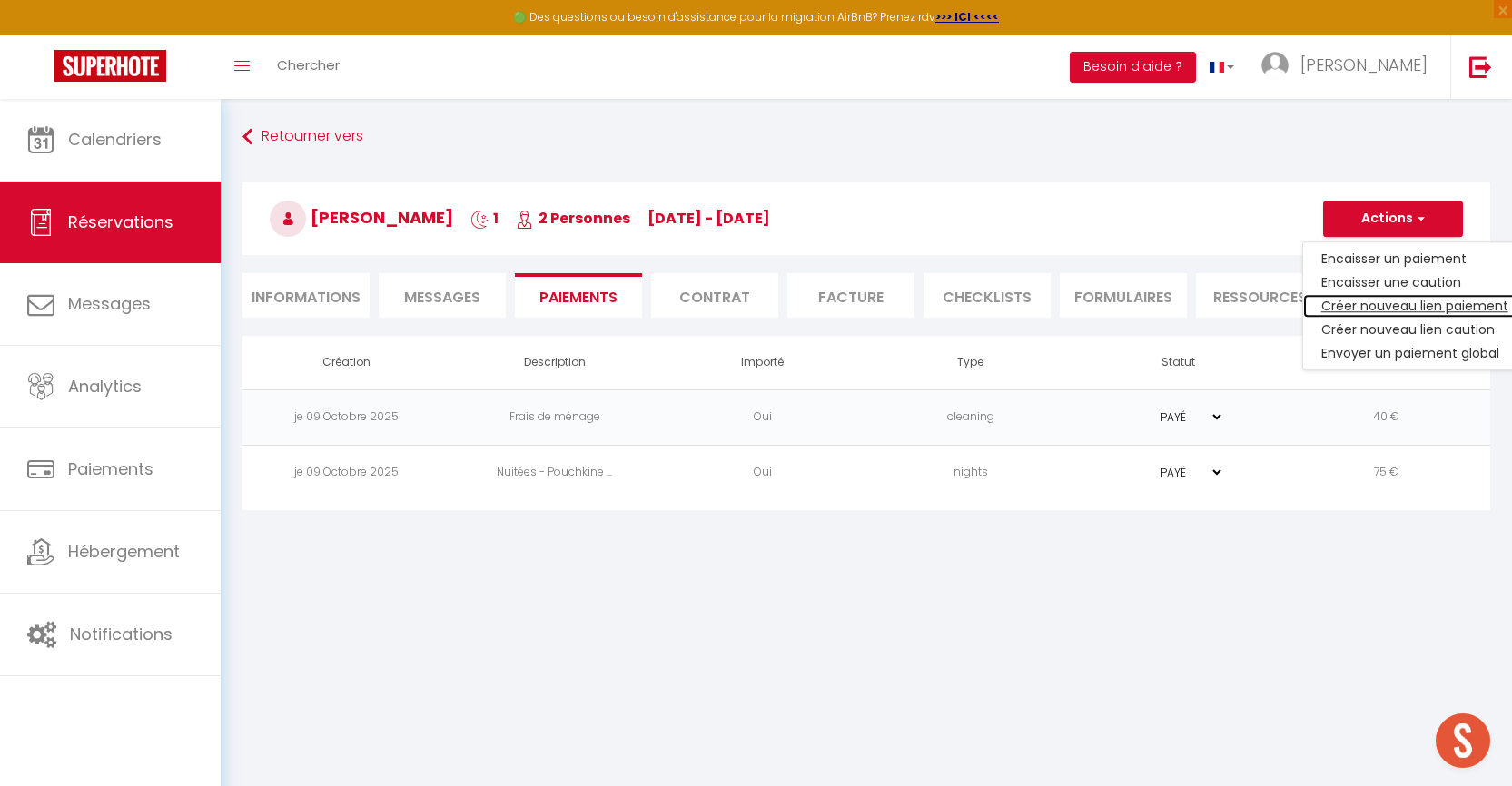
click at [1408, 313] on link "Créer nouveau lien paiement" at bounding box center [1415, 306] width 224 height 24
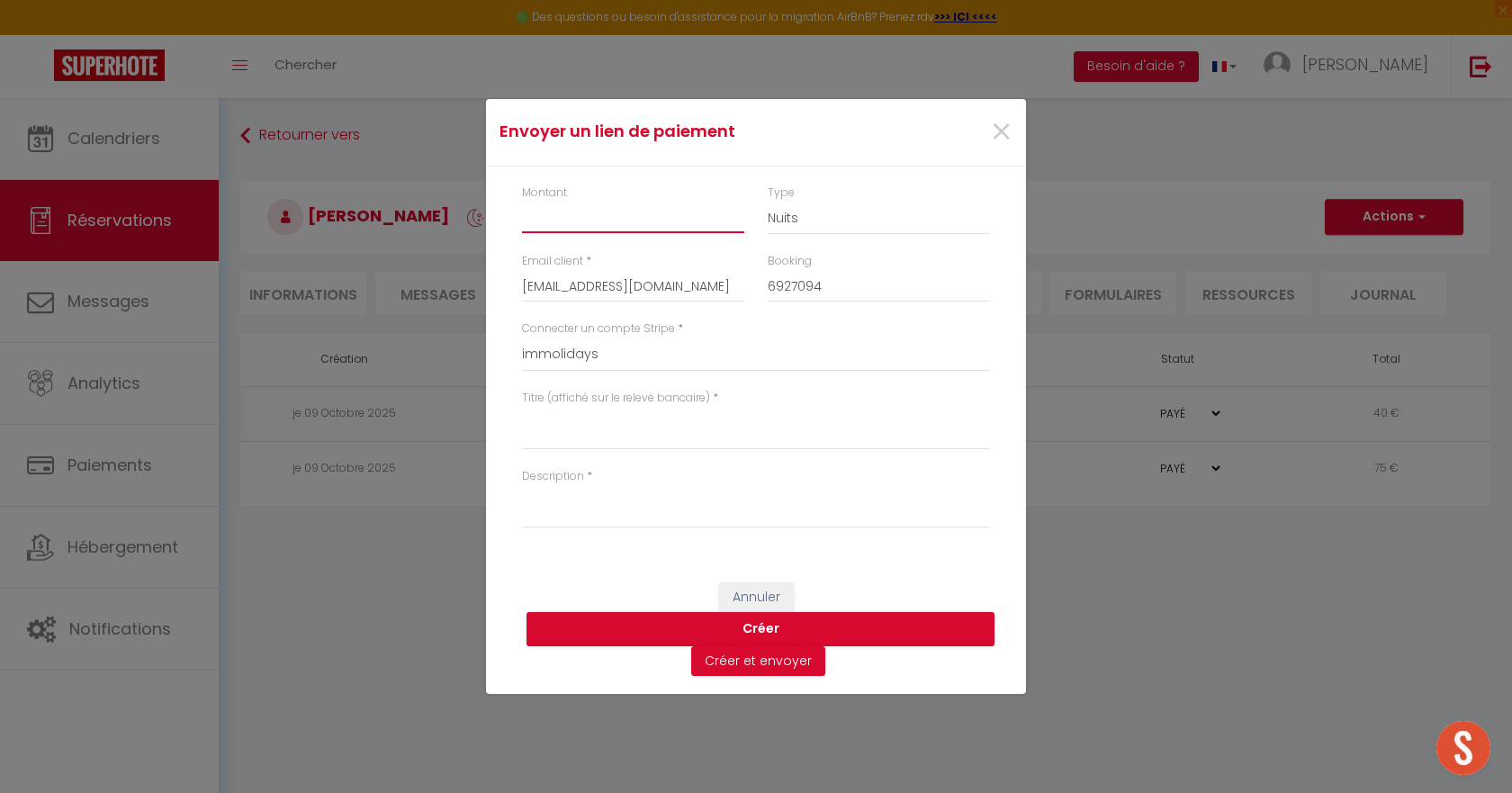
click at [610, 222] on input "Montant" at bounding box center [633, 217] width 223 height 32
click at [600, 425] on textarea "Titre (affiché sur le relevé bancaire)" at bounding box center [756, 428] width 468 height 44
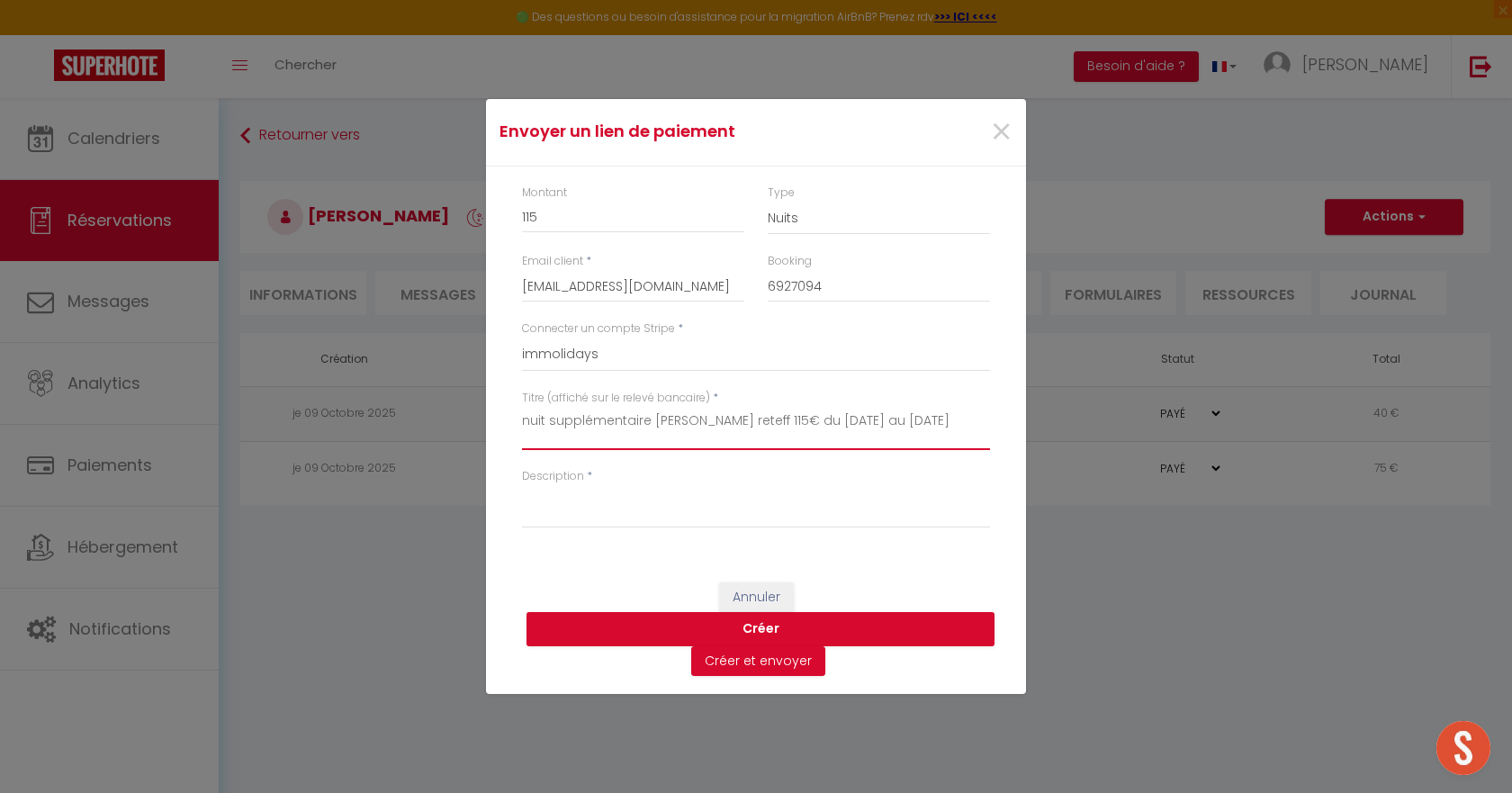
click at [680, 419] on textarea "nuit supplémentaire pourchkine Ethel reteff 115€ du 12 au 13 octobre" at bounding box center [756, 428] width 468 height 44
drag, startPoint x: 944, startPoint y: 419, endPoint x: 517, endPoint y: 416, distance: 427.0
click at [517, 416] on div "Titre (affiché sur le relevé bancaire) * nuit supplémentaire pouchkine Ethel re…" at bounding box center [756, 428] width 491 height 79
click at [621, 507] on textarea "Description" at bounding box center [756, 507] width 468 height 44
paste textarea "nuit supplémentaire pouchkine Ethel reteff 115€ du 12 au 13 octobre"
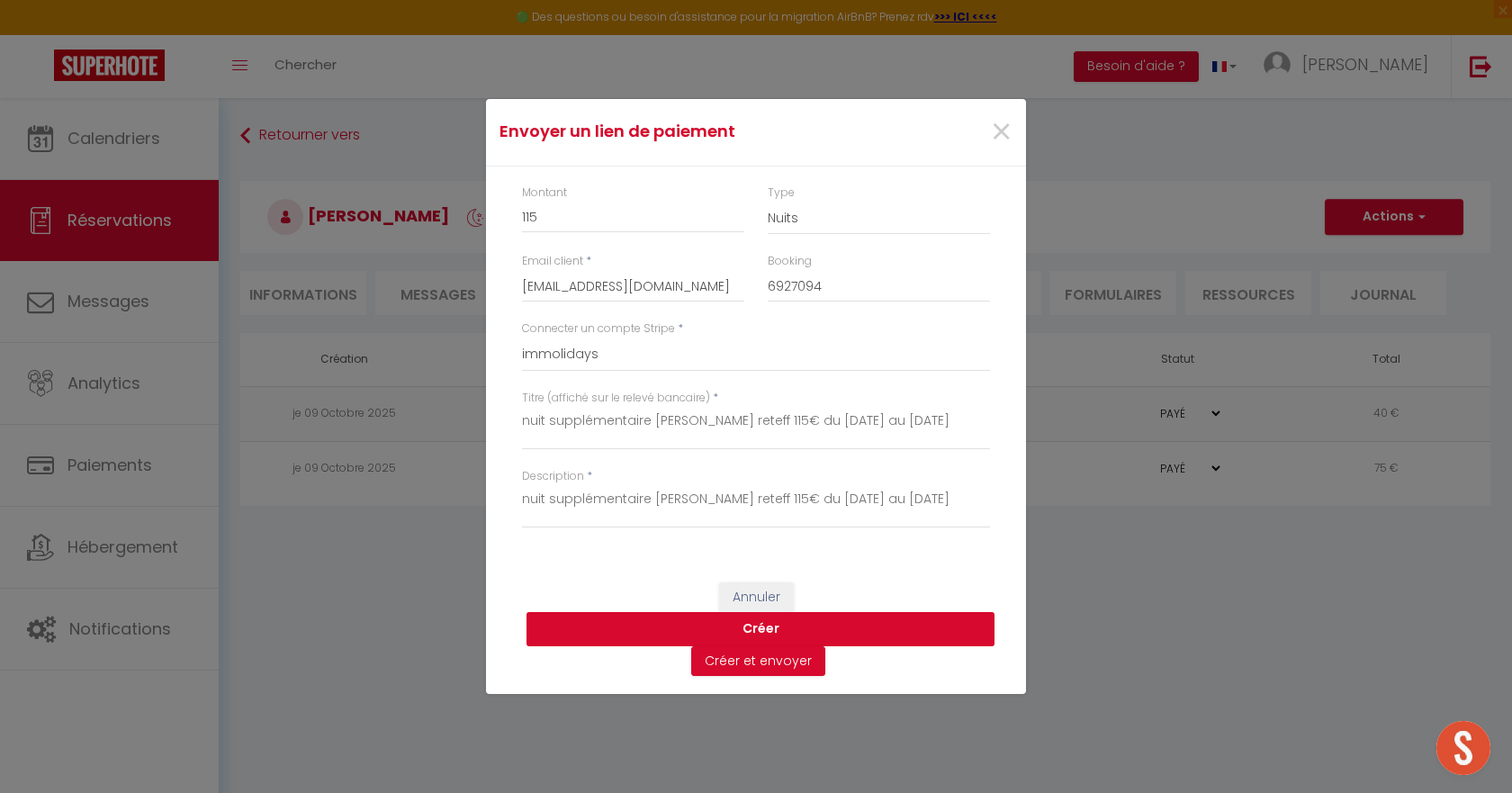
click at [736, 621] on button "Créer" at bounding box center [760, 629] width 468 height 34
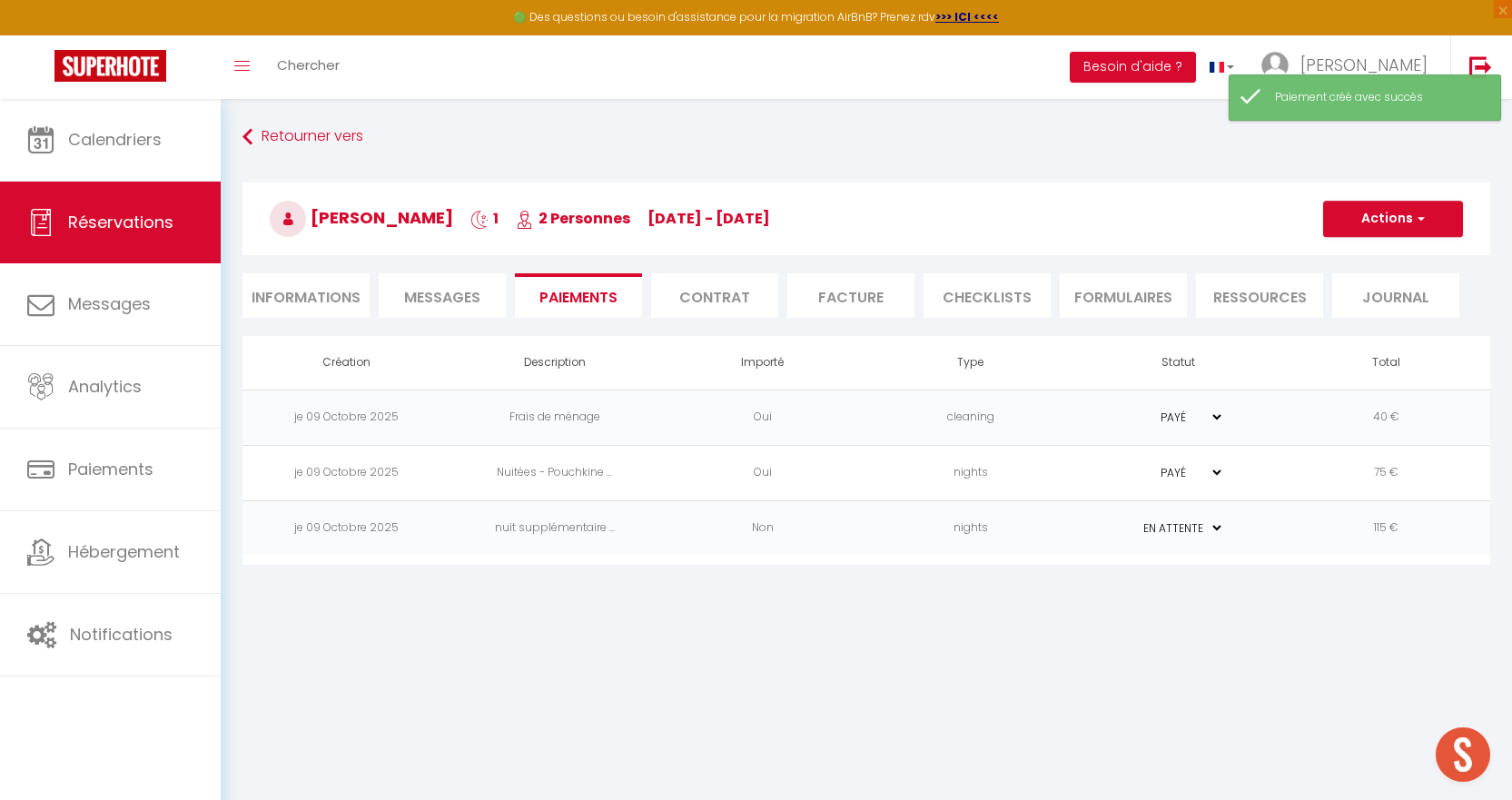
click at [1047, 541] on td "nights" at bounding box center [970, 528] width 208 height 55
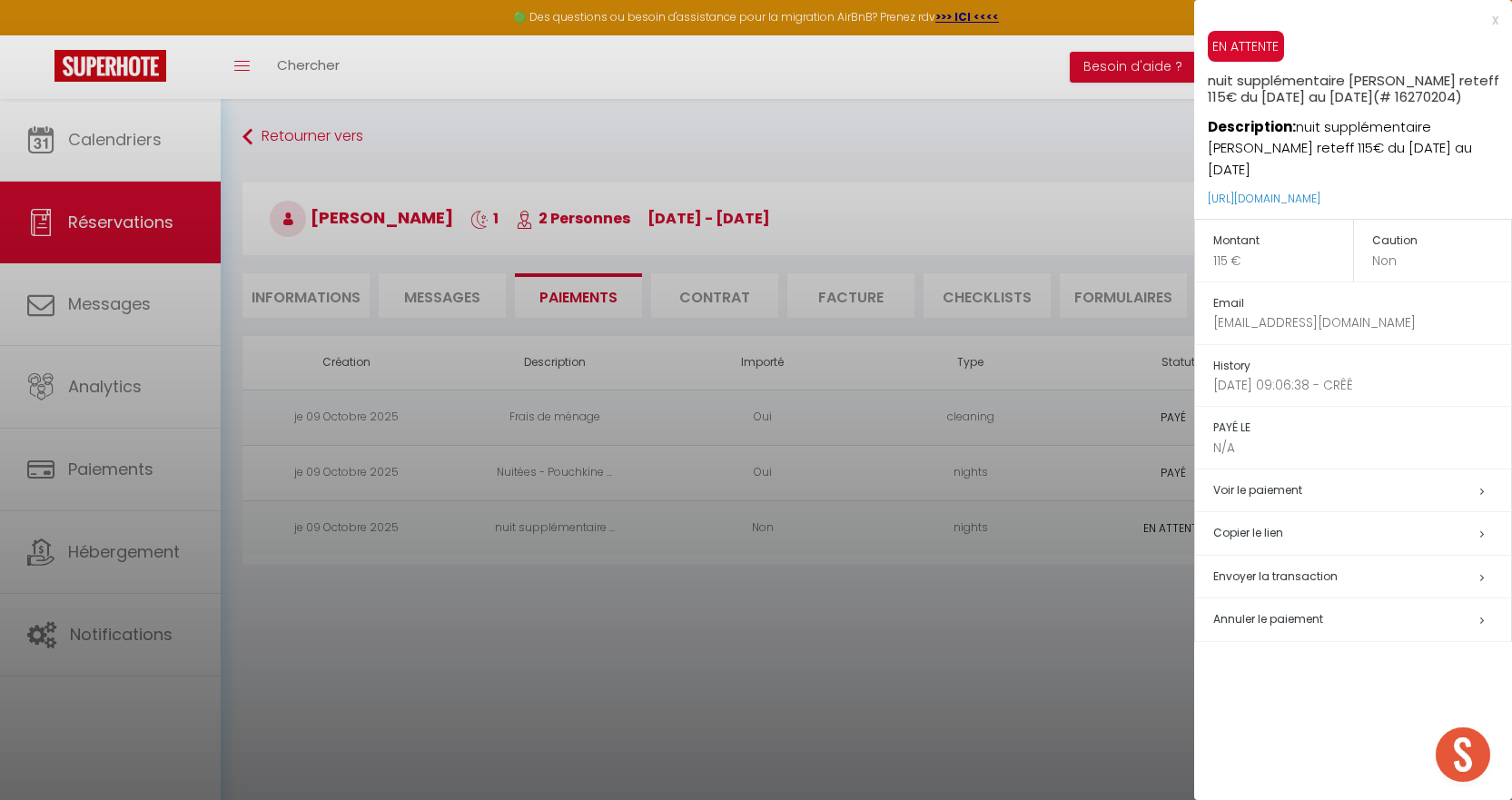
drag, startPoint x: 1447, startPoint y: 183, endPoint x: 1205, endPoint y: 176, distance: 242.1
click at [1205, 176] on div "EN ATTENTE nuit supplémentaire pouchkine Ethel reteff 115€ du 12 au 13 octobre …" at bounding box center [1353, 125] width 318 height 189
copy link "https://superhote.com/applink/p/tx7uzX3b"
click at [1494, 20] on div "x" at bounding box center [1347, 19] width 304 height 22
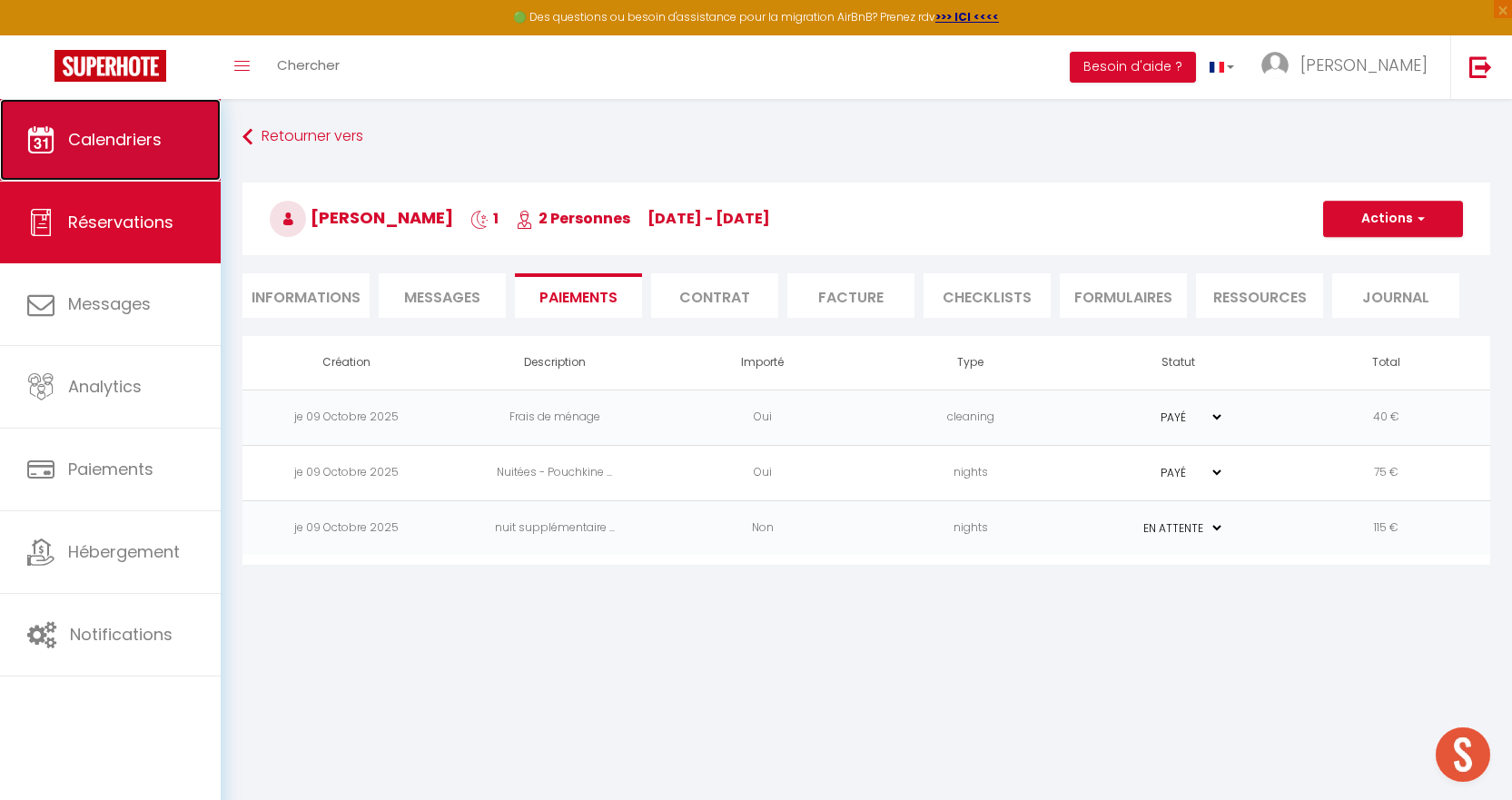
click at [163, 160] on link "Calendriers" at bounding box center [110, 140] width 221 height 81
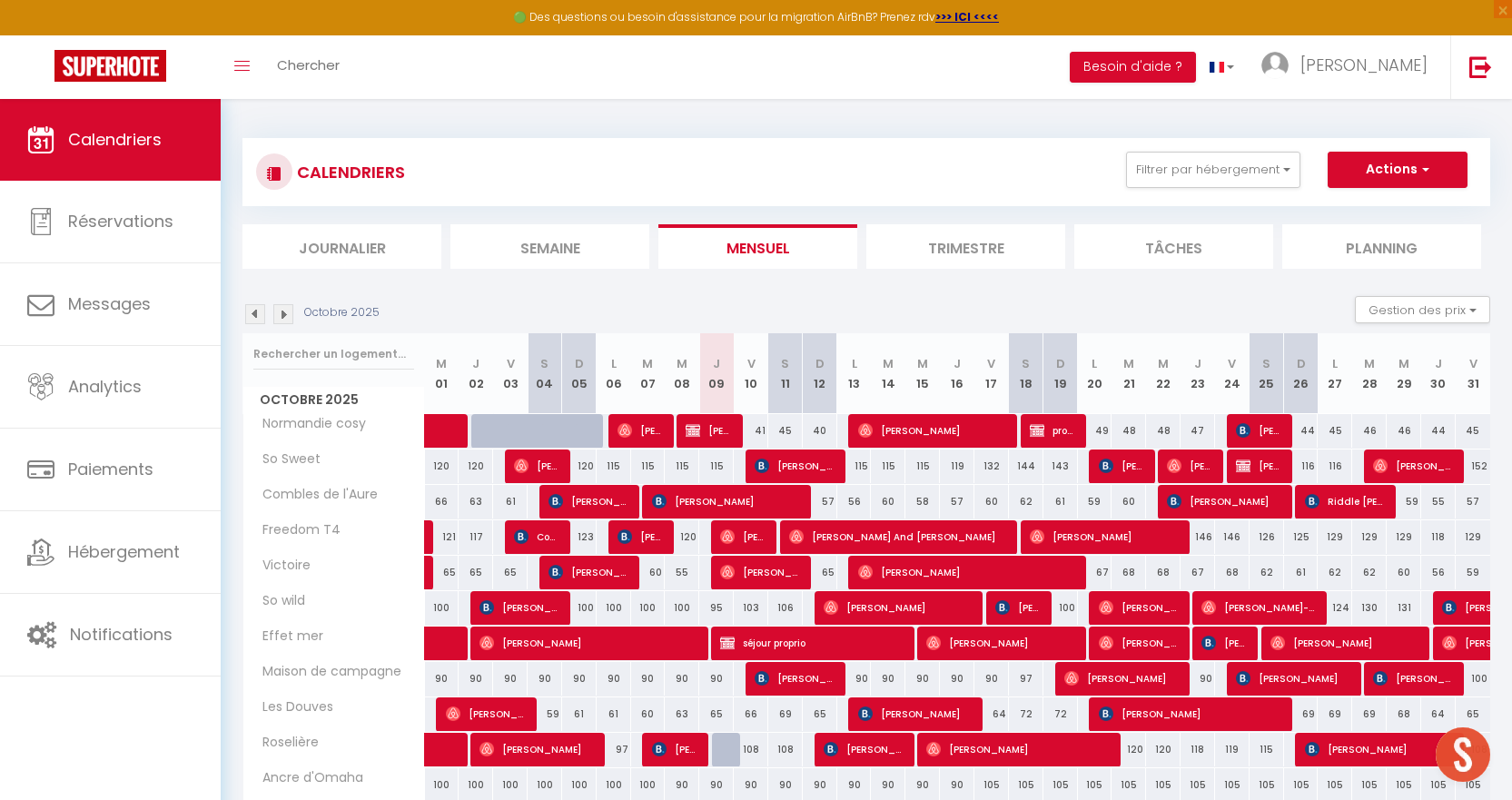
click at [254, 314] on img at bounding box center [254, 314] width 20 height 20
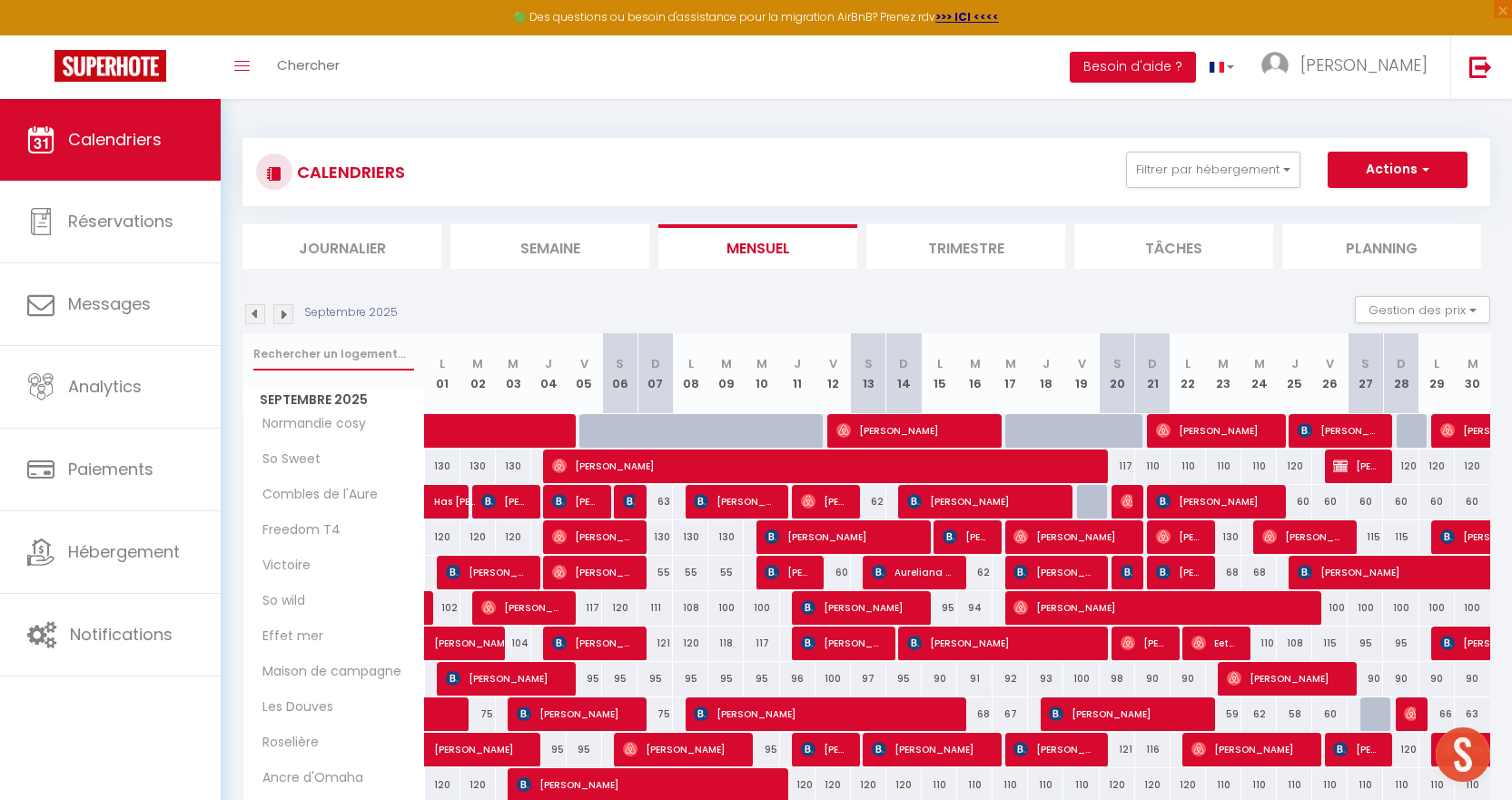
click at [322, 358] on input "text" at bounding box center [334, 354] width 161 height 32
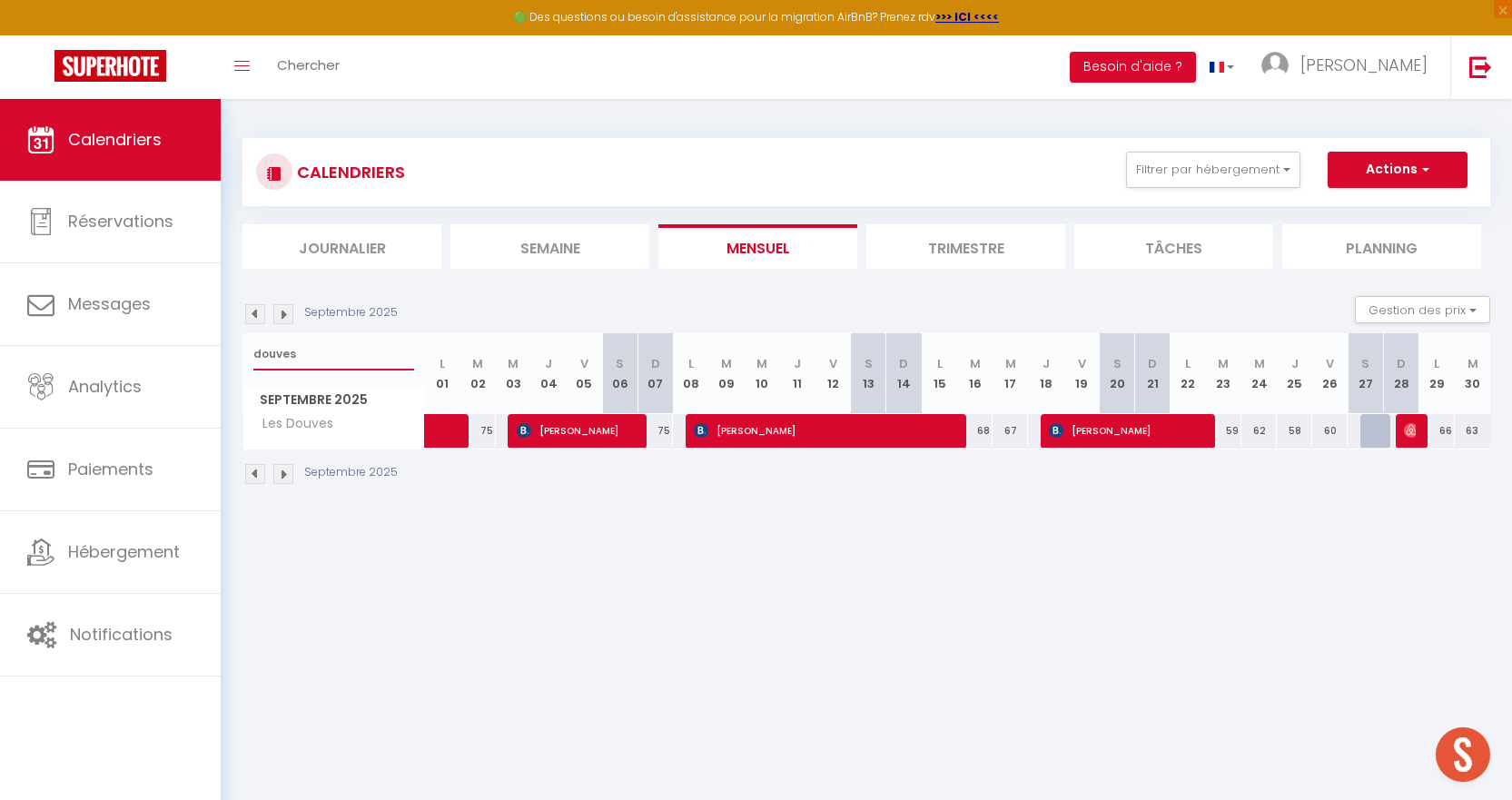
click at [336, 343] on input "douves" at bounding box center [334, 354] width 161 height 32
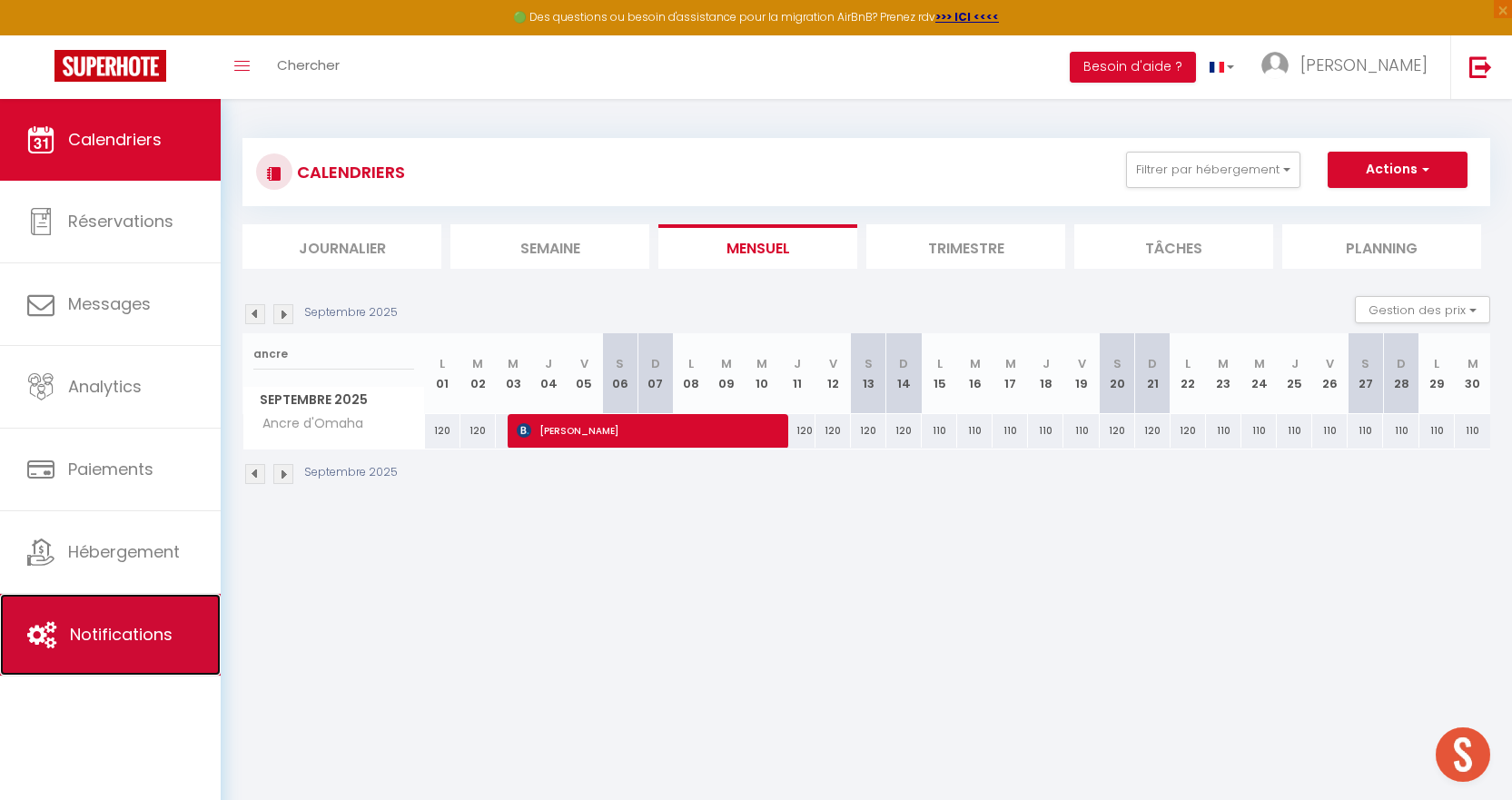
click at [186, 602] on link "Notifications" at bounding box center [110, 634] width 221 height 81
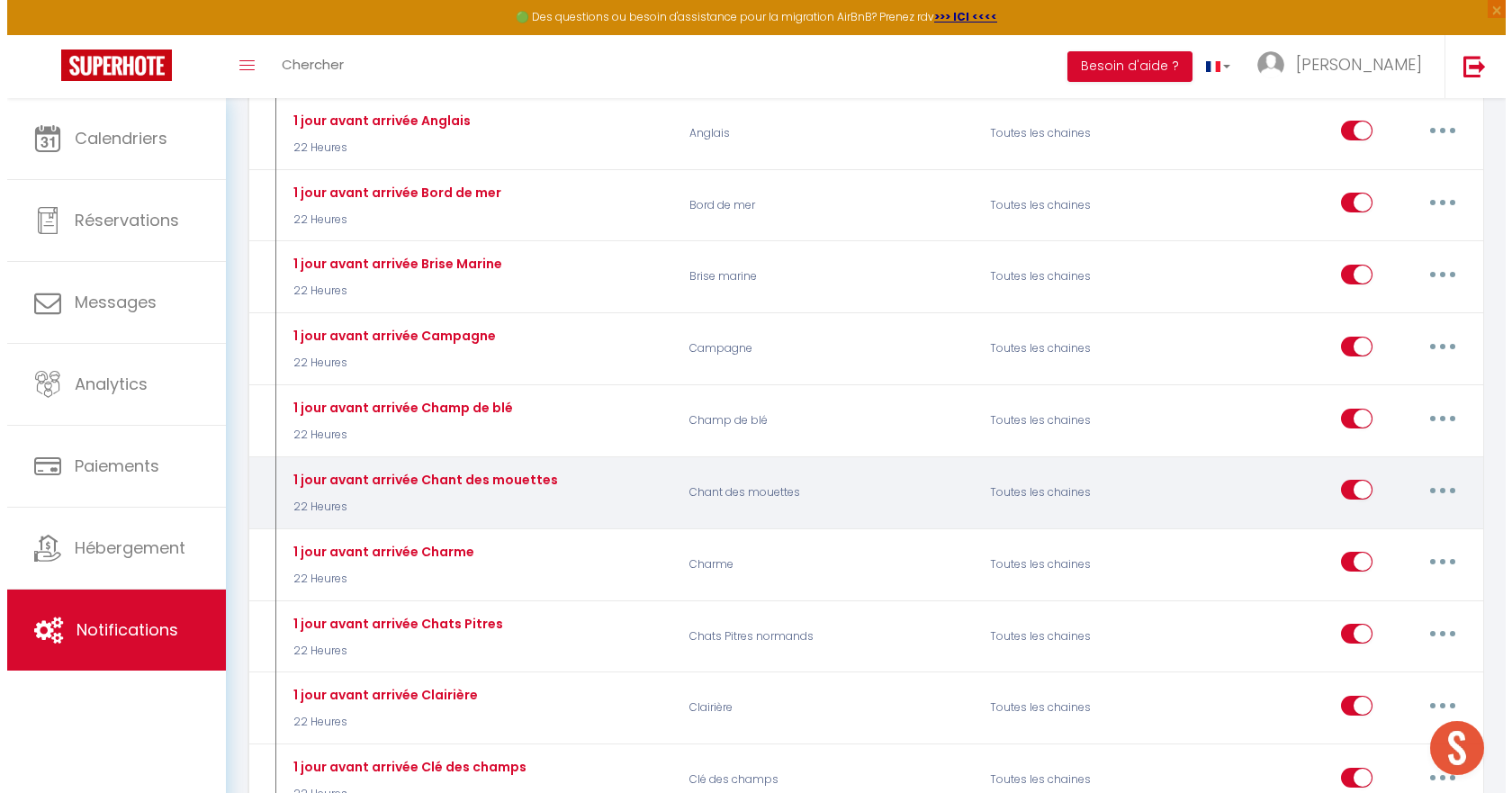
scroll to position [4498, 0]
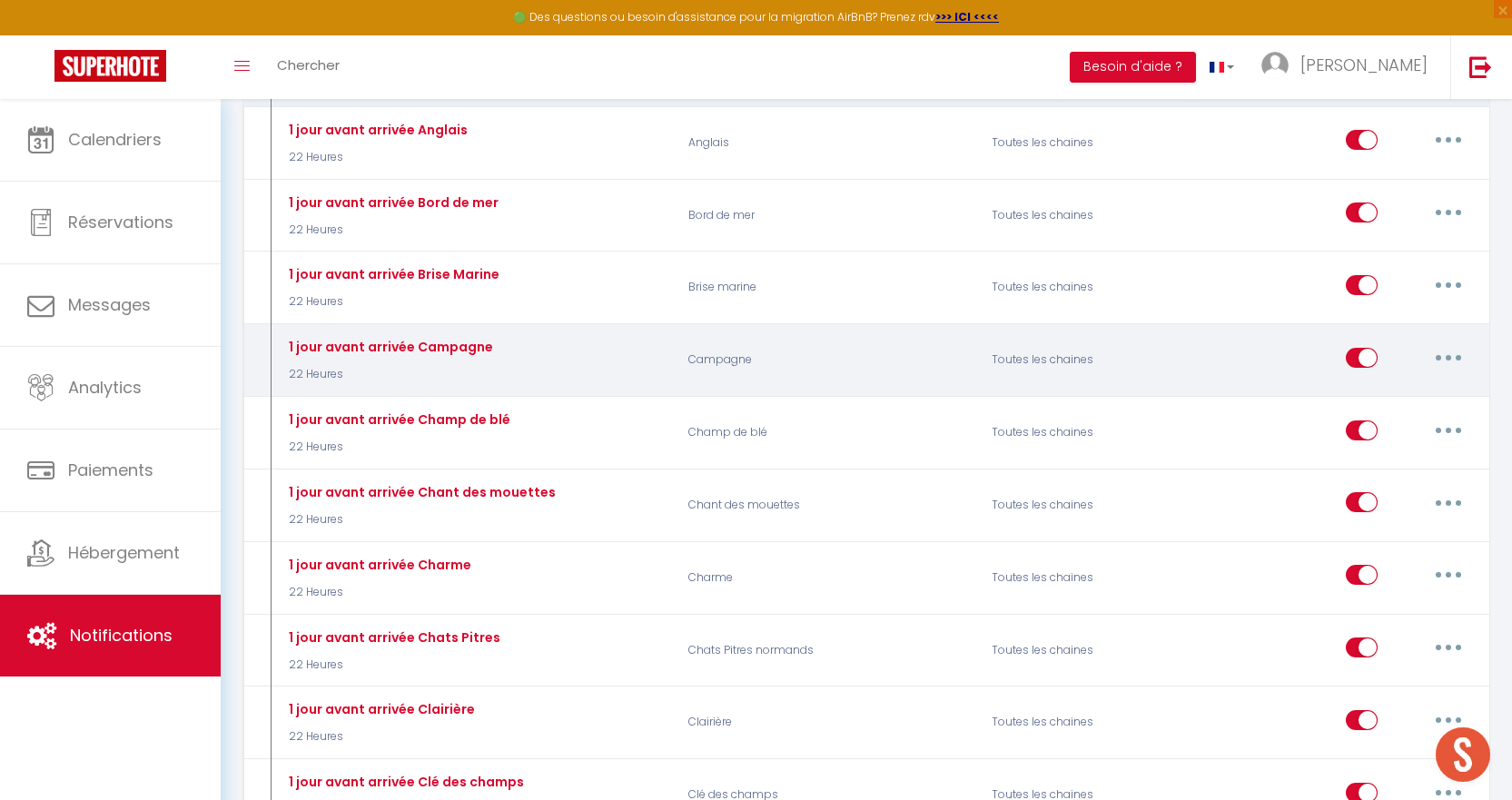
click at [1465, 343] on button "button" at bounding box center [1448, 357] width 51 height 29
click at [1377, 383] on link "Editer" at bounding box center [1401, 399] width 135 height 31
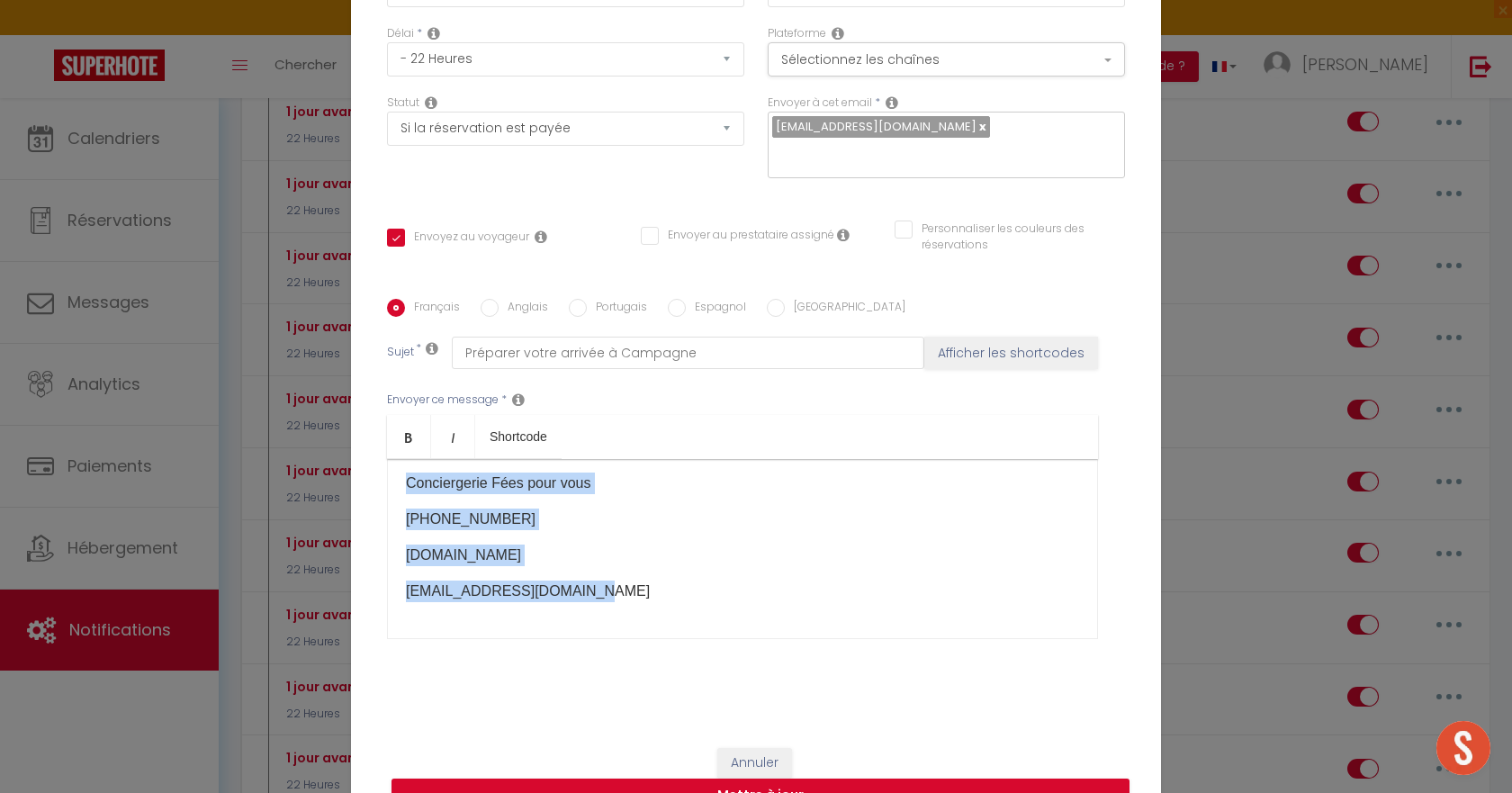
scroll to position [163, 0]
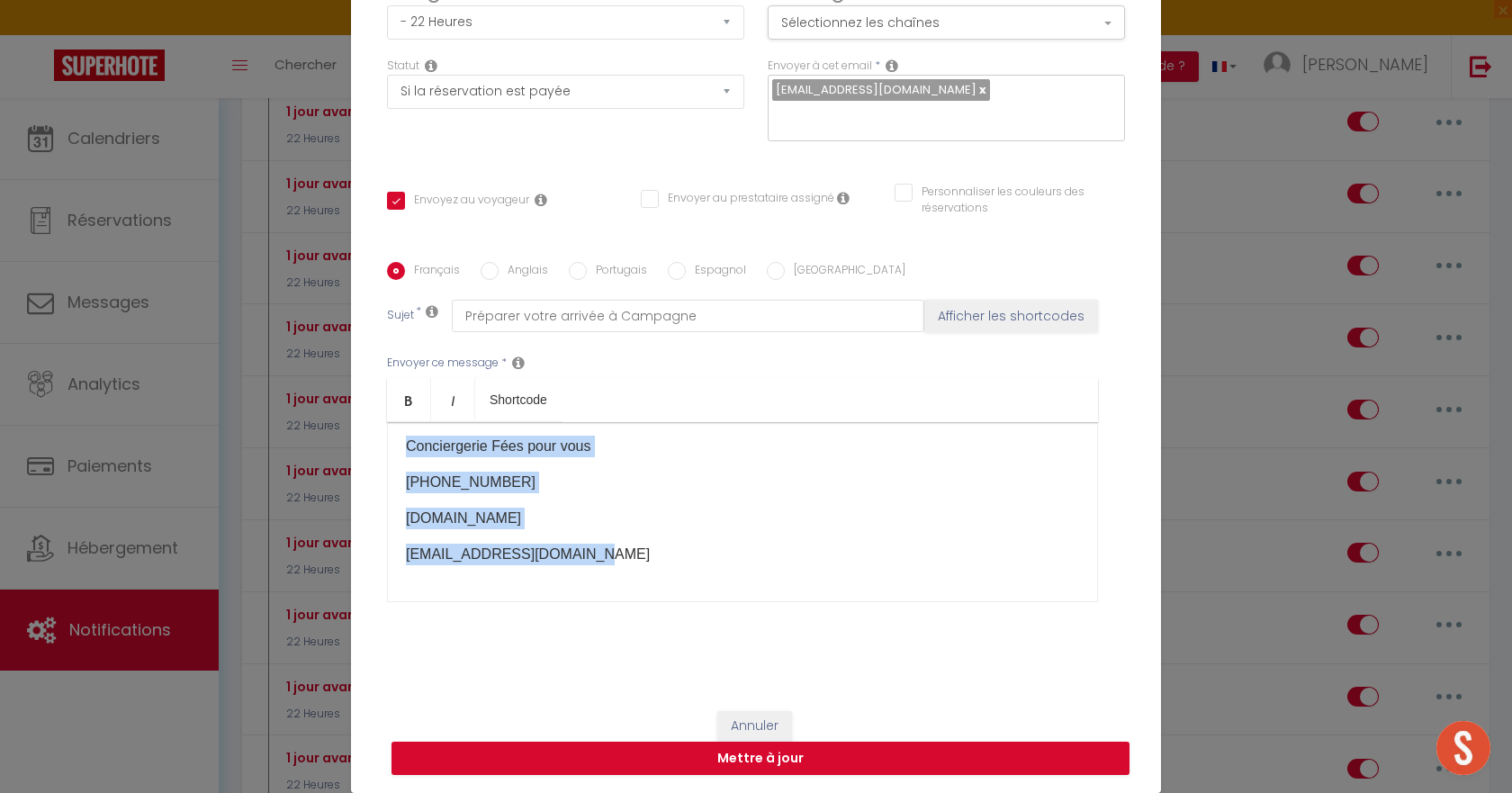
drag, startPoint x: 392, startPoint y: 618, endPoint x: 712, endPoint y: 572, distance: 323.3
click at [712, 572] on div "Bonjour [GUEST:FIRST_NAME], Nous avons le plaisir de vous accueillir dès demain…" at bounding box center [742, 512] width 711 height 180
copy div "Bonjour [GUEST:FIRST_NAME], Nous avons le plaisir de vous accueillir dès demain…"
click at [738, 725] on button "Annuler" at bounding box center [755, 726] width 75 height 30
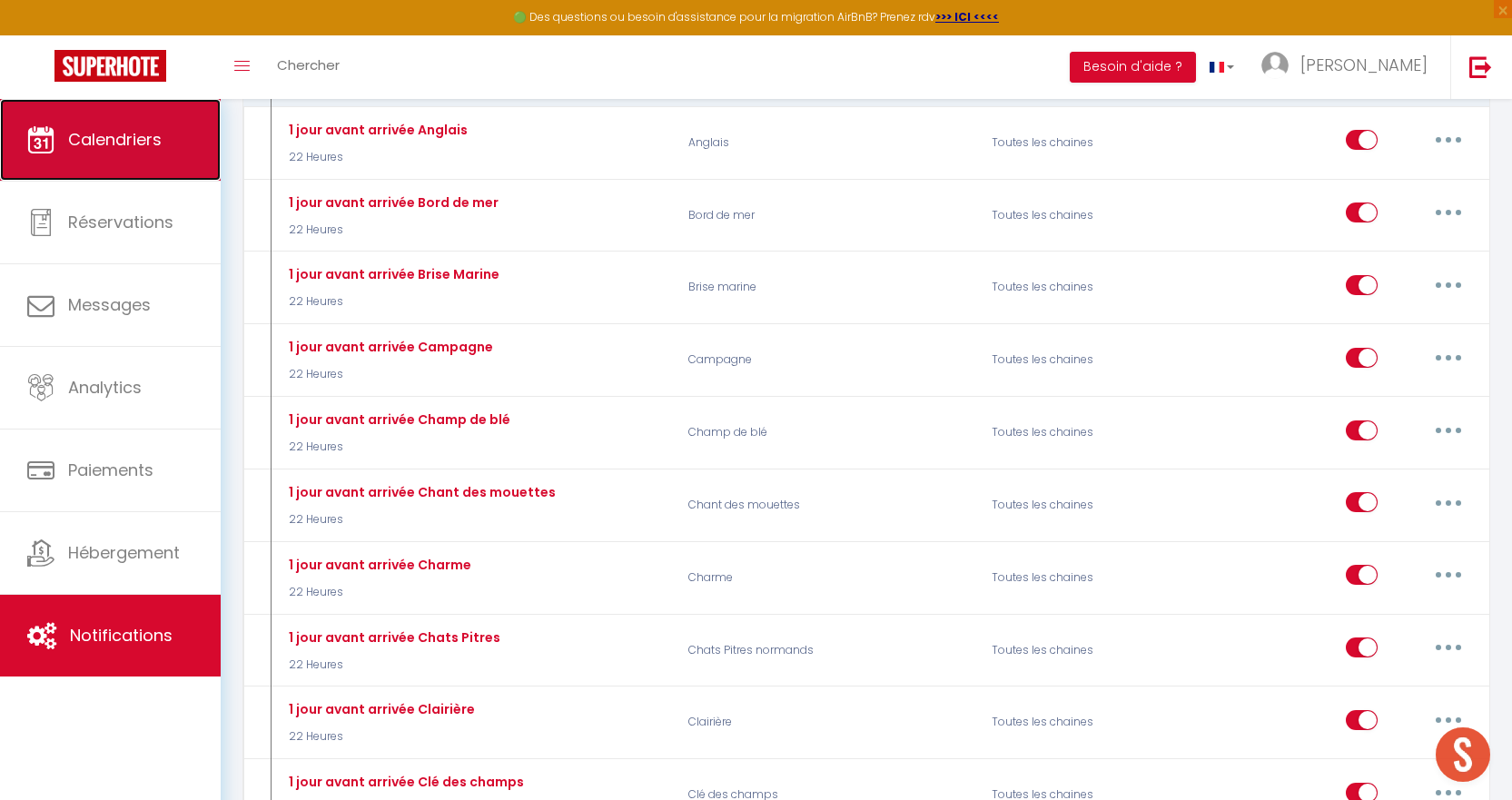
click at [142, 137] on span "Calendriers" at bounding box center [115, 140] width 94 height 23
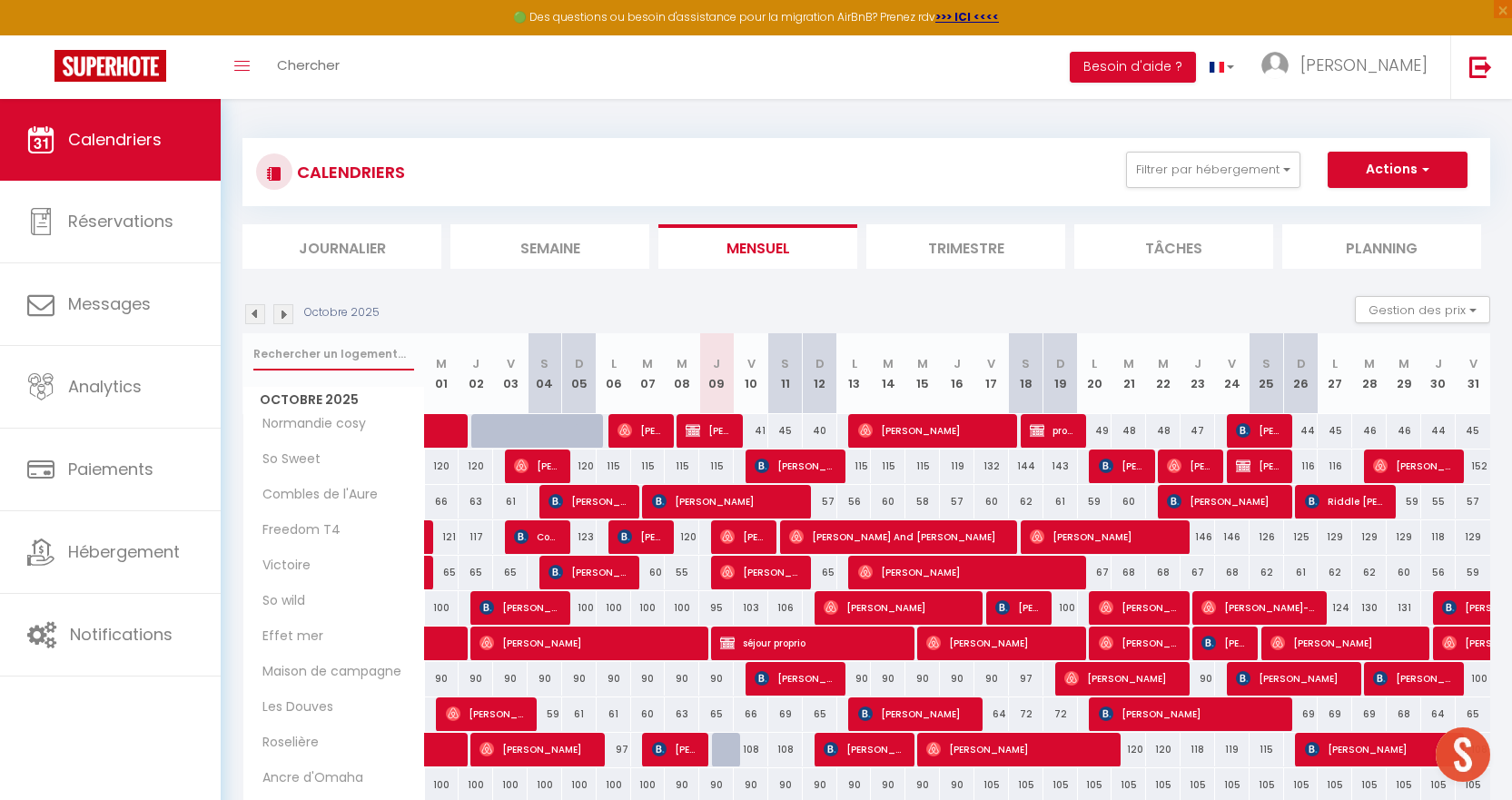
click at [344, 354] on input "text" at bounding box center [334, 354] width 161 height 32
click at [255, 311] on img at bounding box center [254, 314] width 20 height 20
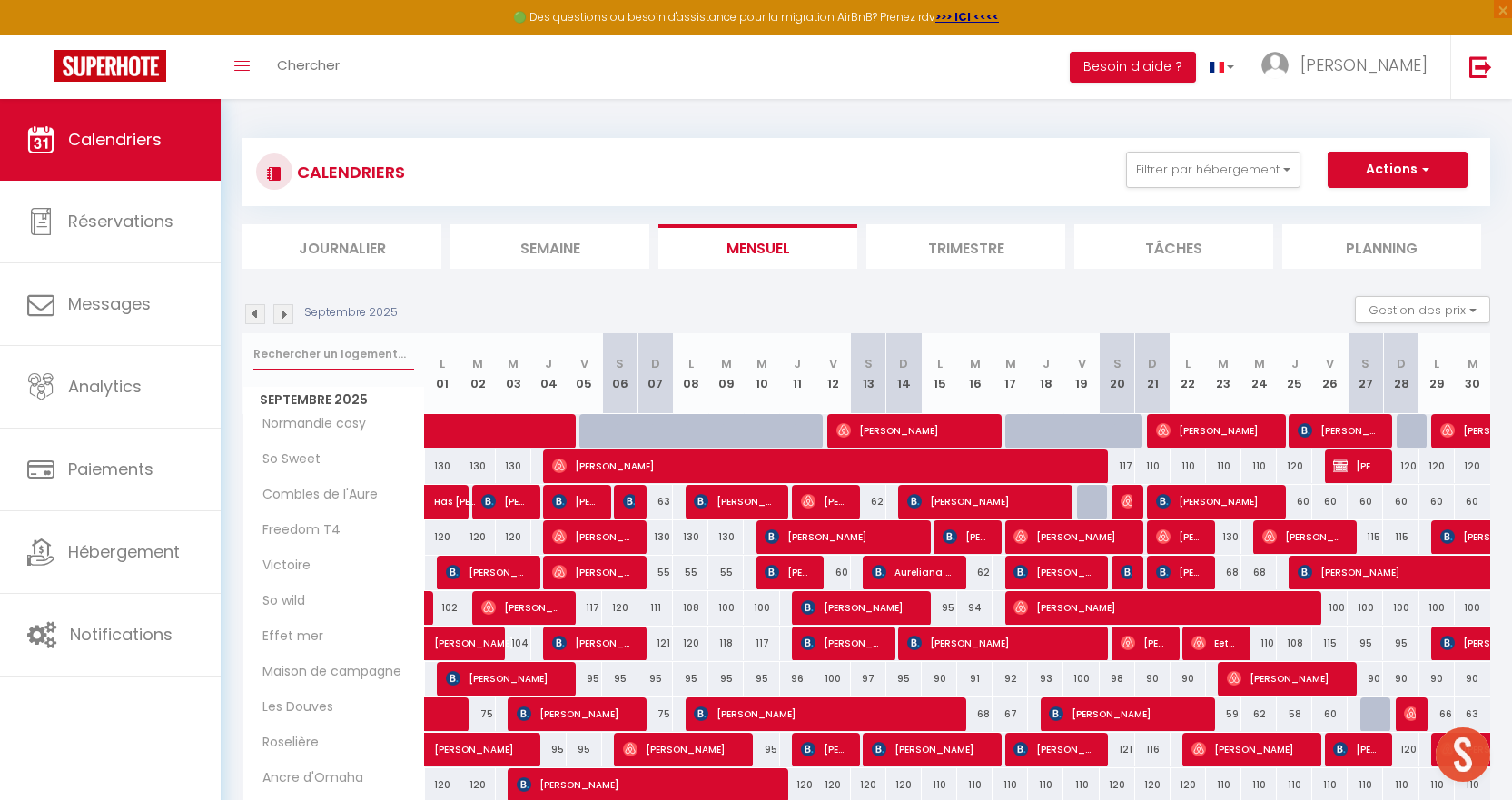
click at [327, 358] on input "text" at bounding box center [334, 354] width 161 height 32
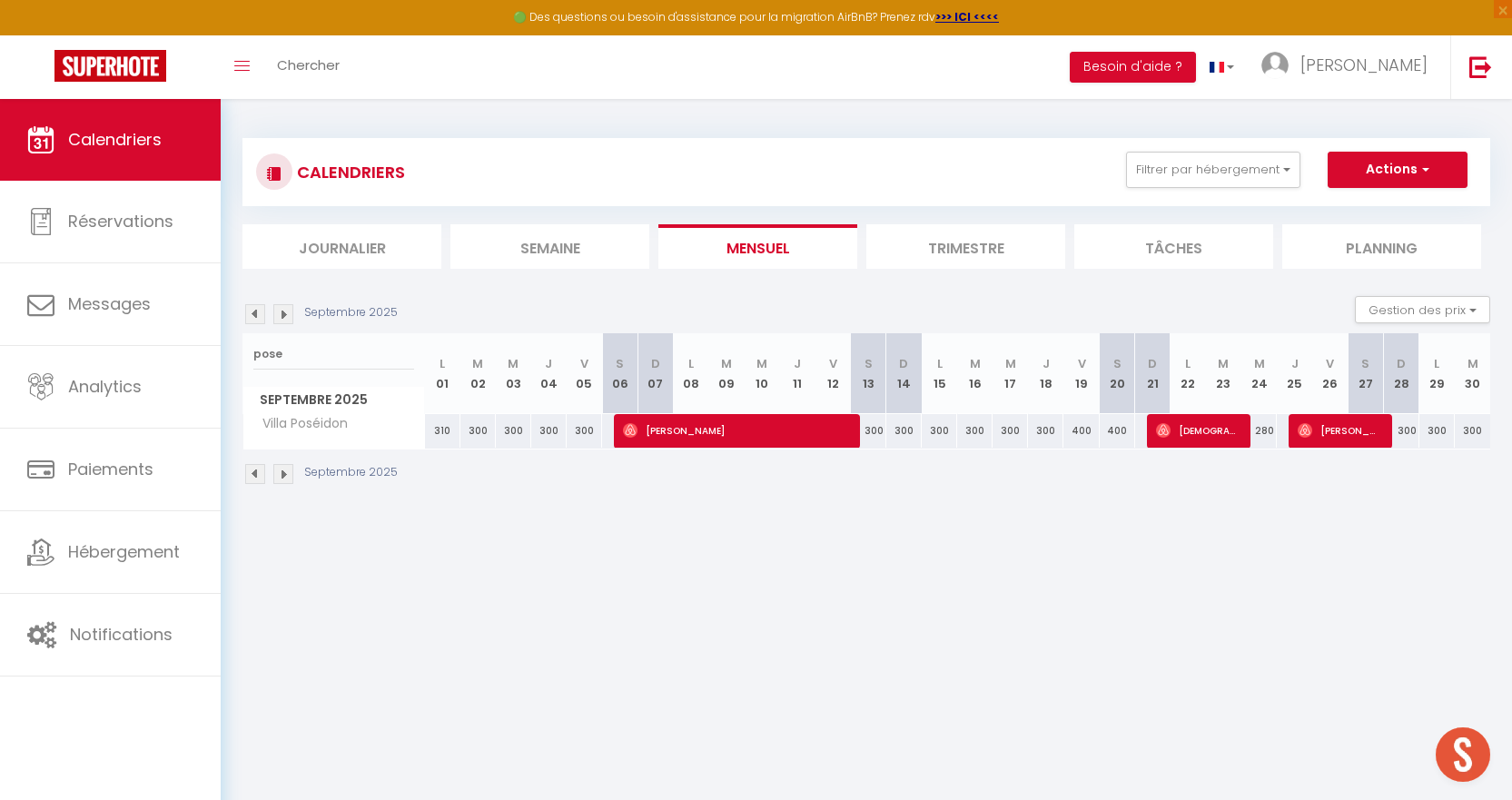
click at [284, 320] on img at bounding box center [283, 314] width 20 height 20
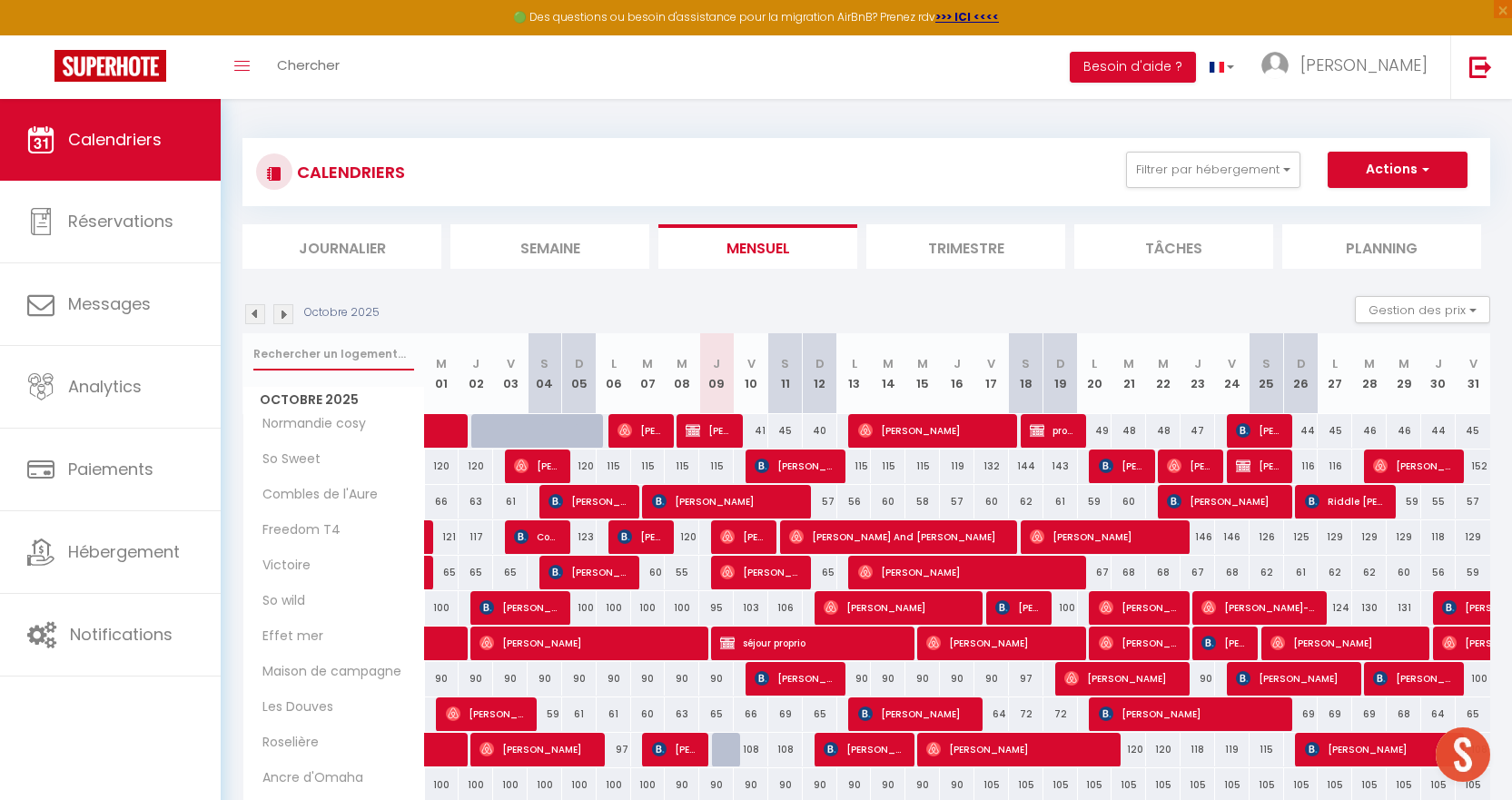
click at [322, 360] on input "text" at bounding box center [334, 354] width 161 height 32
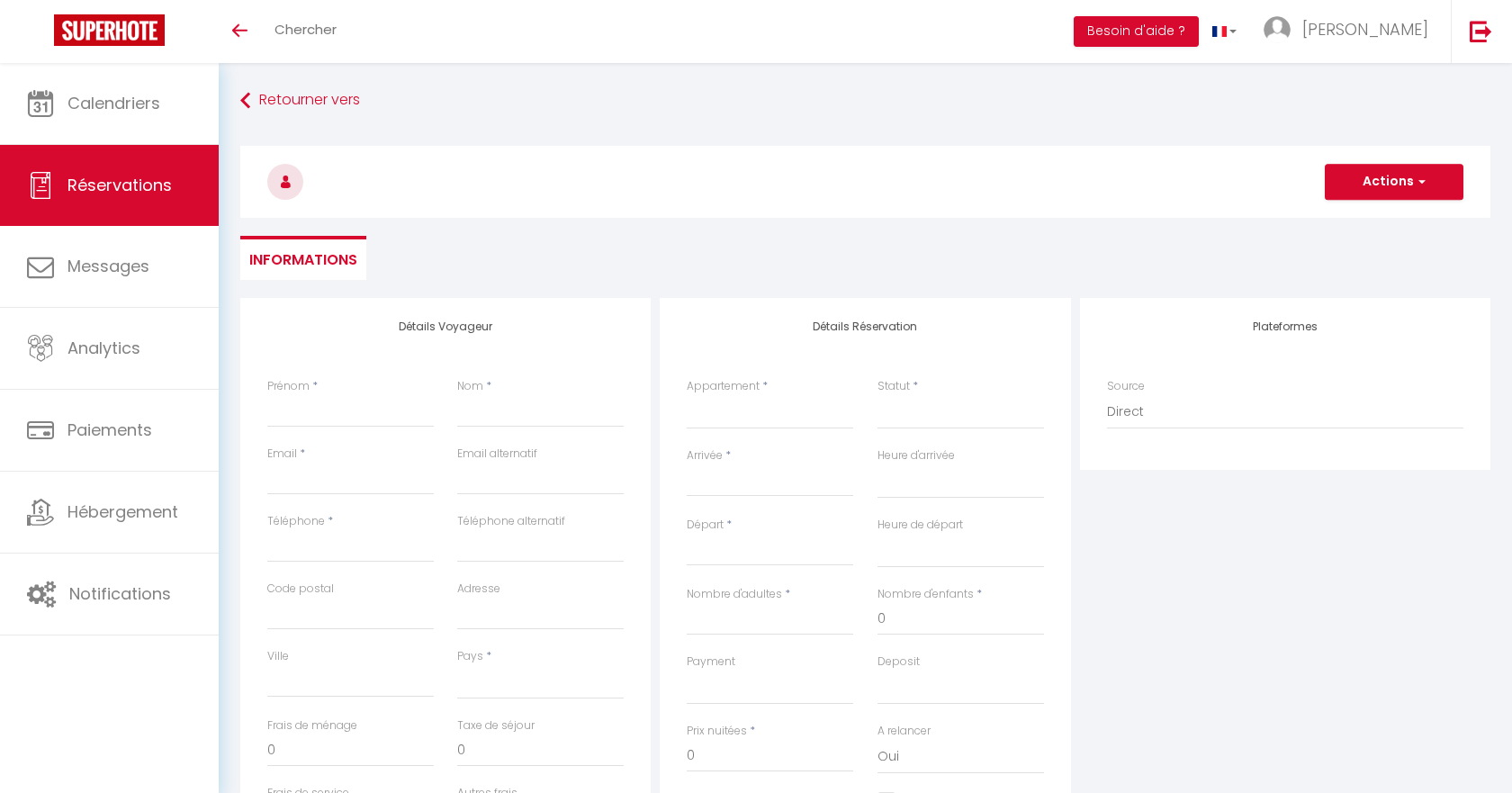
select select
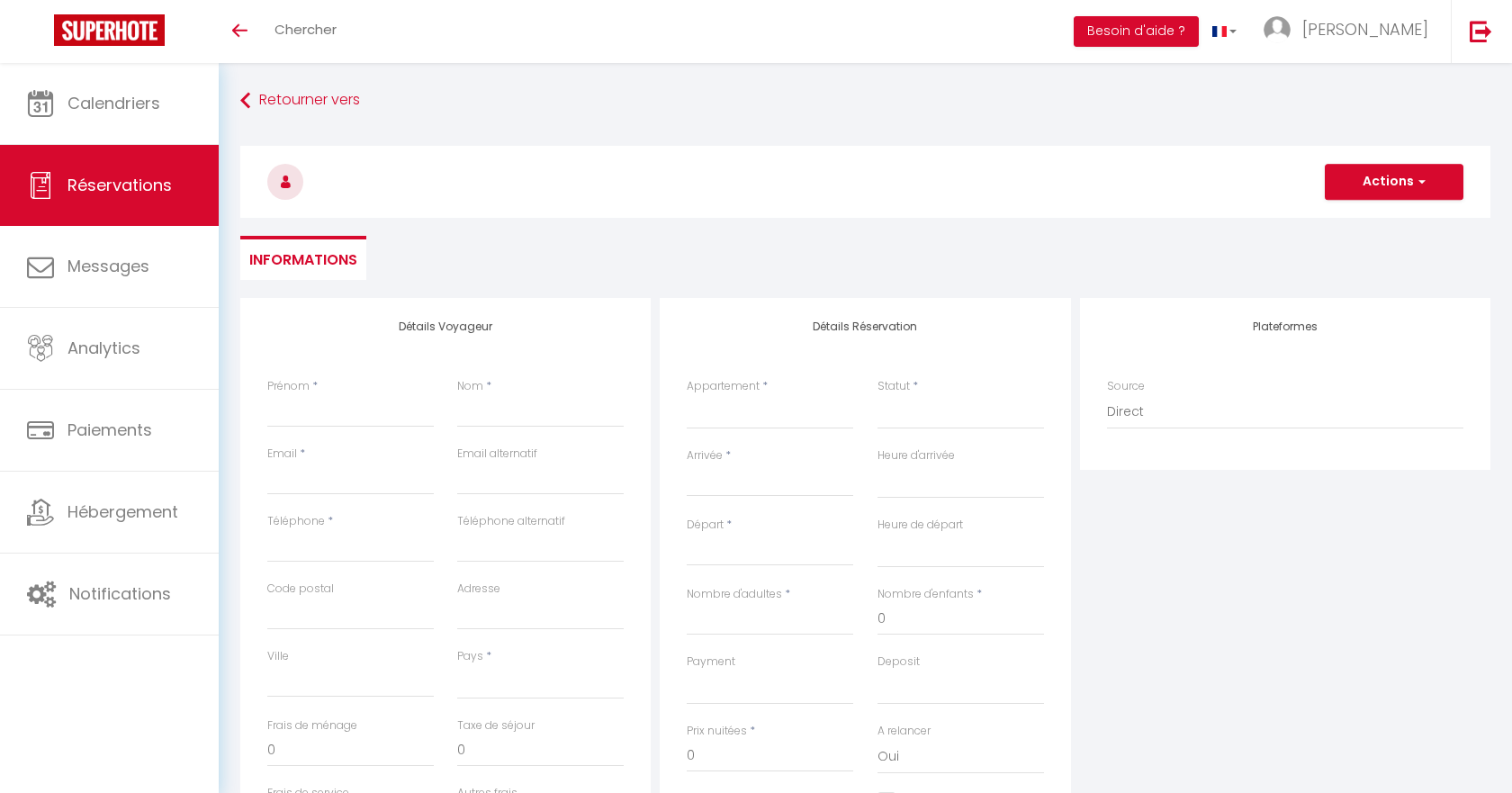
select select
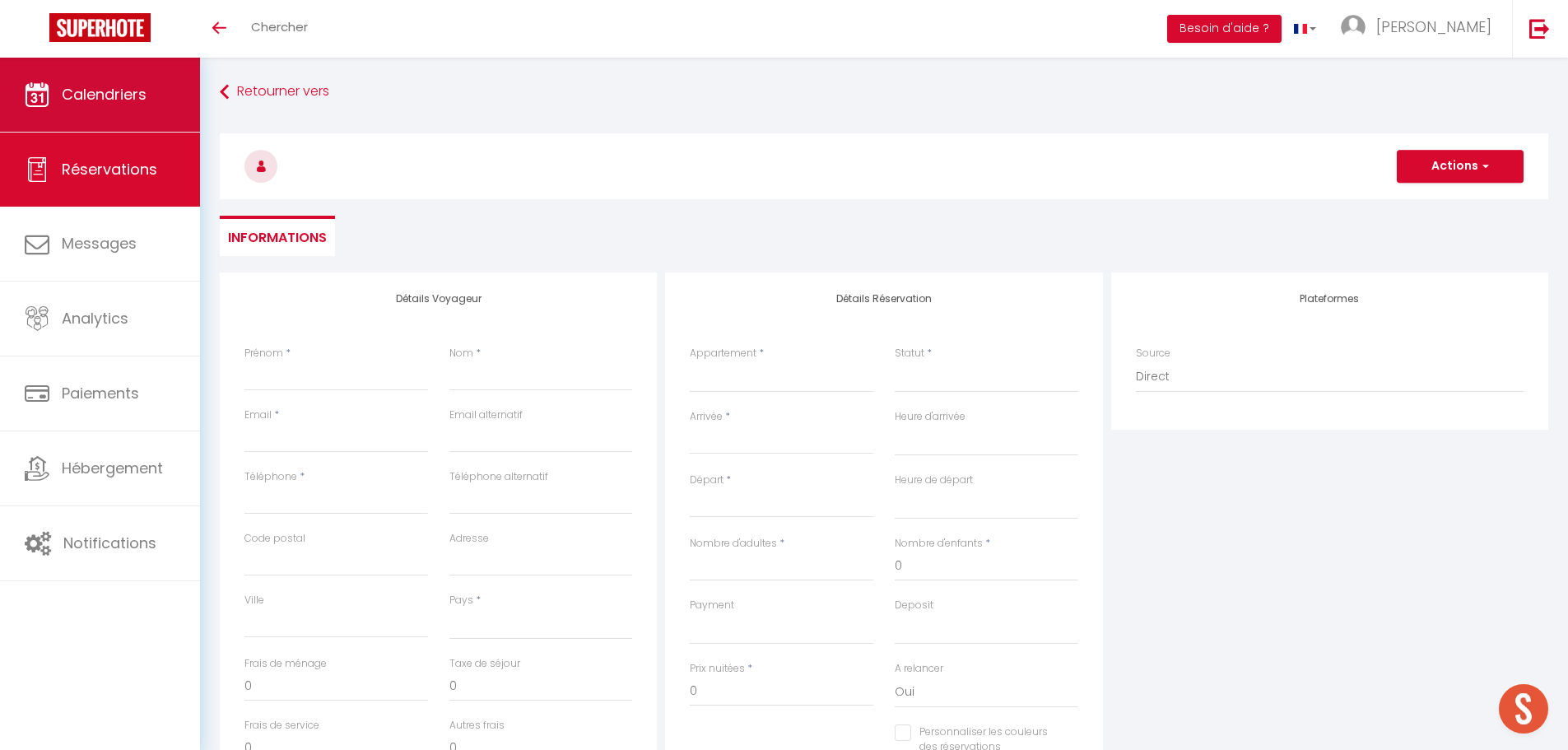
click at [78, 95] on span "Calendriers" at bounding box center [104, 95] width 85 height 21
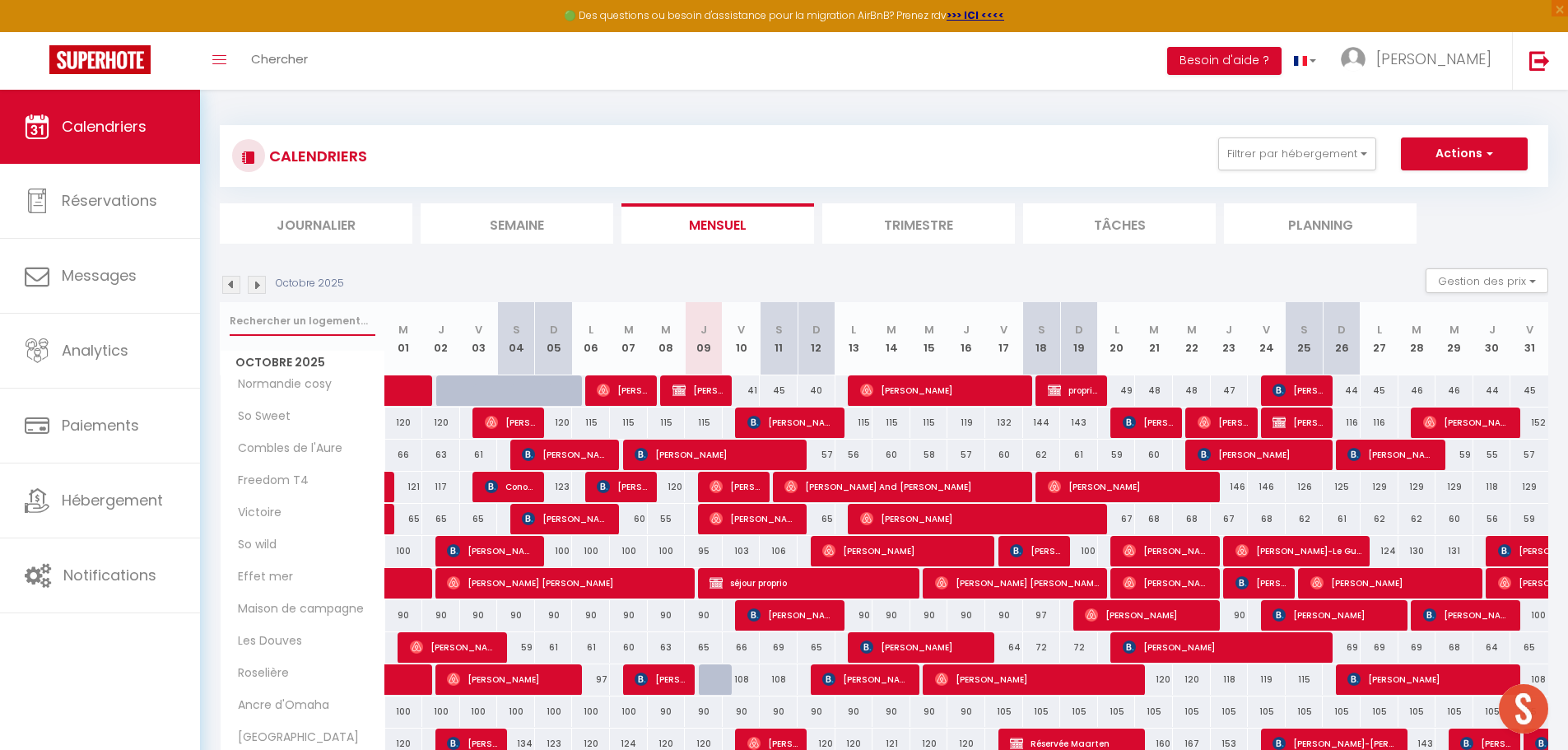
click at [257, 316] on input "text" at bounding box center [303, 321] width 146 height 29
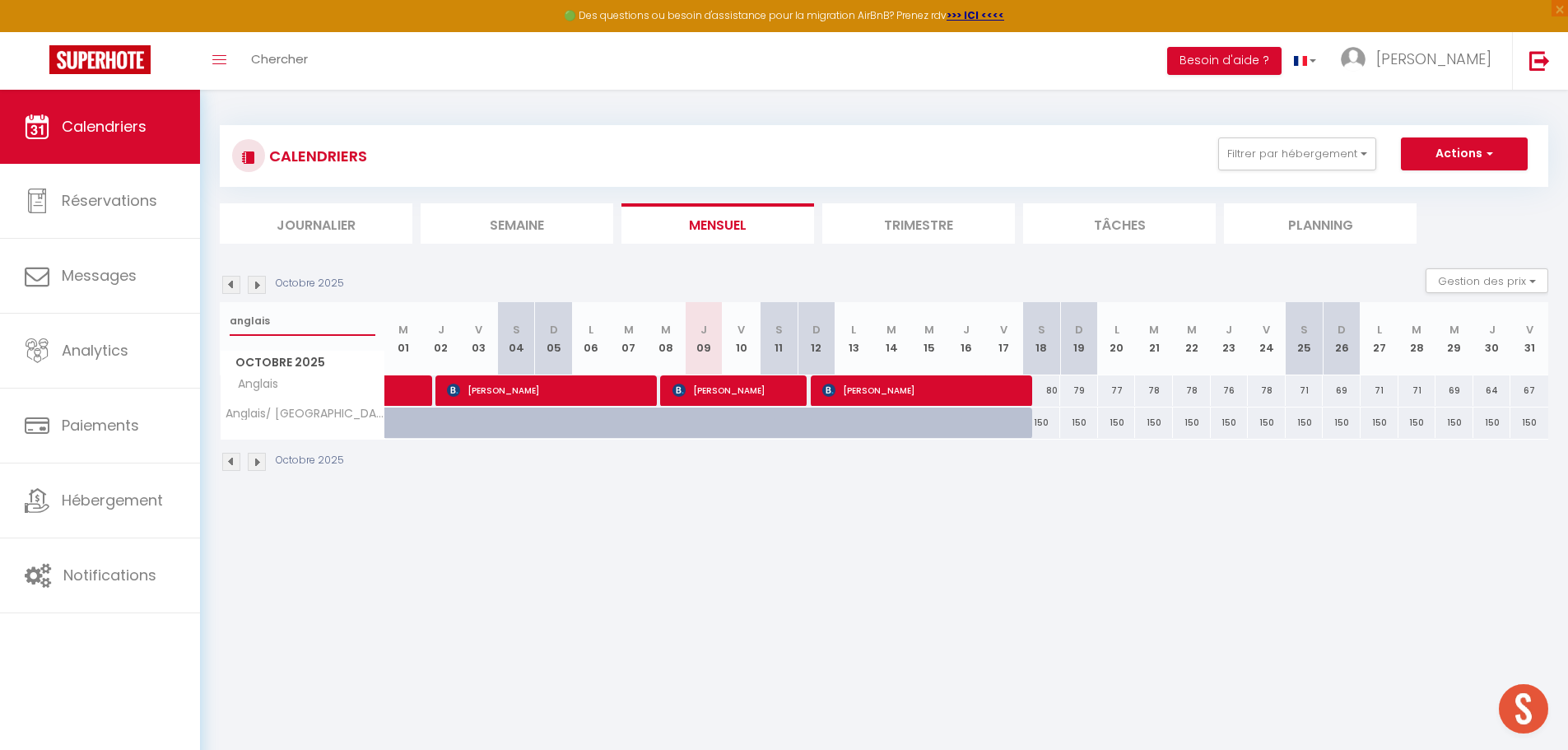
type input "anglais"
click at [705, 391] on span "[PERSON_NAME]" at bounding box center [735, 390] width 126 height 31
select select "OK"
select select "KO"
select select "0"
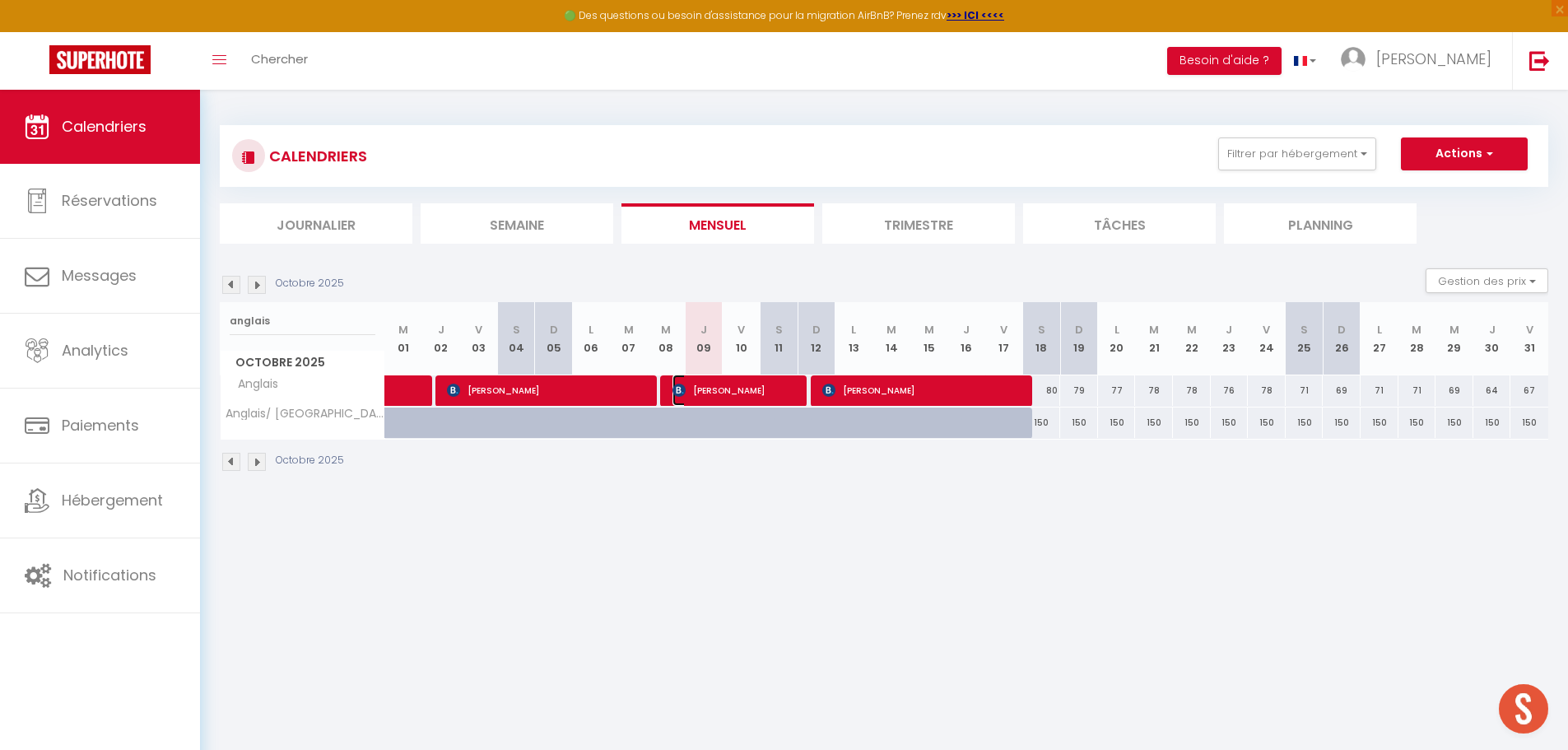
select select "0"
select select "1"
select select
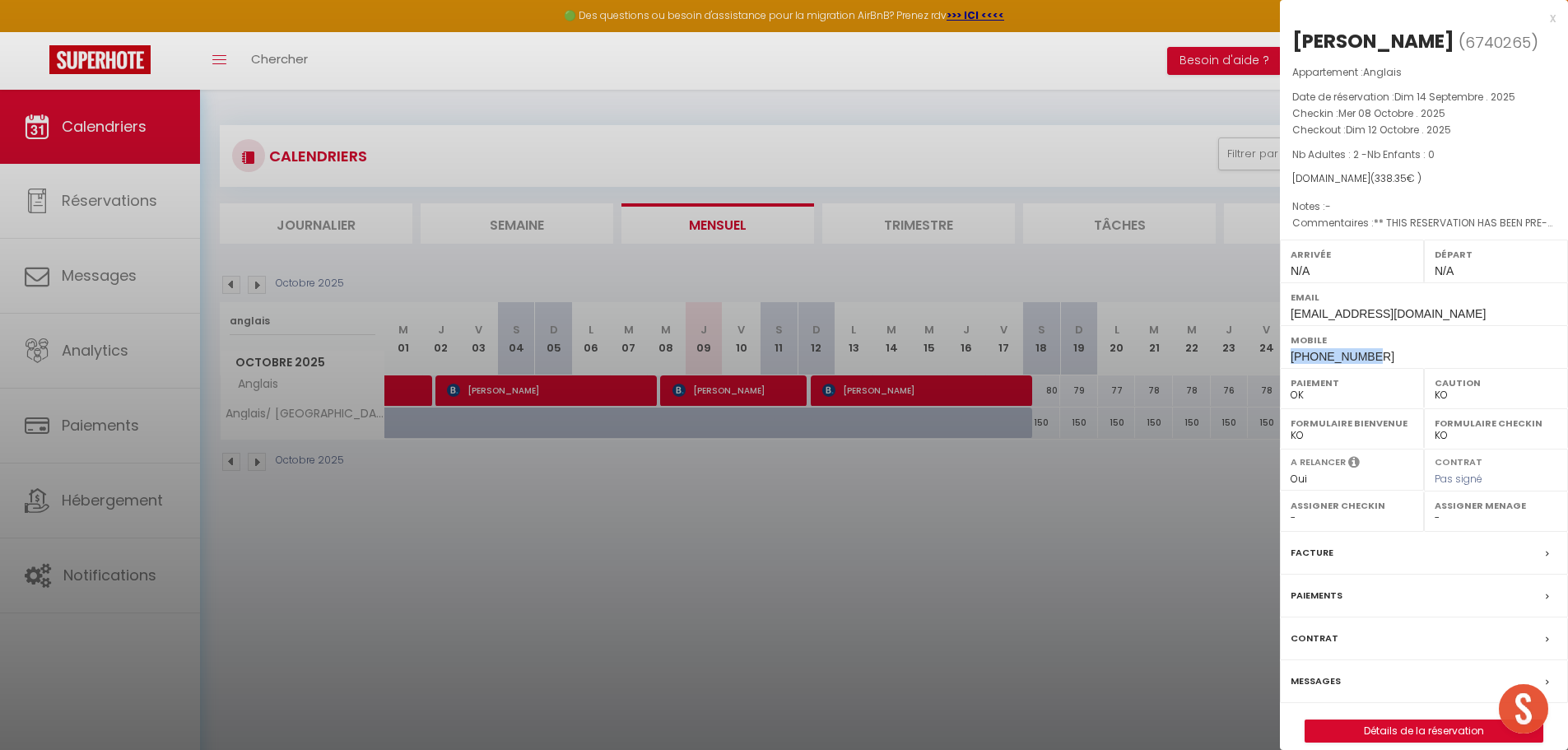
drag, startPoint x: 1375, startPoint y: 357, endPoint x: 1293, endPoint y: 357, distance: 82.0
click at [1293, 357] on div "Mobile [PHONE_NUMBER]" at bounding box center [1424, 346] width 288 height 42
copy span "[PHONE_NUMBER]"
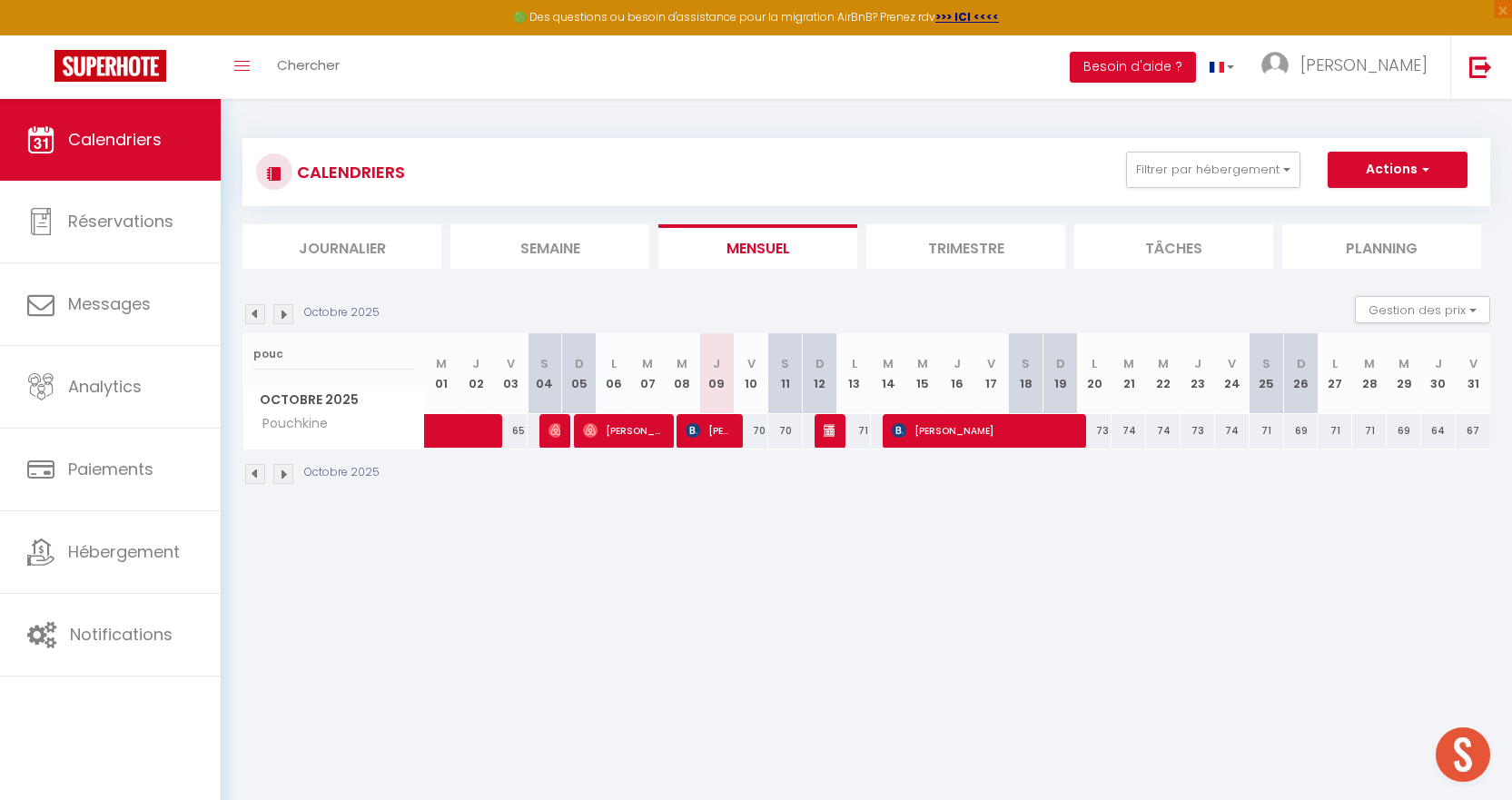
type input "pouc"
click at [818, 424] on div at bounding box center [832, 431] width 34 height 34
click at [828, 427] on img at bounding box center [830, 429] width 14 height 14
select select "OK"
select select "KO"
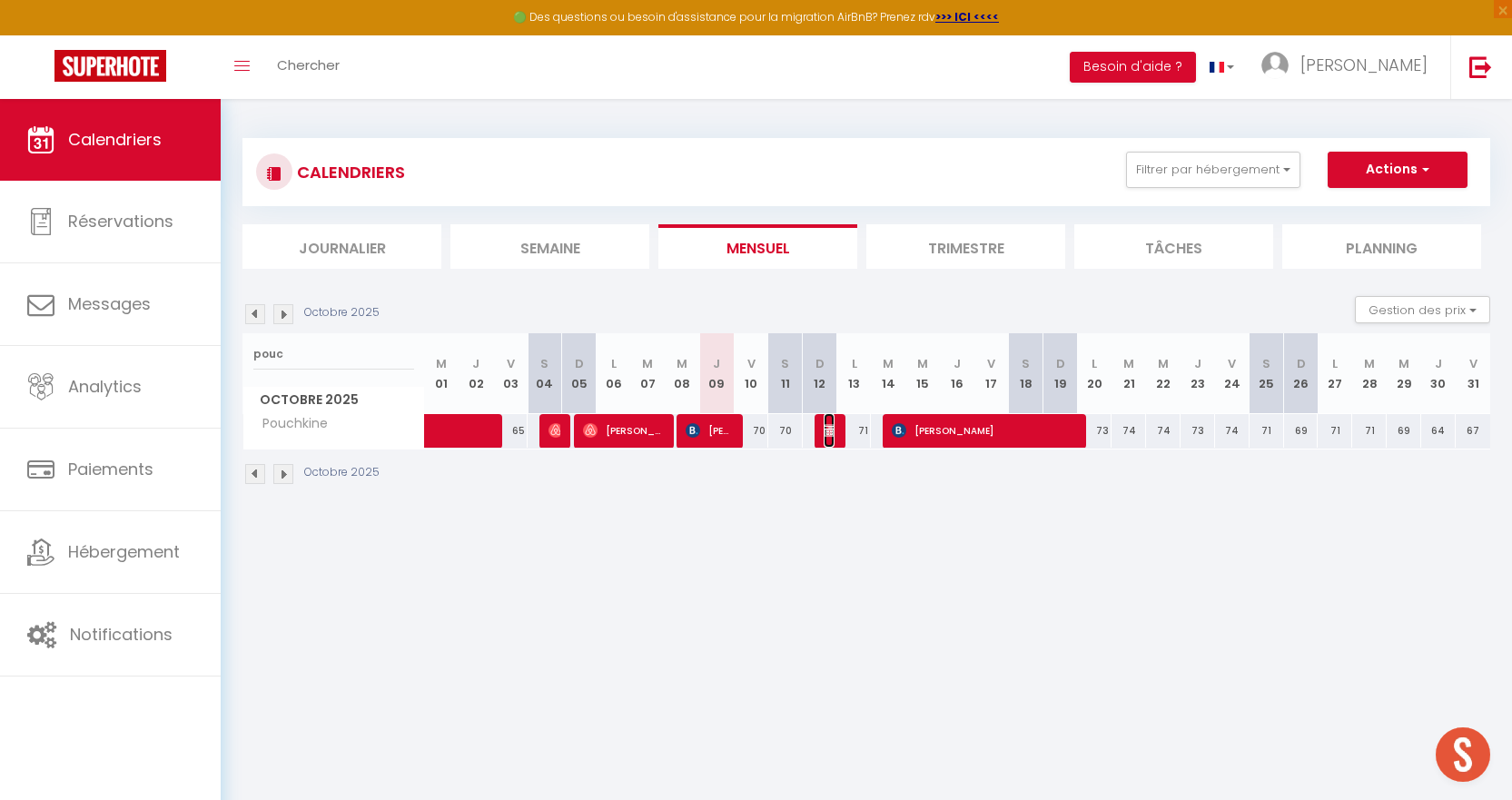
select select "0"
select select "1"
select select
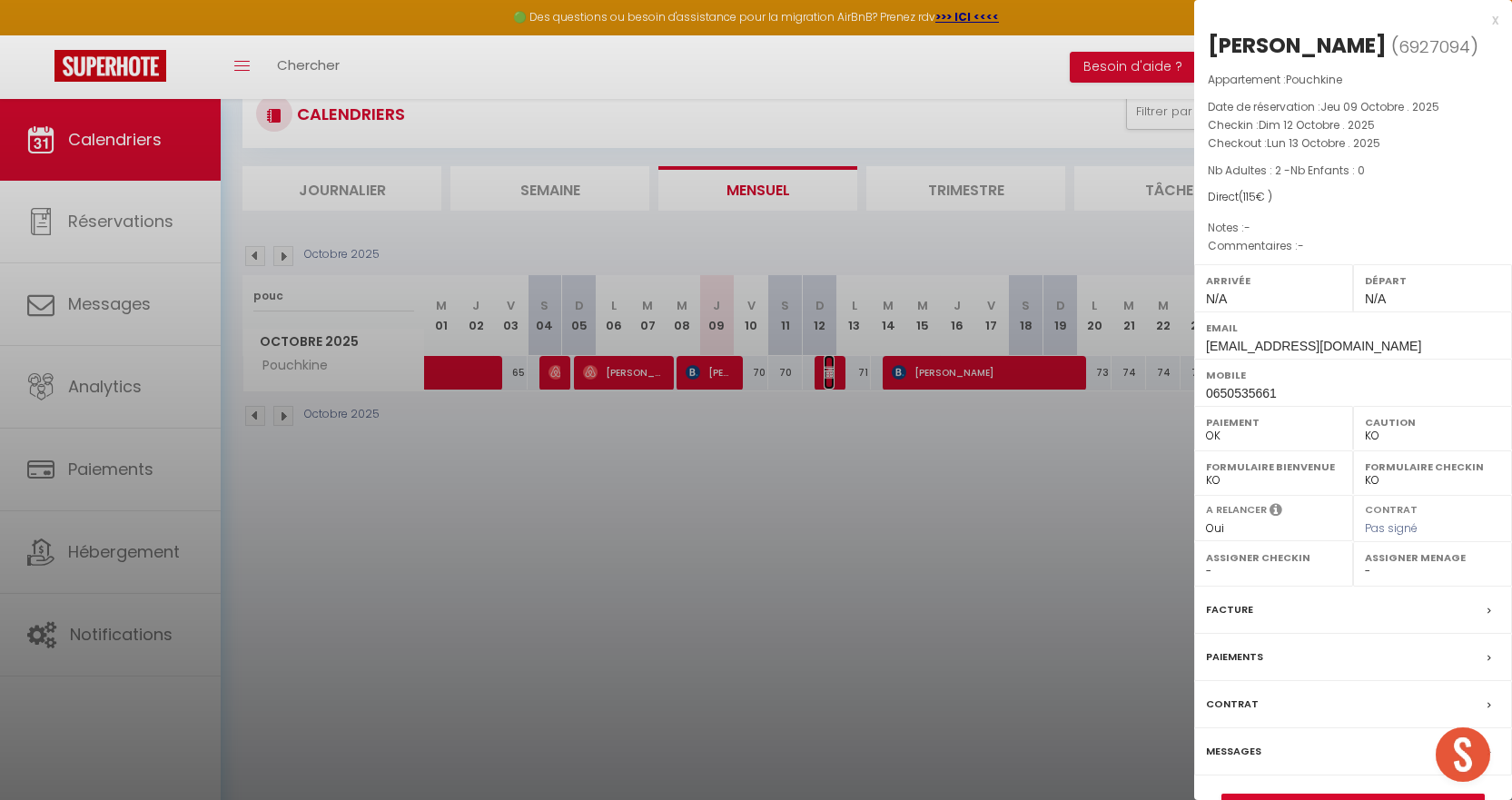
scroll to position [91, 0]
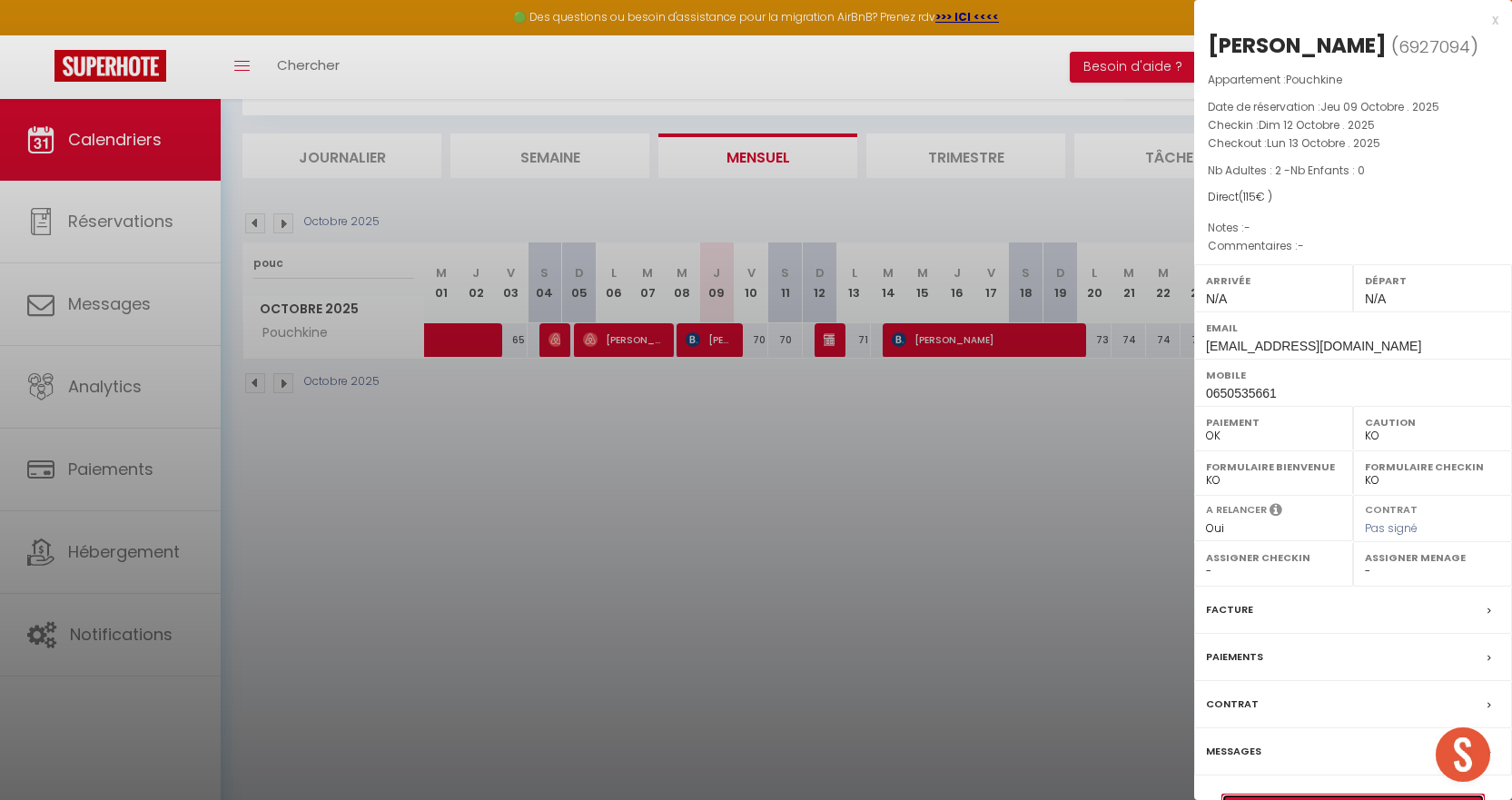
click at [1330, 794] on link "Détails de la réservation" at bounding box center [1352, 806] width 261 height 24
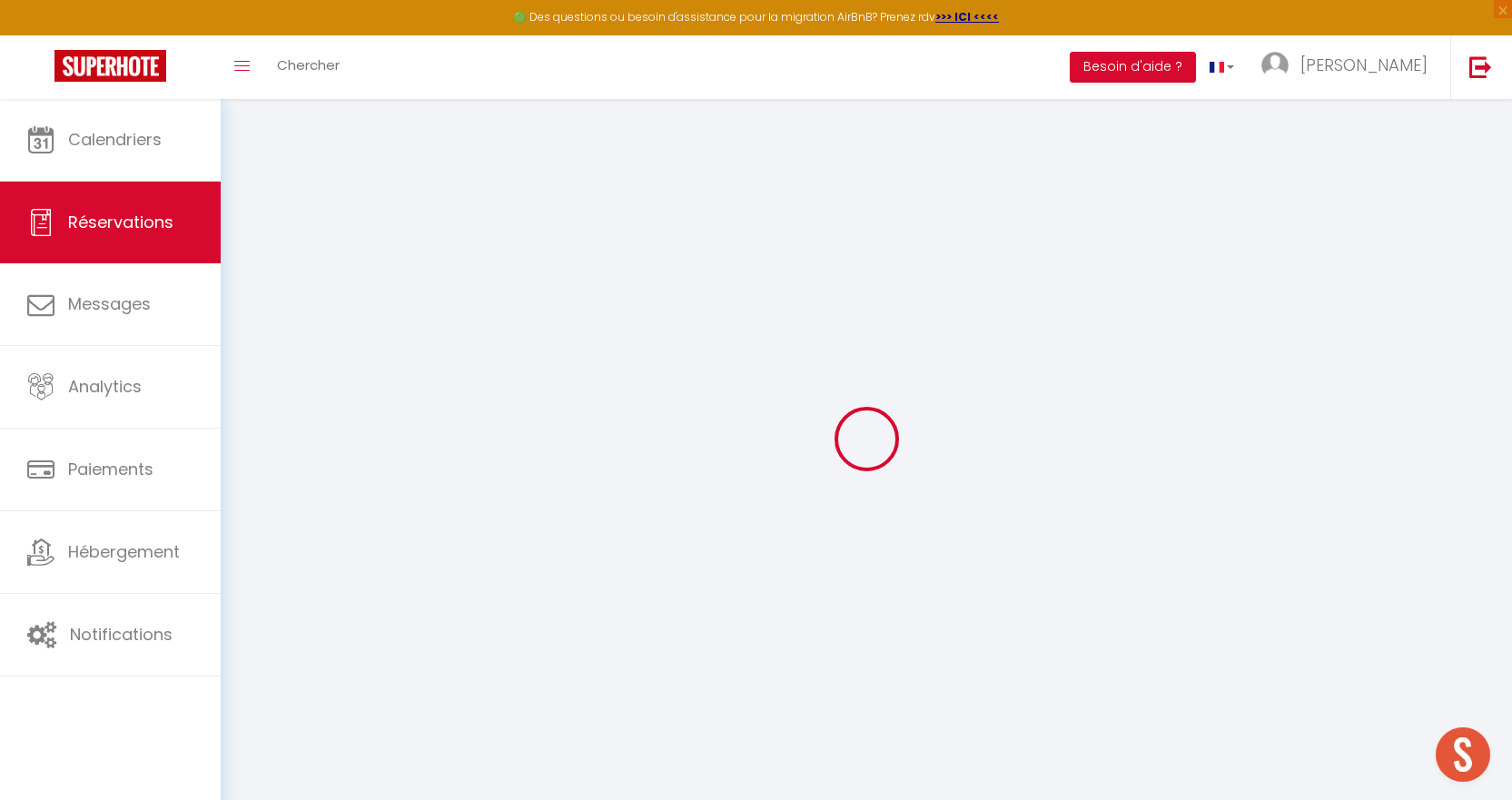
select select
checkbox input "false"
select select
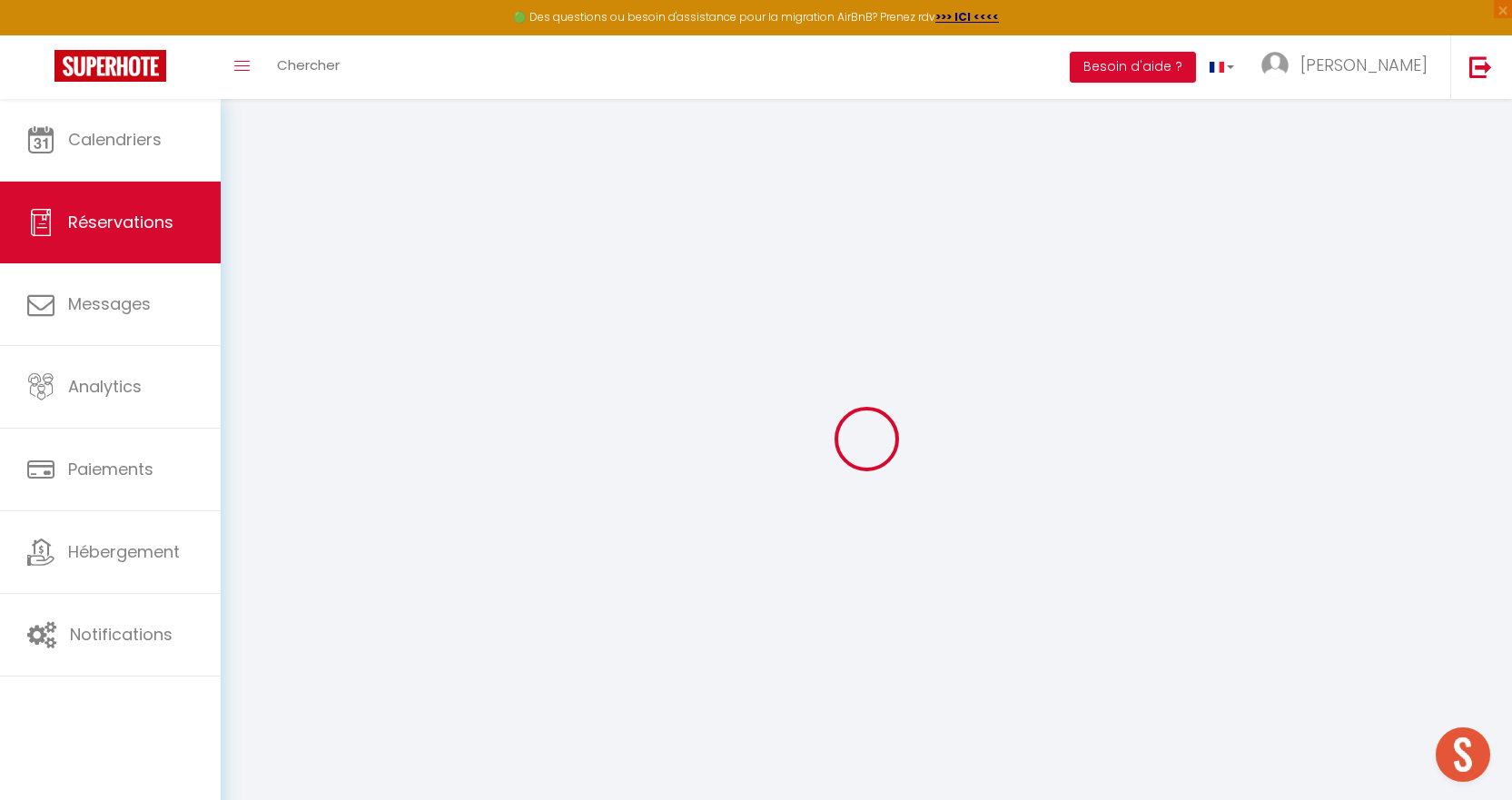
checkbox input "false"
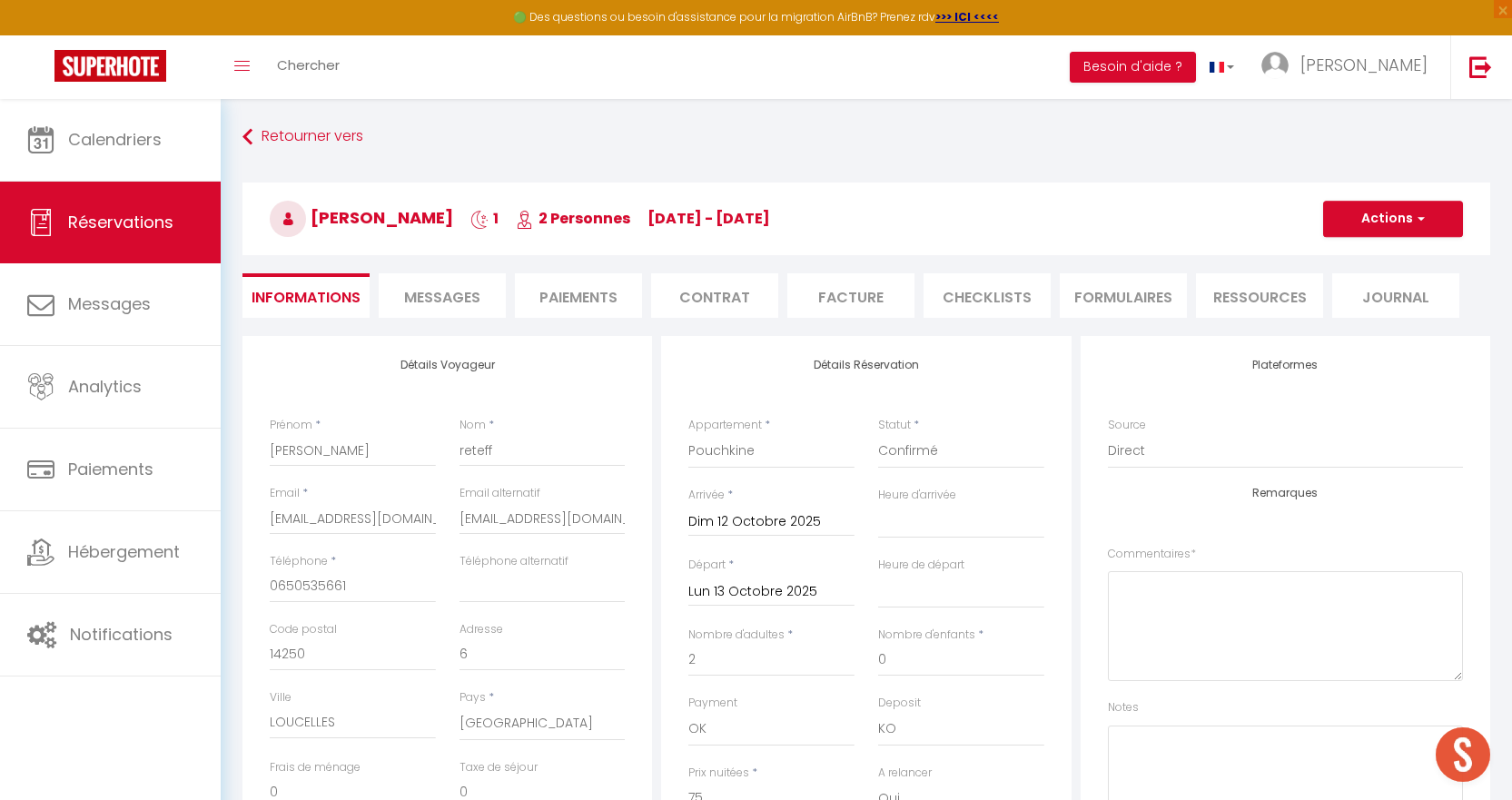
type input "40"
select select
checkbox input "false"
select select
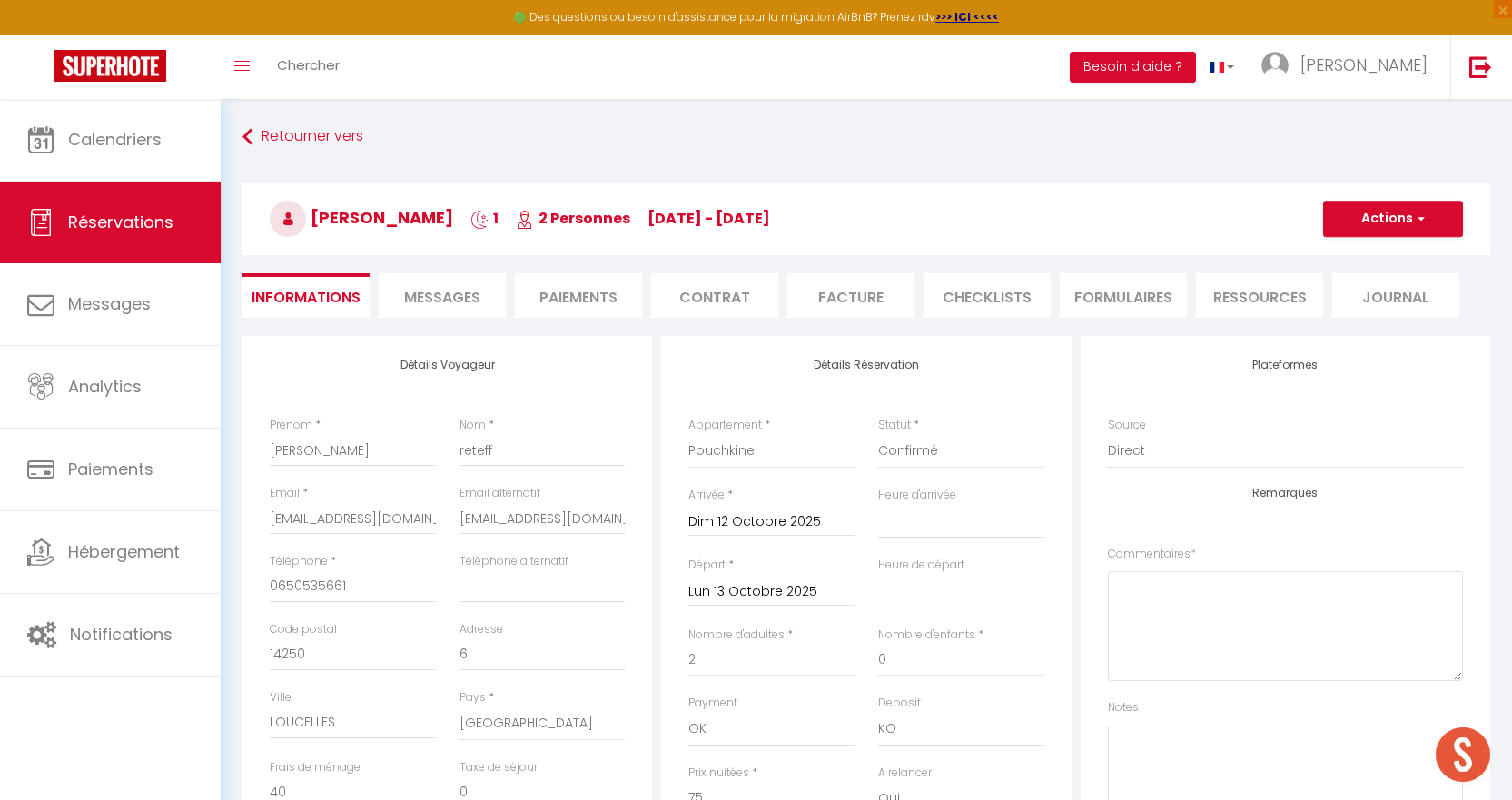
select select
click at [1383, 220] on button "Actions" at bounding box center [1393, 219] width 140 height 36
click at [1377, 300] on link "Supprimer" at bounding box center [1375, 306] width 143 height 24
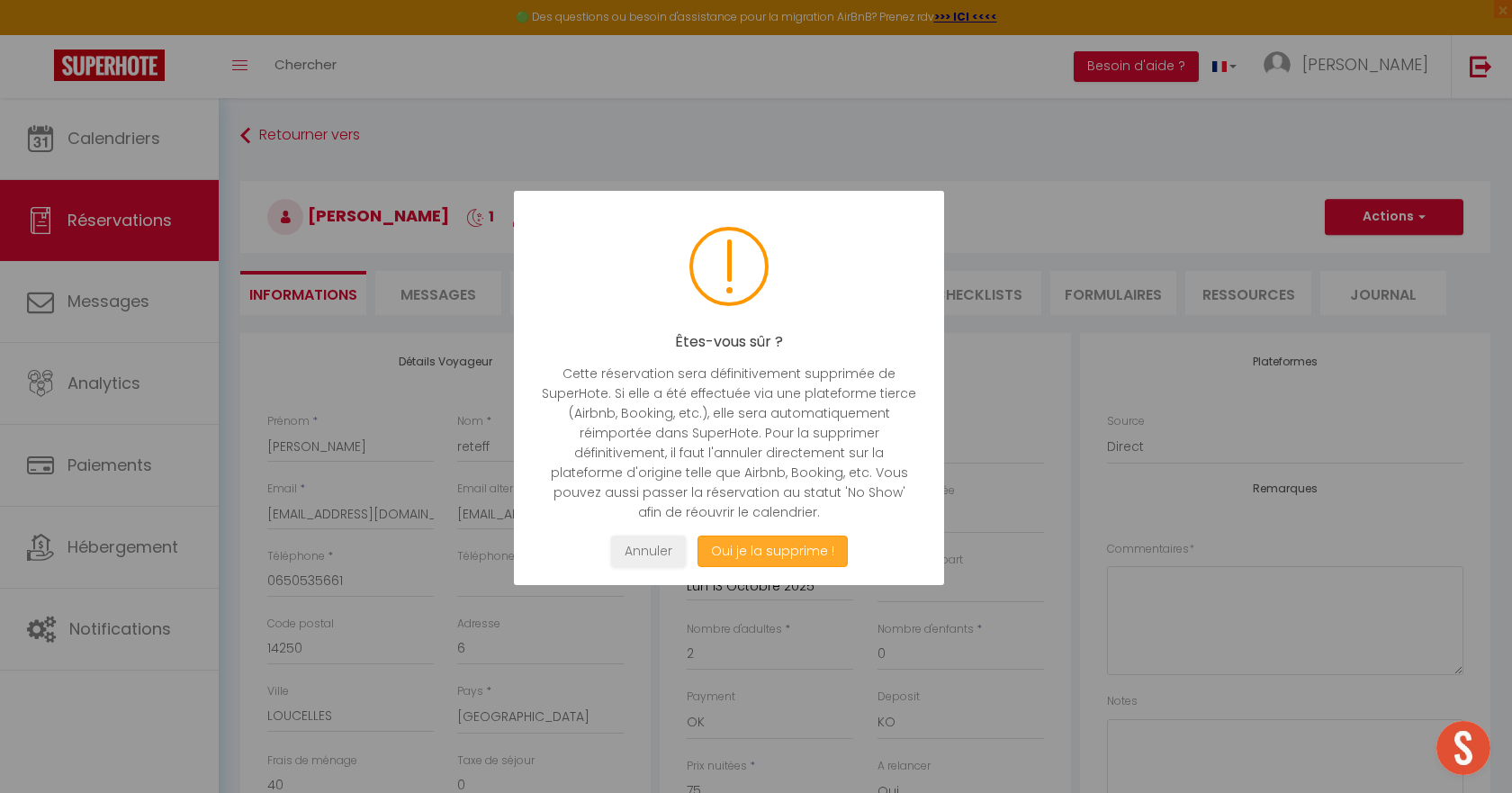
click at [797, 558] on button "Oui je la supprime !" at bounding box center [773, 550] width 151 height 31
click at [807, 548] on button "Oui je la supprime !" at bounding box center [773, 550] width 151 height 31
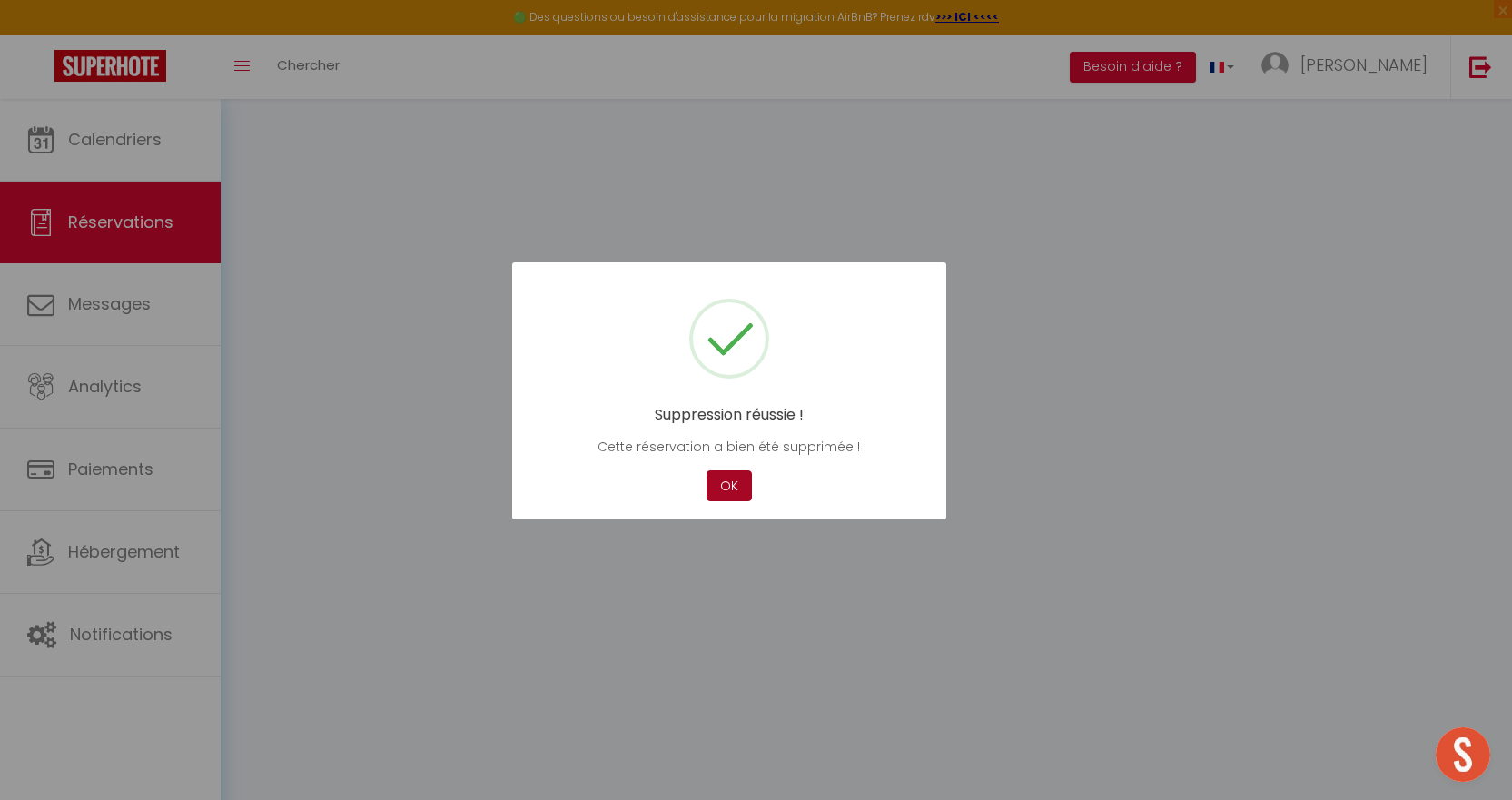
click at [734, 492] on button "OK" at bounding box center [729, 486] width 45 height 32
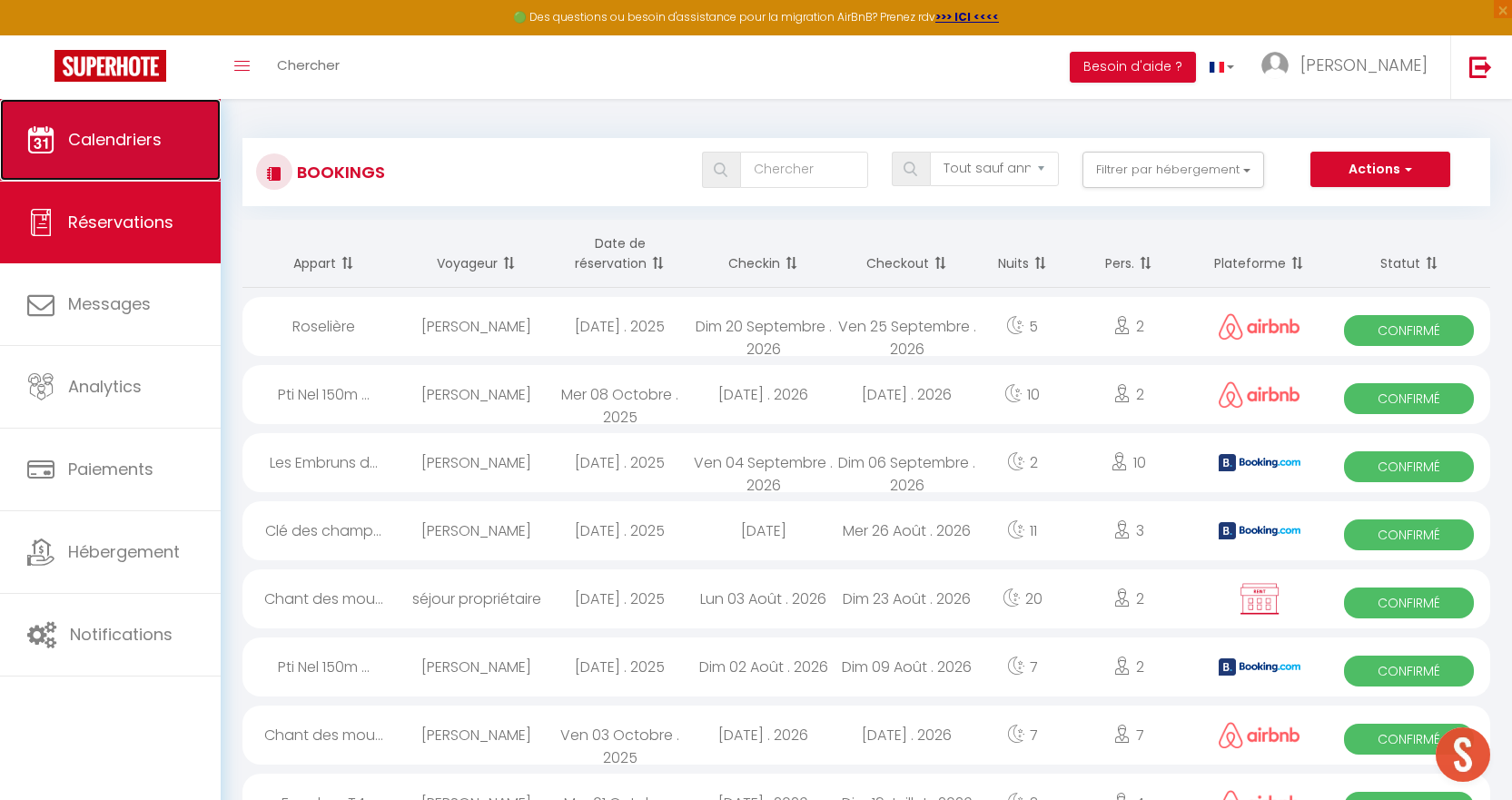
click at [178, 162] on link "Calendriers" at bounding box center [110, 140] width 221 height 81
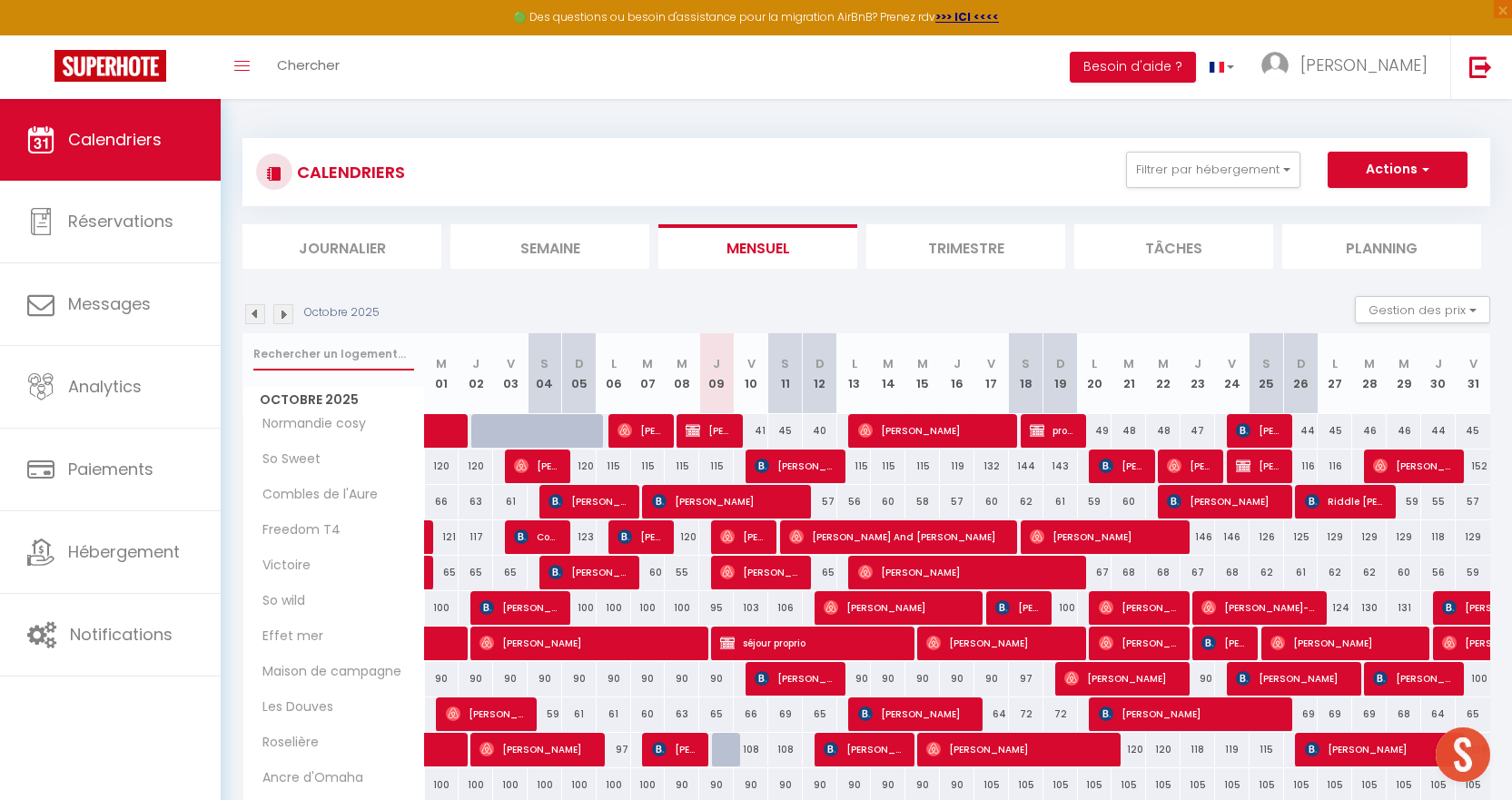
click at [356, 361] on input "text" at bounding box center [334, 354] width 161 height 32
click at [252, 314] on img at bounding box center [254, 314] width 20 height 20
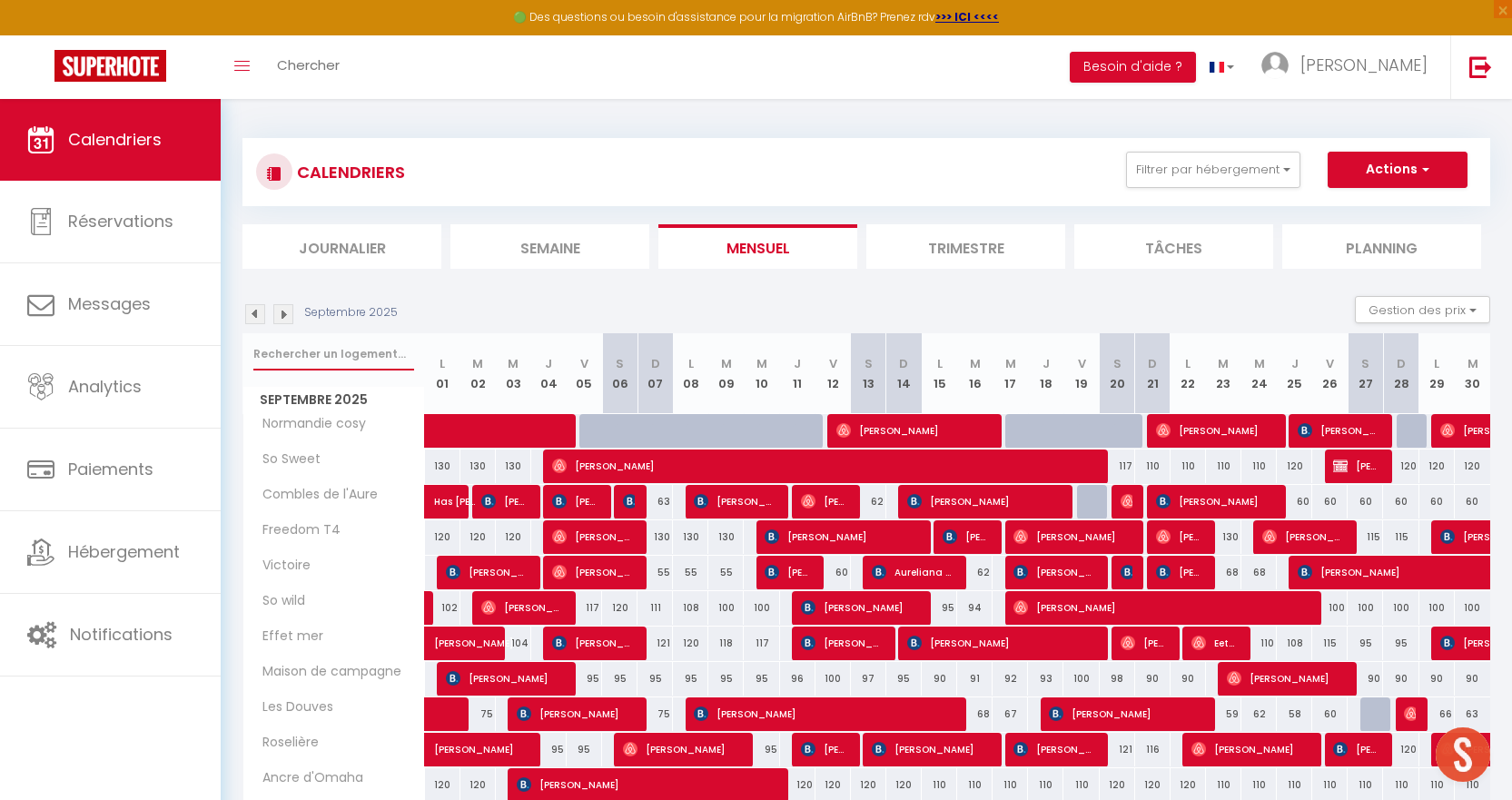
click at [336, 348] on input "text" at bounding box center [334, 354] width 161 height 32
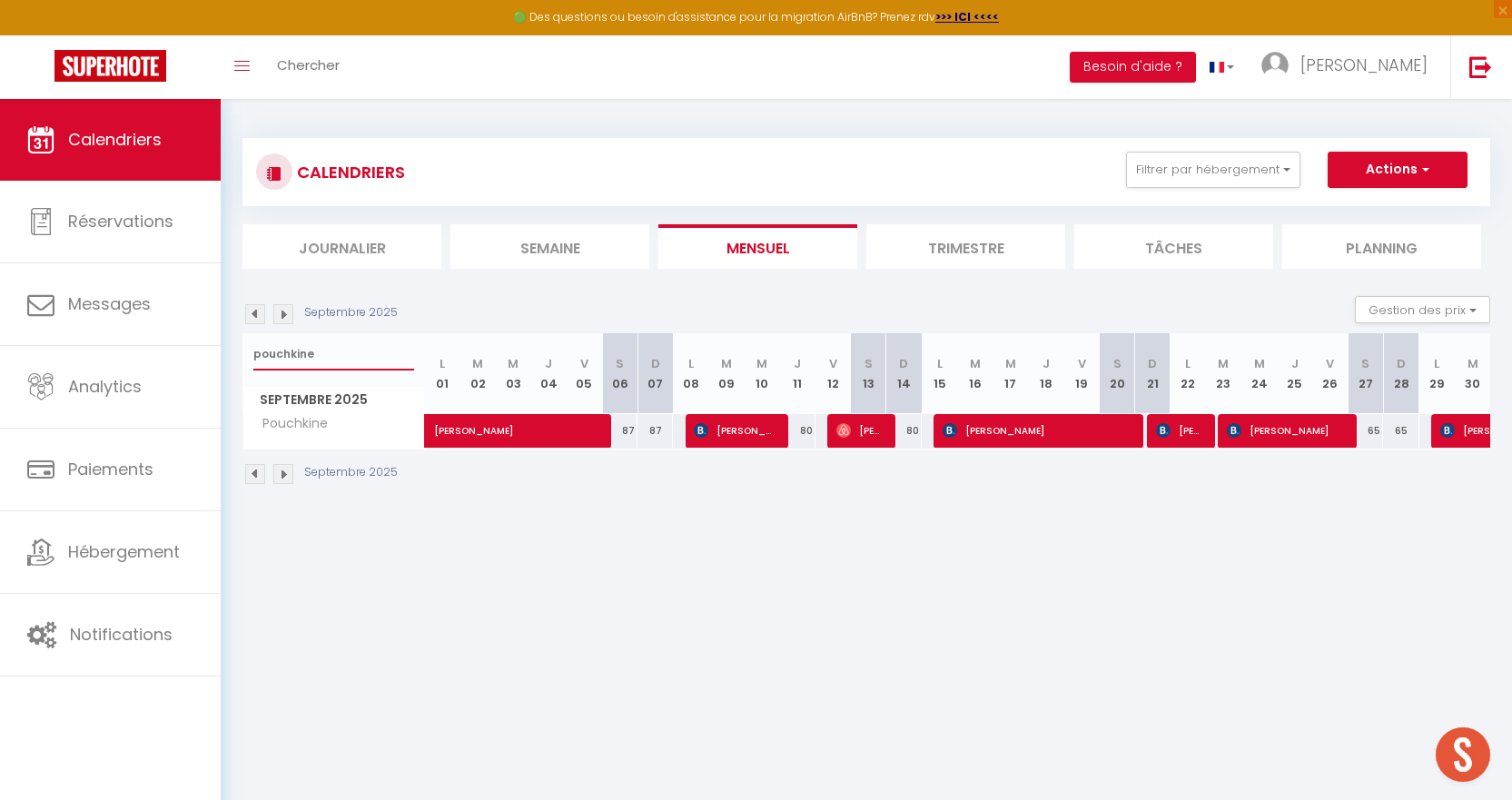
type input "pouchkine"
click at [287, 319] on img at bounding box center [283, 314] width 20 height 20
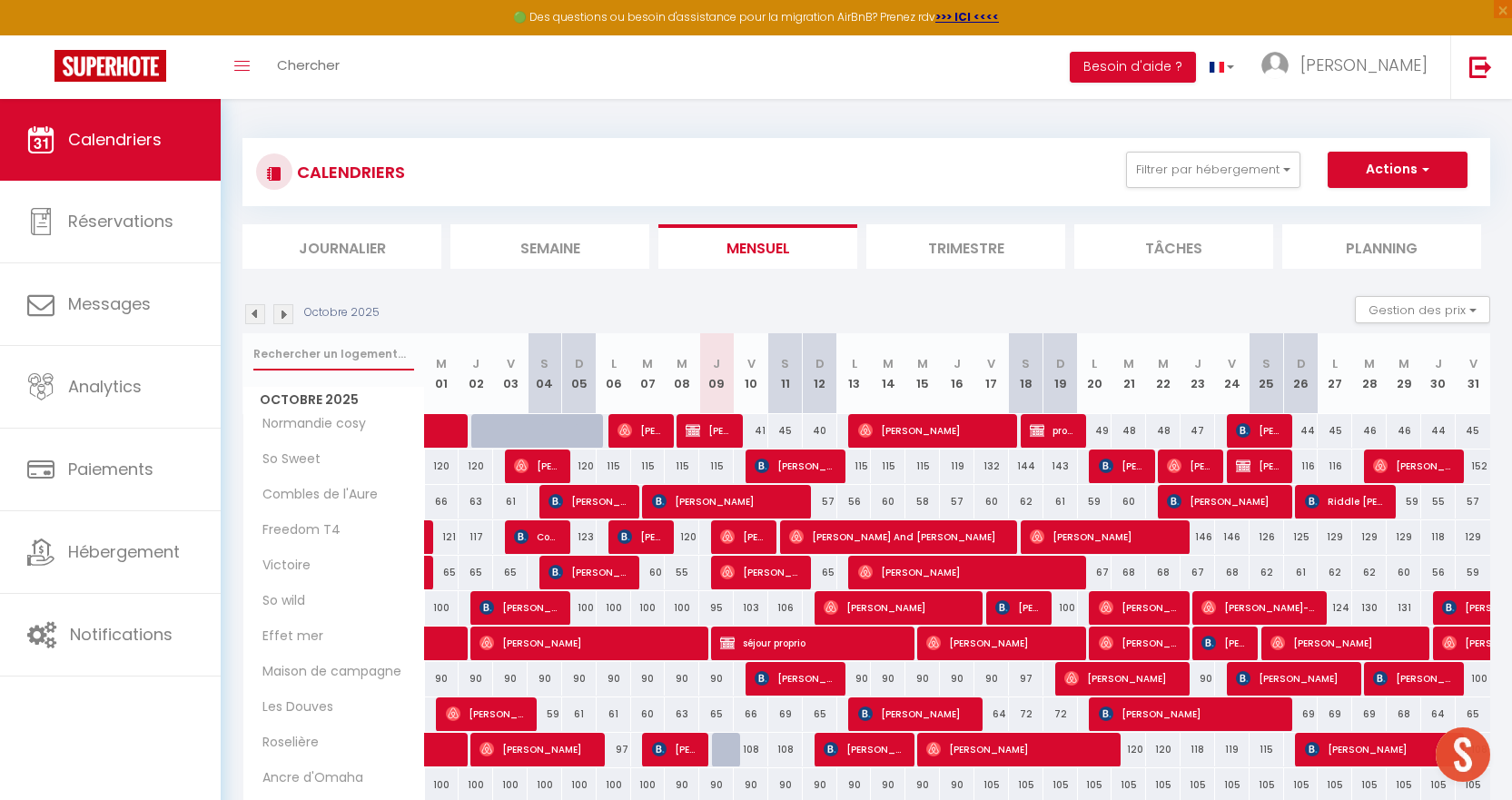
click at [325, 353] on input "text" at bounding box center [334, 354] width 161 height 32
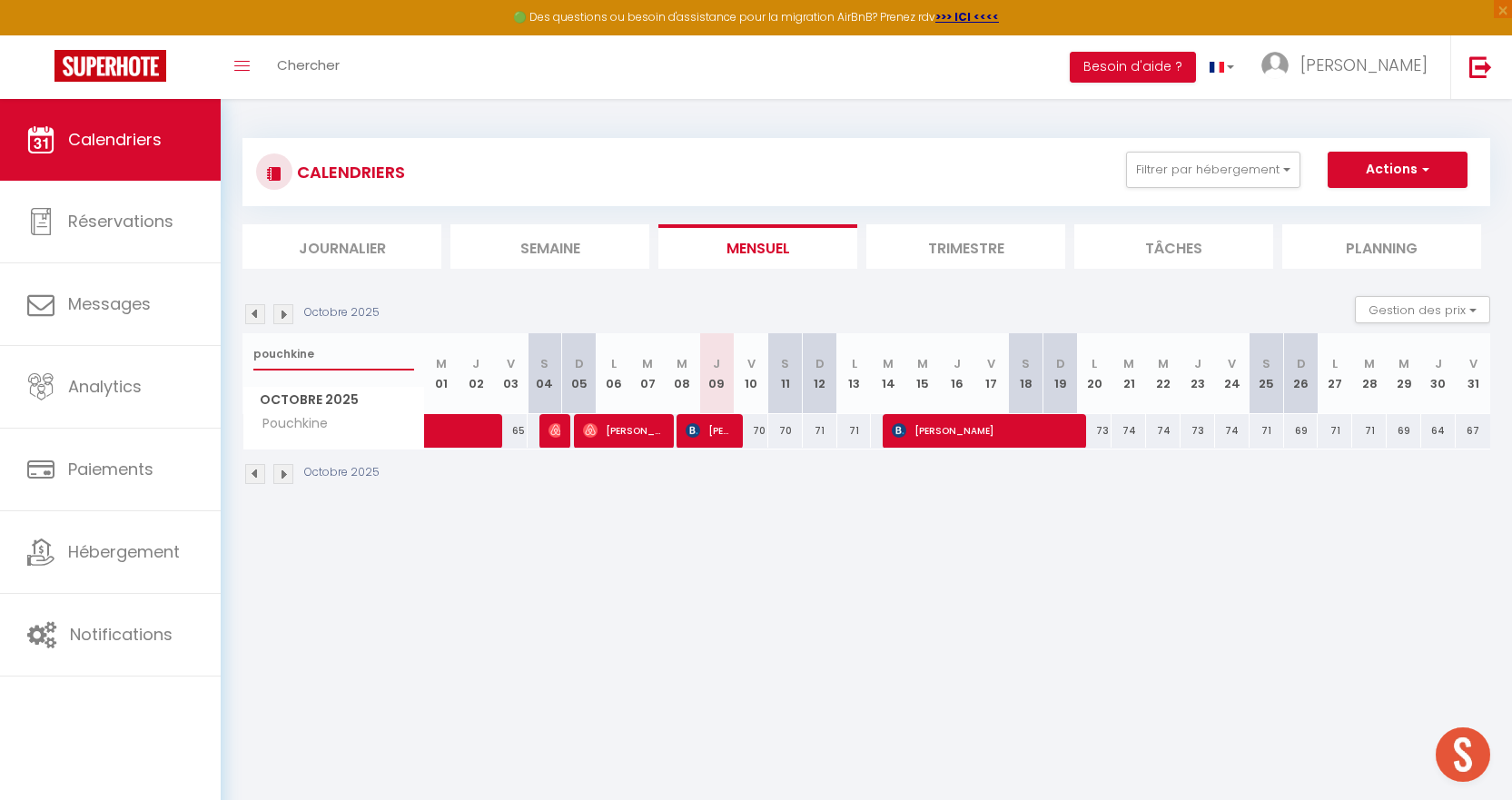
type input "pouchkine"
click at [258, 314] on img at bounding box center [254, 314] width 20 height 20
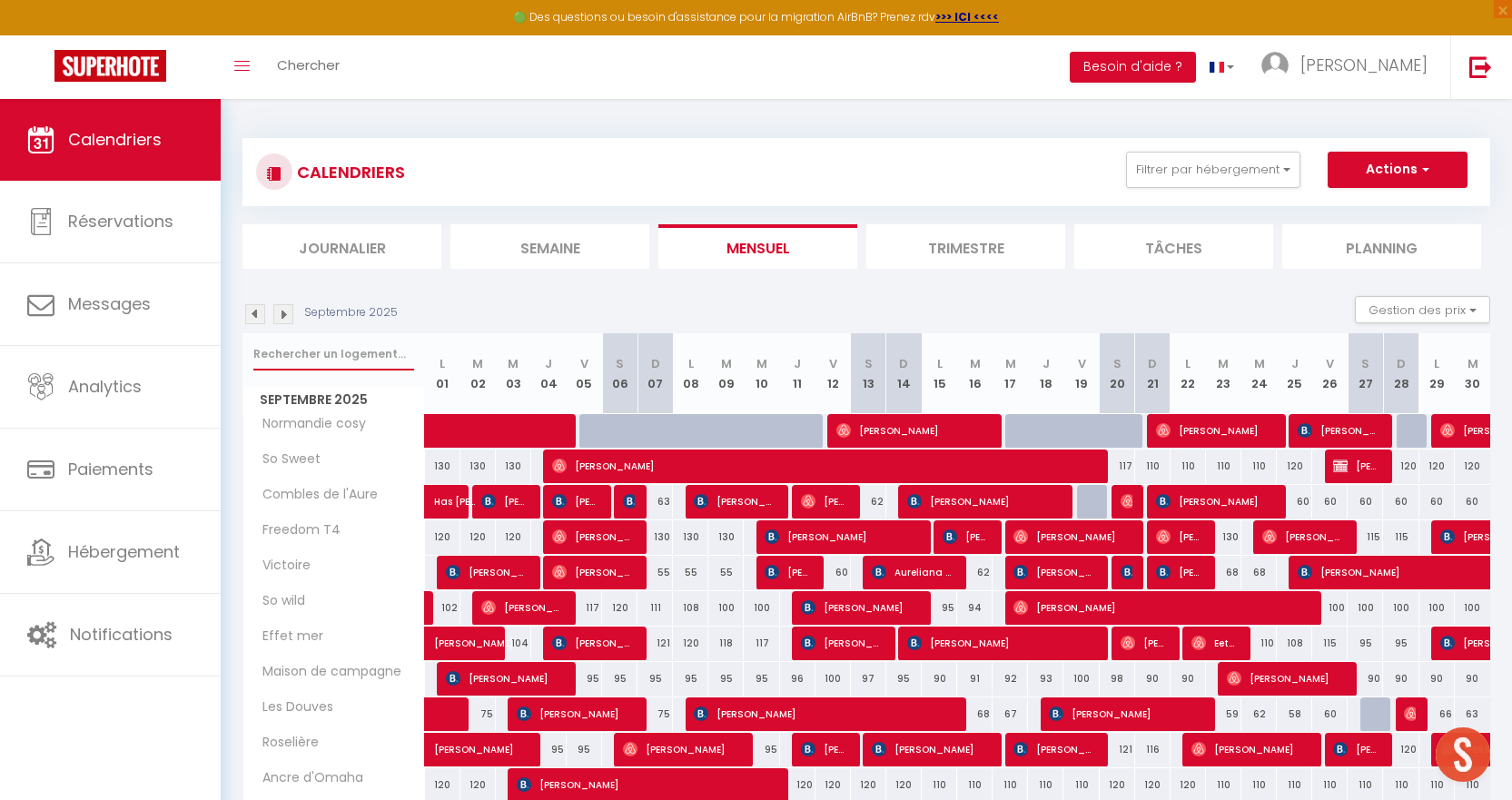
click at [318, 366] on input "text" at bounding box center [334, 354] width 161 height 32
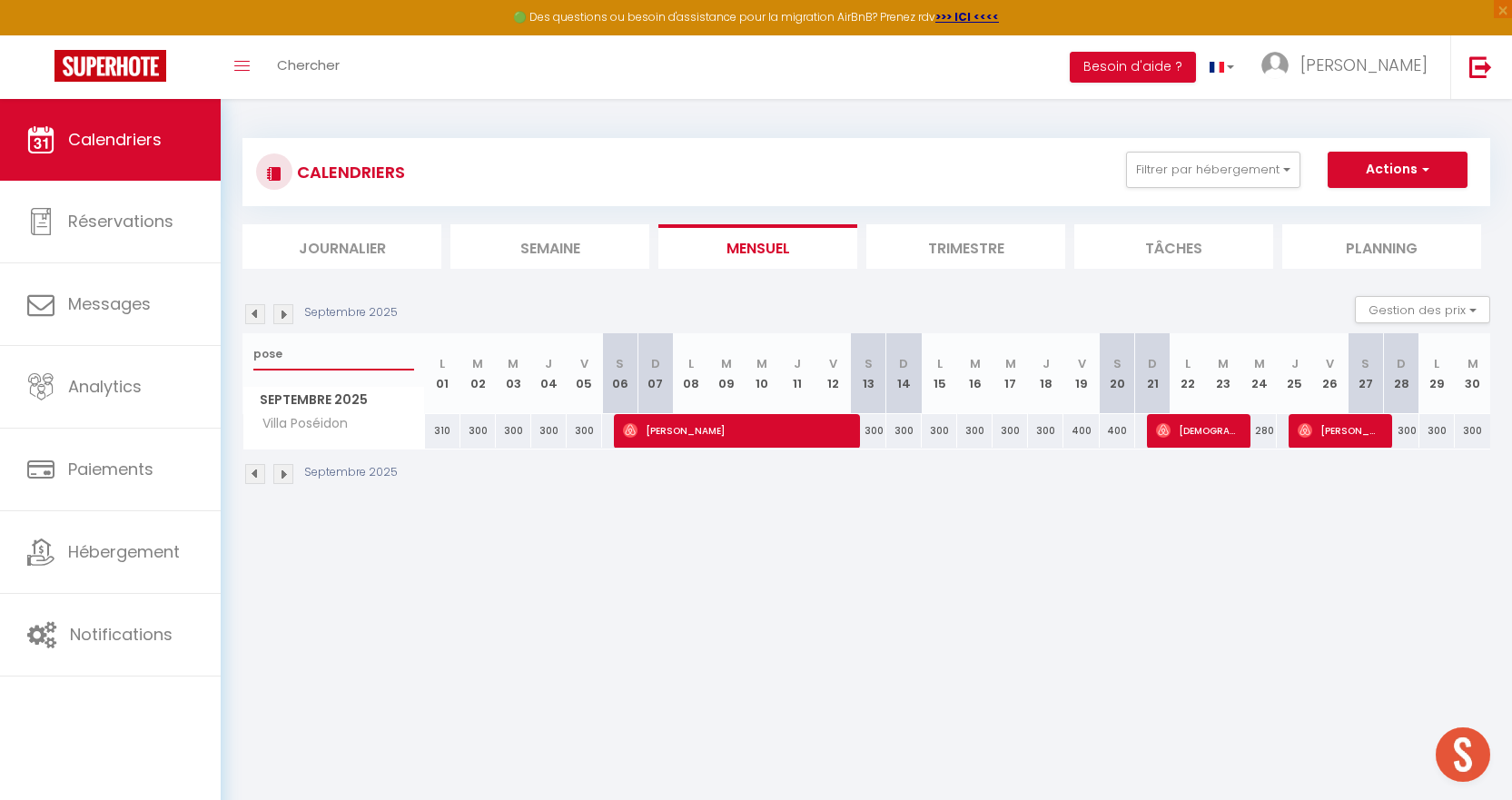
type input "pose"
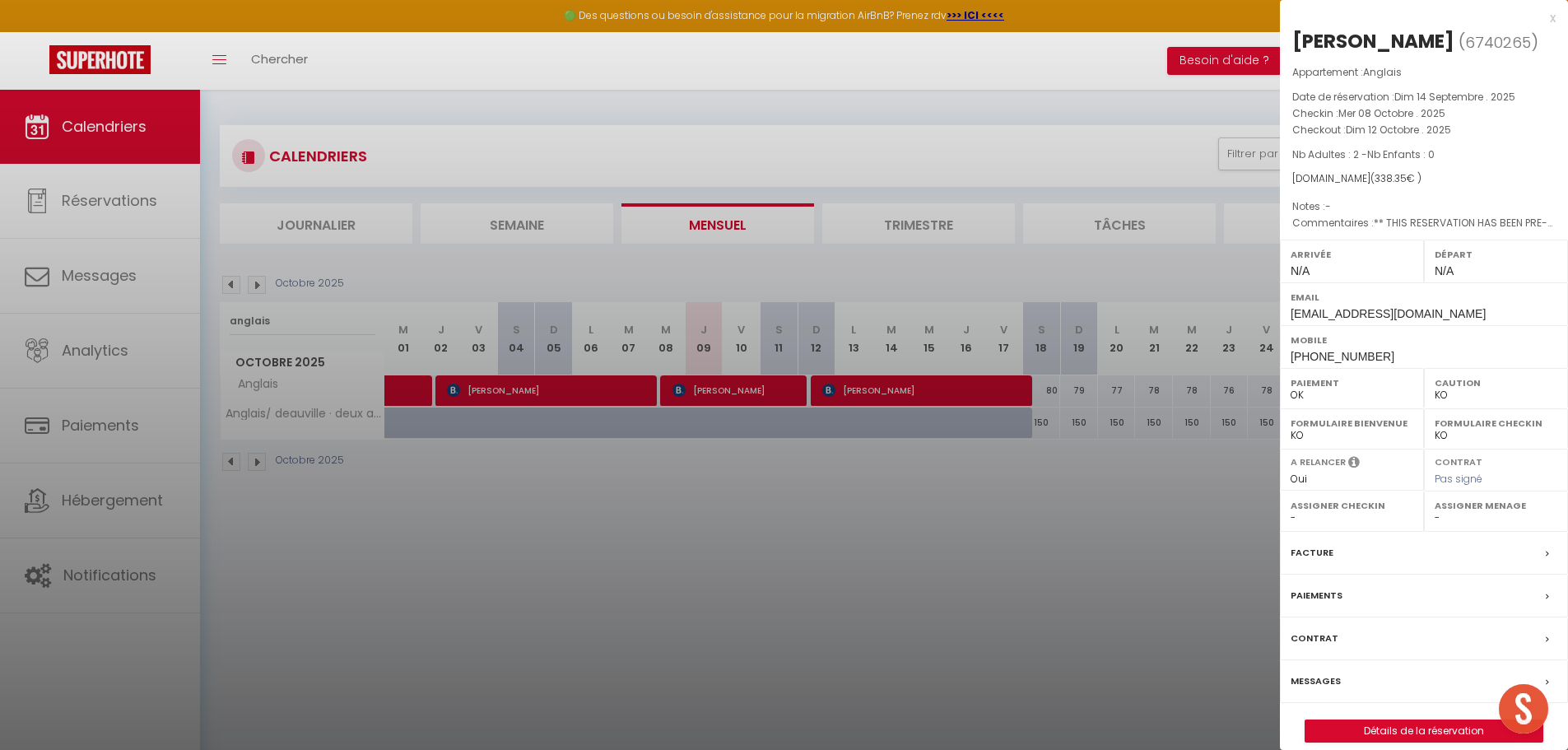
select select "KO"
select select "0"
click at [1552, 20] on div "x" at bounding box center [1418, 17] width 276 height 20
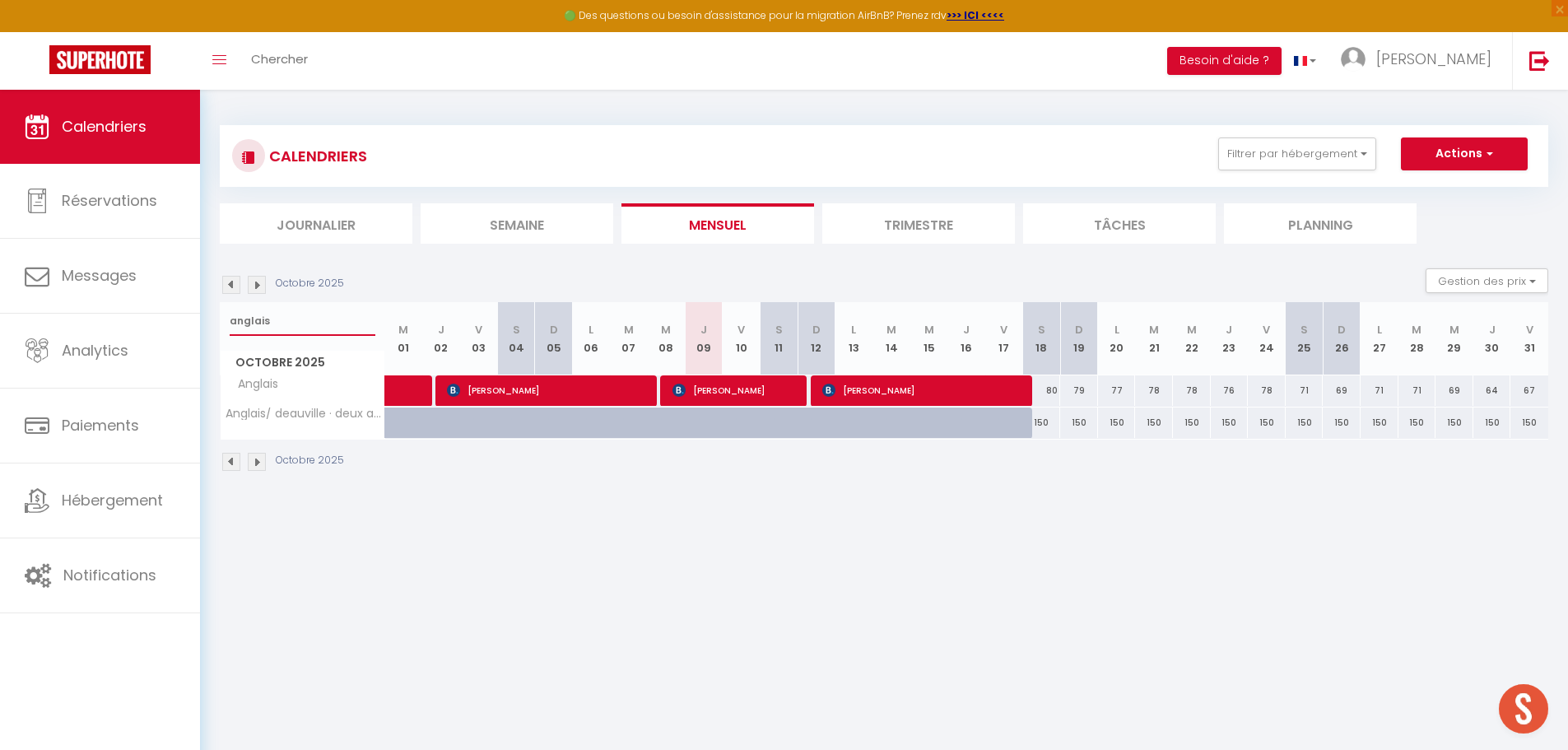
click at [300, 319] on input "anglais" at bounding box center [303, 321] width 146 height 29
type input "a"
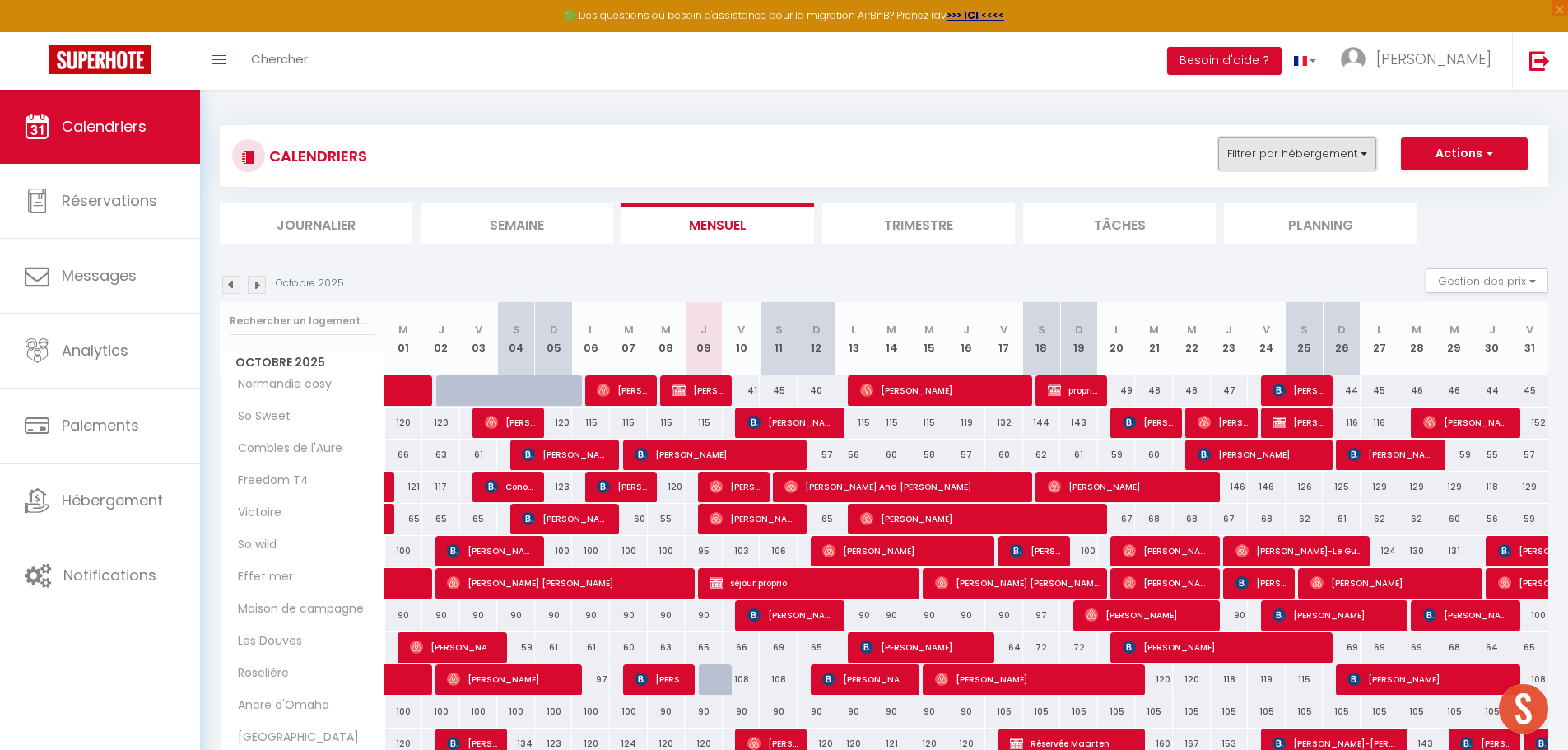
click at [1350, 155] on button "Filtrer par hébergement" at bounding box center [1297, 154] width 158 height 33
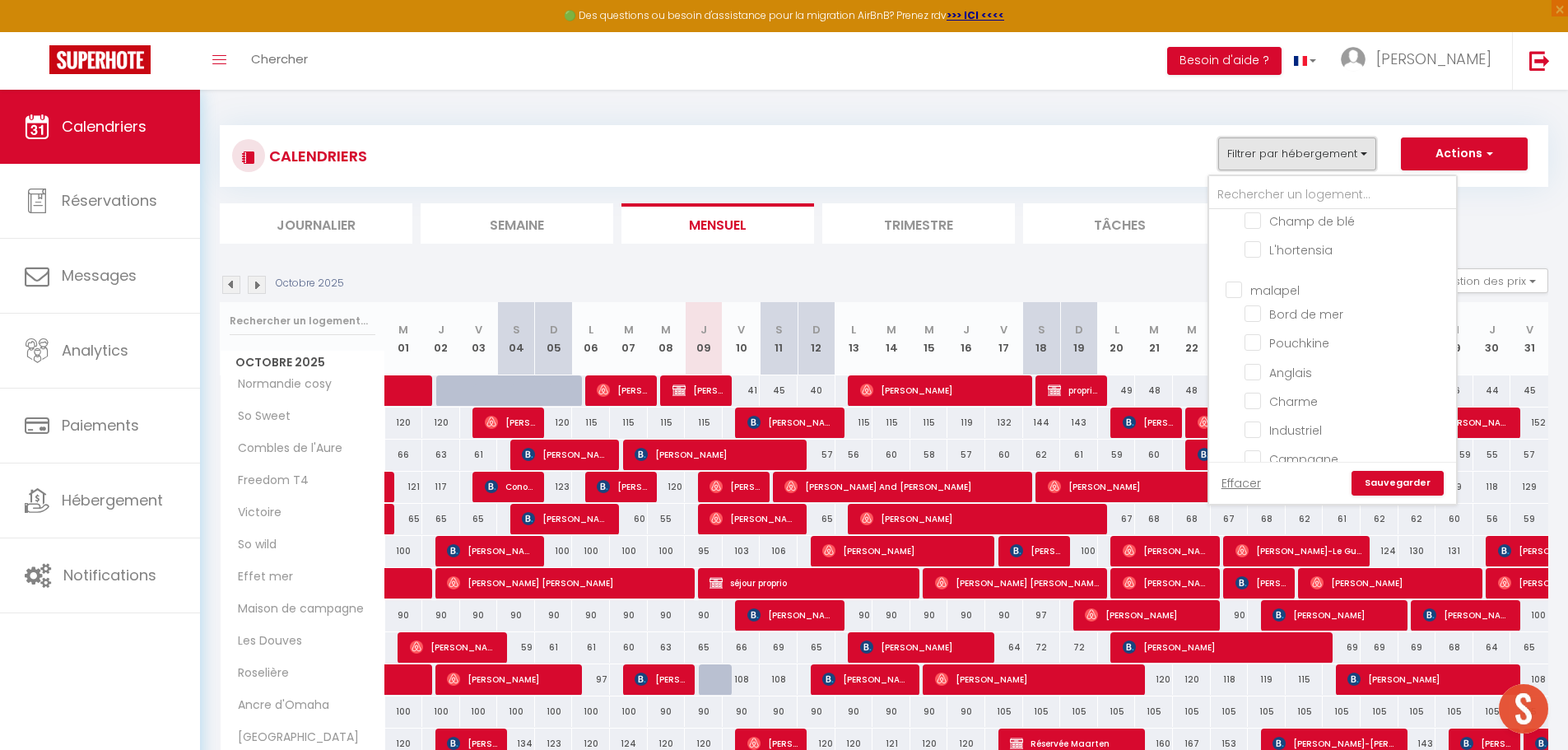
scroll to position [494, 0]
click at [1239, 261] on input "malapel" at bounding box center [1349, 260] width 247 height 16
checkbox input "true"
checkbox input "false"
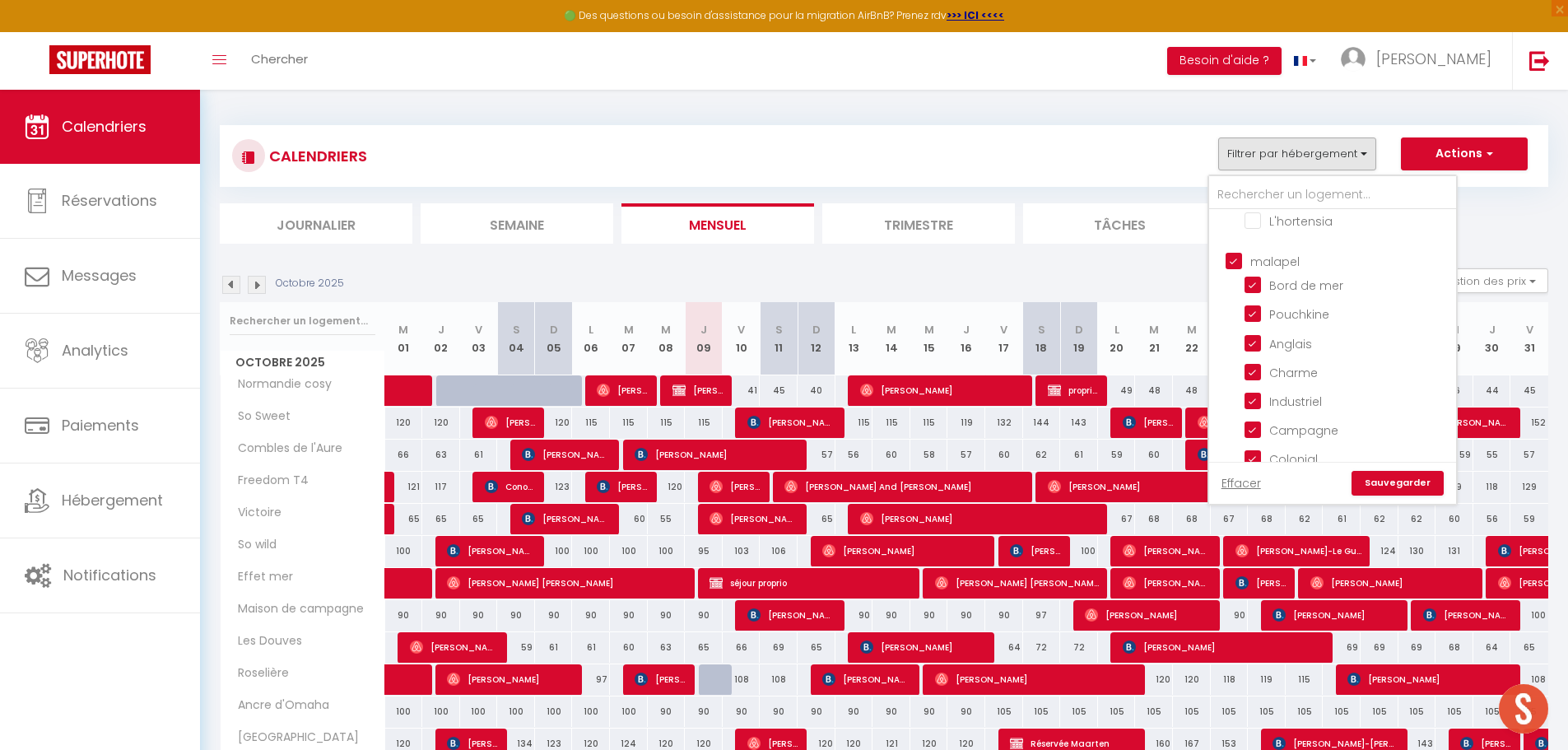
checkbox input "false"
checkbox input "true"
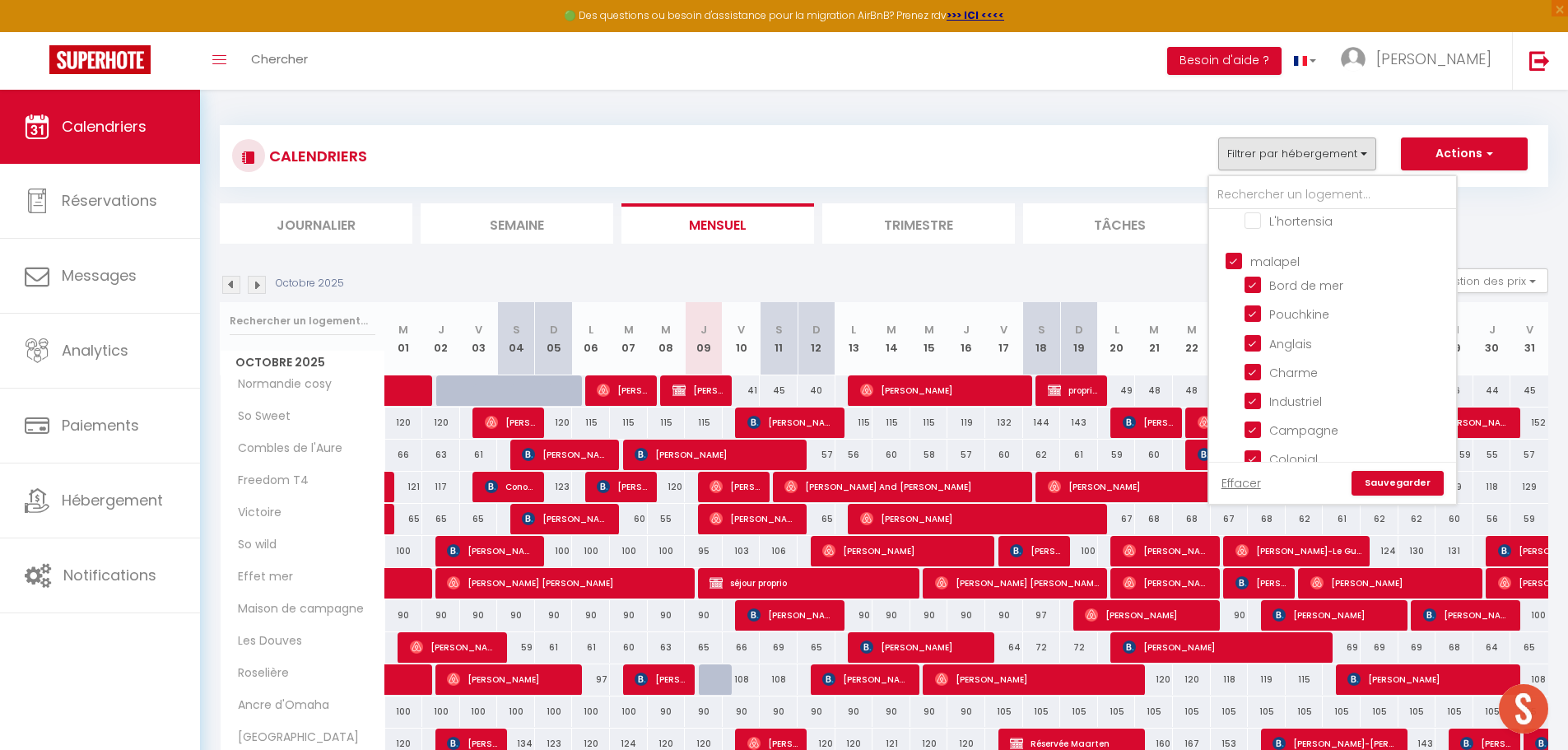
checkbox input "true"
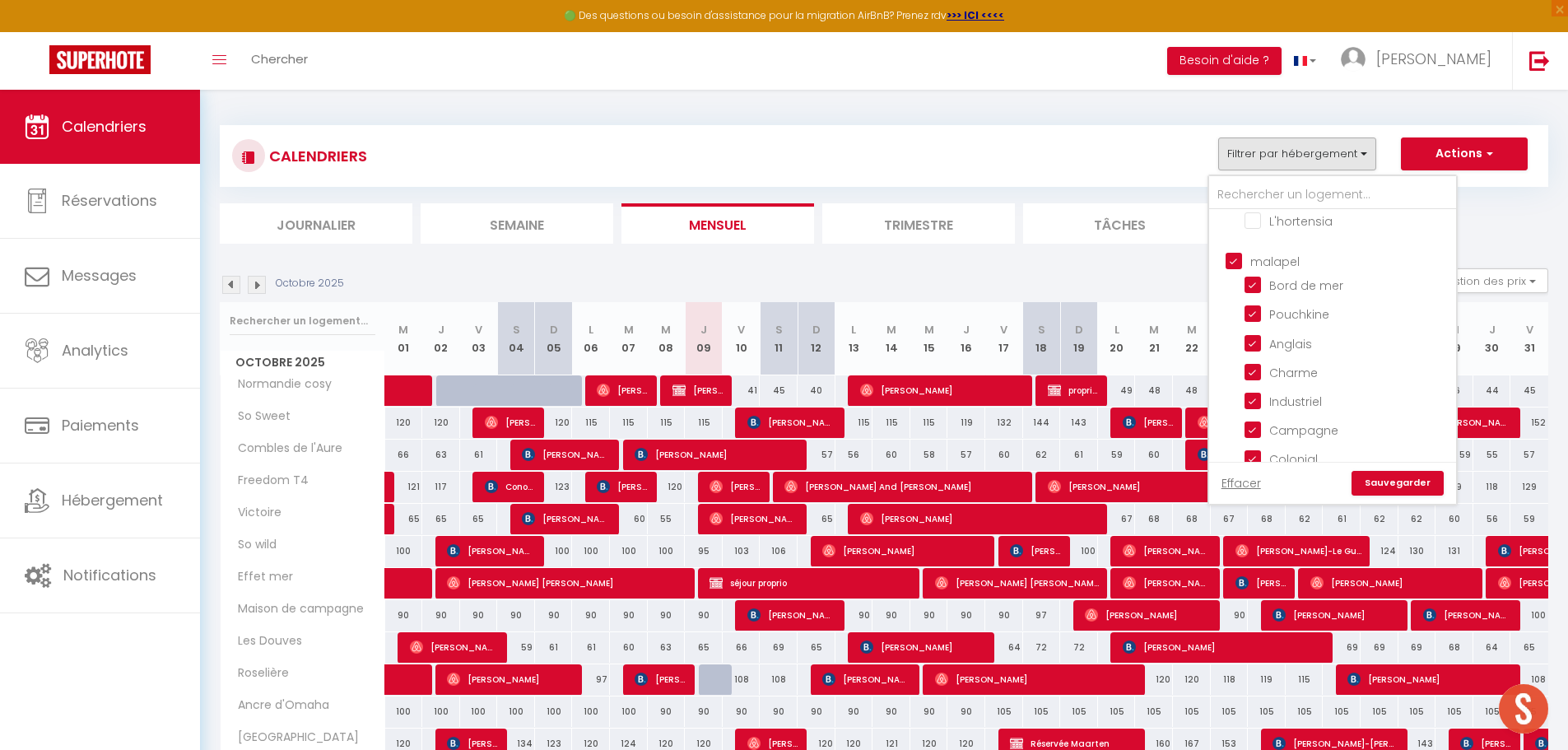
checkbox input "false"
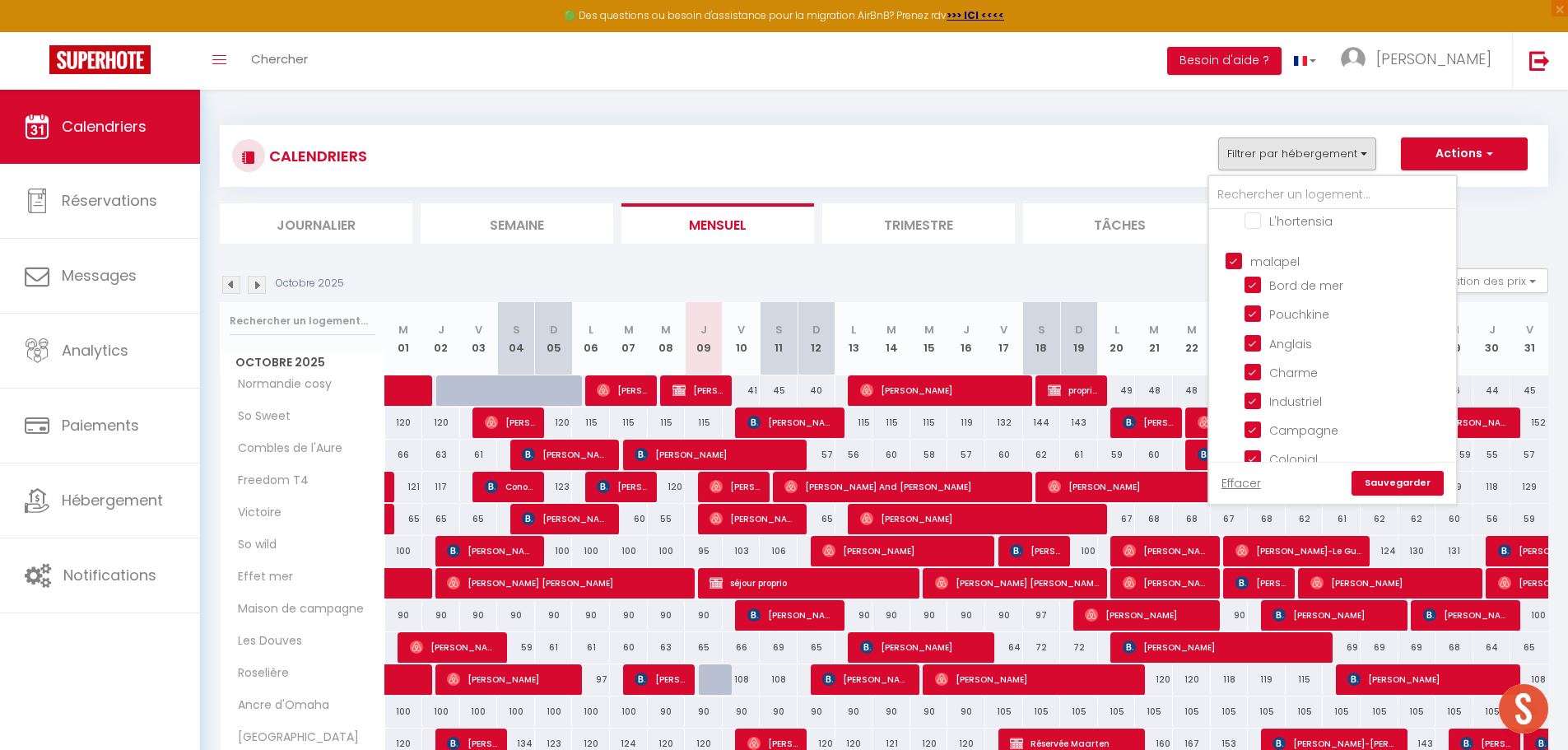
checkbox input "true"
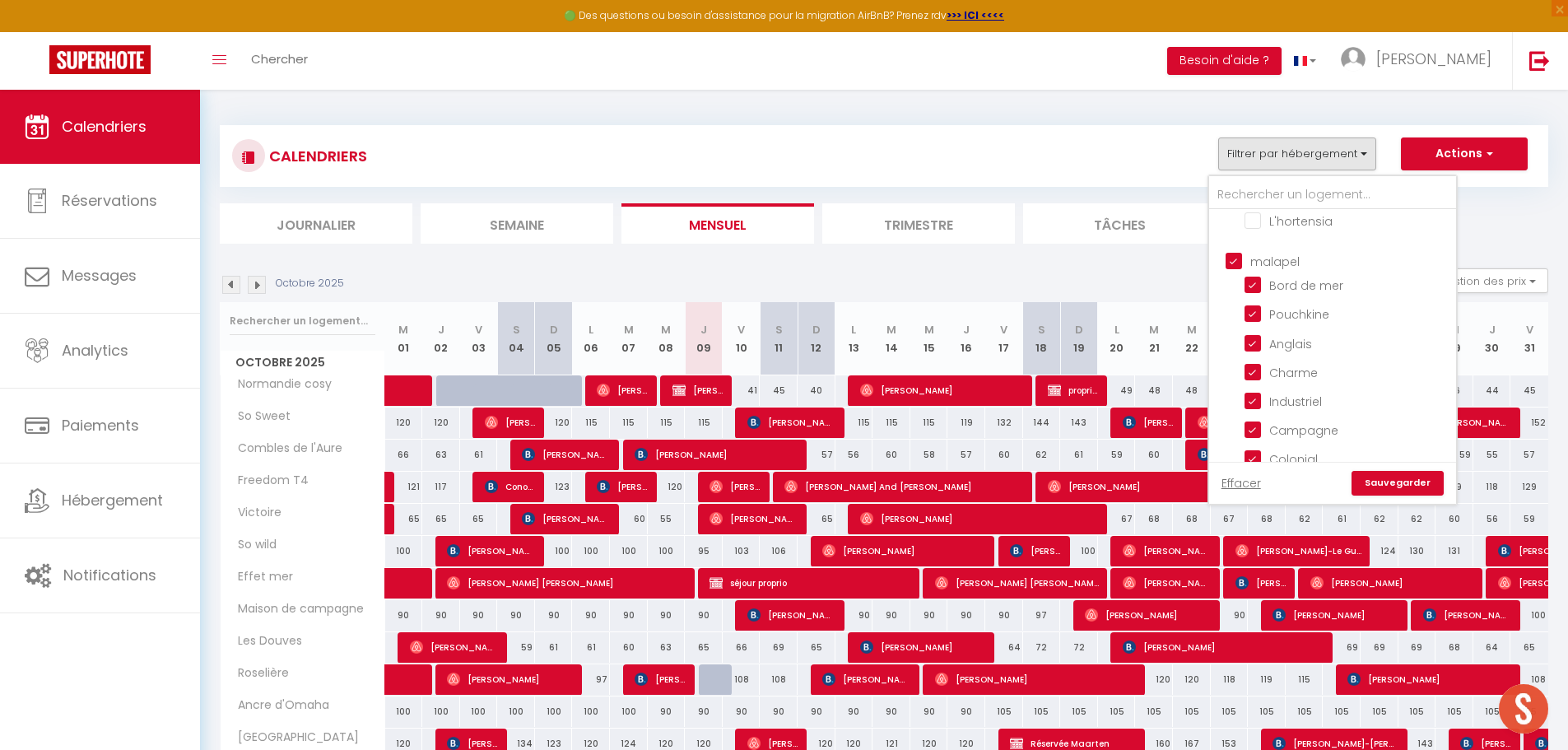
checkbox input "true"
checkbox input "false"
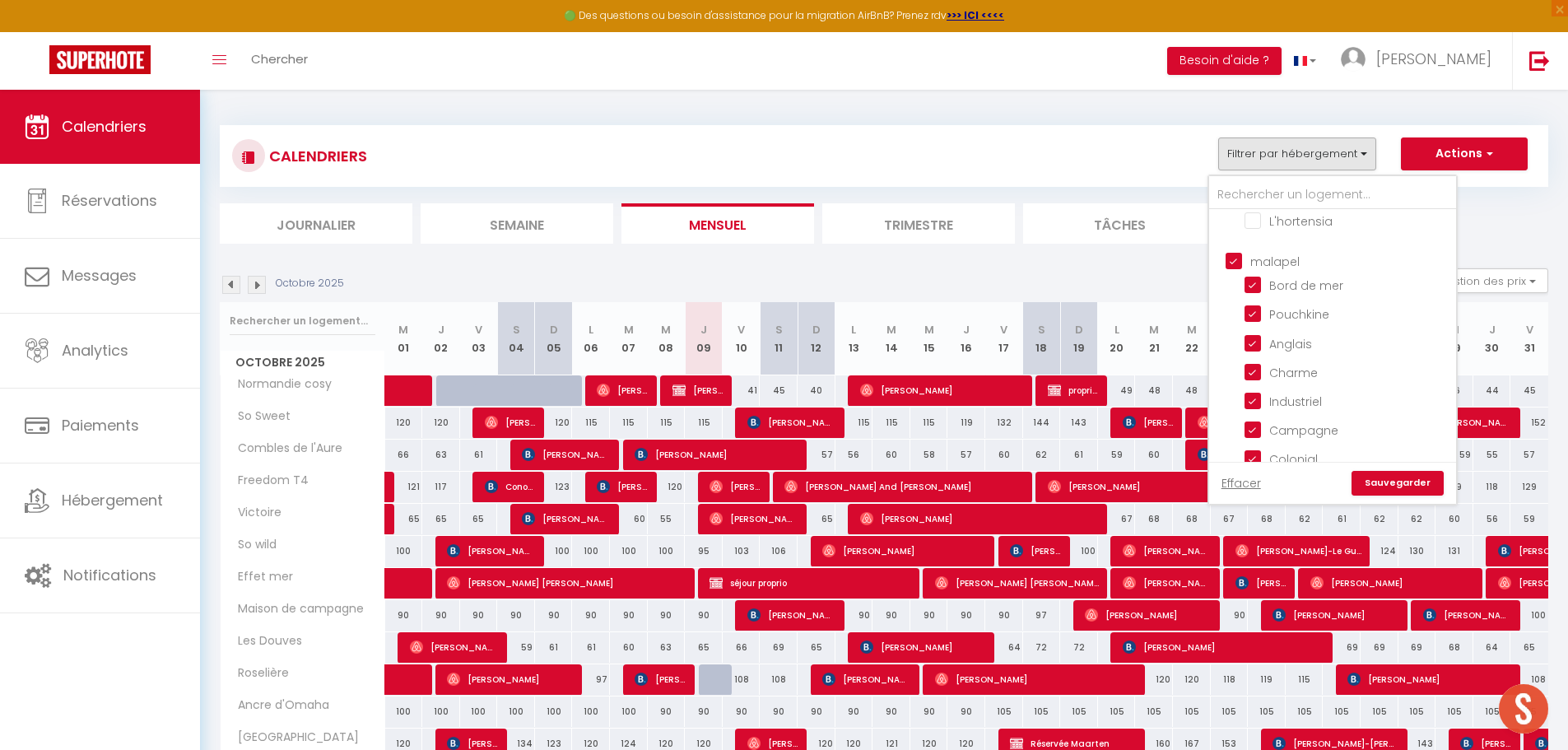
checkbox input "false"
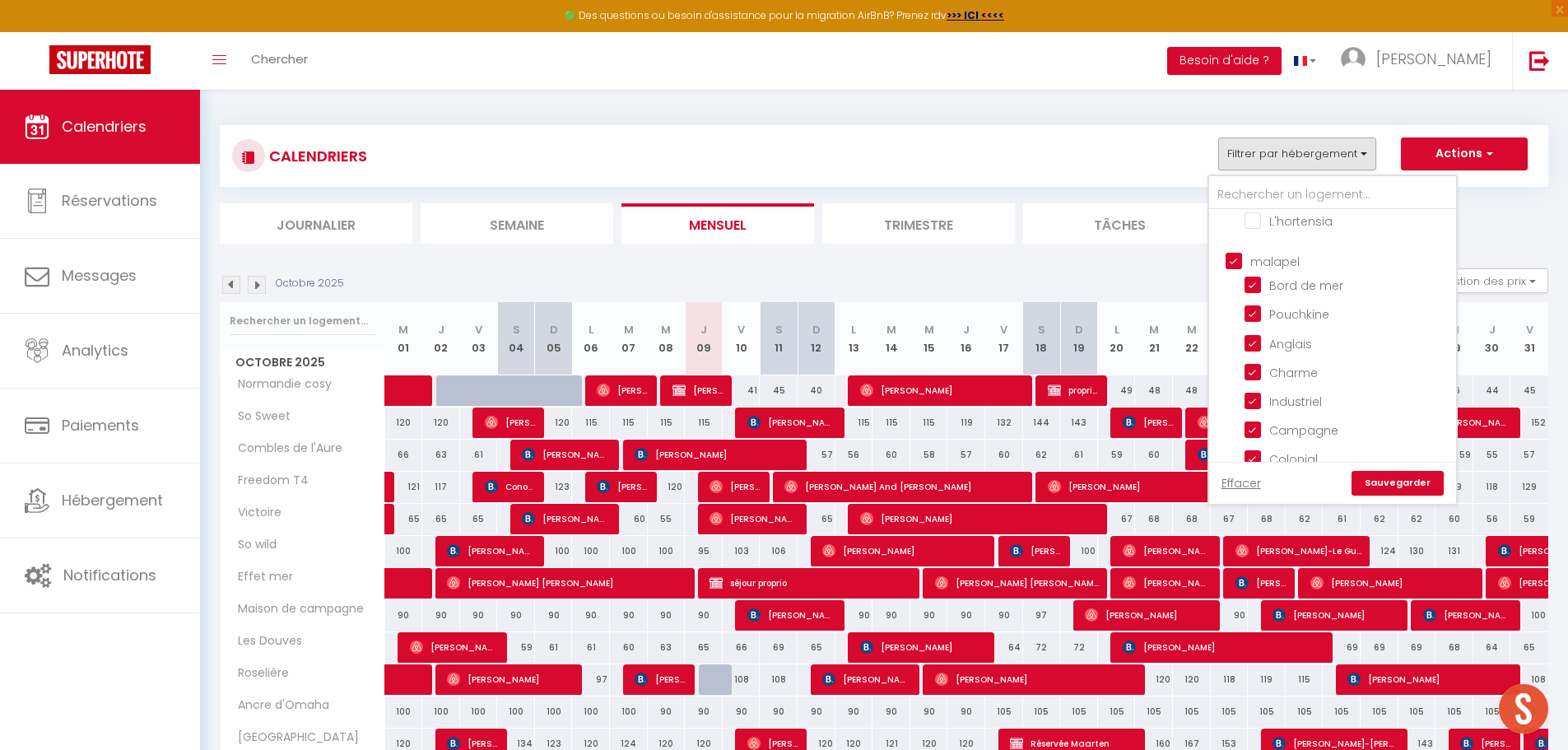
checkbox input "false"
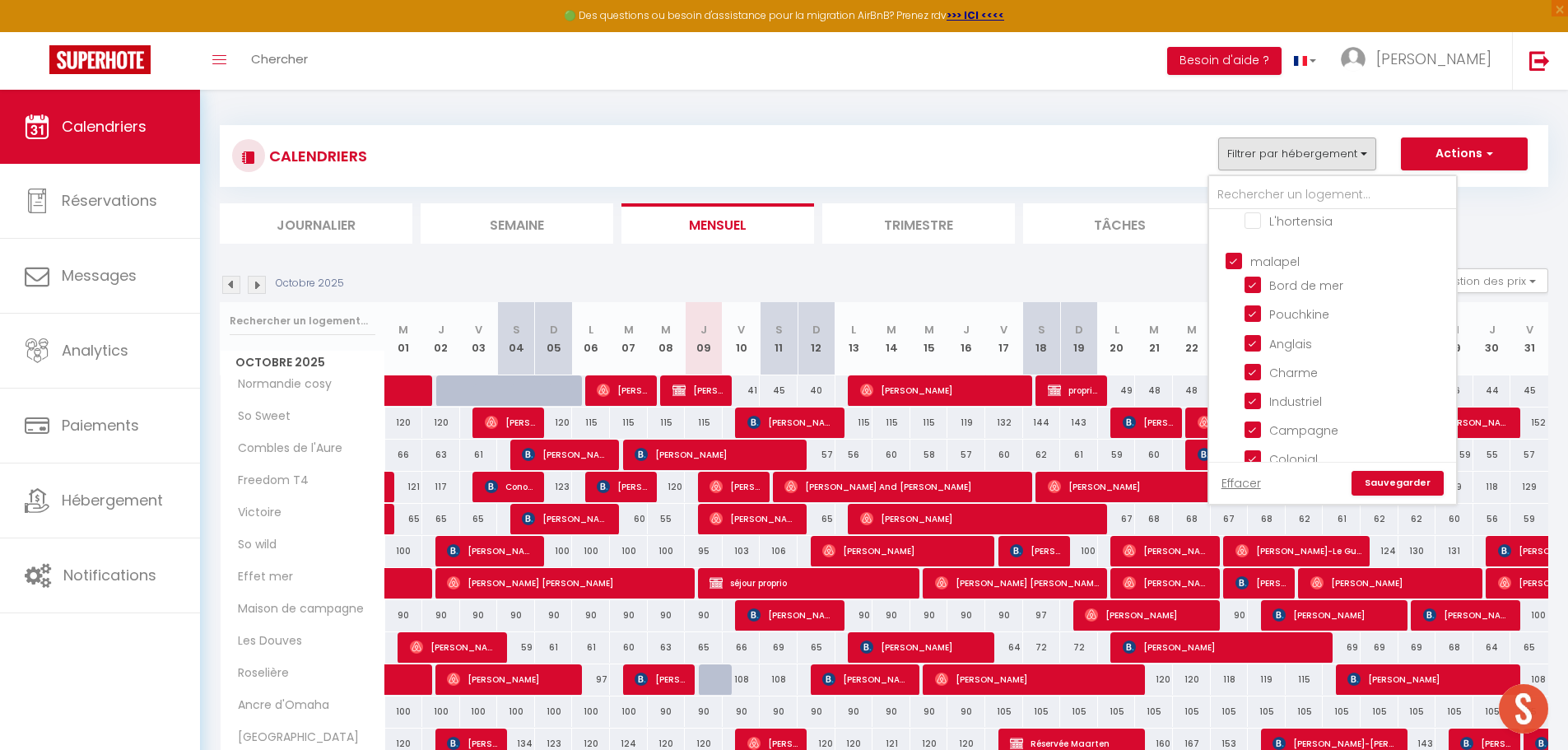
checkbox input "false"
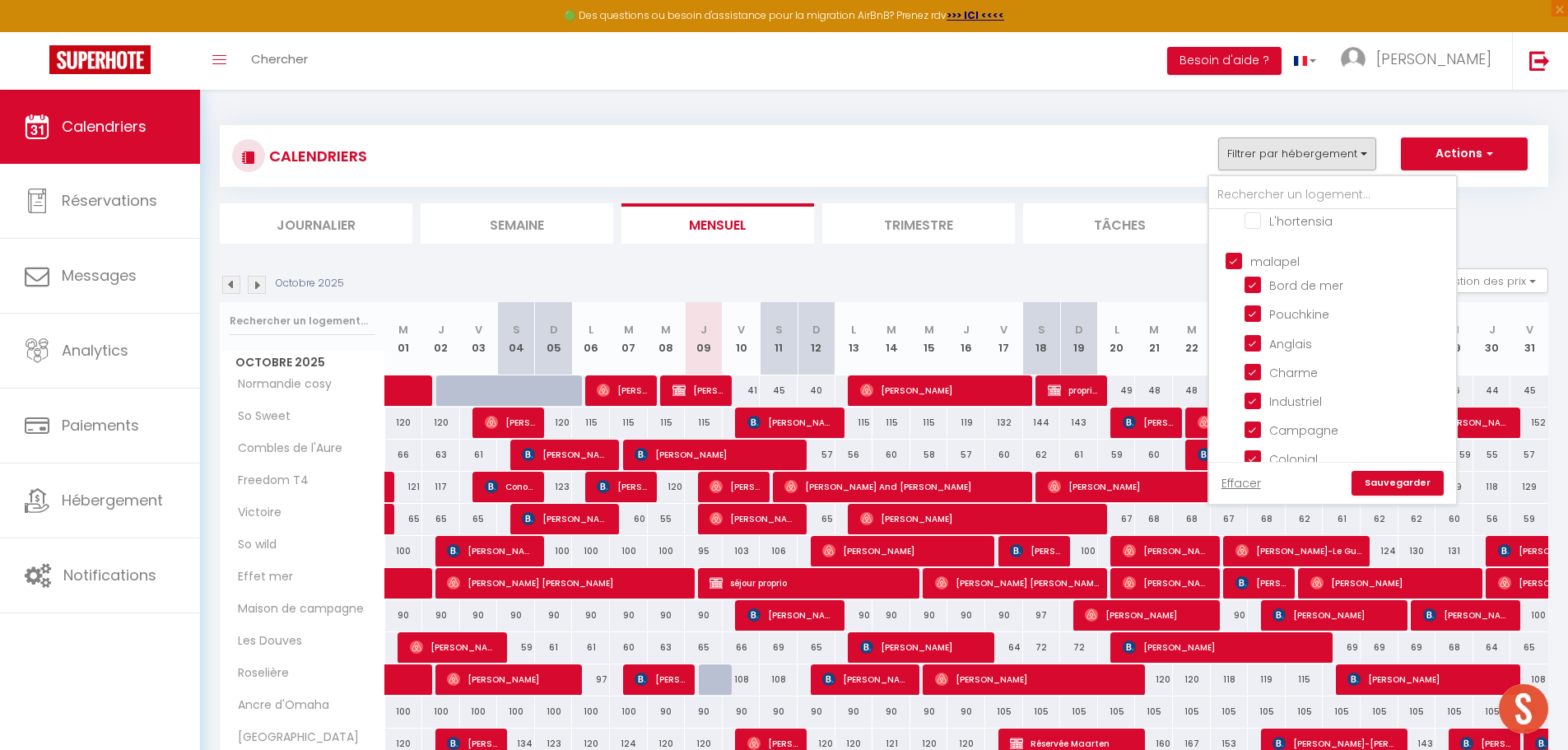
checkbox input "false"
checkbox input "true"
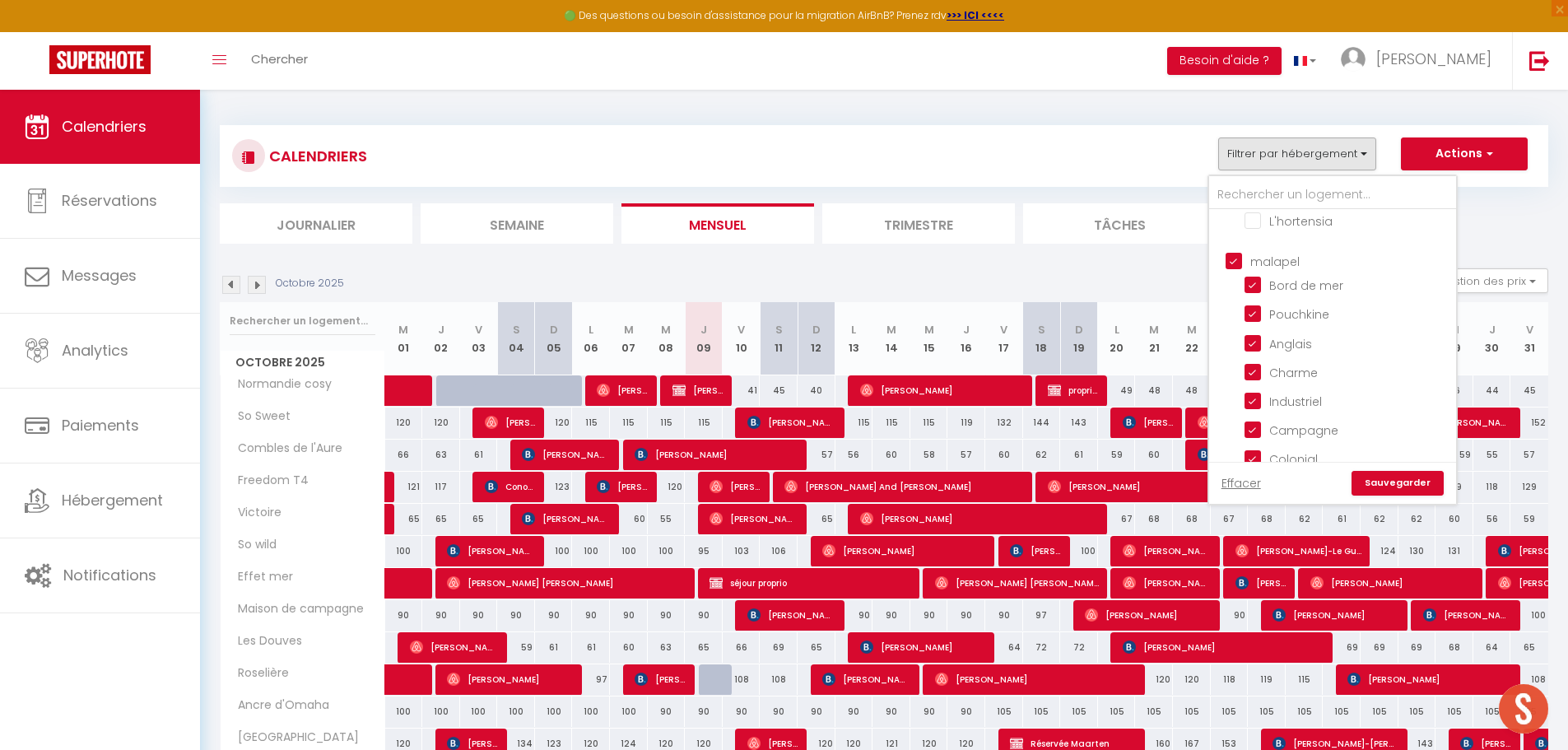
checkbox input "true"
checkbox input "false"
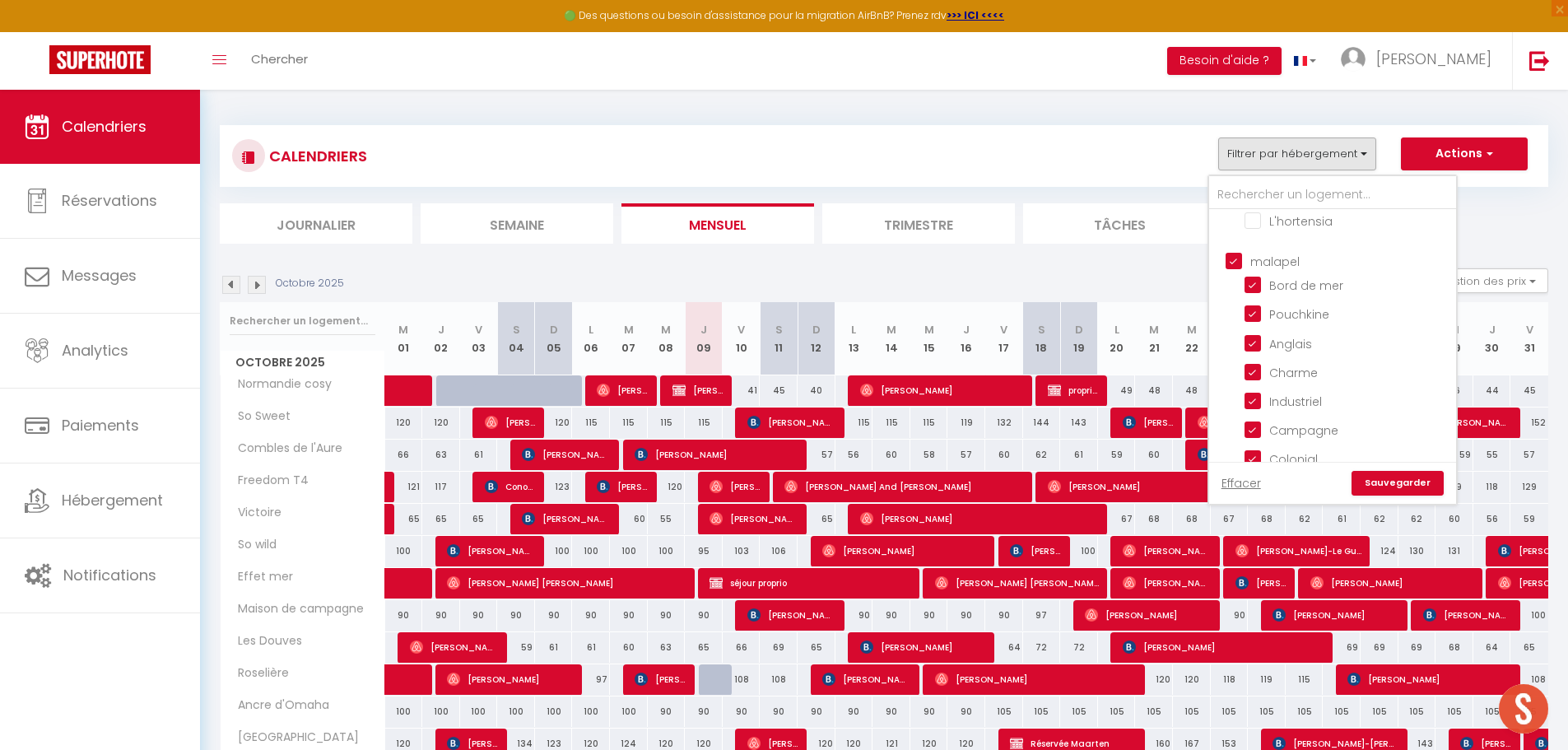
checkbox input "false"
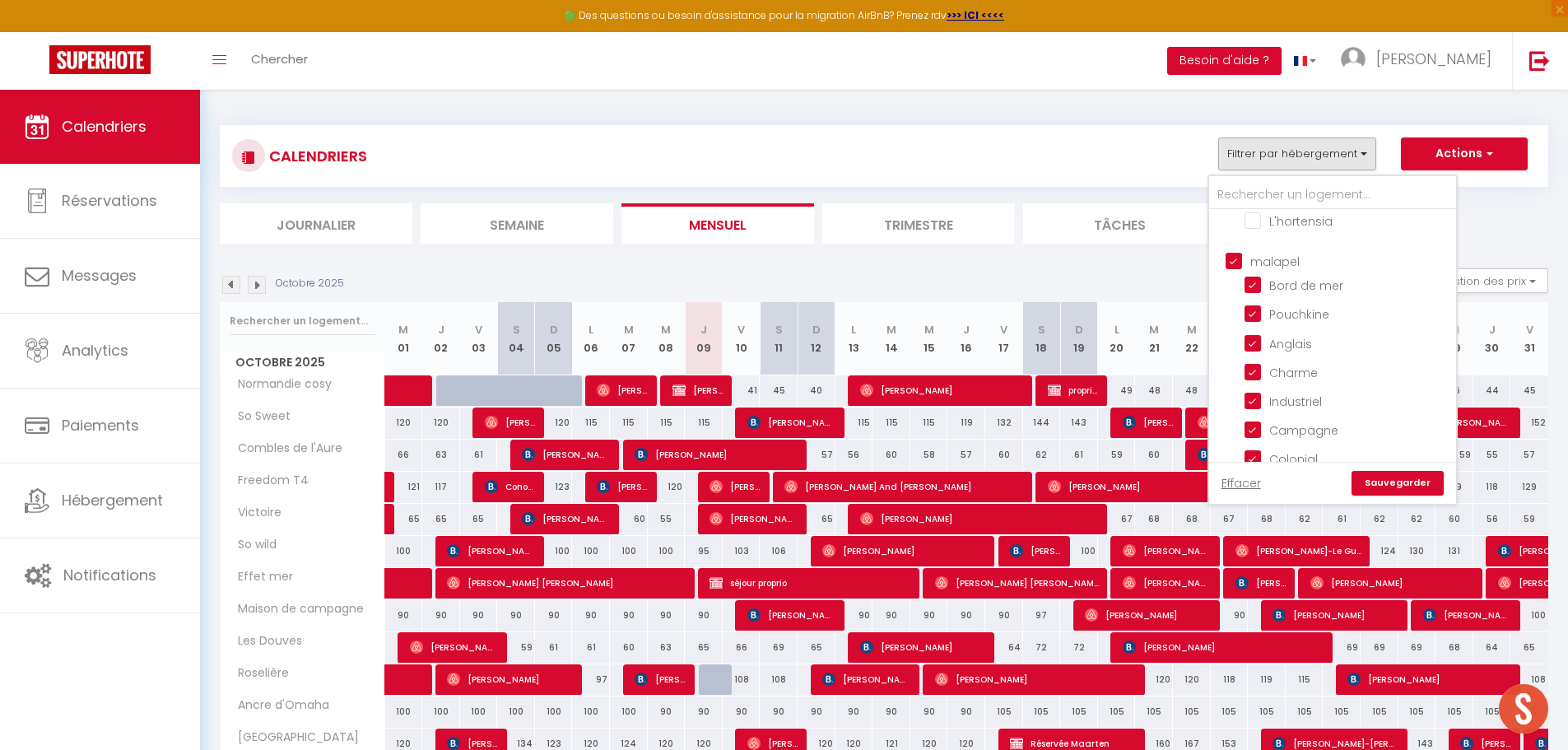
checkbox input "false"
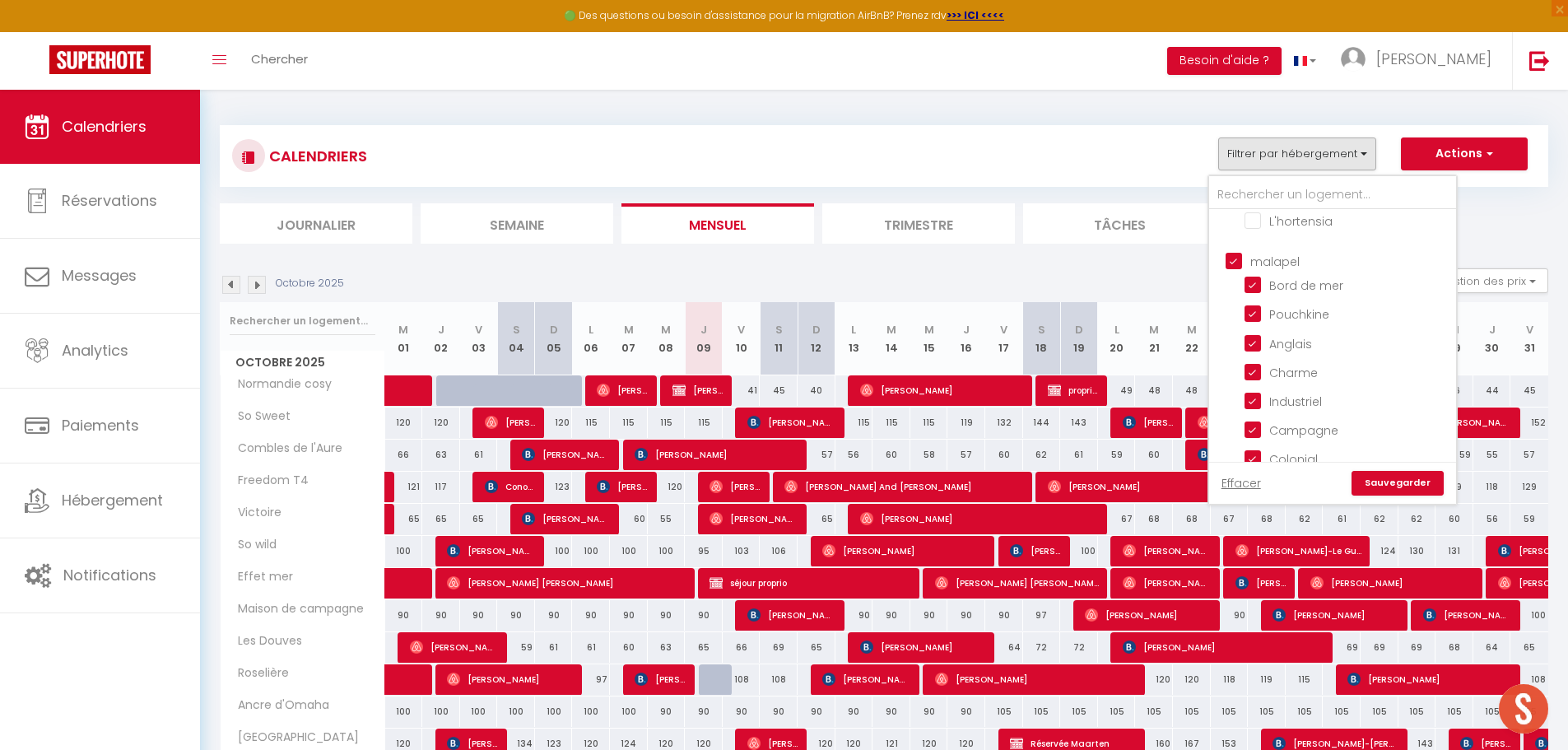
checkbox input "false"
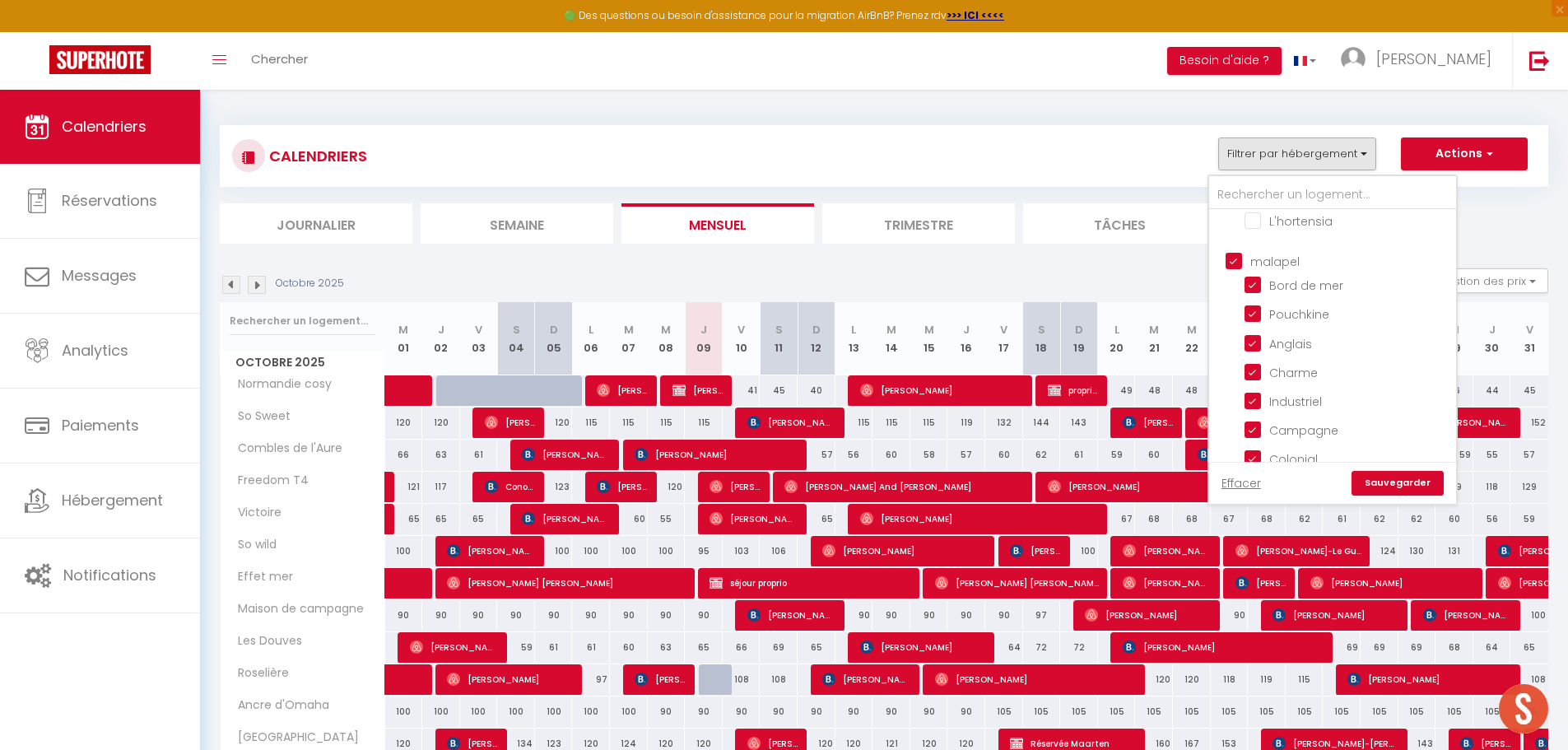
checkbox input "false"
checkbox input "true"
checkbox input "false"
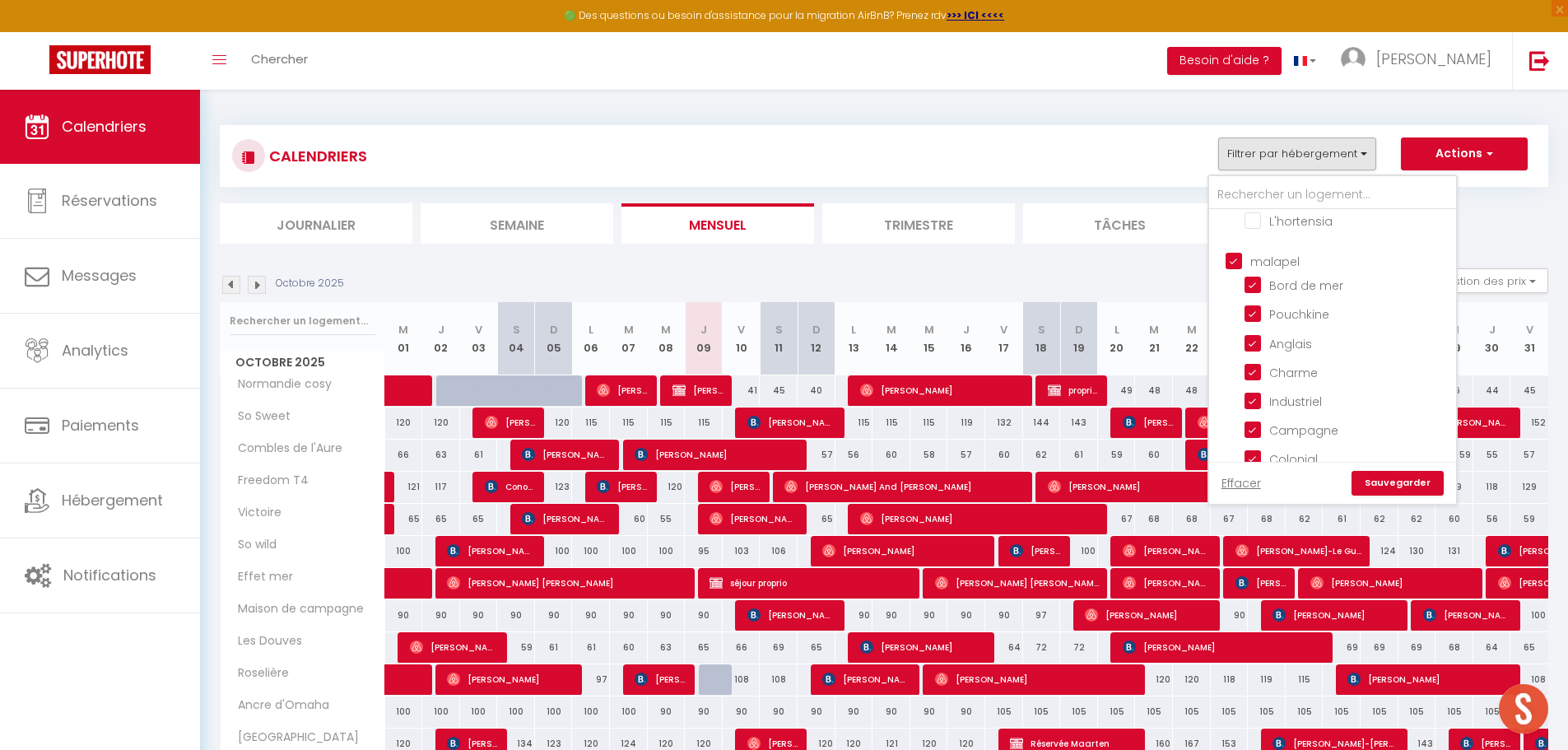
checkbox input "false"
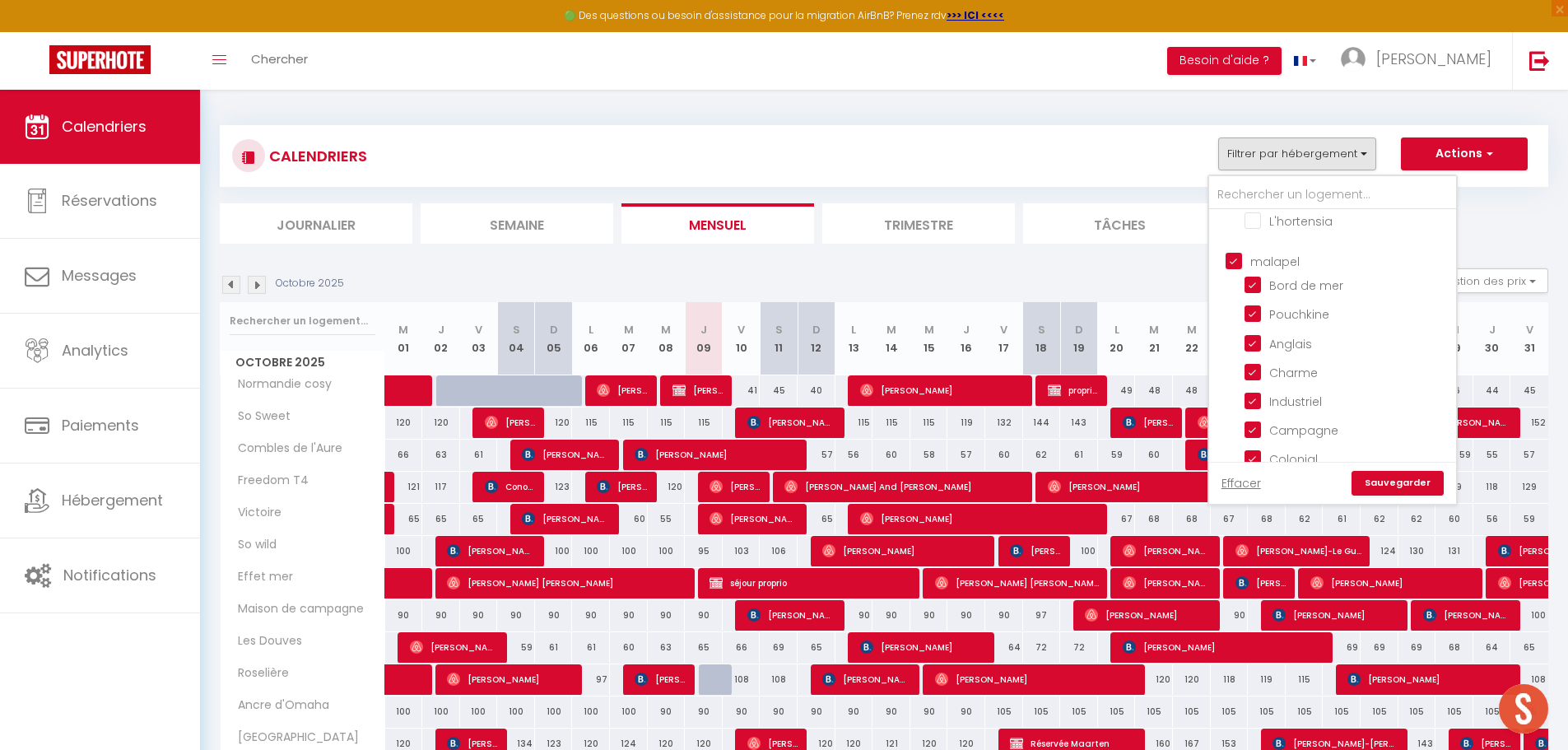
checkbox input "false"
click at [1401, 485] on link "Sauvegarder" at bounding box center [1397, 483] width 92 height 24
